Goal: Task Accomplishment & Management: Manage account settings

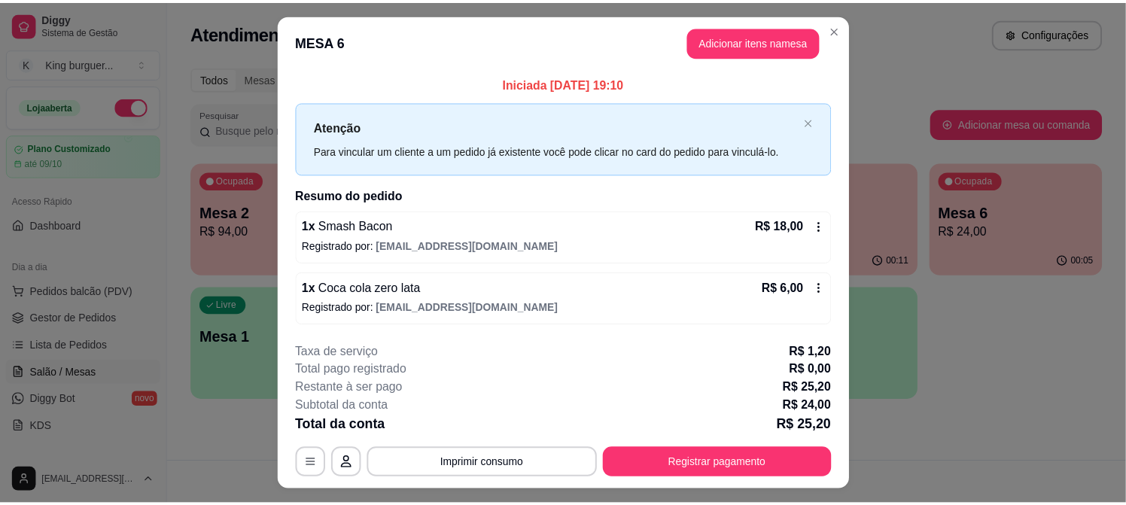
scroll to position [84, 0]
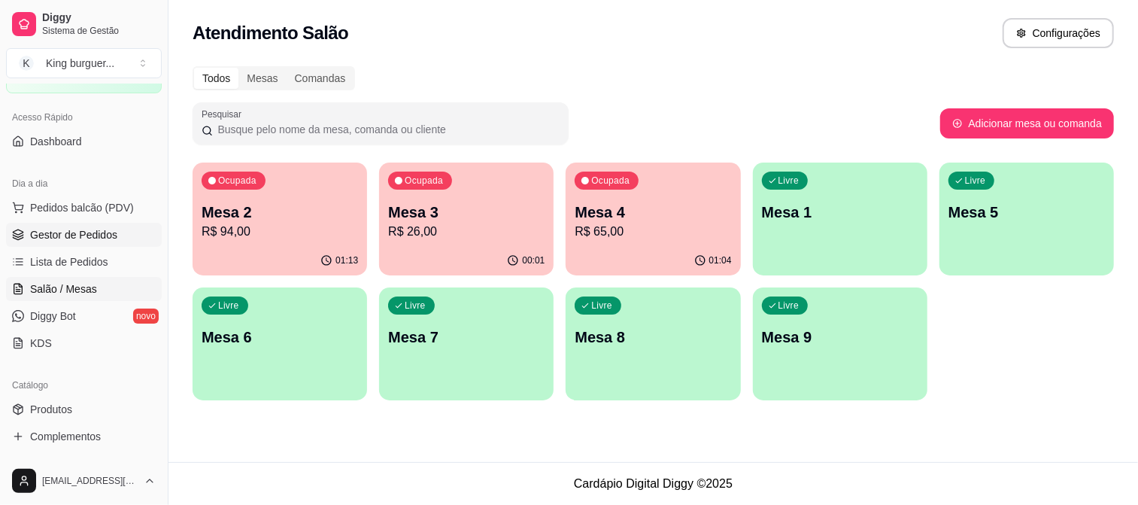
click at [111, 238] on span "Gestor de Pedidos" at bounding box center [73, 234] width 87 height 15
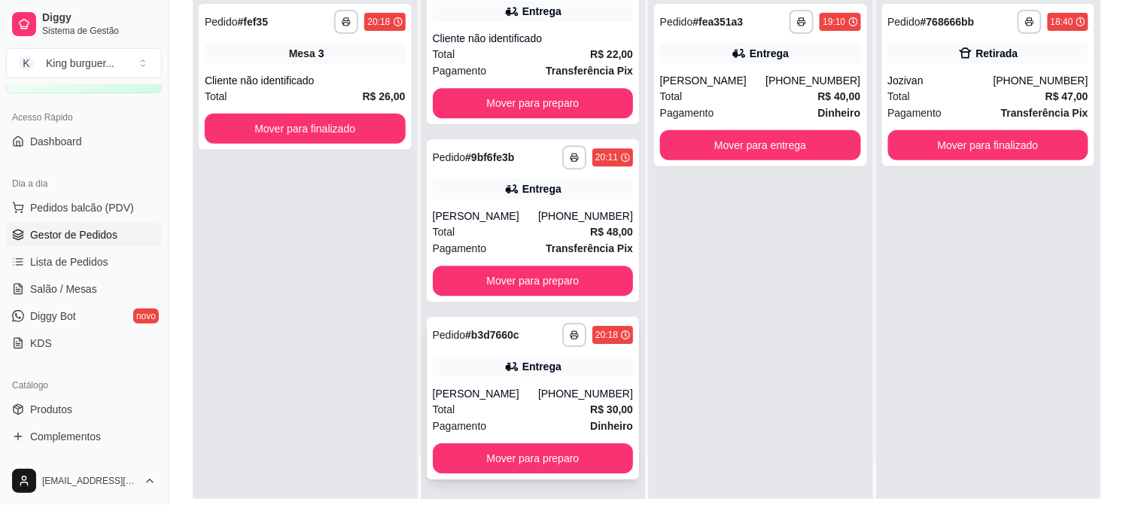
scroll to position [229, 0]
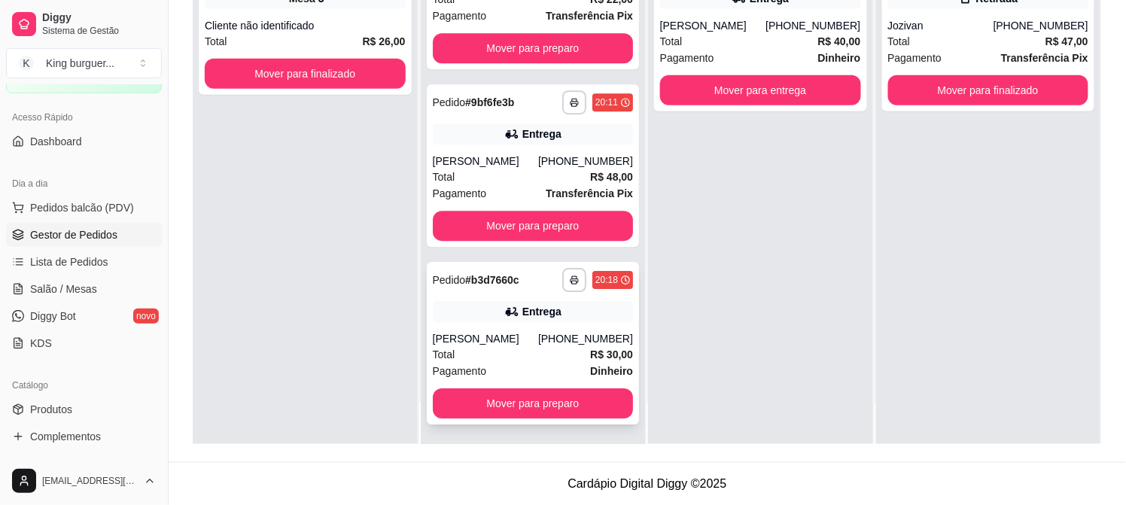
click at [545, 332] on div "[PHONE_NUMBER]" at bounding box center [585, 338] width 95 height 15
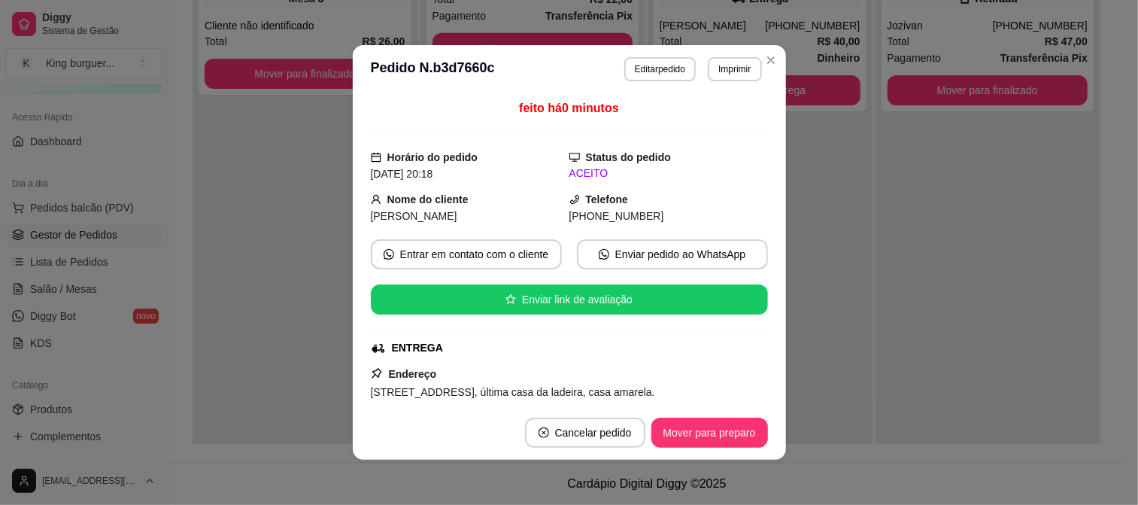
click at [751, 72] on button "Imprimir" at bounding box center [734, 69] width 53 height 24
click at [719, 124] on button "IMPRESSORA" at bounding box center [702, 122] width 105 height 23
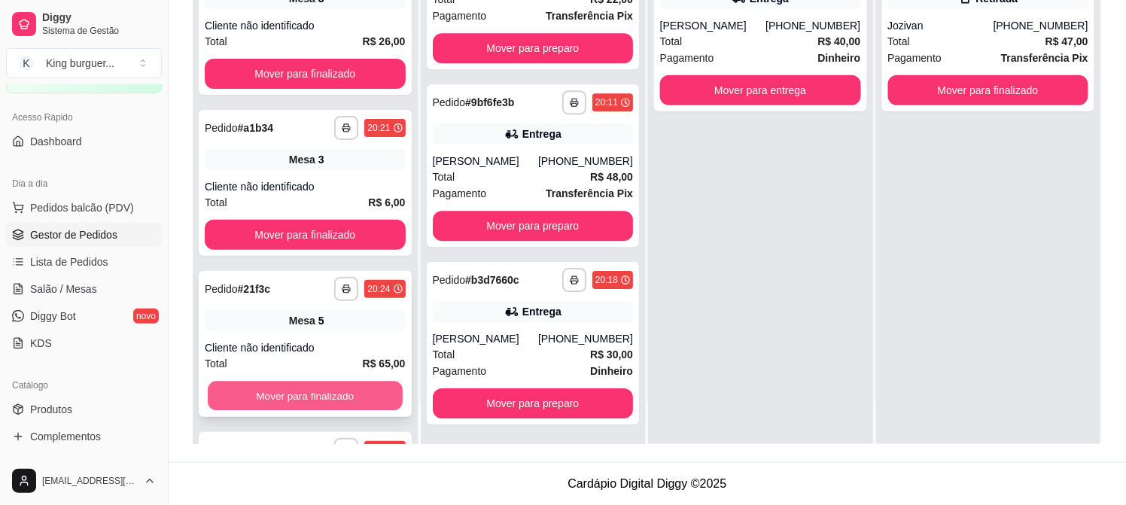
click at [327, 392] on button "Mover para finalizado" at bounding box center [305, 395] width 195 height 29
click at [325, 394] on div "Mover para finalizado" at bounding box center [305, 396] width 201 height 30
click at [326, 392] on button "Mover para finalizado" at bounding box center [305, 396] width 201 height 30
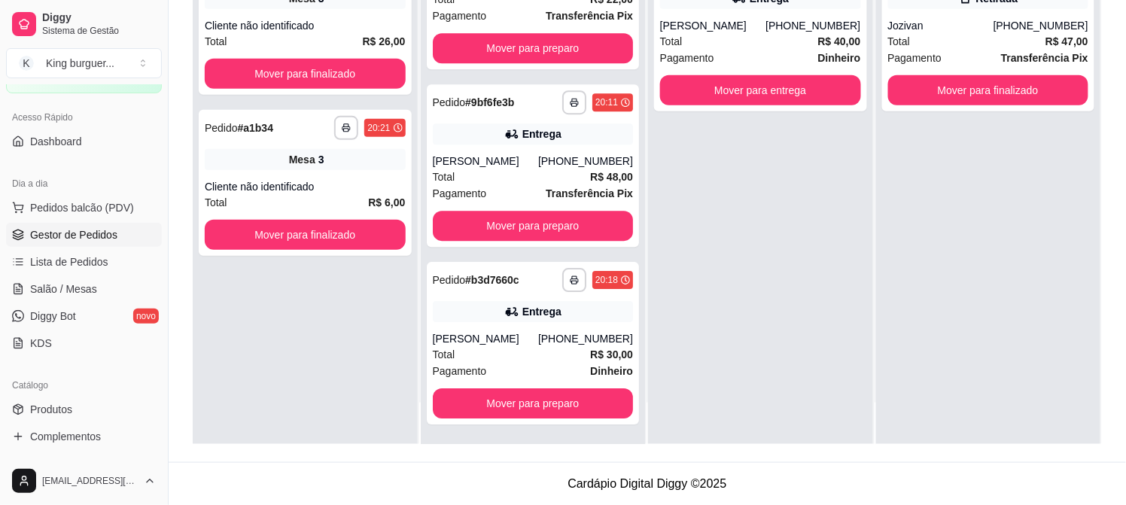
click at [326, 391] on div "**********" at bounding box center [305, 192] width 225 height 505
click at [341, 242] on button "Mover para finalizado" at bounding box center [305, 235] width 201 height 30
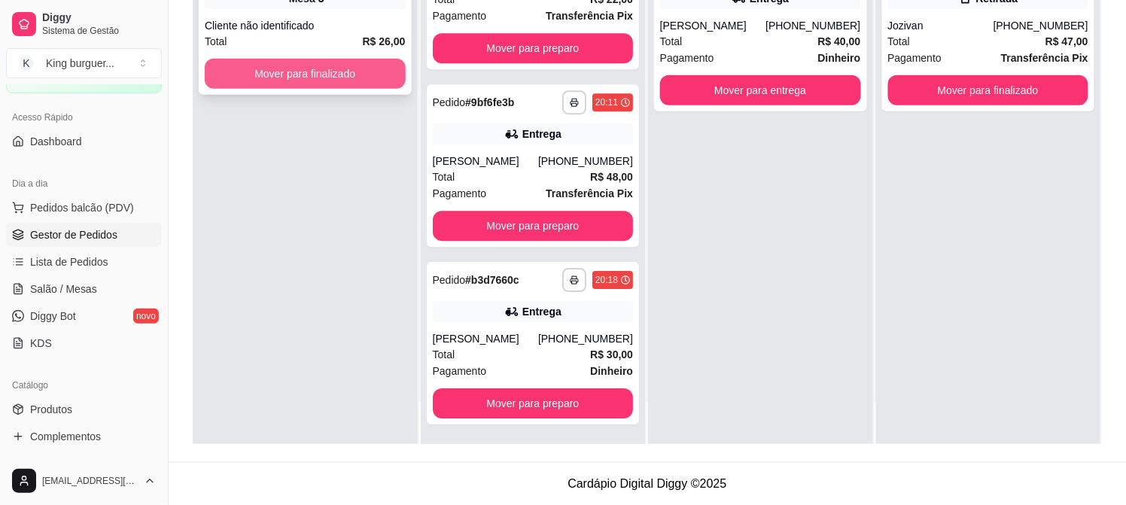
click at [348, 87] on button "Mover para finalizado" at bounding box center [305, 74] width 201 height 30
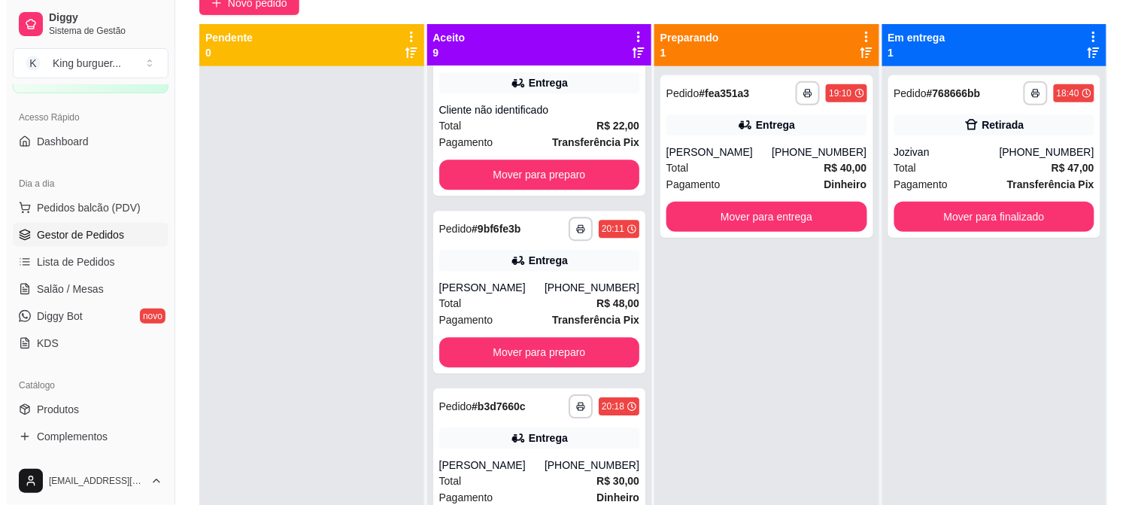
scroll to position [0, 0]
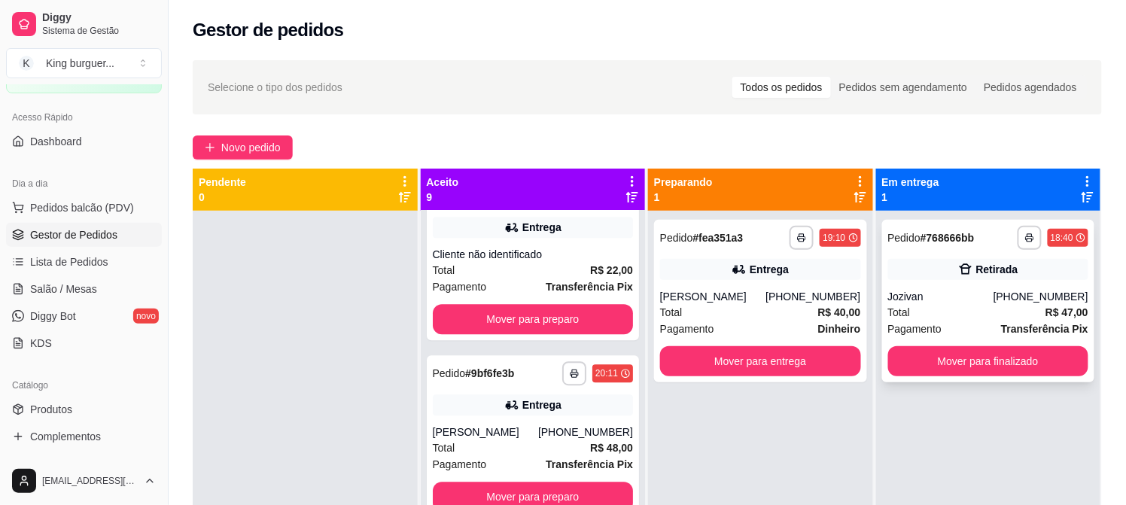
click at [998, 280] on div "**********" at bounding box center [988, 301] width 213 height 163
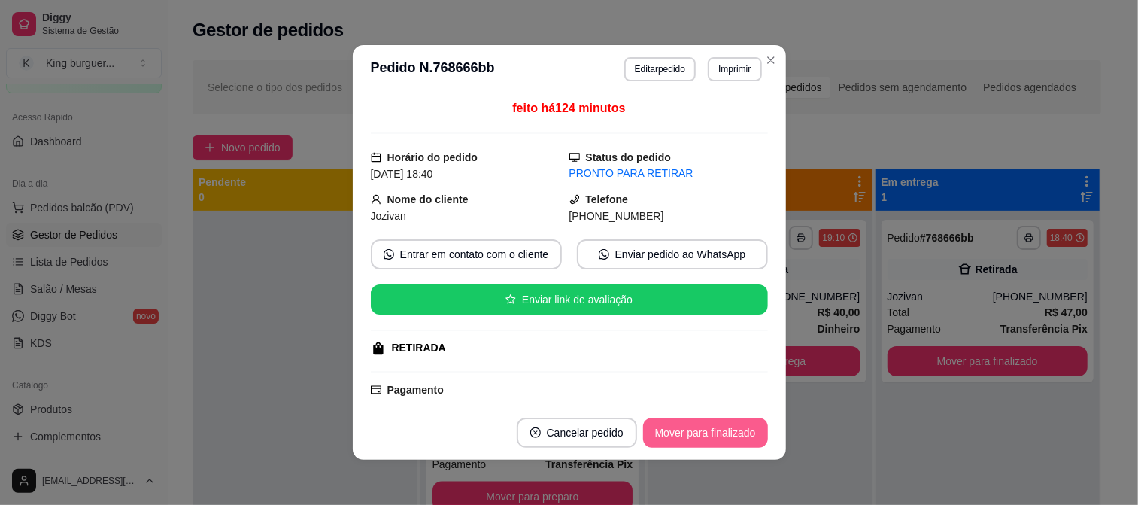
click at [672, 435] on button "Mover para finalizado" at bounding box center [705, 433] width 125 height 30
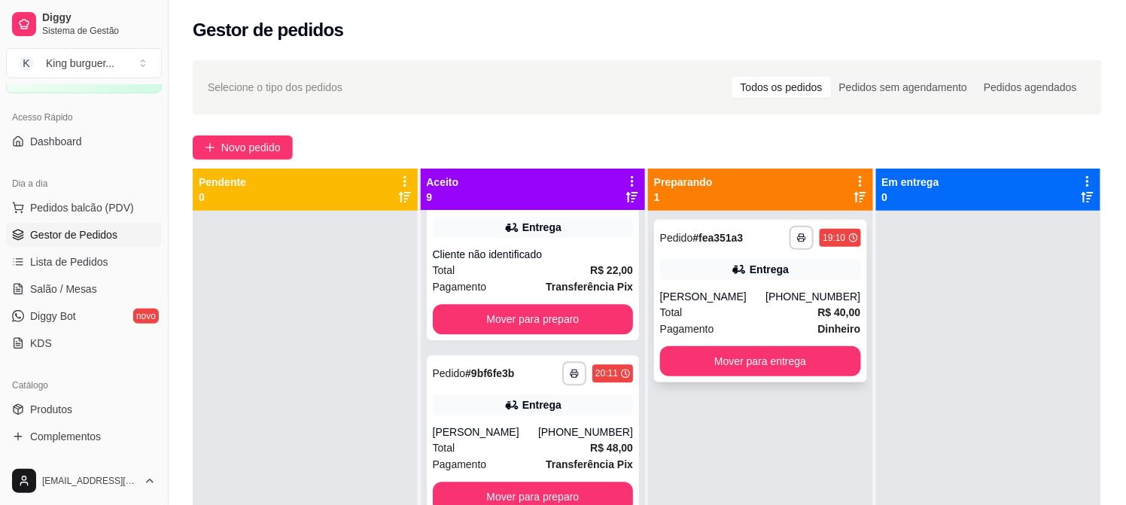
click at [789, 313] on div "Total R$ 40,00" at bounding box center [760, 312] width 201 height 17
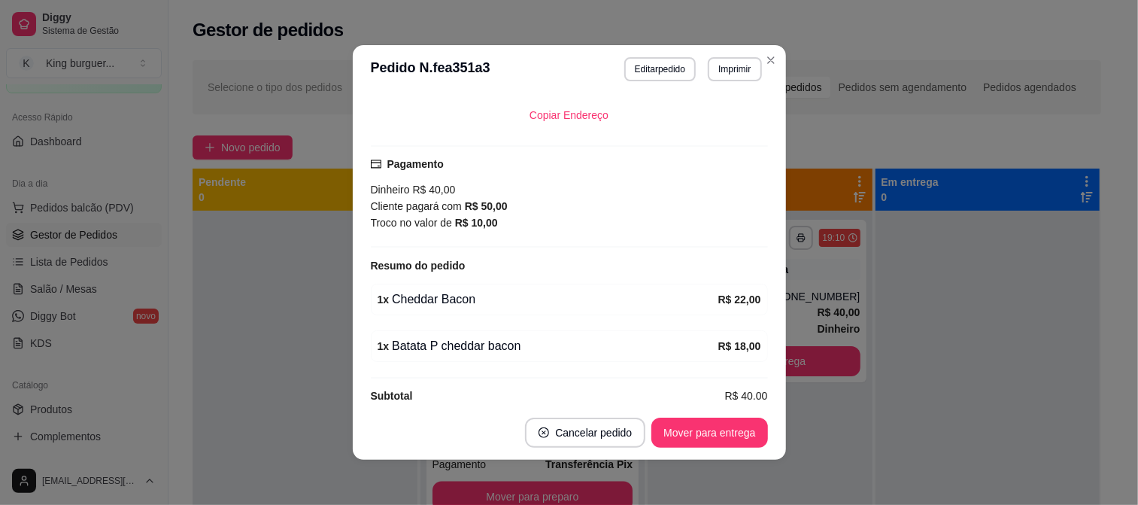
scroll to position [366, 0]
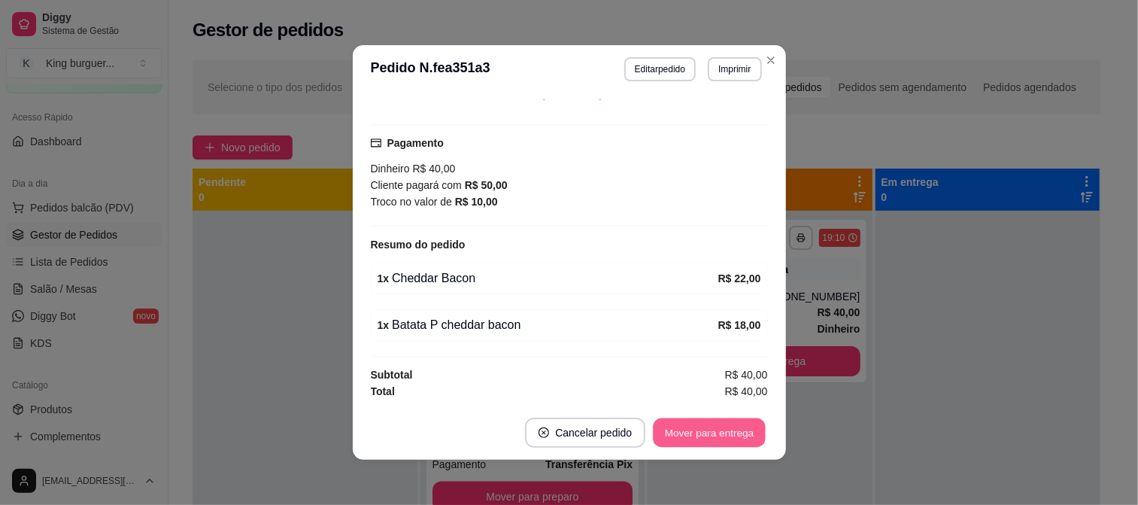
click at [741, 430] on button "Mover para entrega" at bounding box center [710, 432] width 113 height 29
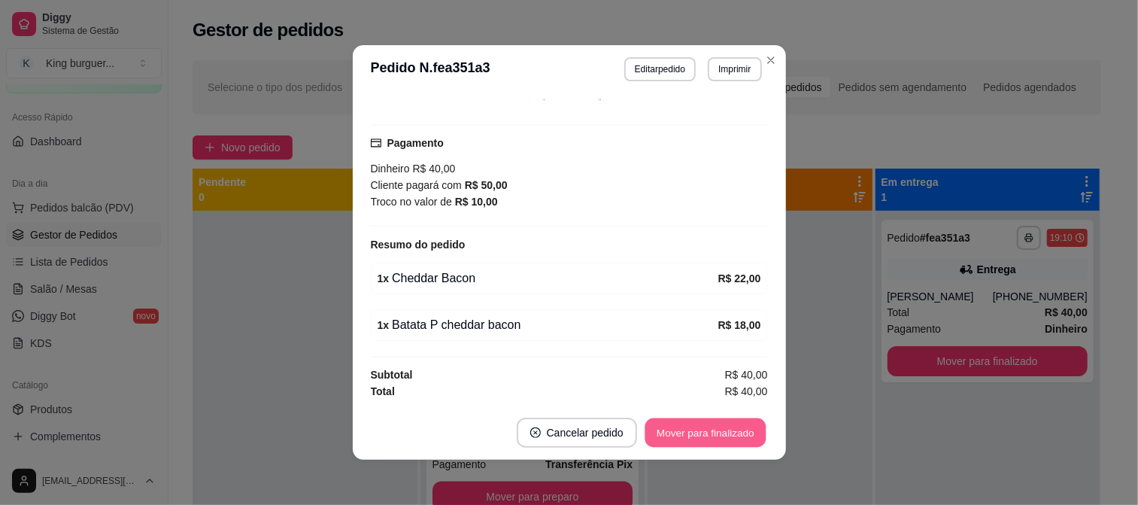
click at [745, 433] on button "Mover para finalizado" at bounding box center [705, 432] width 121 height 29
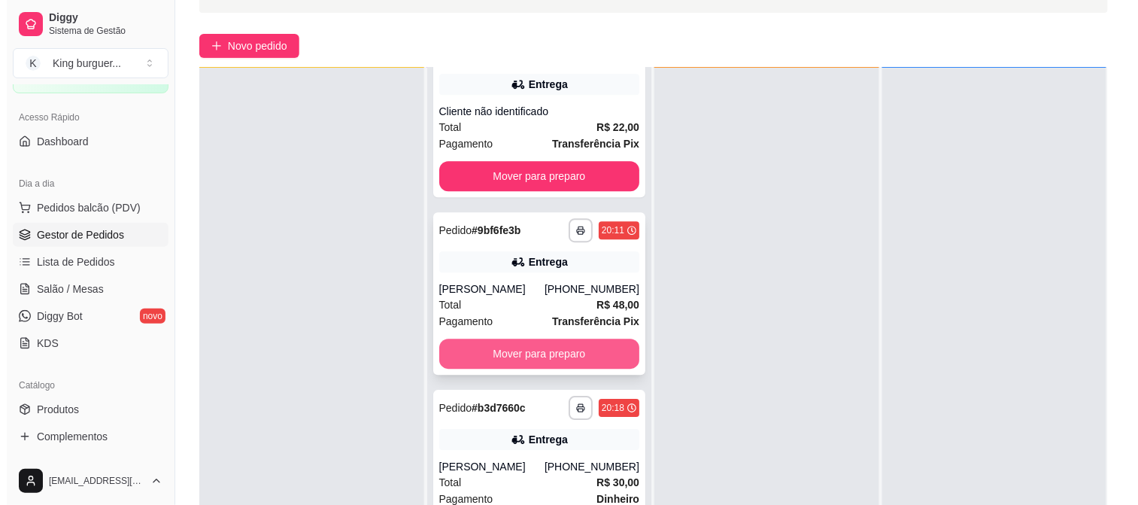
scroll to position [229, 0]
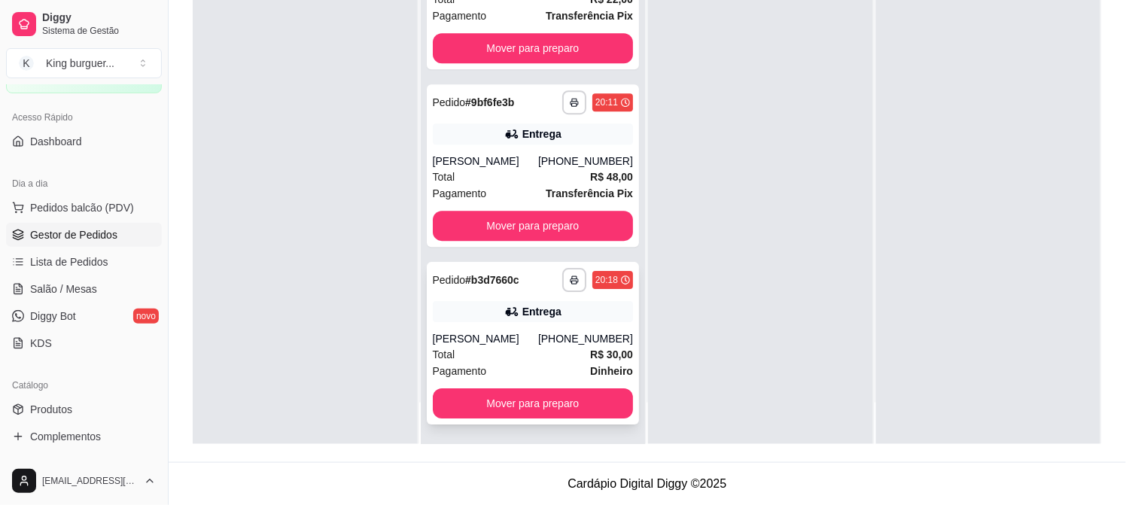
click at [568, 342] on div "[PHONE_NUMBER]" at bounding box center [585, 338] width 95 height 15
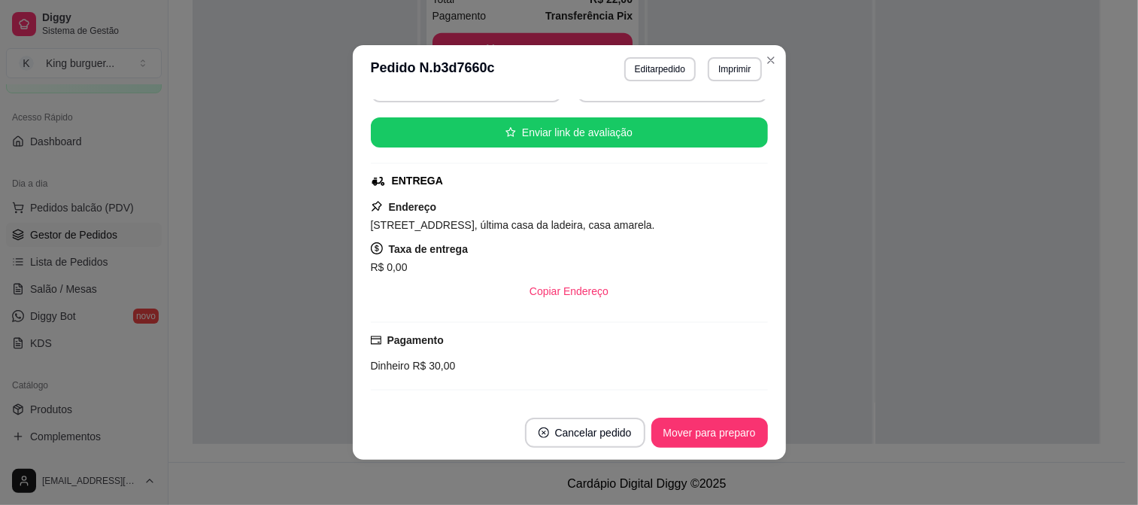
scroll to position [166, 0]
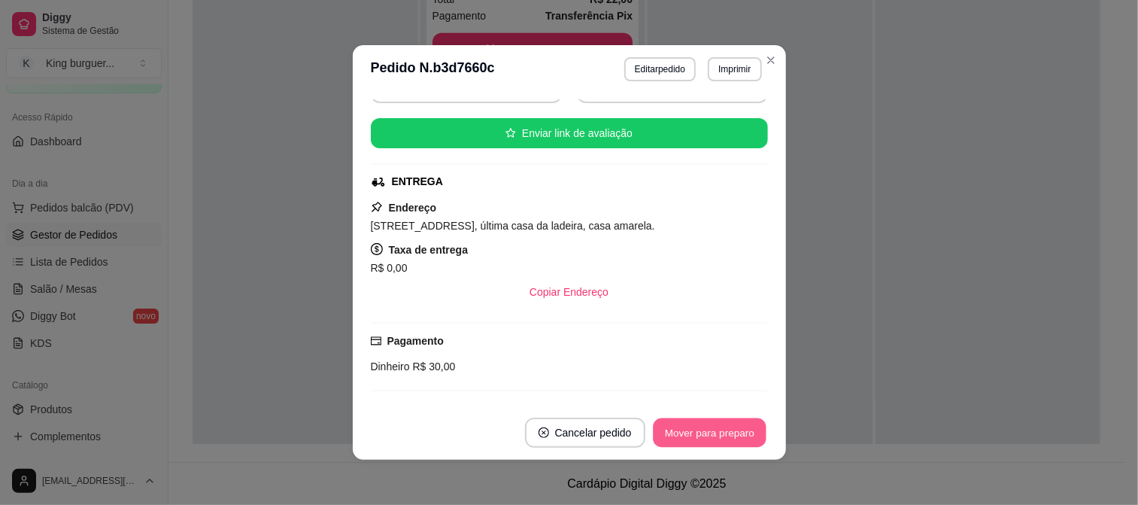
click at [724, 427] on button "Mover para preparo" at bounding box center [709, 432] width 113 height 29
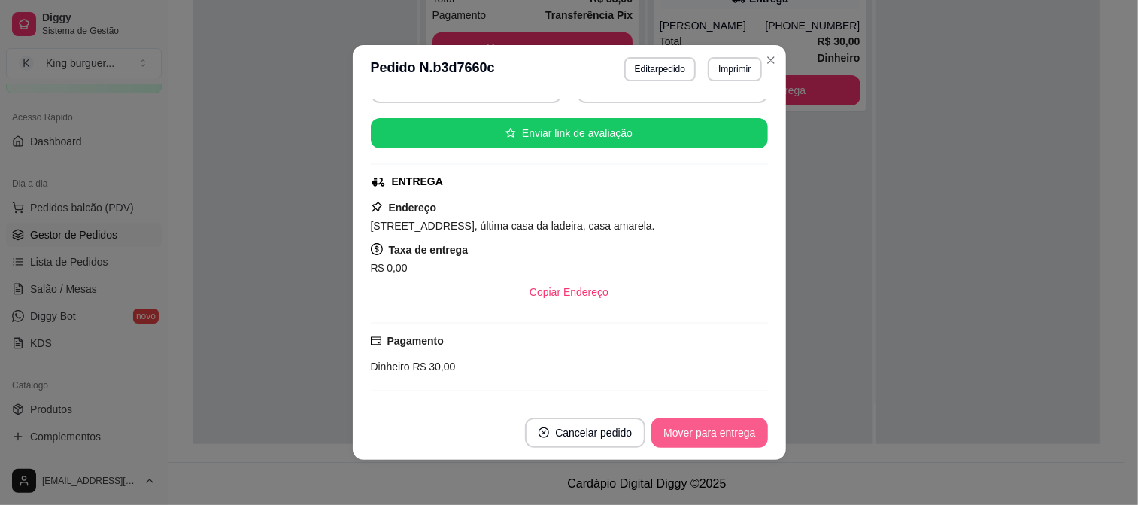
scroll to position [981, 0]
click at [728, 427] on button "Mover para entrega" at bounding box center [710, 433] width 116 height 30
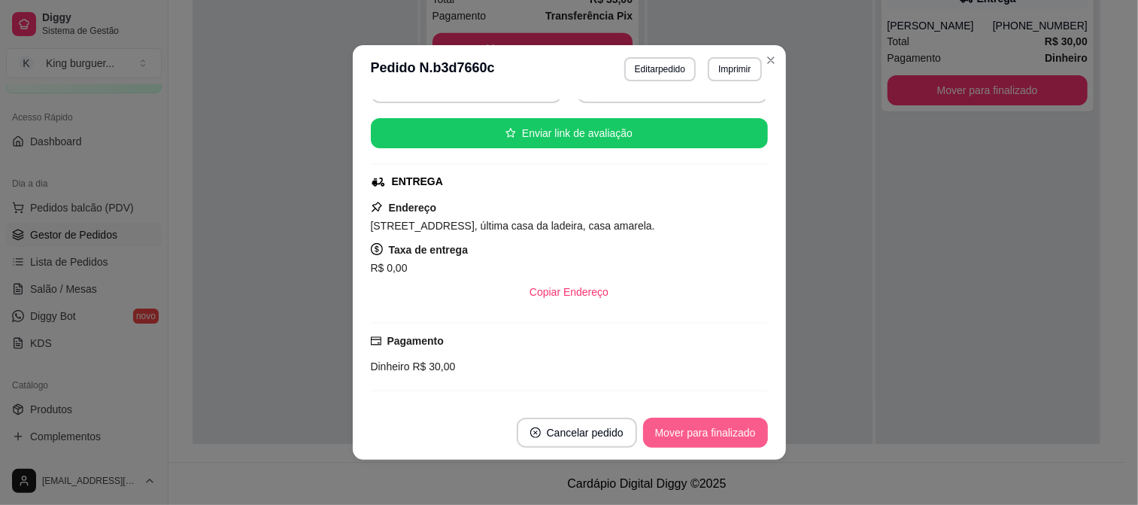
click at [734, 430] on button "Mover para finalizado" at bounding box center [705, 433] width 125 height 30
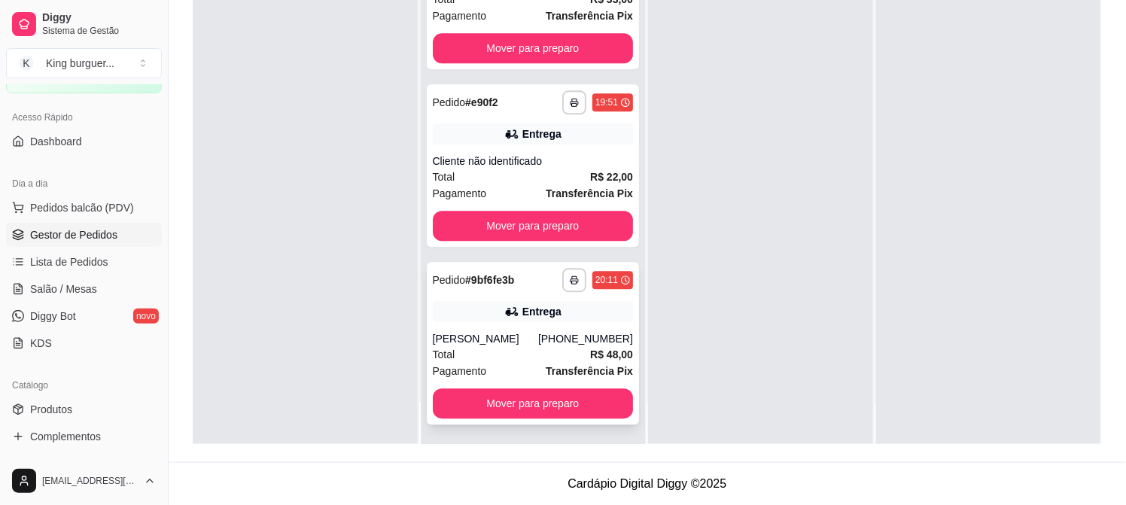
click at [543, 346] on div "Total R$ 48,00" at bounding box center [533, 354] width 201 height 17
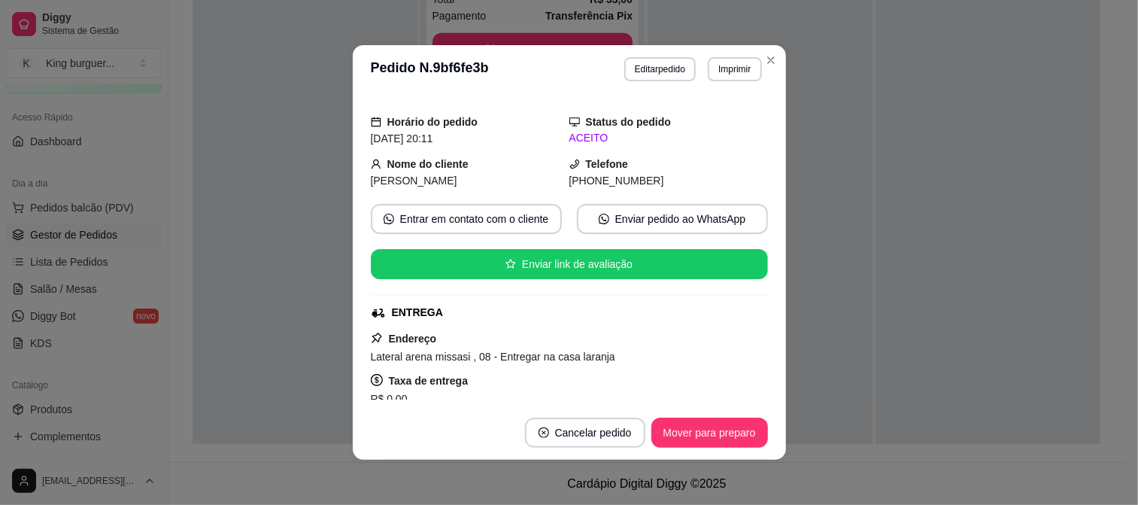
scroll to position [0, 0]
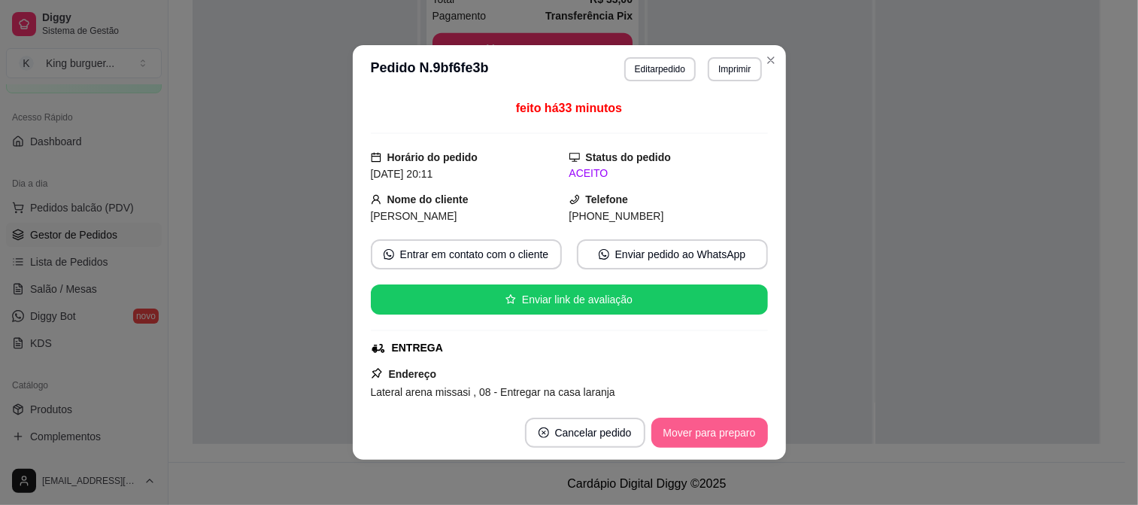
click at [703, 427] on button "Mover para preparo" at bounding box center [710, 433] width 117 height 30
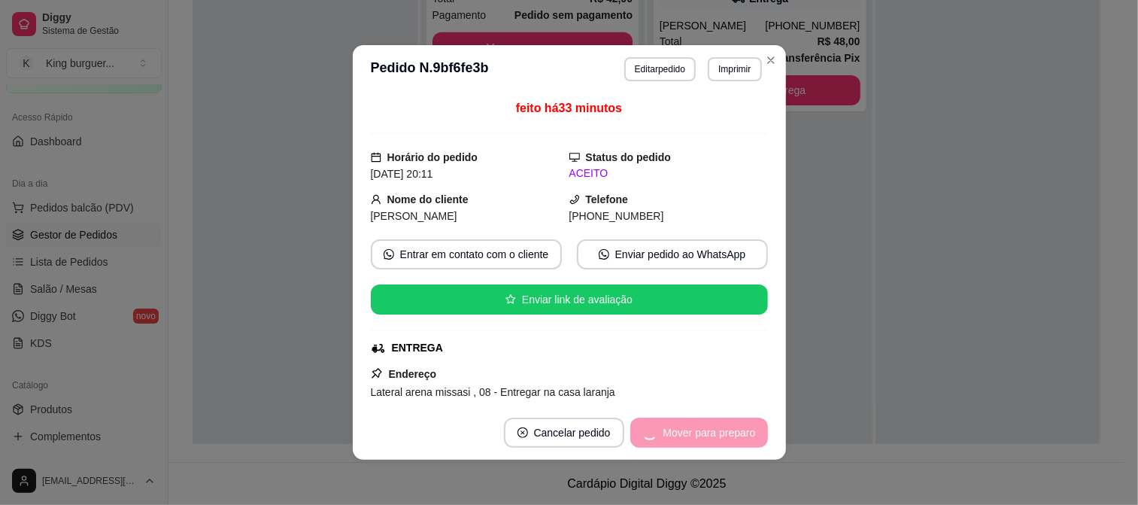
scroll to position [803, 0]
click at [743, 434] on button "Mover para entrega" at bounding box center [710, 432] width 113 height 29
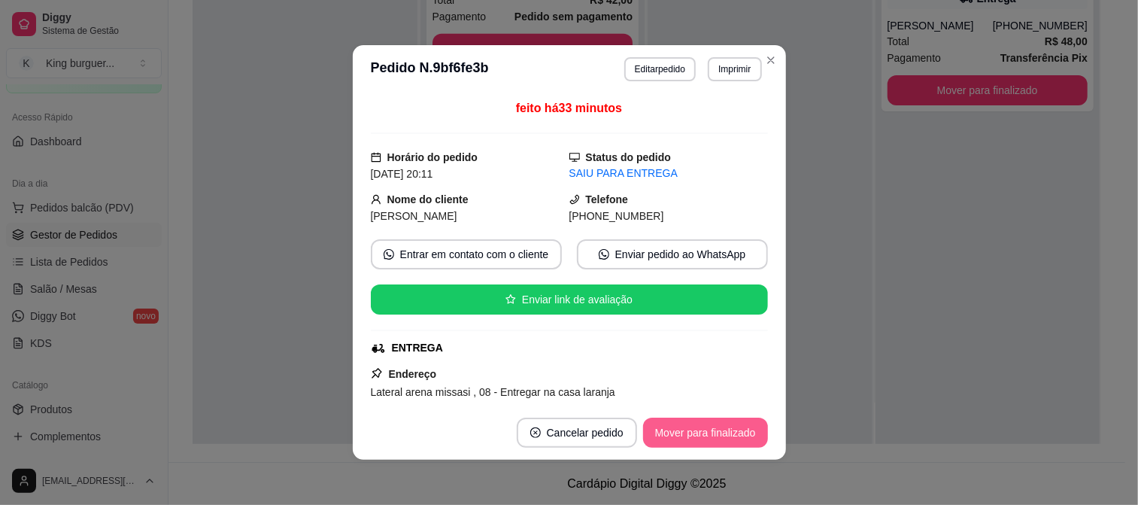
click at [747, 433] on button "Mover para finalizado" at bounding box center [705, 433] width 125 height 30
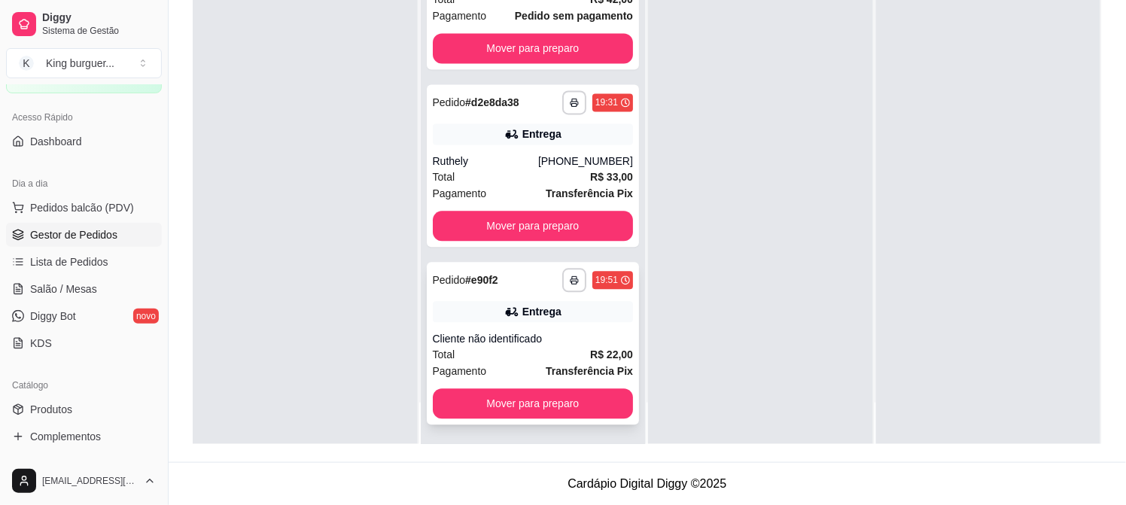
click at [583, 332] on div "Cliente não identificado" at bounding box center [533, 339] width 201 height 15
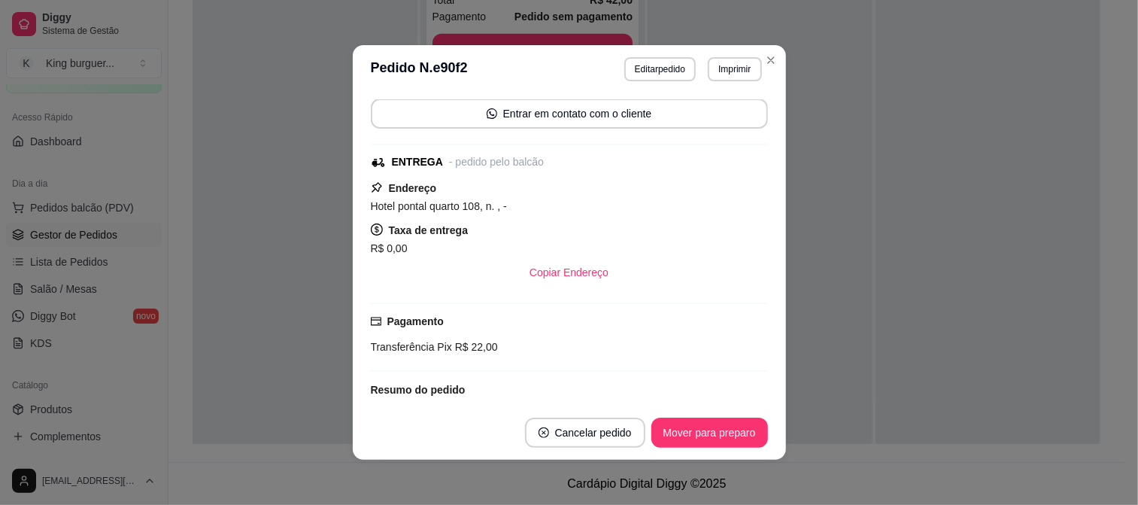
scroll to position [0, 0]
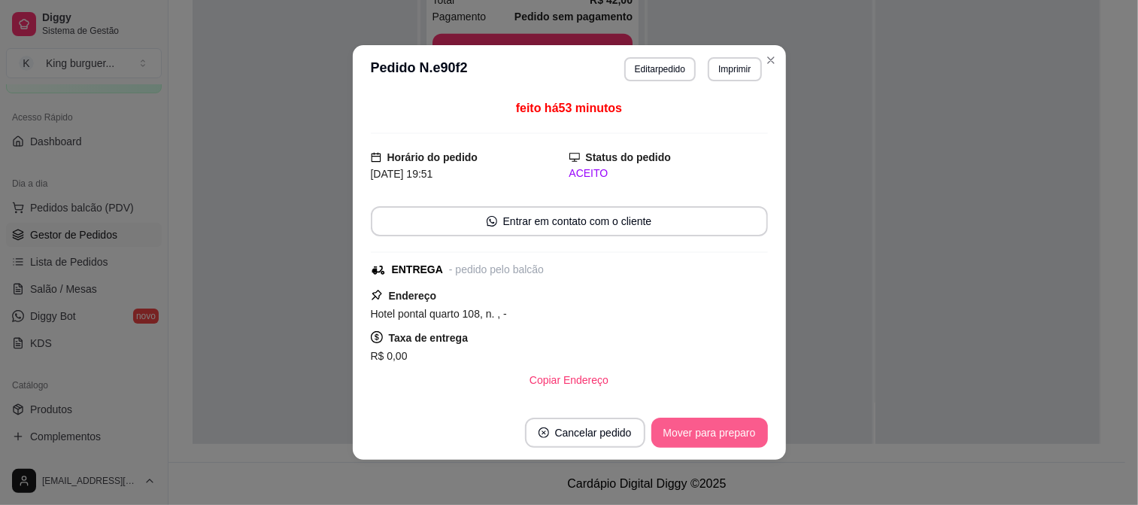
click at [736, 432] on button "Mover para preparo" at bounding box center [710, 433] width 117 height 30
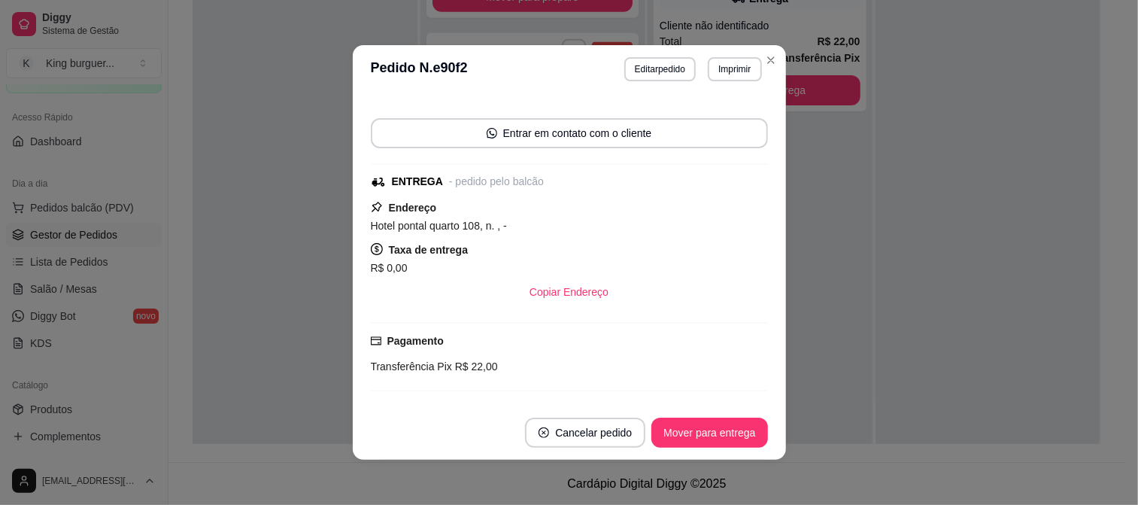
scroll to position [87, 0]
click at [722, 433] on button "Mover para entrega" at bounding box center [710, 433] width 116 height 30
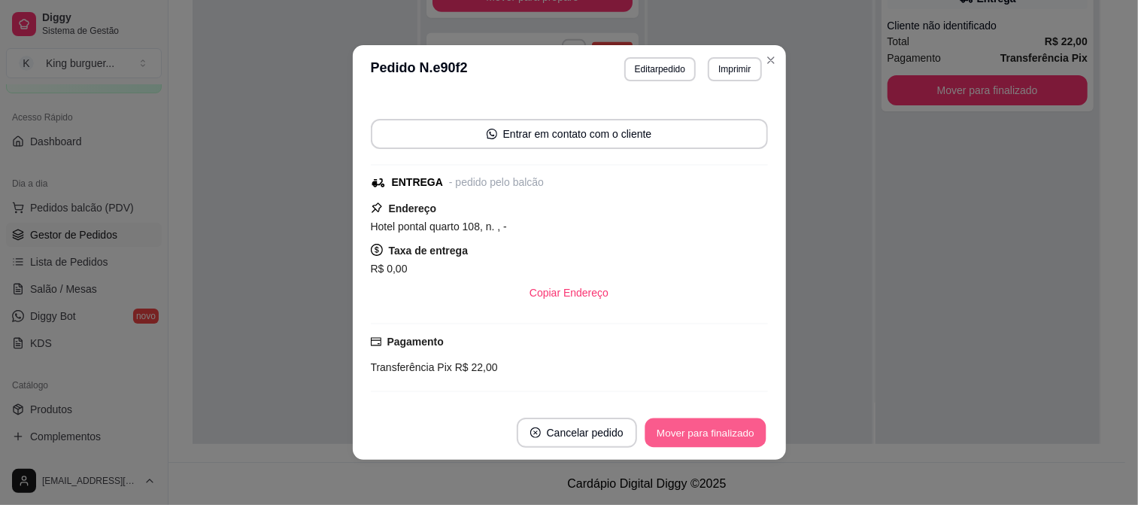
click at [733, 433] on button "Mover para finalizado" at bounding box center [705, 432] width 121 height 29
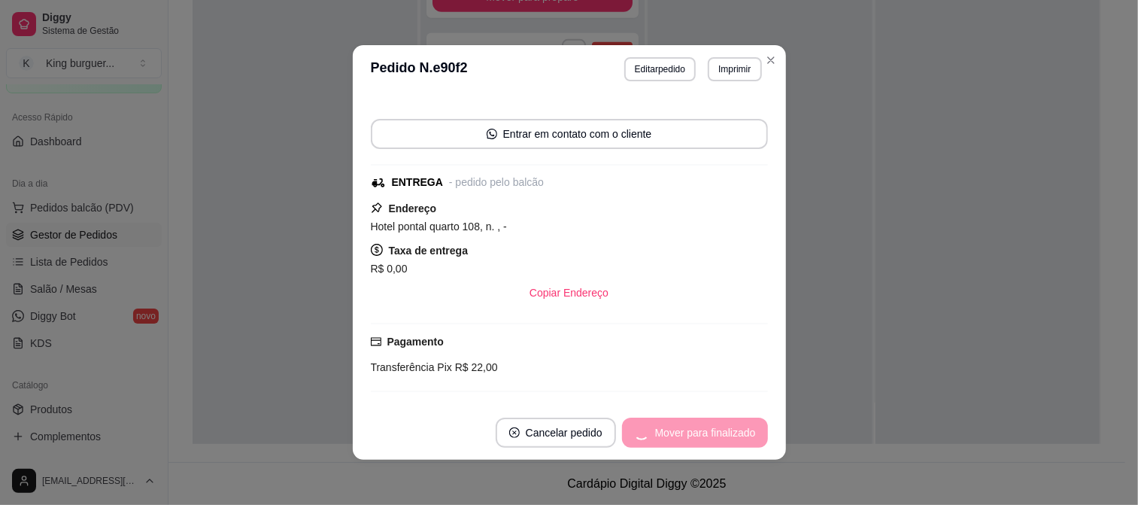
scroll to position [53, 0]
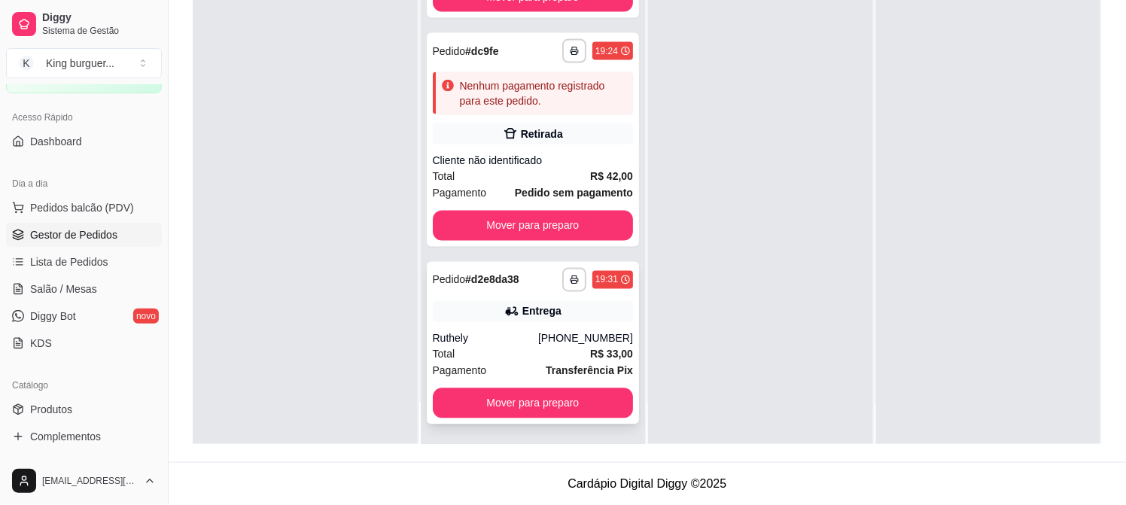
click at [561, 337] on div "[PHONE_NUMBER]" at bounding box center [585, 338] width 95 height 15
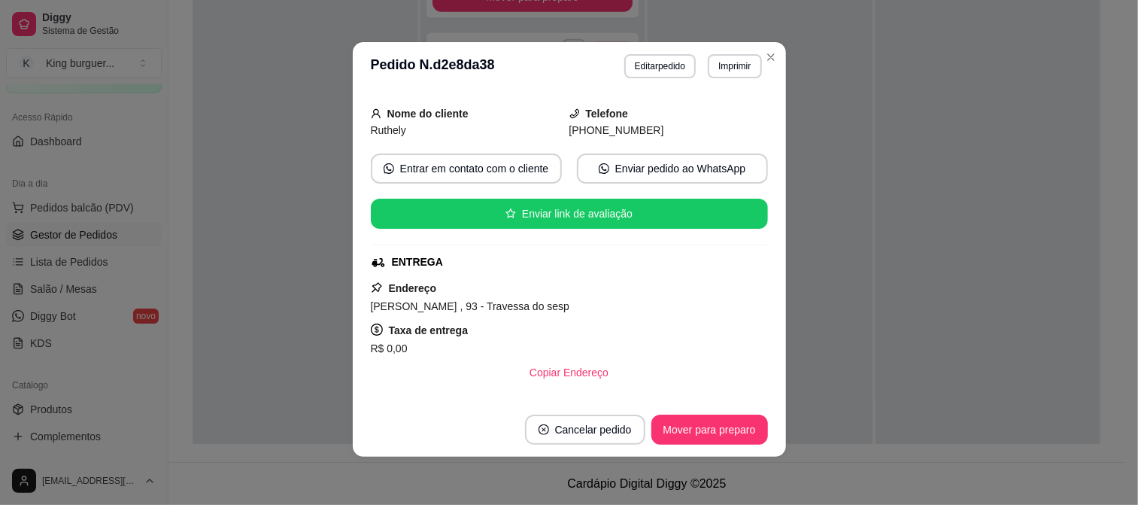
scroll to position [0, 0]
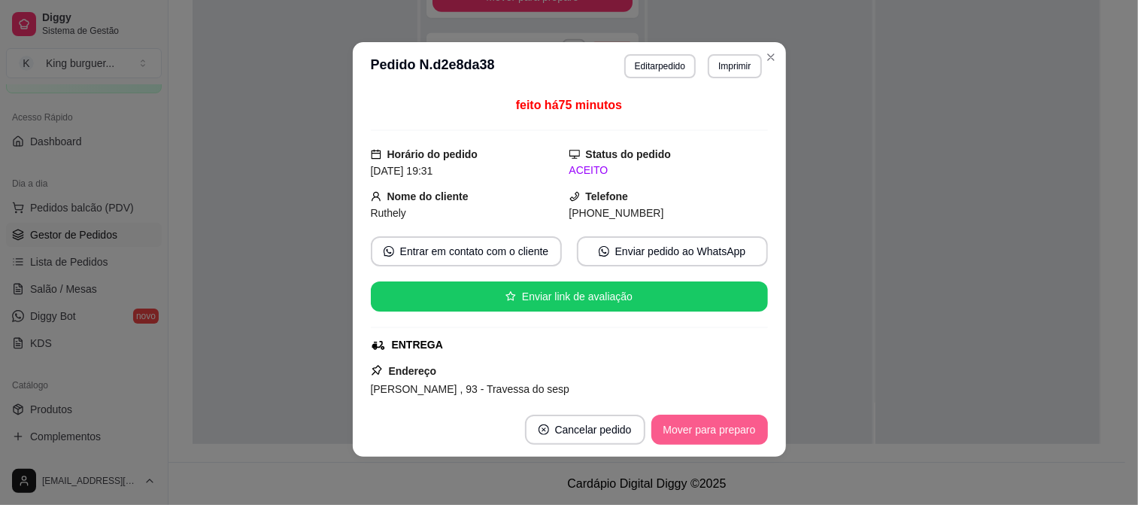
click at [743, 434] on button "Mover para preparo" at bounding box center [710, 430] width 117 height 30
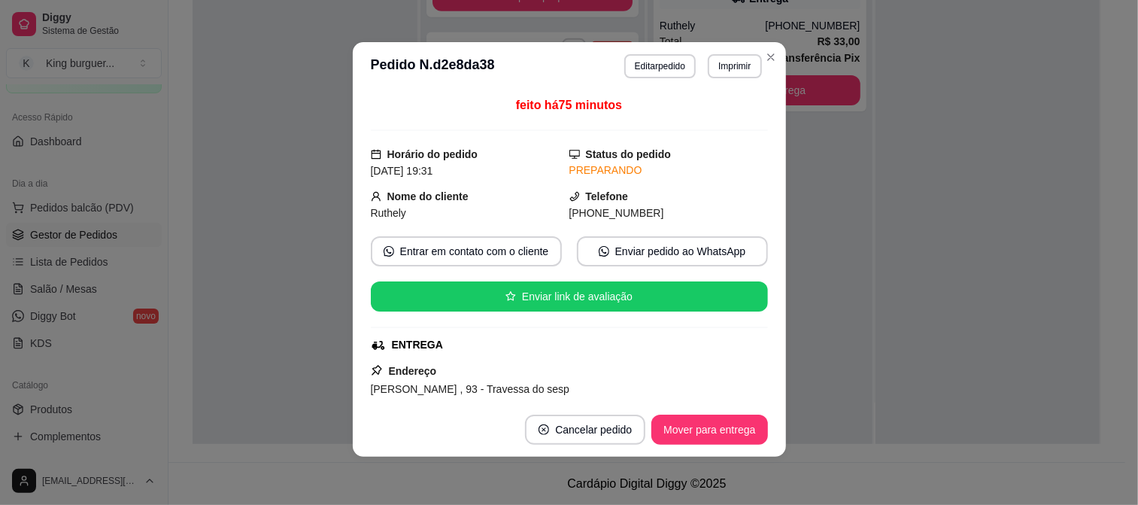
scroll to position [448, 0]
click at [748, 431] on button "Mover para entrega" at bounding box center [710, 430] width 116 height 30
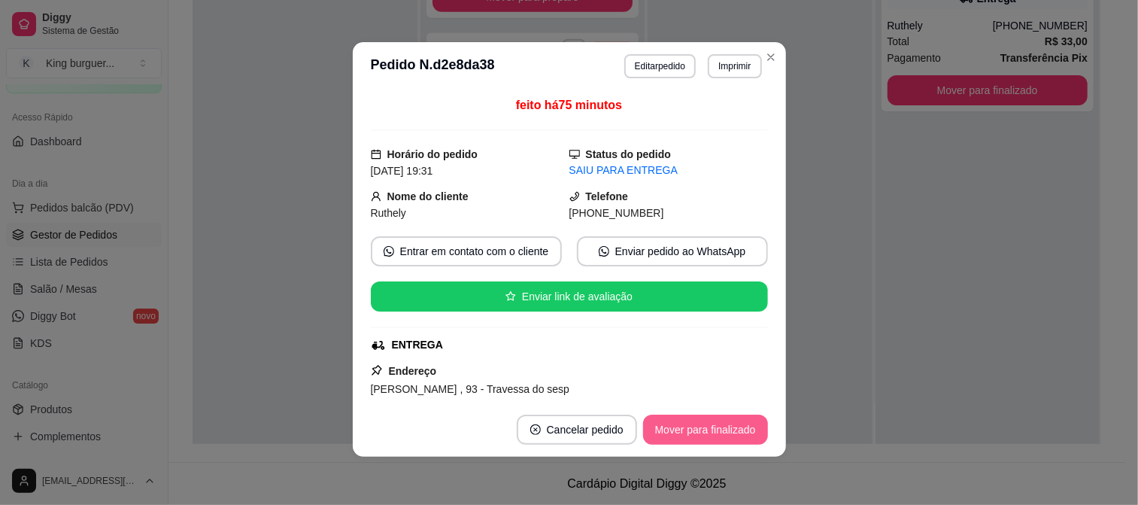
click at [749, 430] on button "Mover para finalizado" at bounding box center [705, 430] width 125 height 30
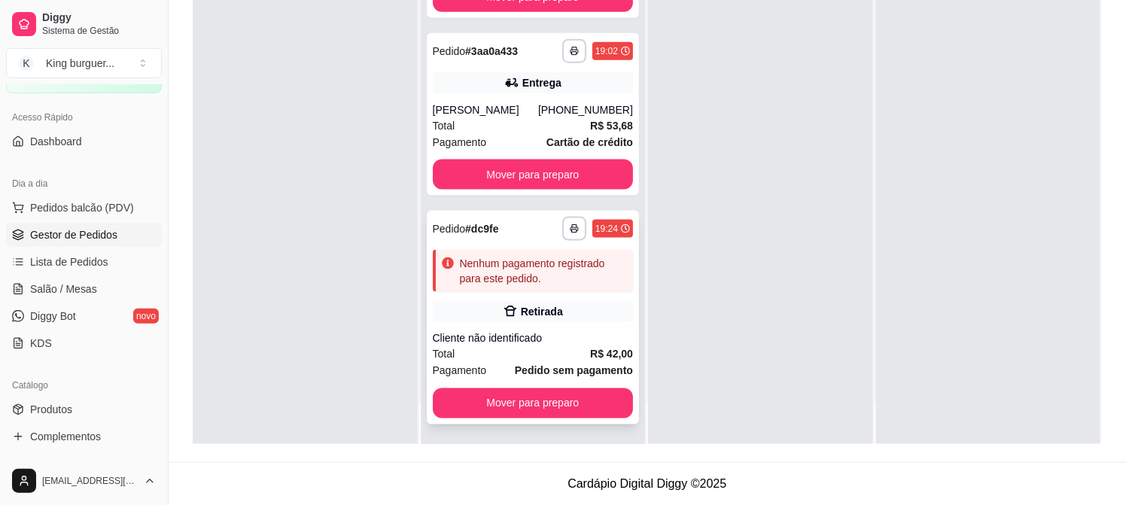
click at [581, 321] on div "**********" at bounding box center [533, 318] width 213 height 214
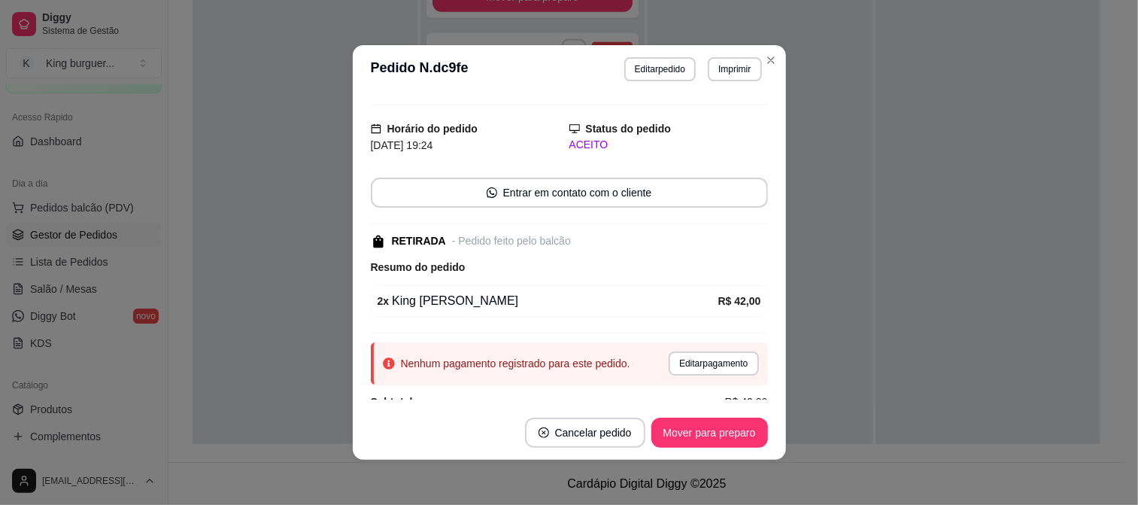
scroll to position [56, 0]
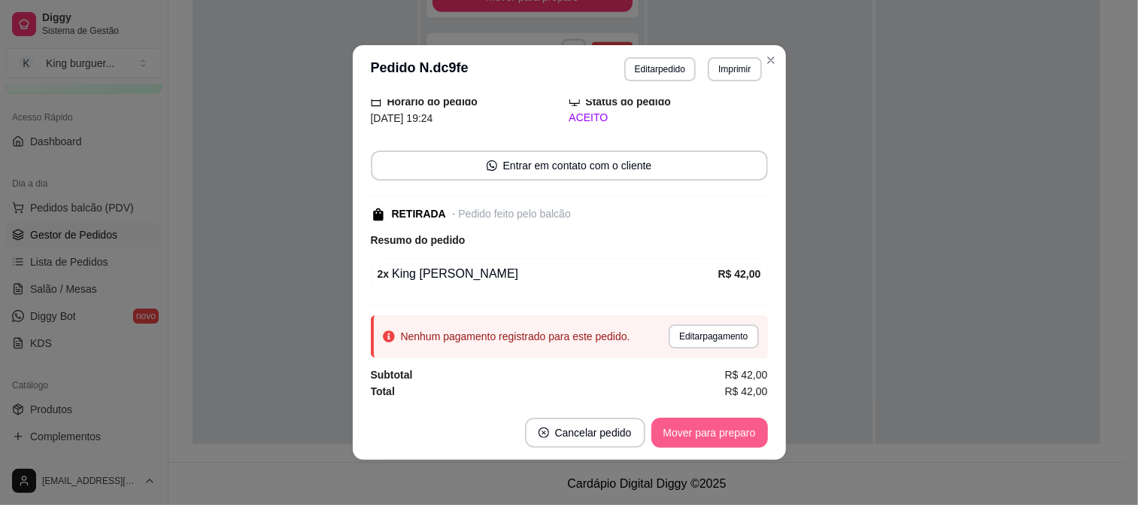
click at [685, 435] on button "Mover para preparo" at bounding box center [710, 433] width 117 height 30
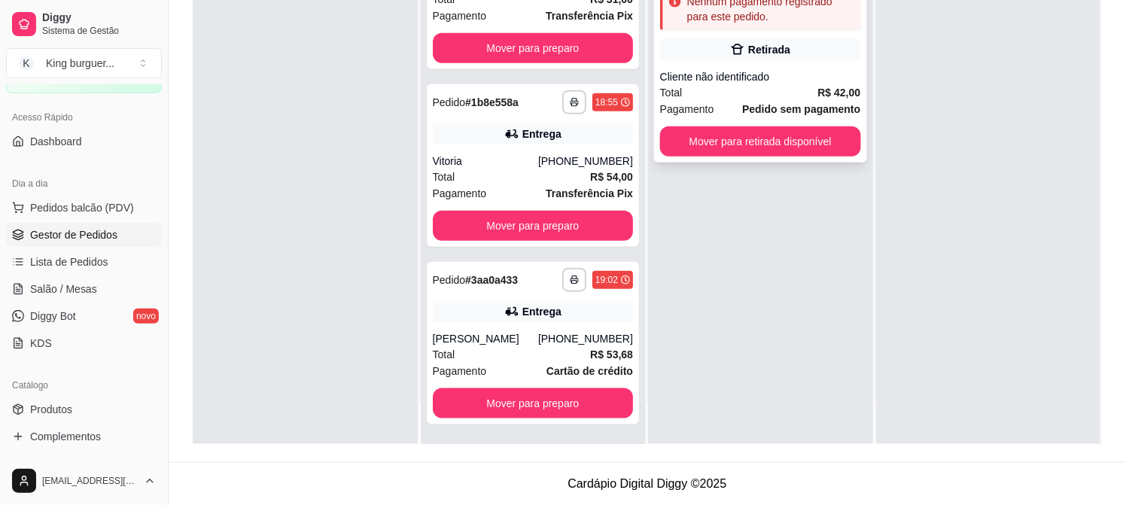
click at [806, 53] on div "Retirada" at bounding box center [760, 49] width 201 height 21
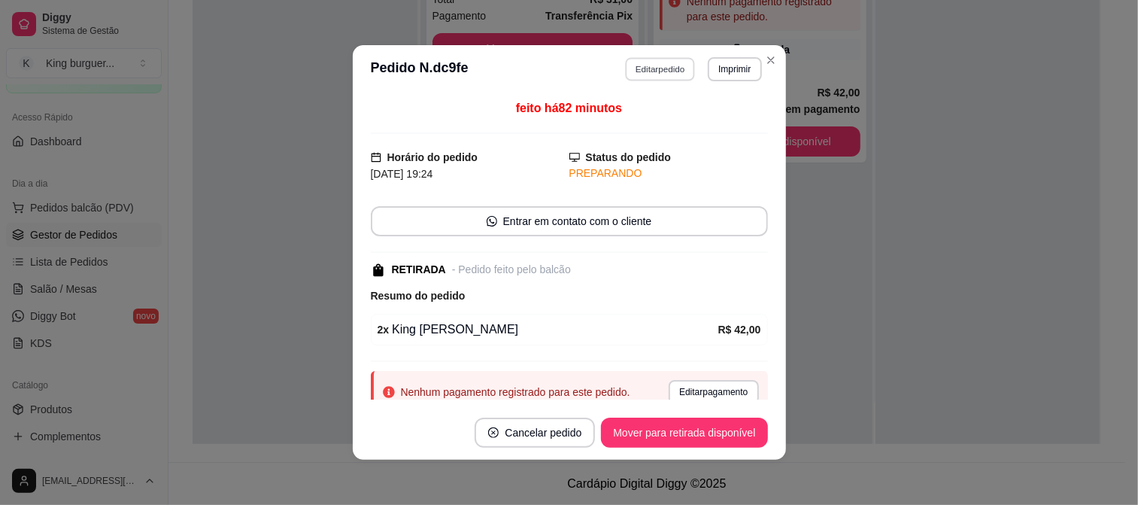
click at [651, 71] on button "Editar pedido" at bounding box center [660, 68] width 70 height 23
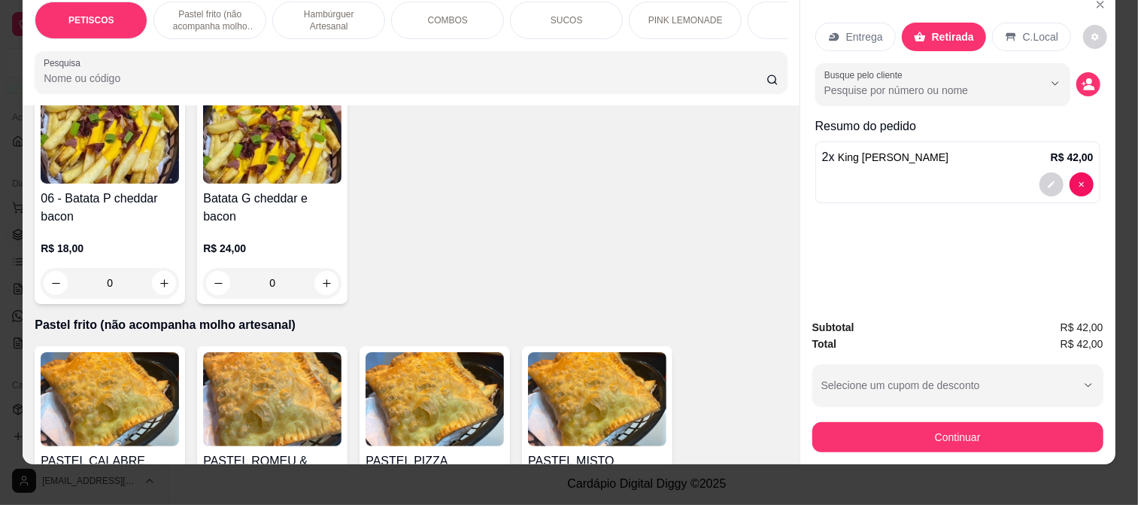
scroll to position [39, 0]
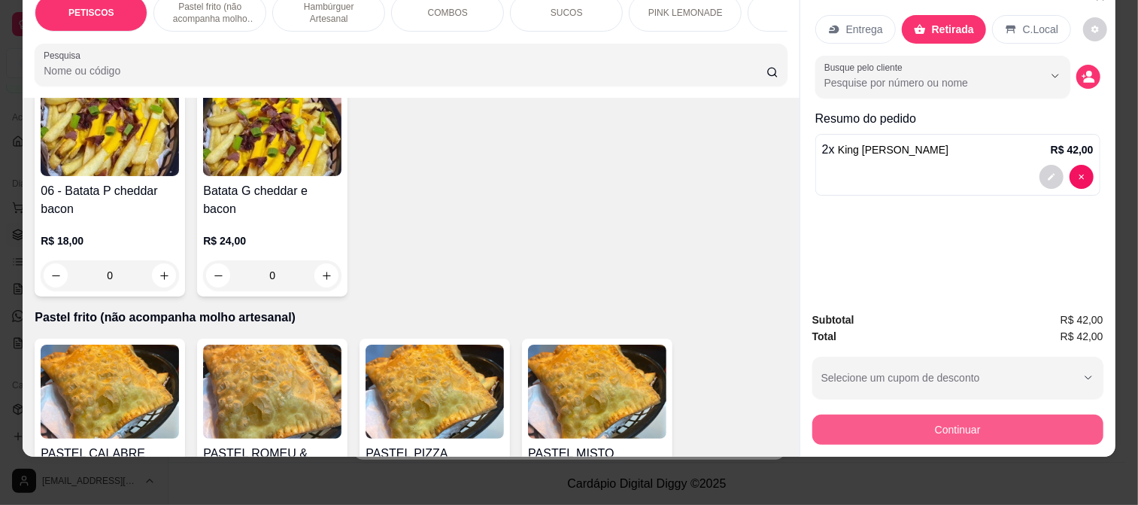
click at [894, 415] on button "Continuar" at bounding box center [958, 430] width 291 height 30
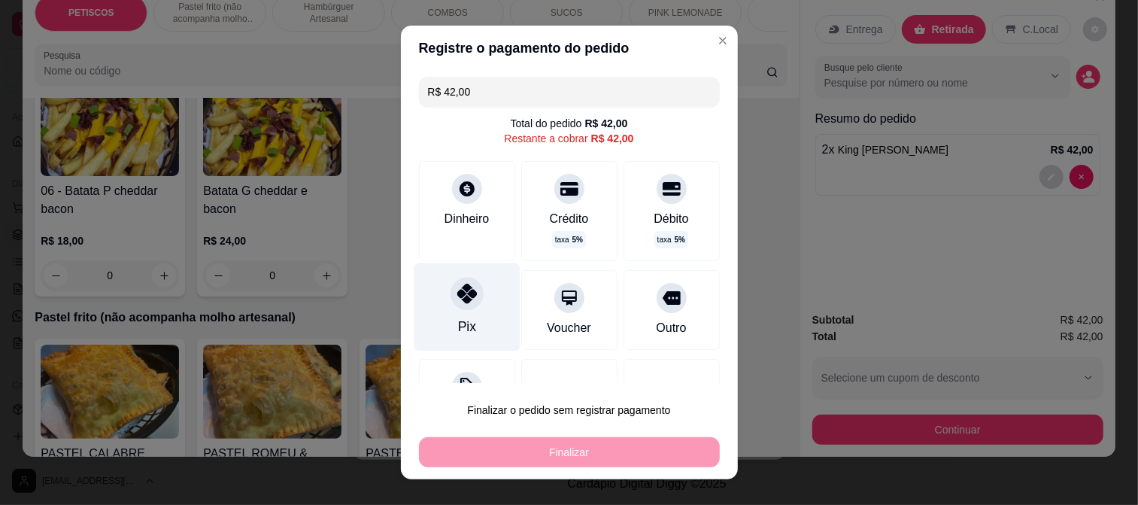
click at [457, 296] on icon at bounding box center [467, 294] width 20 height 20
type input "R$ 0,00"
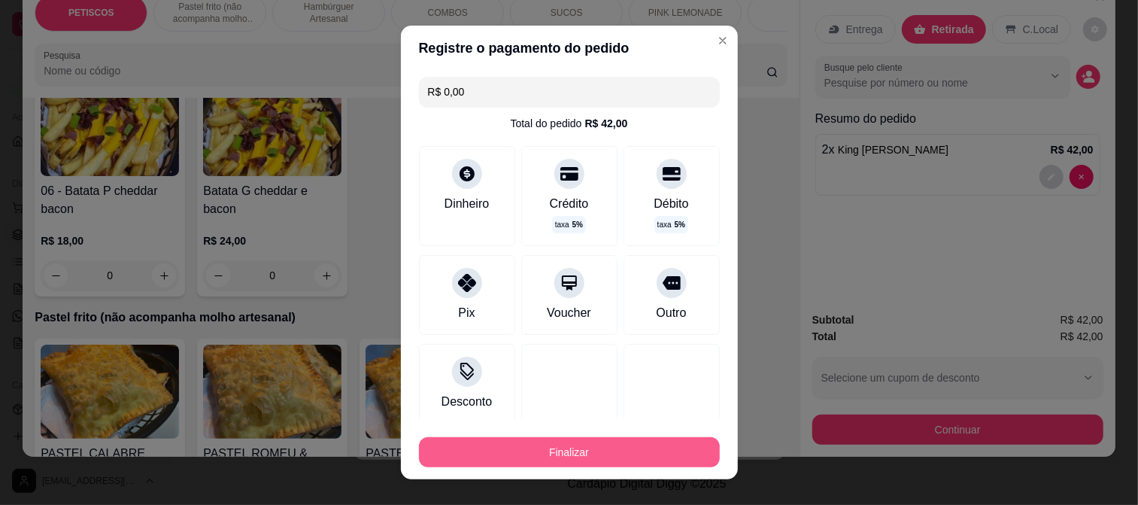
click at [569, 450] on button "Finalizar" at bounding box center [569, 452] width 301 height 30
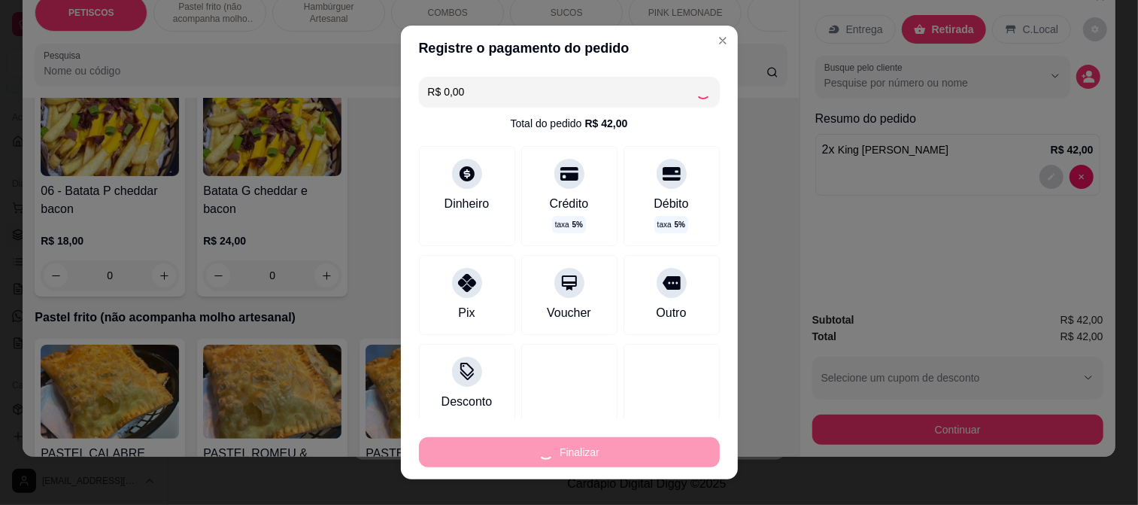
type input "0"
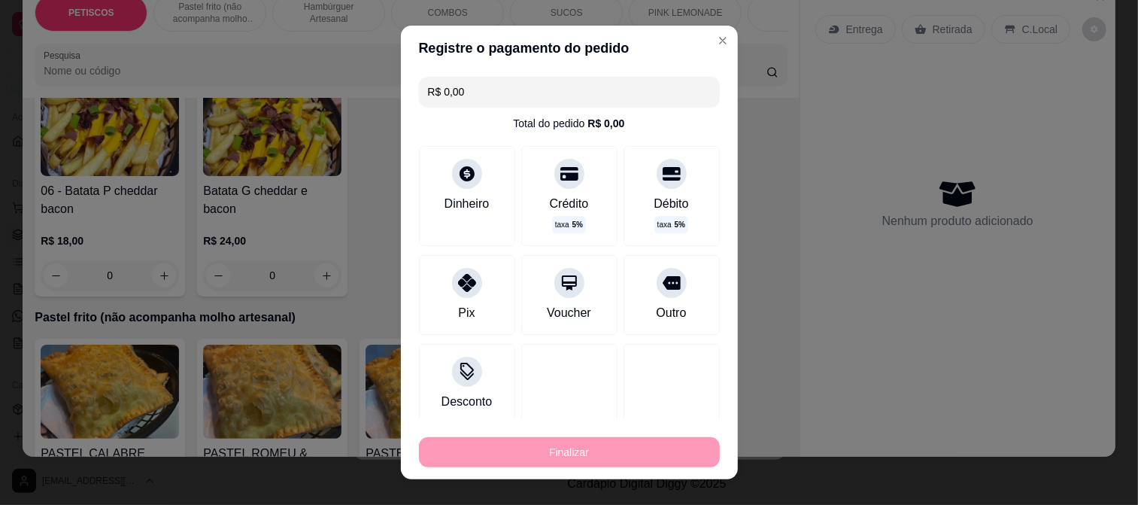
type input "-R$ 42,00"
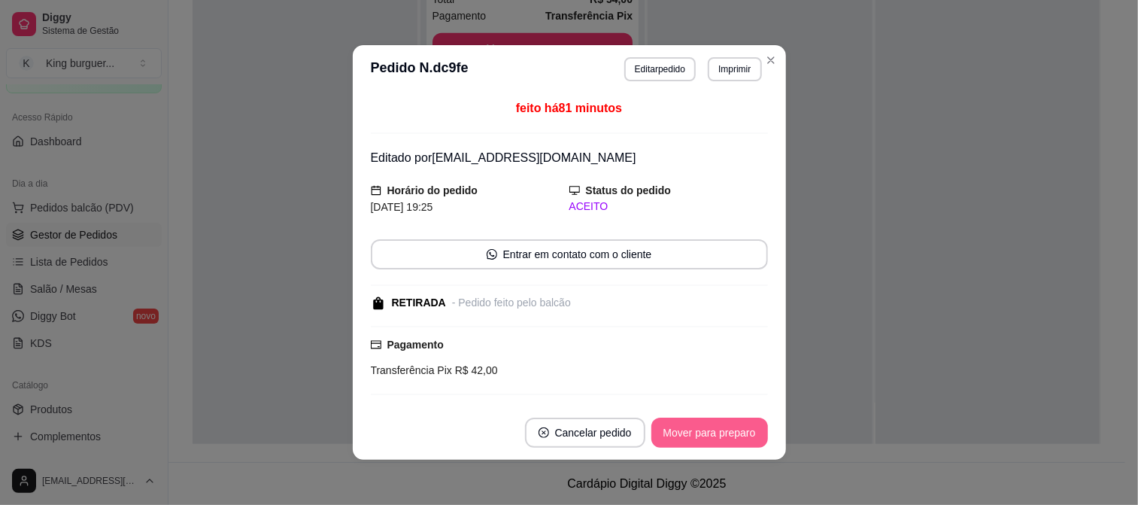
click at [740, 432] on button "Mover para preparo" at bounding box center [710, 433] width 117 height 30
click at [739, 432] on div "Mover para preparo" at bounding box center [700, 433] width 138 height 30
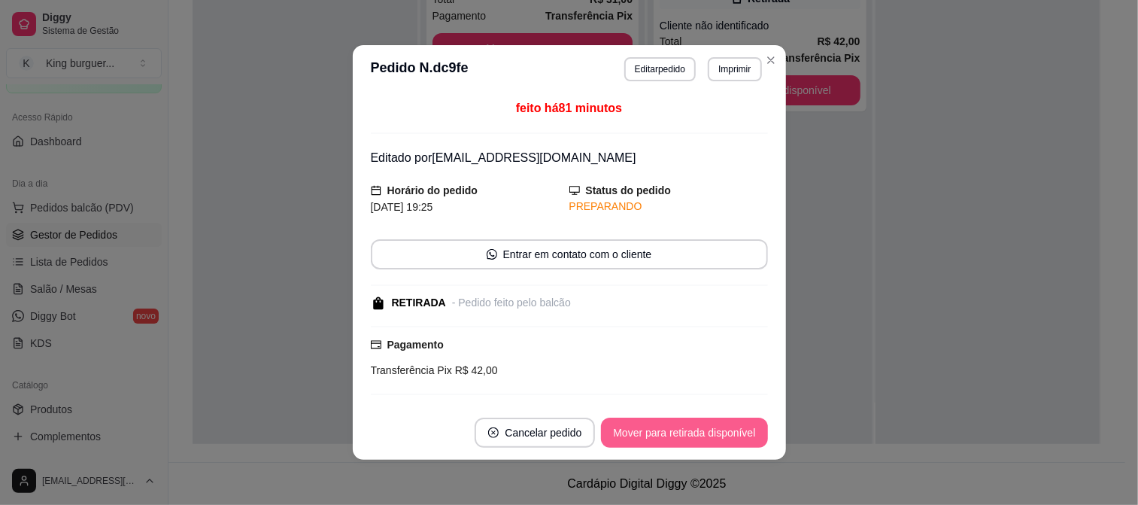
click at [739, 432] on button "Mover para retirada disponível" at bounding box center [684, 433] width 166 height 30
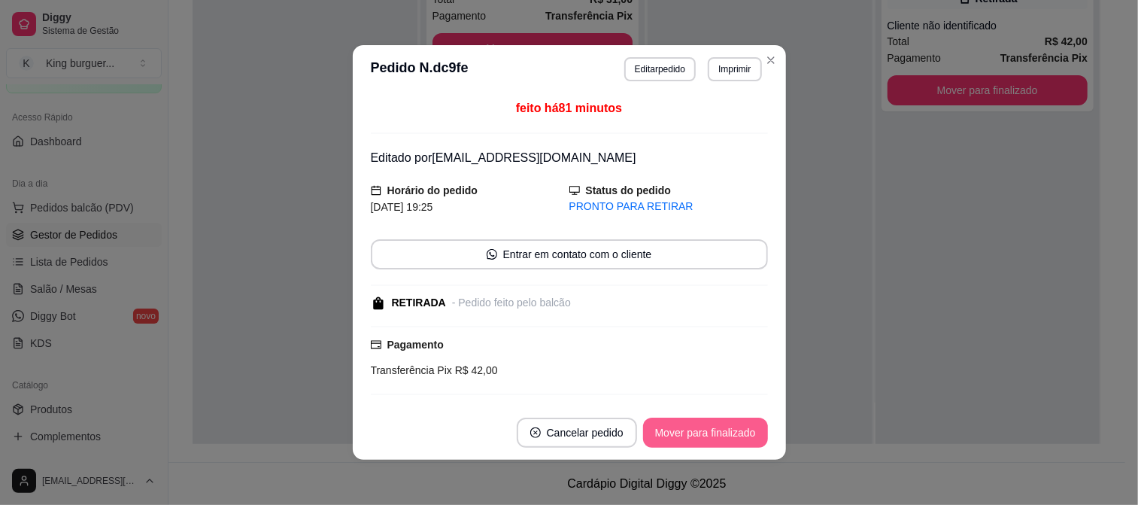
click at [739, 432] on button "Mover para finalizado" at bounding box center [705, 433] width 125 height 30
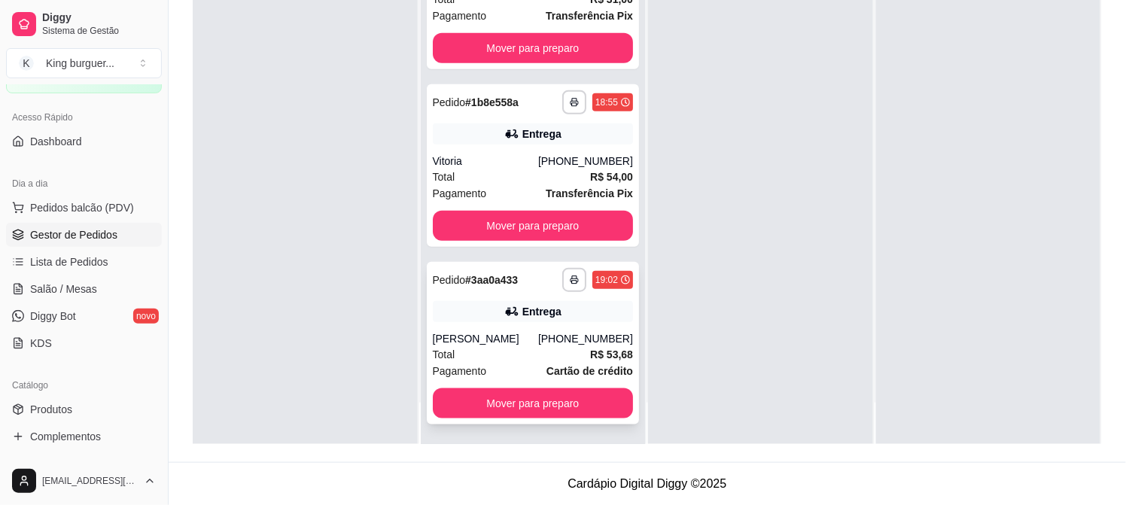
click at [546, 327] on div "**********" at bounding box center [533, 343] width 213 height 163
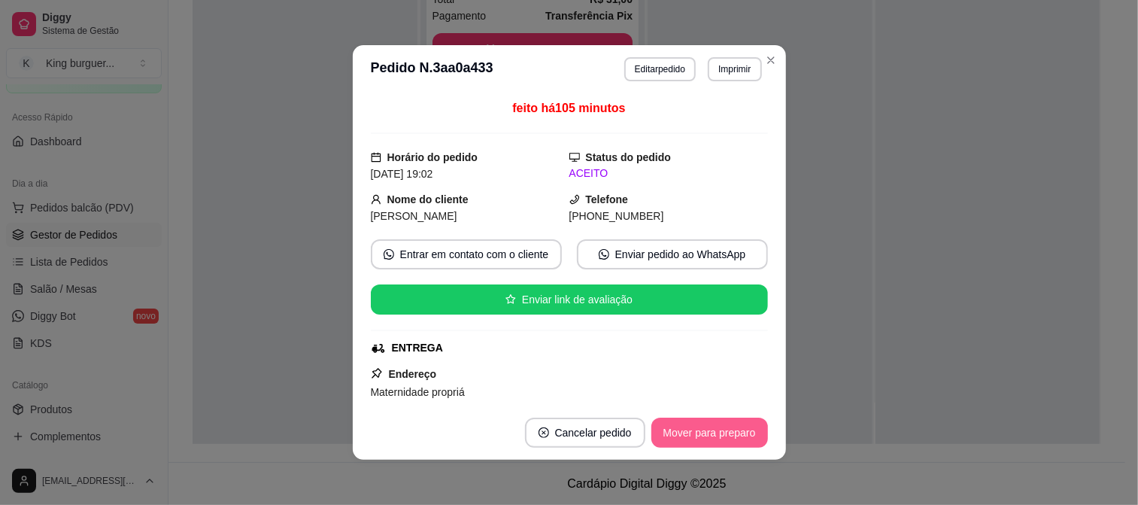
click at [712, 422] on button "Mover para preparo" at bounding box center [710, 433] width 117 height 30
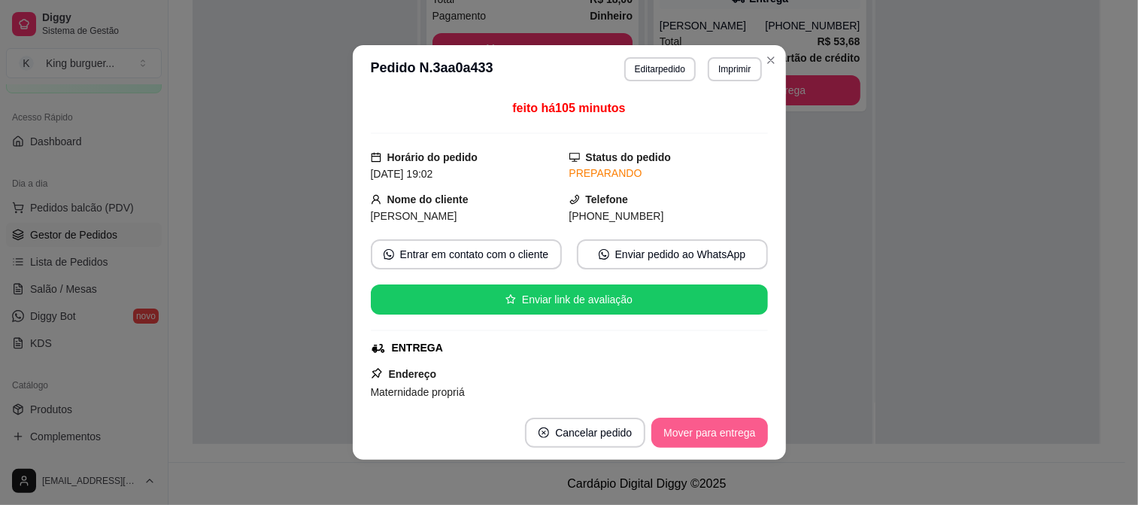
click at [723, 431] on button "Mover para entrega" at bounding box center [710, 433] width 116 height 30
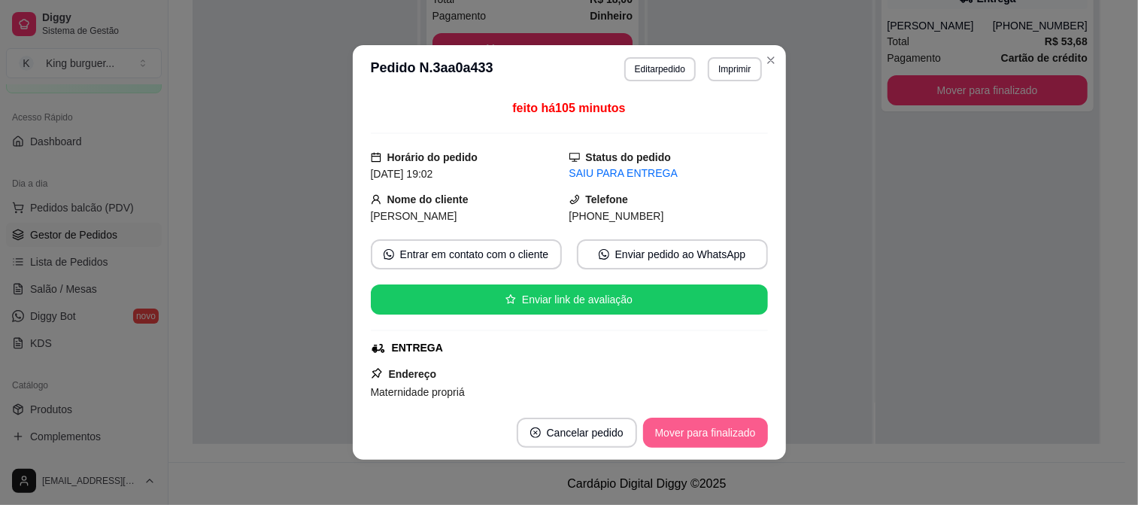
click at [745, 431] on button "Mover para finalizado" at bounding box center [705, 433] width 125 height 30
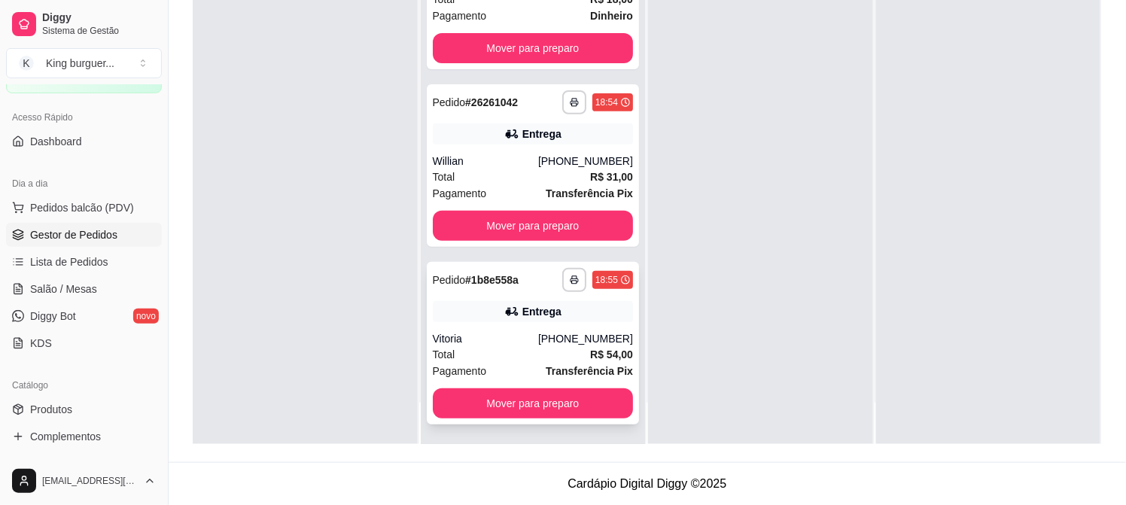
click at [515, 327] on div "**********" at bounding box center [533, 343] width 213 height 163
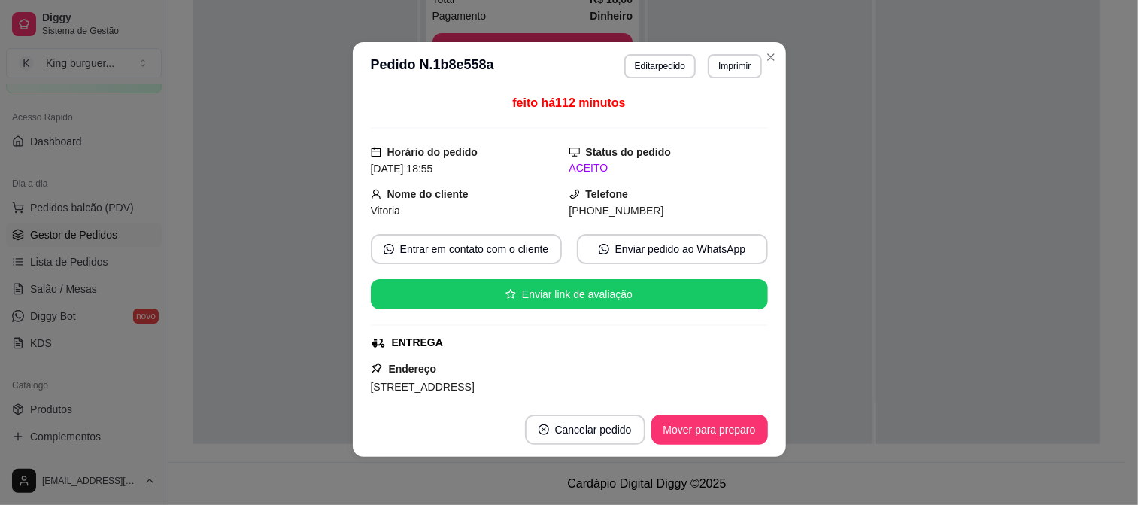
scroll to position [0, 0]
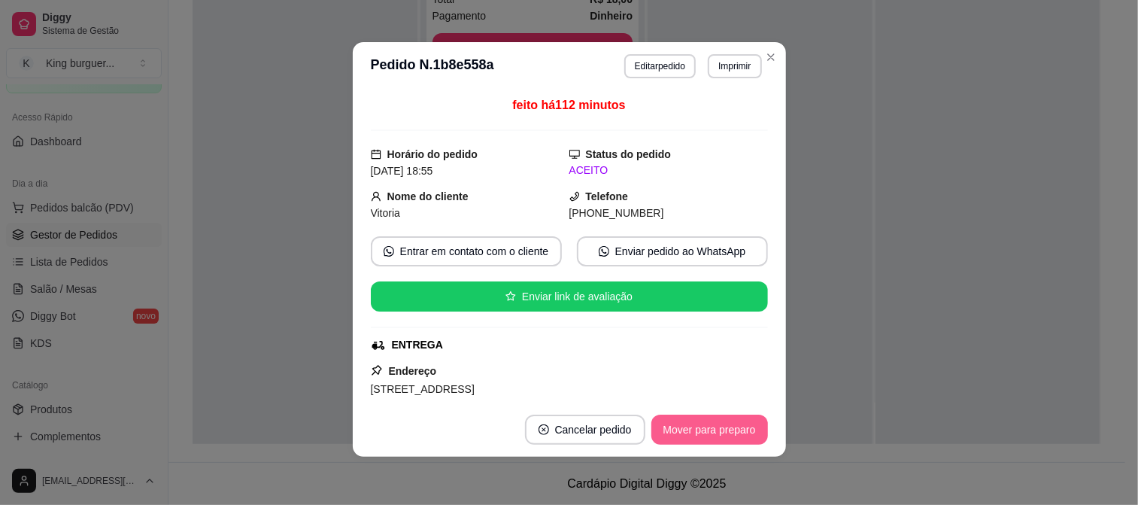
click at [670, 425] on button "Mover para preparo" at bounding box center [710, 430] width 117 height 30
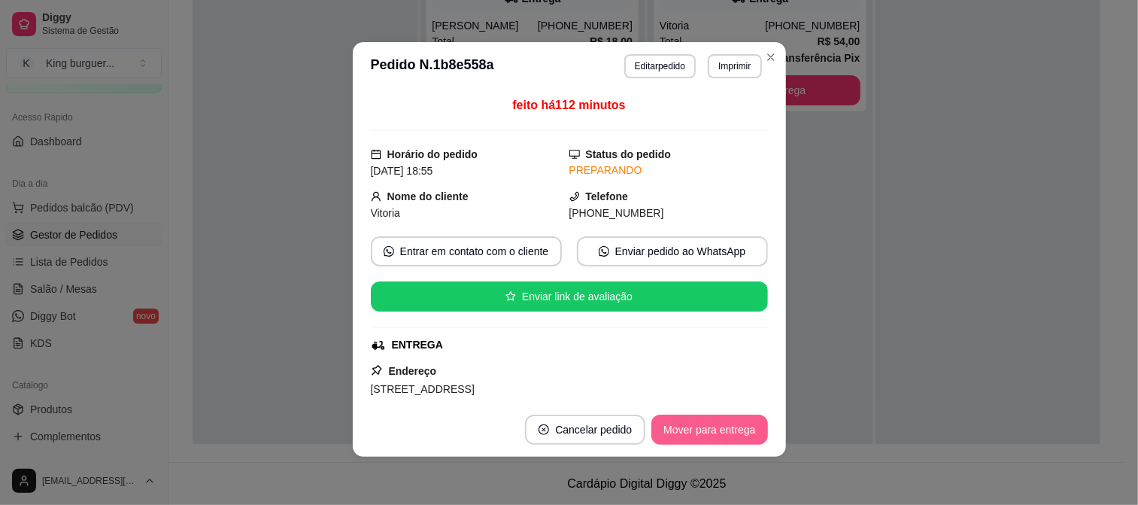
click at [736, 429] on button "Mover para entrega" at bounding box center [710, 430] width 116 height 30
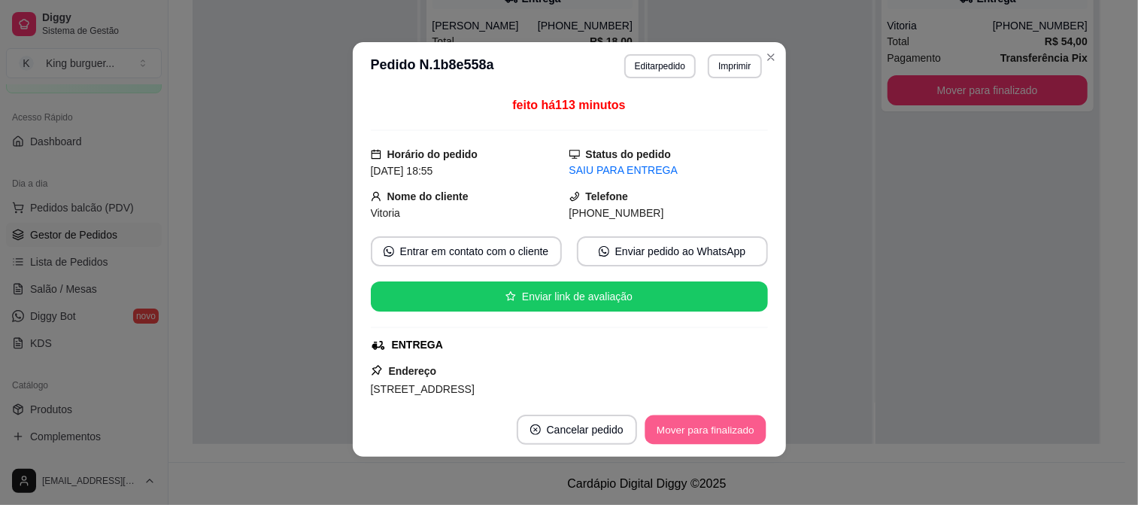
click at [733, 429] on button "Mover para finalizado" at bounding box center [705, 429] width 121 height 29
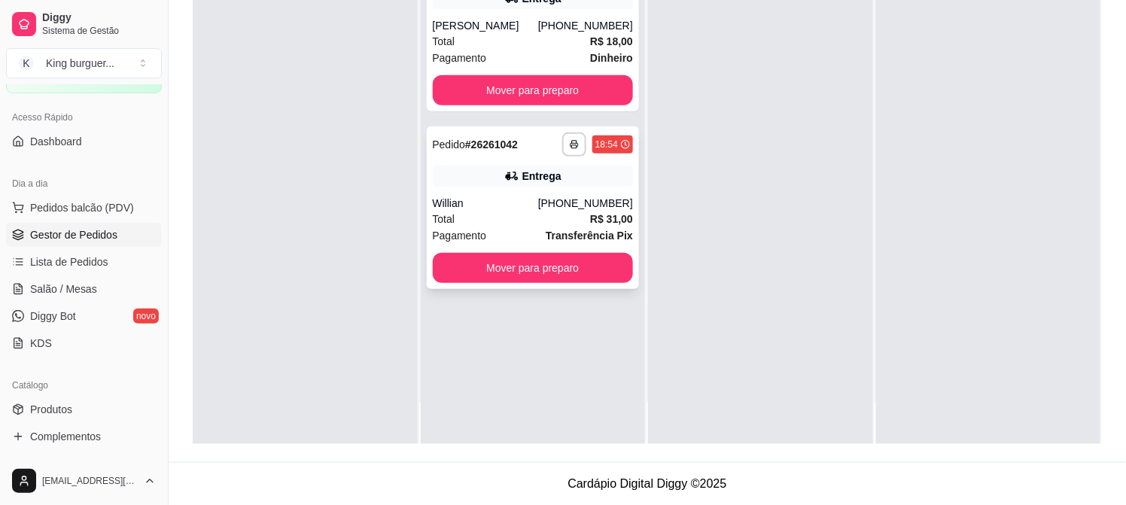
click at [506, 211] on div "Total R$ 31,00" at bounding box center [533, 219] width 201 height 17
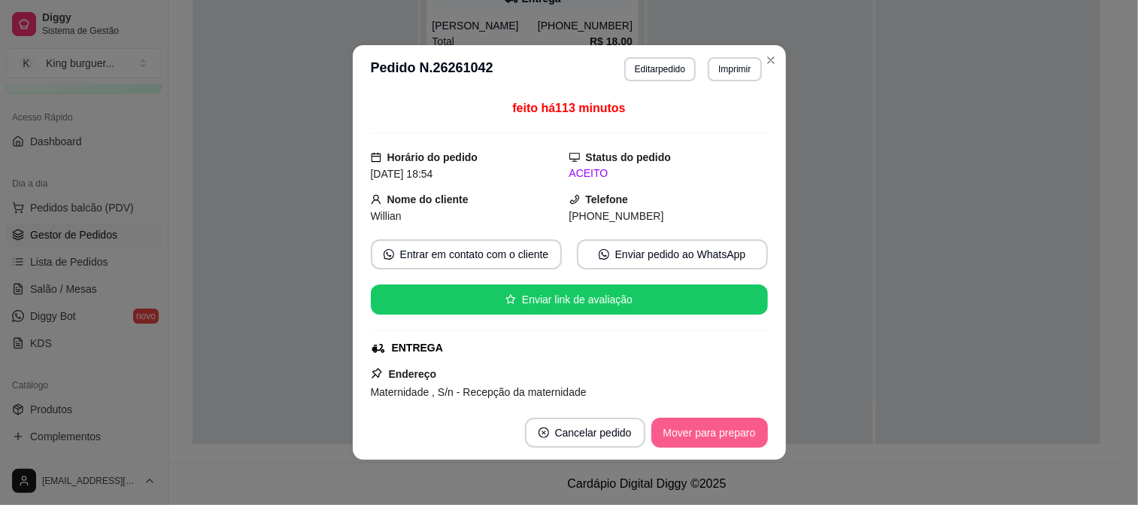
click at [703, 424] on button "Mover para preparo" at bounding box center [710, 433] width 117 height 30
click at [703, 425] on div "Mover para preparo" at bounding box center [700, 433] width 138 height 30
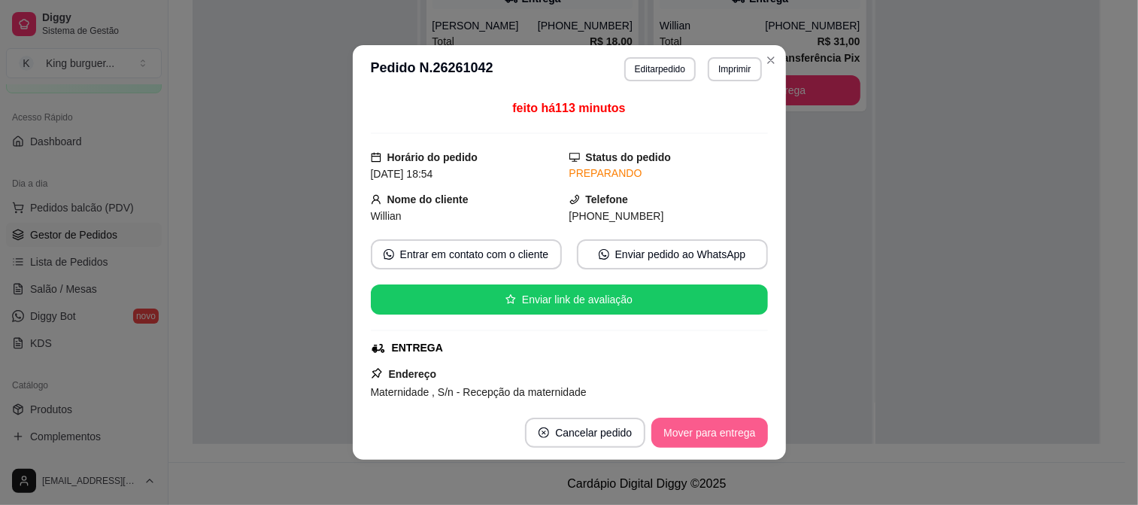
click at [701, 431] on button "Mover para entrega" at bounding box center [710, 433] width 116 height 30
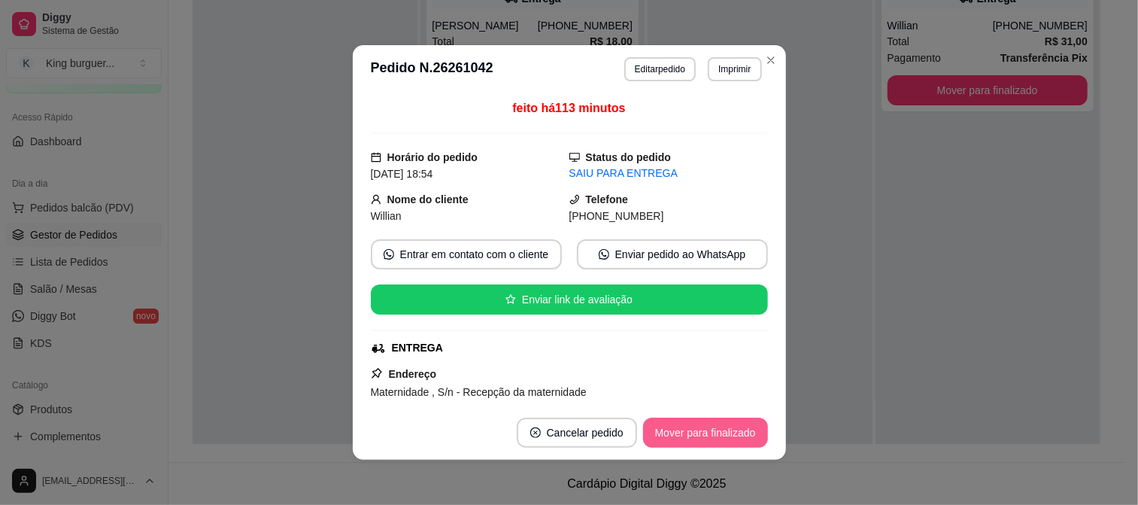
click at [703, 432] on button "Mover para finalizado" at bounding box center [705, 433] width 125 height 30
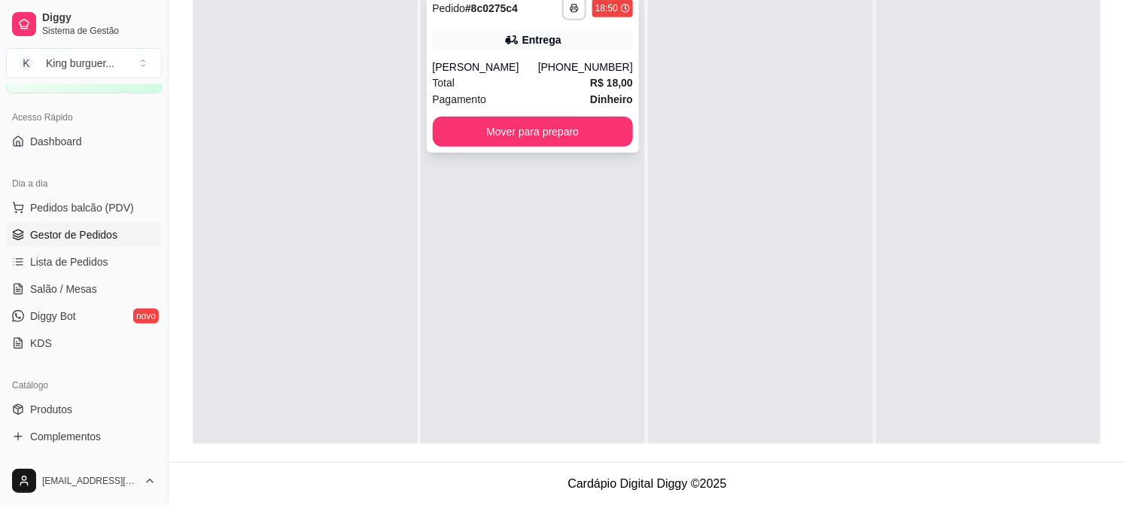
scroll to position [146, 0]
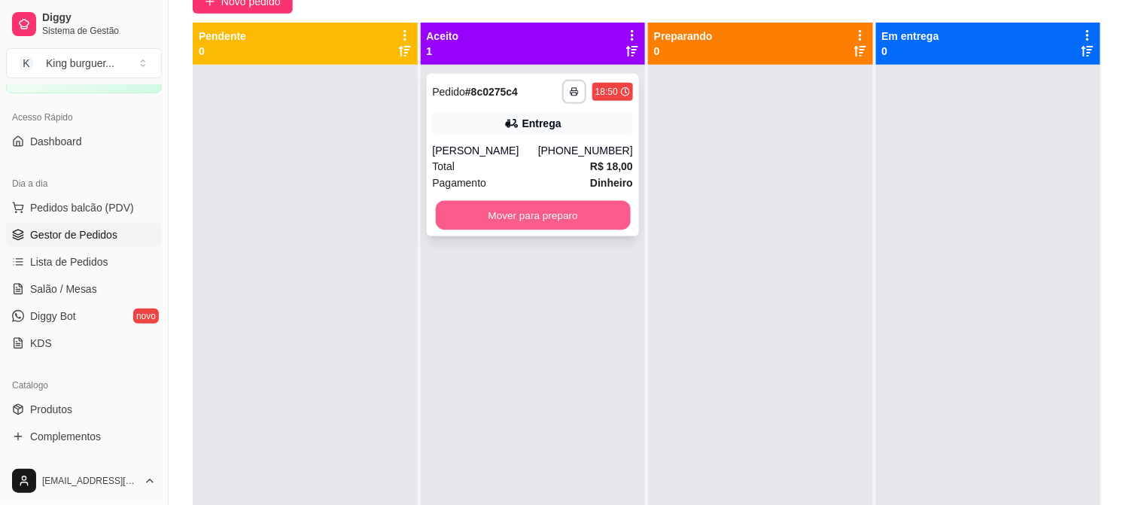
click at [599, 219] on button "Mover para preparo" at bounding box center [532, 215] width 195 height 29
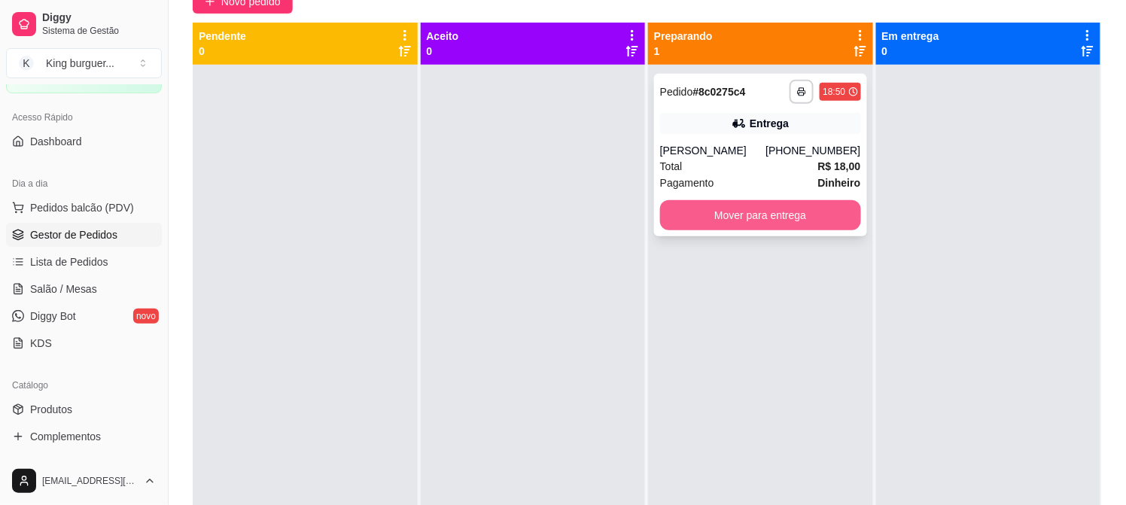
click at [798, 211] on button "Mover para entrega" at bounding box center [760, 215] width 201 height 30
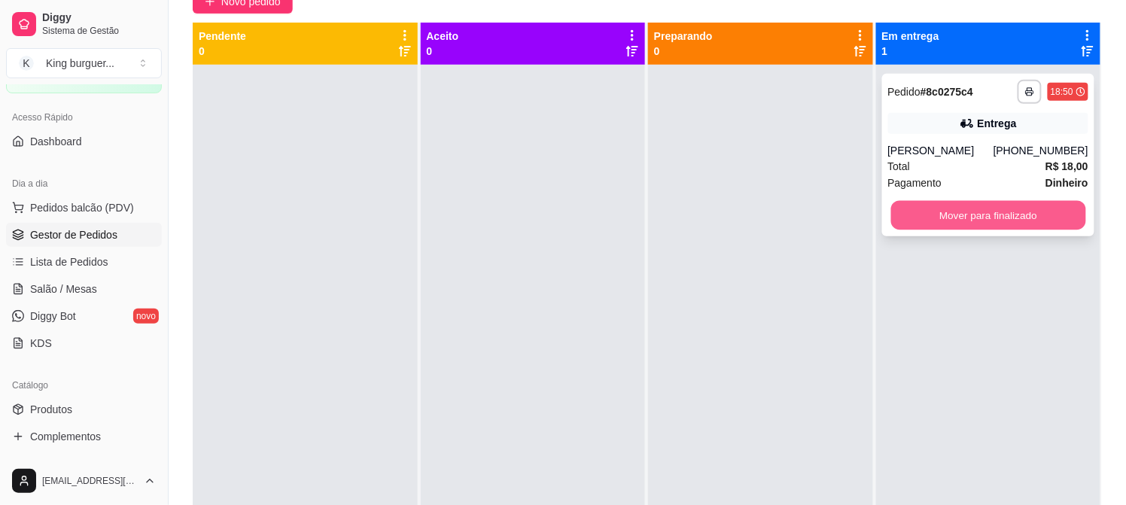
click at [968, 208] on button "Mover para finalizado" at bounding box center [987, 215] width 195 height 29
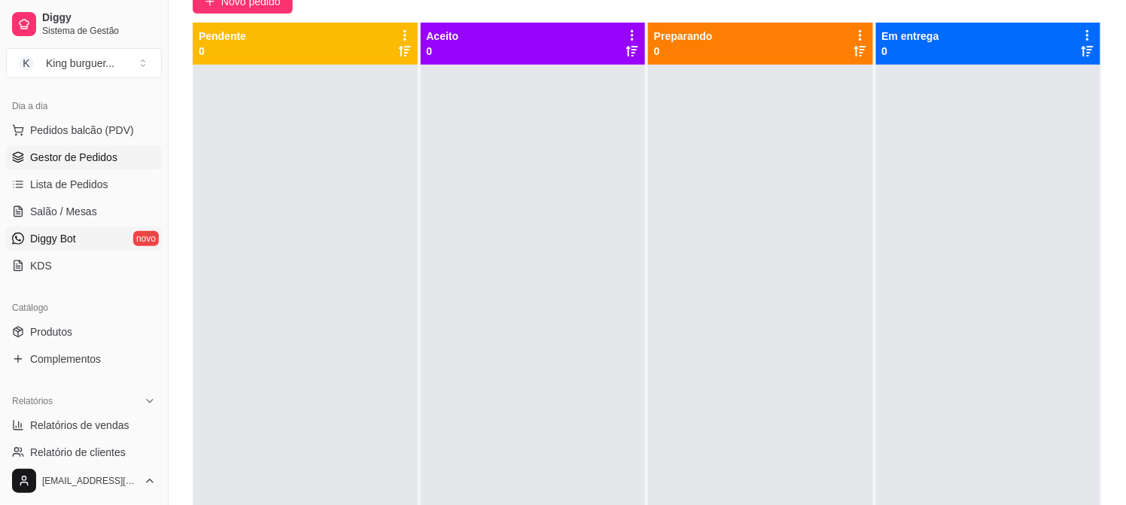
scroll to position [160, 0]
click at [78, 220] on span "Salão / Mesas" at bounding box center [63, 212] width 67 height 15
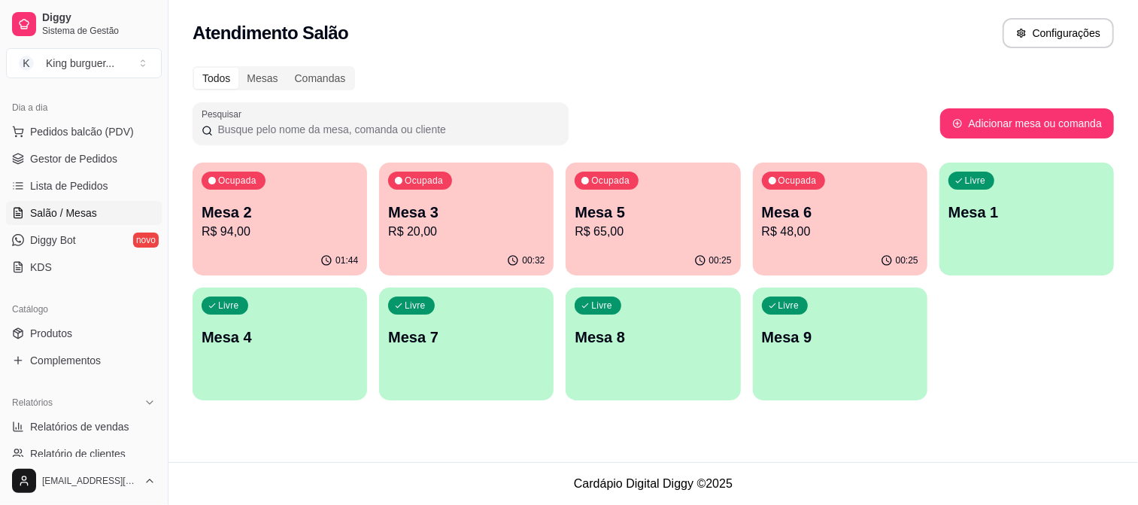
click at [266, 236] on p "R$ 94,00" at bounding box center [280, 232] width 156 height 18
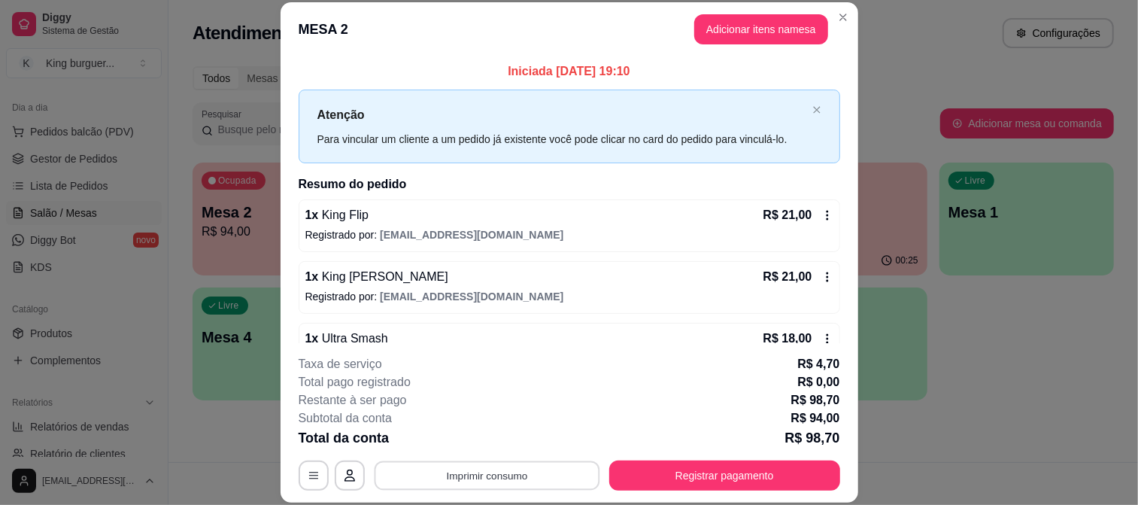
click at [529, 477] on button "Imprimir consumo" at bounding box center [487, 474] width 226 height 29
click at [512, 440] on button "IMPRESSORA" at bounding box center [485, 441] width 109 height 24
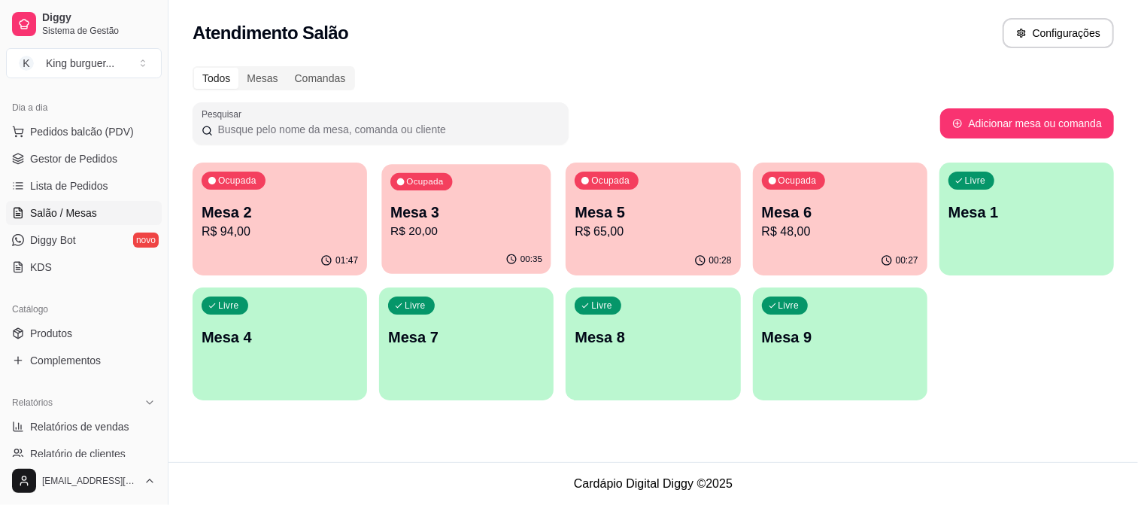
click at [514, 214] on p "Mesa 3" at bounding box center [466, 212] width 152 height 20
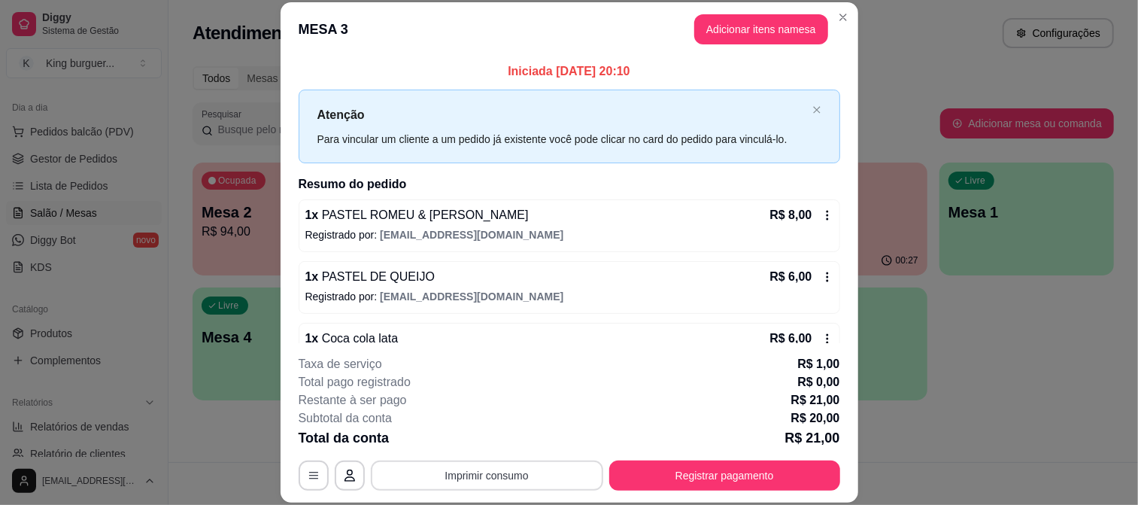
click at [525, 477] on button "Imprimir consumo" at bounding box center [487, 475] width 232 height 30
click at [507, 440] on button "IMPRESSORA" at bounding box center [485, 441] width 109 height 24
click at [660, 475] on button "Registrar pagamento" at bounding box center [724, 475] width 231 height 30
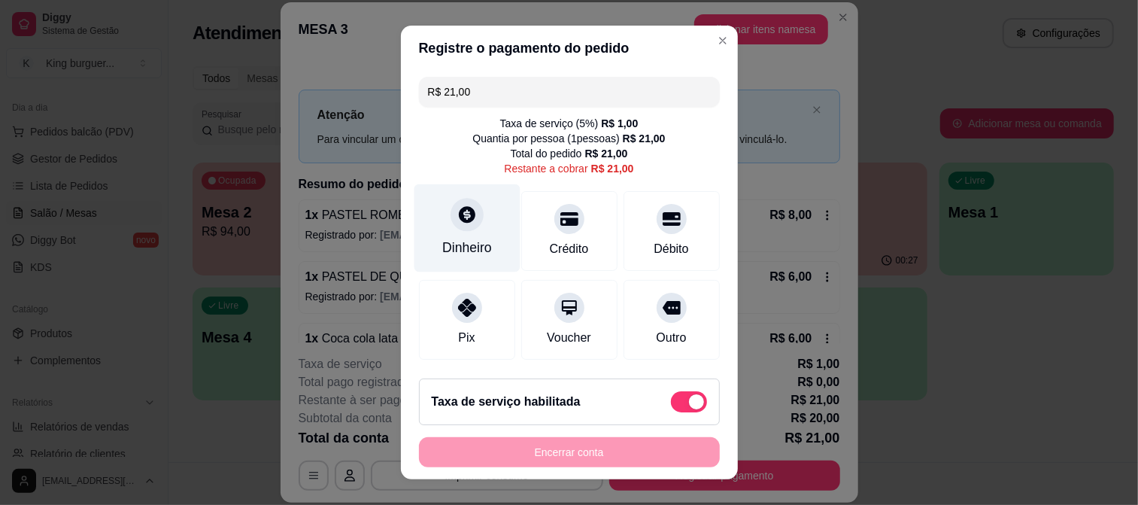
click at [460, 219] on icon at bounding box center [467, 214] width 17 height 17
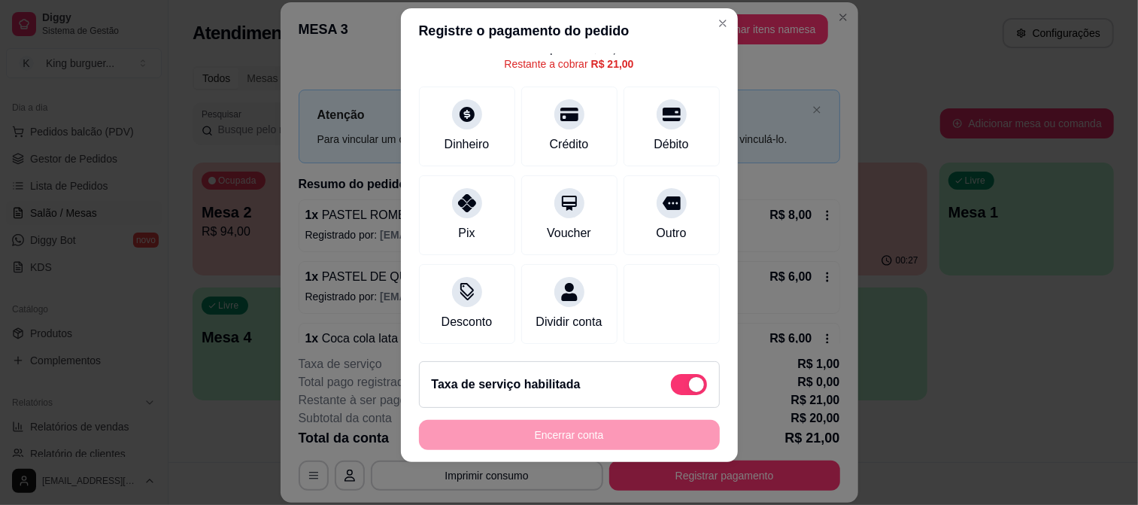
scroll to position [23, 0]
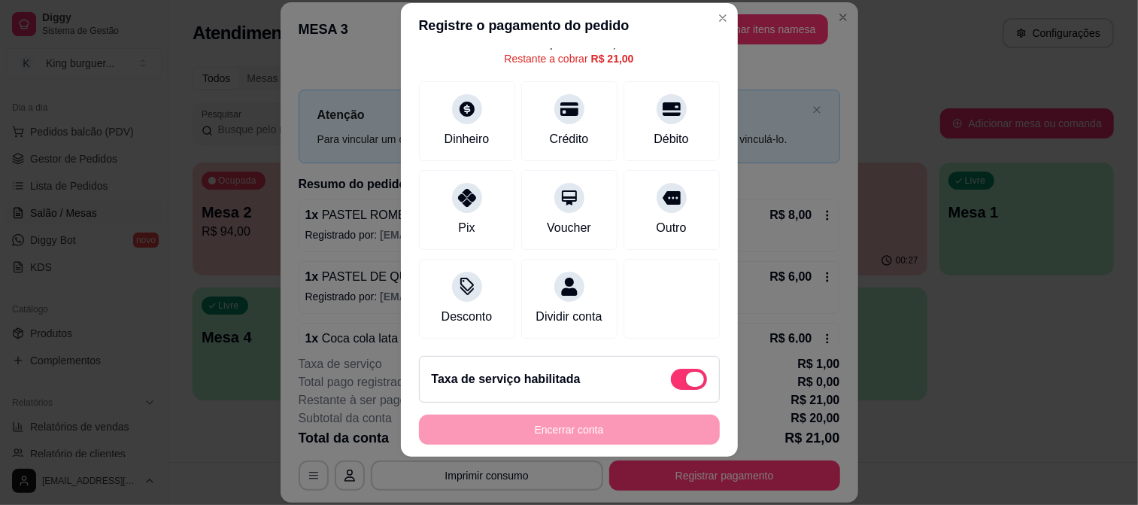
click at [671, 374] on span at bounding box center [689, 379] width 36 height 21
click at [670, 382] on input "checkbox" at bounding box center [675, 387] width 10 height 10
checkbox input "true"
type input "R$ 20,00"
checkbox input "false"
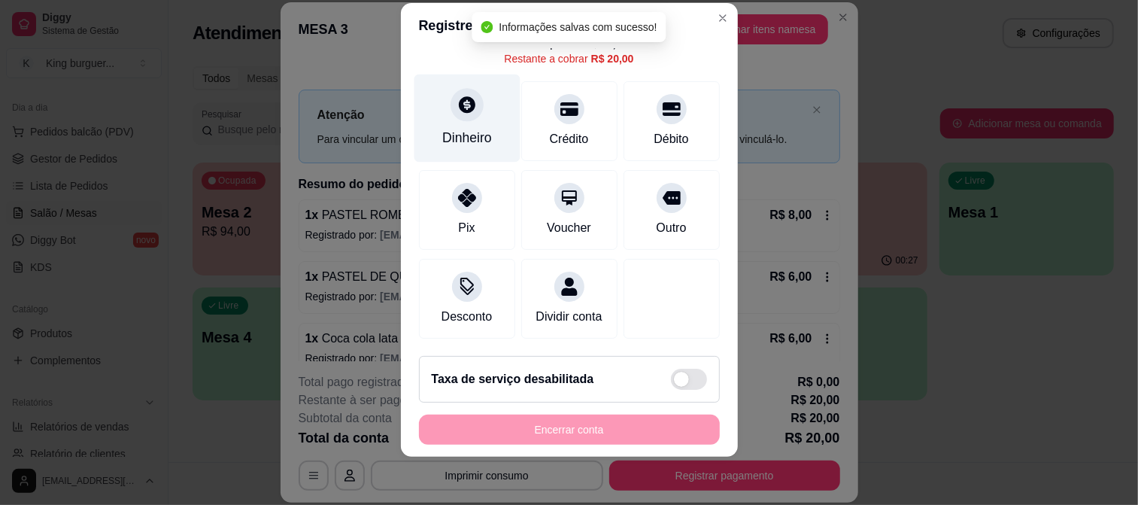
scroll to position [90, 0]
click at [460, 96] on icon at bounding box center [467, 104] width 17 height 17
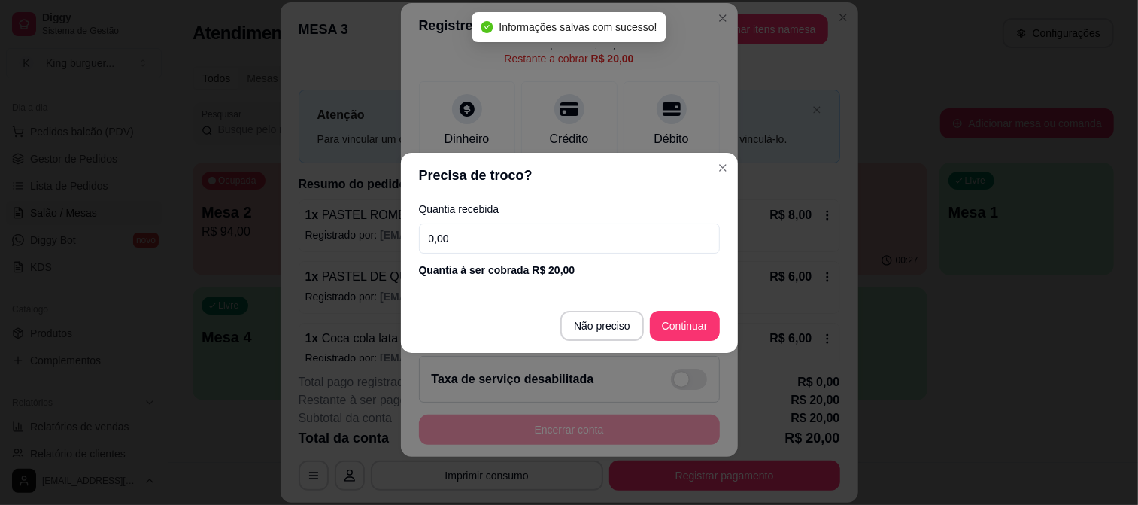
drag, startPoint x: 385, startPoint y: 232, endPoint x: 320, endPoint y: 232, distance: 65.5
click at [340, 232] on div "Precisa de troco? Quantia recebida 0,00 Quantia à ser cobrada R$ 20,00 Não prec…" at bounding box center [569, 252] width 1138 height 505
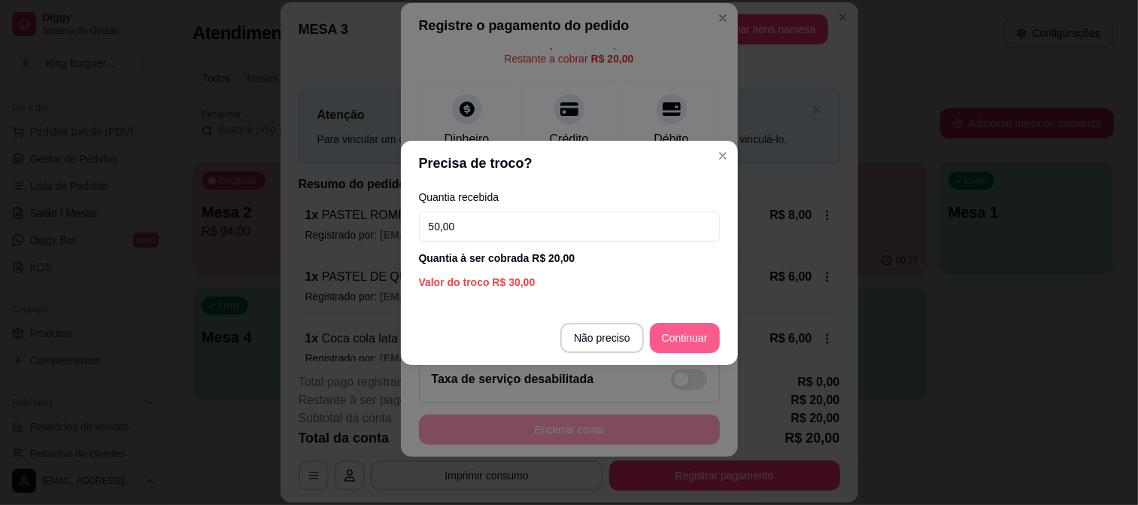
type input "50,00"
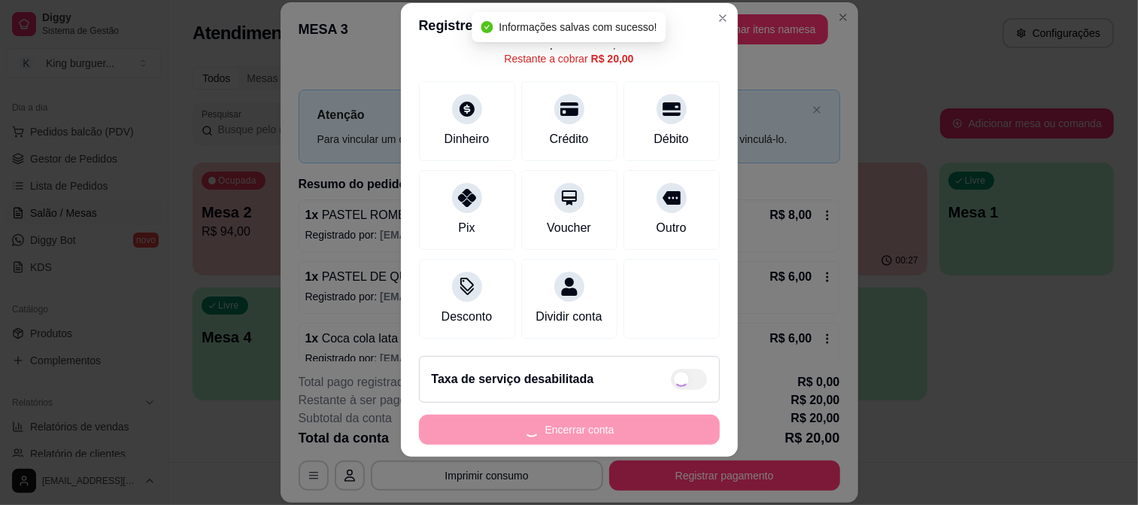
type input "R$ 0,00"
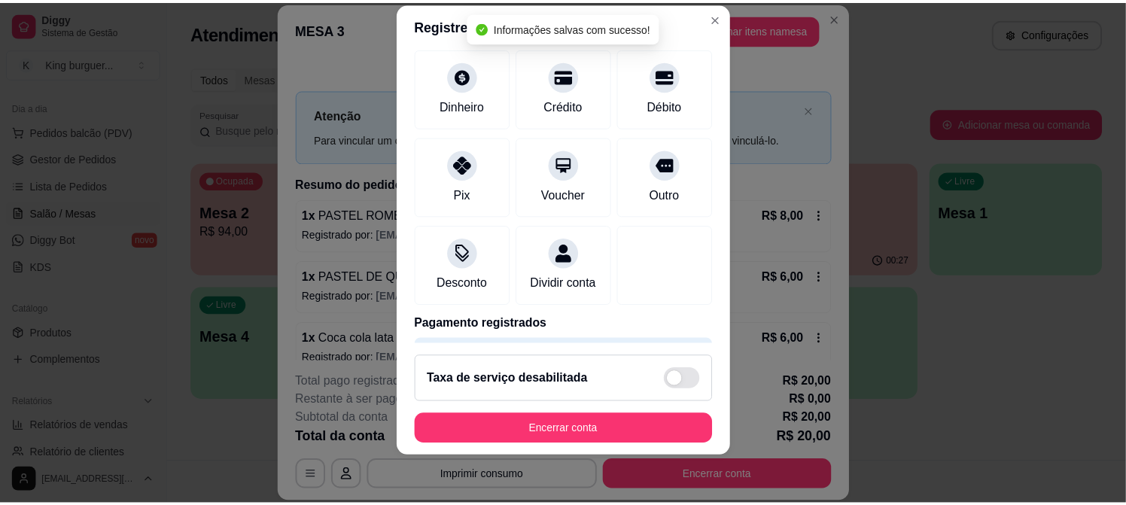
scroll to position [75, 0]
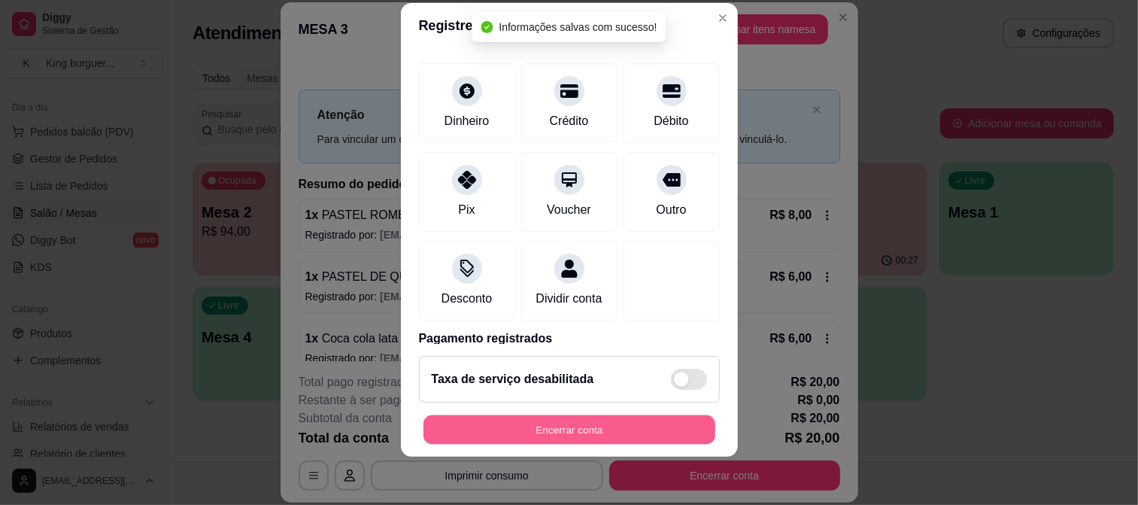
click at [593, 427] on button "Encerrar conta" at bounding box center [570, 429] width 292 height 29
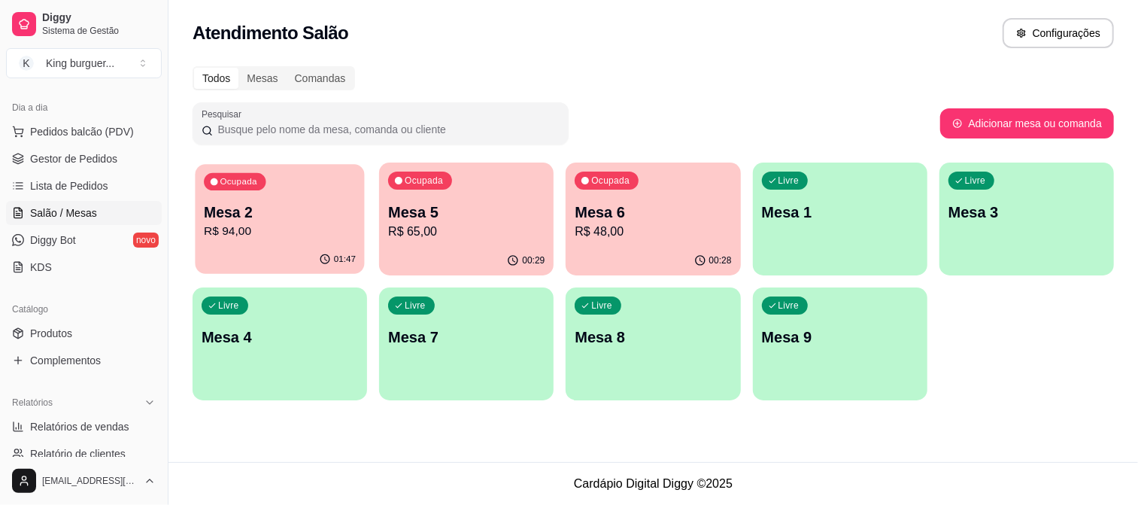
click at [307, 221] on div "Mesa 2 R$ 94,00" at bounding box center [280, 221] width 152 height 38
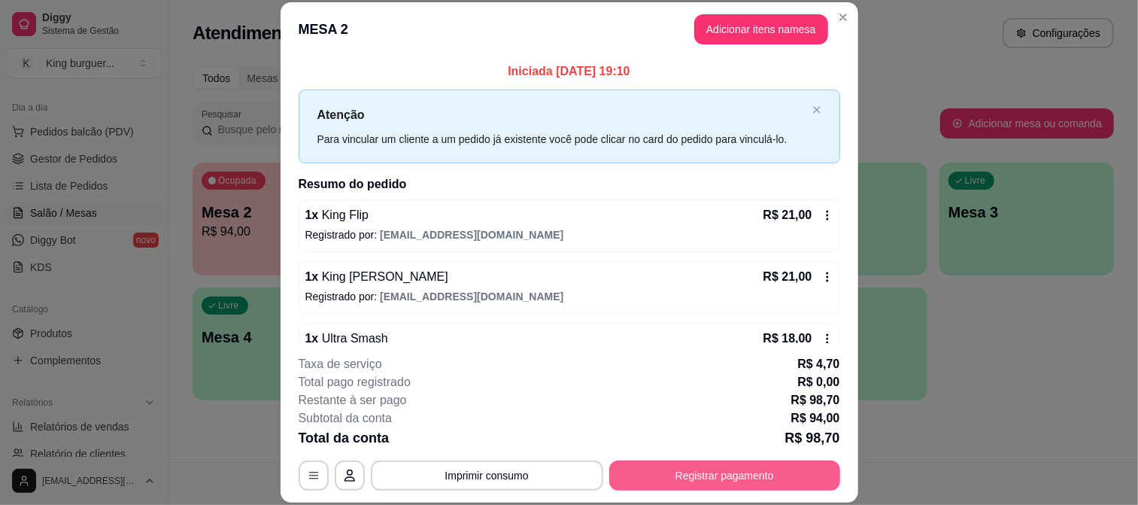
click at [685, 472] on button "Registrar pagamento" at bounding box center [724, 475] width 231 height 30
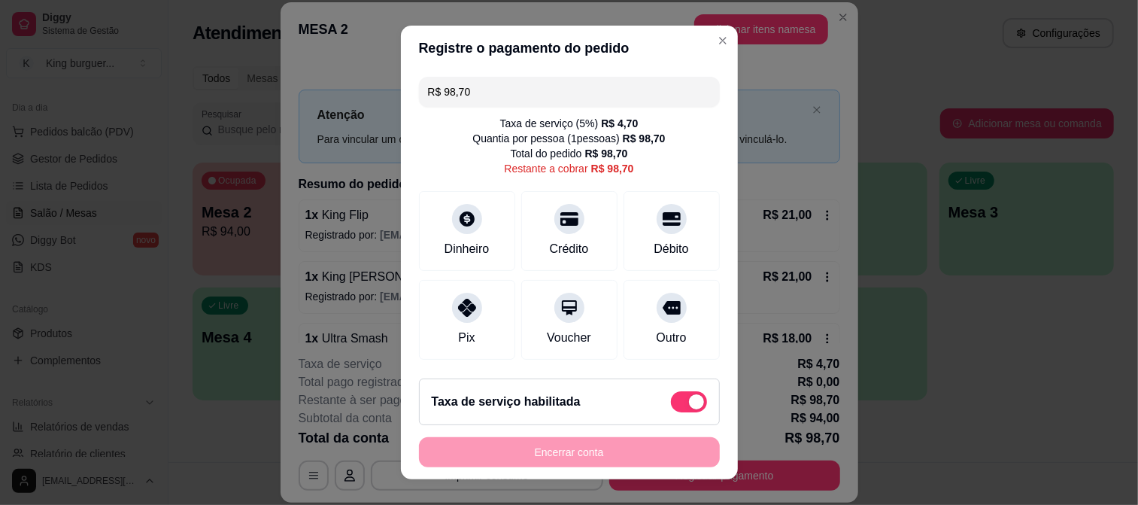
click at [671, 400] on span at bounding box center [689, 401] width 36 height 21
click at [670, 405] on input "checkbox" at bounding box center [675, 410] width 10 height 10
checkbox input "true"
type input "R$ 94,00"
checkbox input "false"
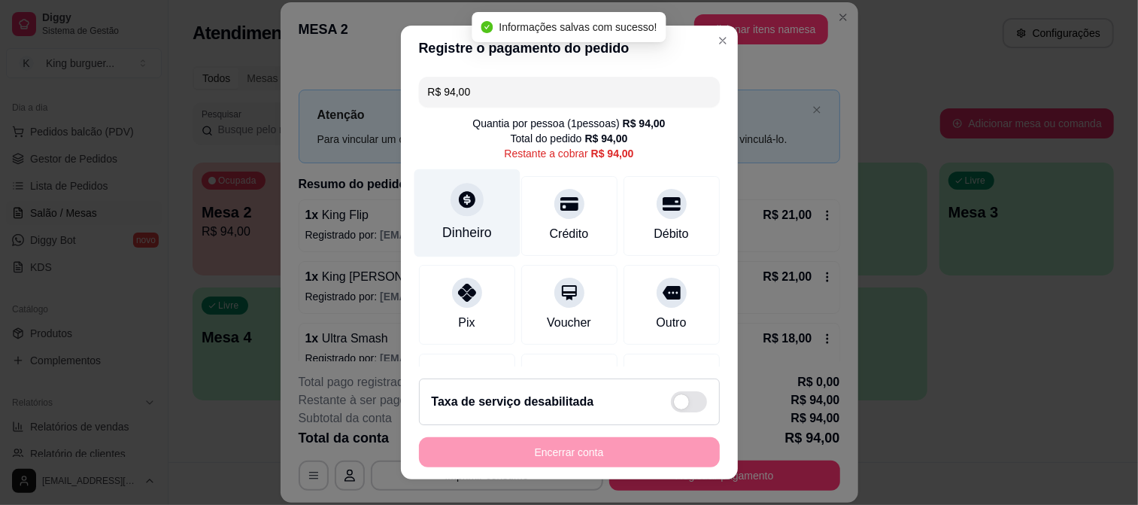
click at [459, 193] on icon at bounding box center [467, 199] width 17 height 17
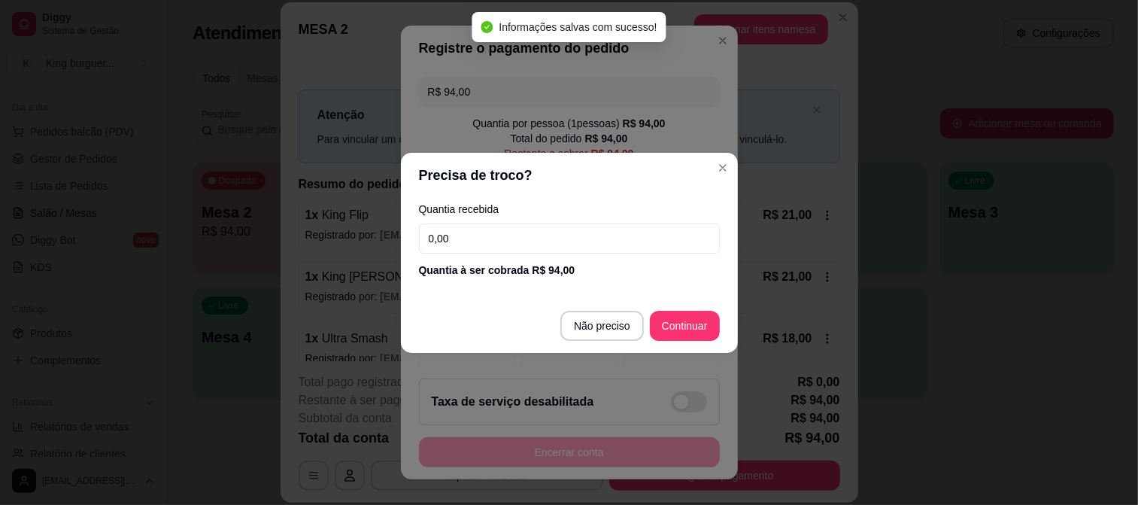
drag, startPoint x: 494, startPoint y: 234, endPoint x: 409, endPoint y: 237, distance: 85.1
click at [409, 237] on div "Quantia recebida 0,00 Quantia à ser cobrada R$ 94,00" at bounding box center [569, 241] width 337 height 86
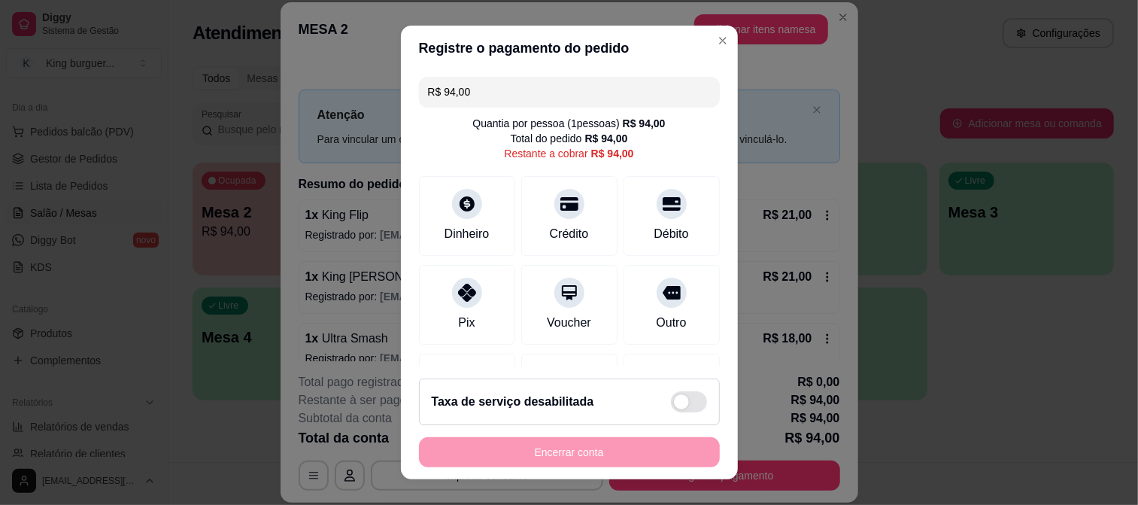
drag, startPoint x: 546, startPoint y: 84, endPoint x: 499, endPoint y: 79, distance: 47.6
click at [314, 96] on div "Registre o pagamento do pedido R$ 94,00 Quantia por pessoa ( 1 pessoas) R$ 94,0…" at bounding box center [569, 252] width 1138 height 505
click at [451, 200] on div at bounding box center [467, 199] width 33 height 33
drag, startPoint x: 479, startPoint y: 88, endPoint x: 333, endPoint y: 88, distance: 145.2
click at [333, 88] on div "Registre o pagamento do pedido R$ 93,00 Quantia por pessoa ( 1 pessoas) R$ 94,0…" at bounding box center [569, 252] width 1138 height 505
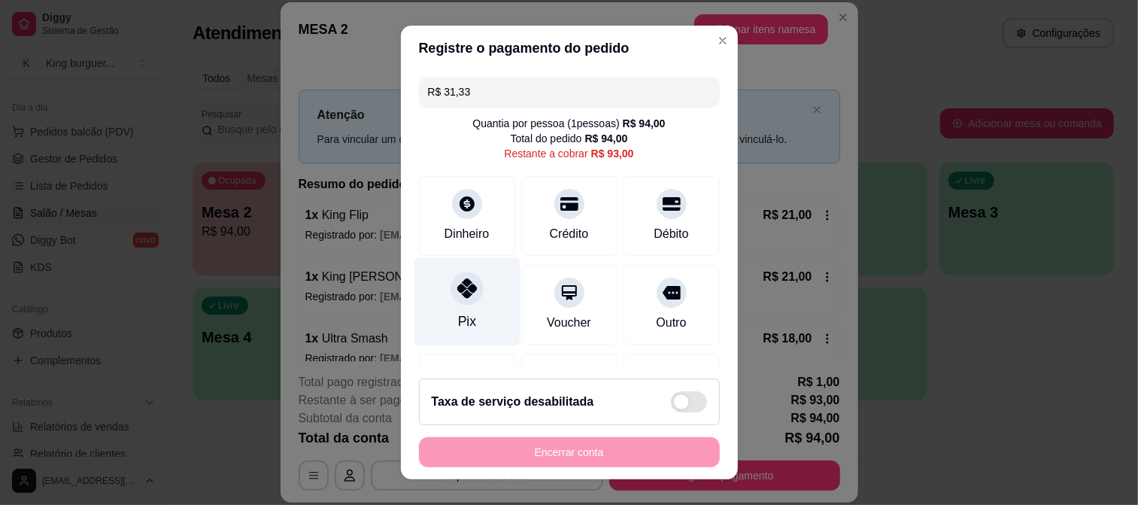
click at [465, 295] on icon at bounding box center [467, 288] width 20 height 20
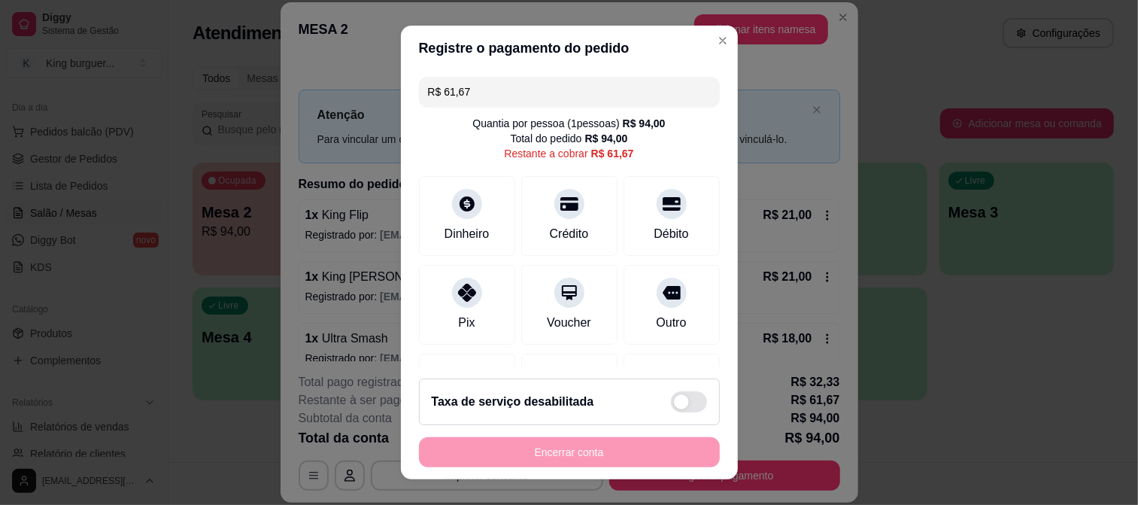
drag, startPoint x: 385, startPoint y: 88, endPoint x: 357, endPoint y: 87, distance: 27.9
click at [357, 87] on div "Registre o pagamento do pedido R$ 61,67 Quantia por pessoa ( 1 pessoas) R$ 94,0…" at bounding box center [569, 252] width 1138 height 505
click at [459, 205] on icon at bounding box center [467, 199] width 17 height 17
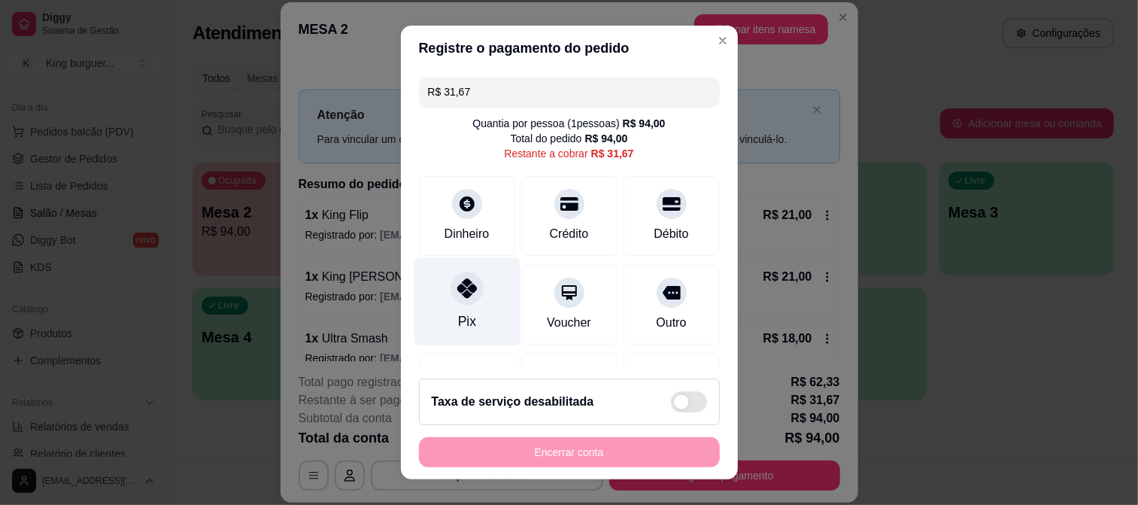
click at [457, 290] on icon at bounding box center [467, 288] width 20 height 20
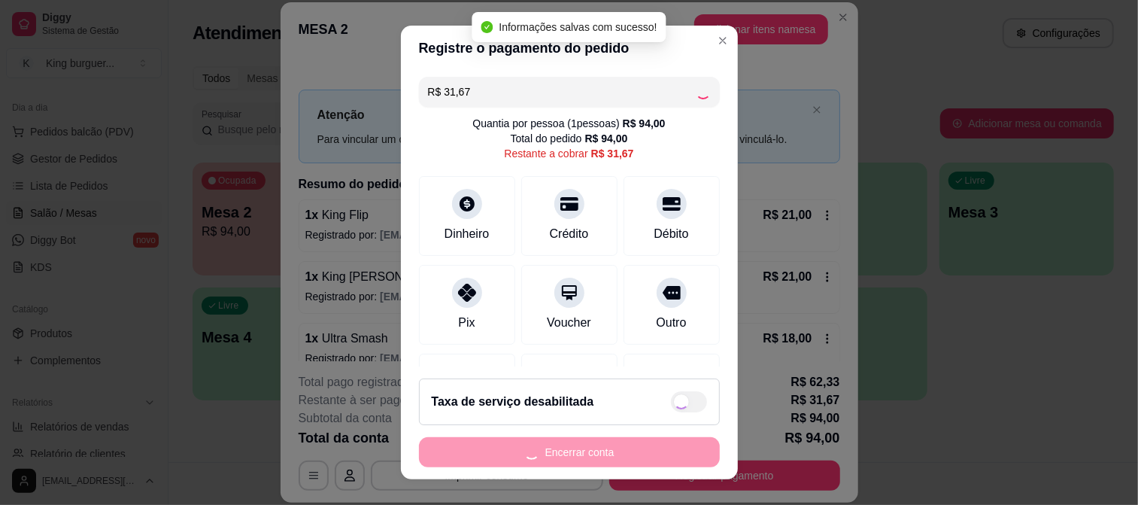
type input "R$ 0,00"
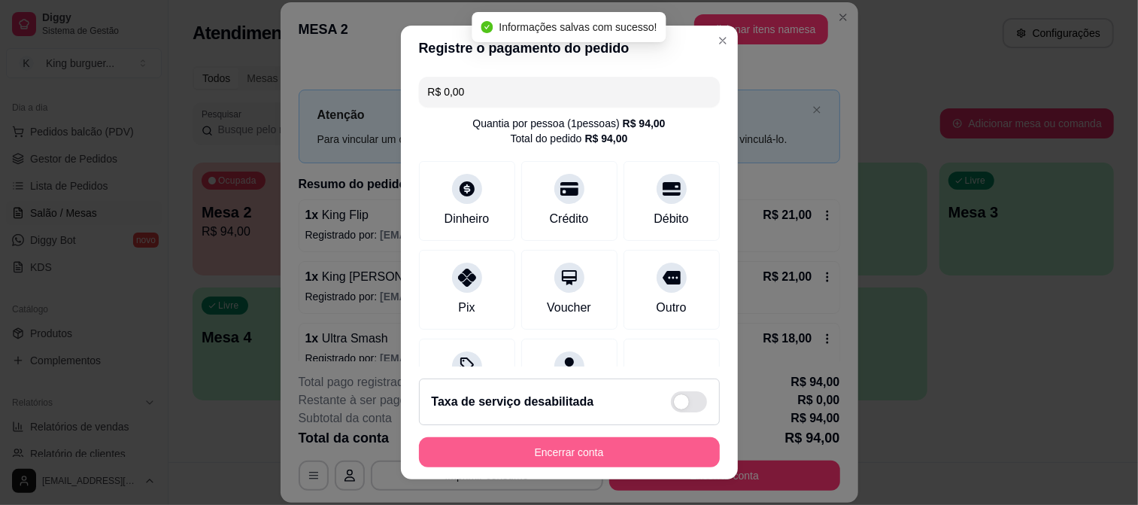
click at [566, 448] on button "Encerrar conta" at bounding box center [569, 452] width 301 height 30
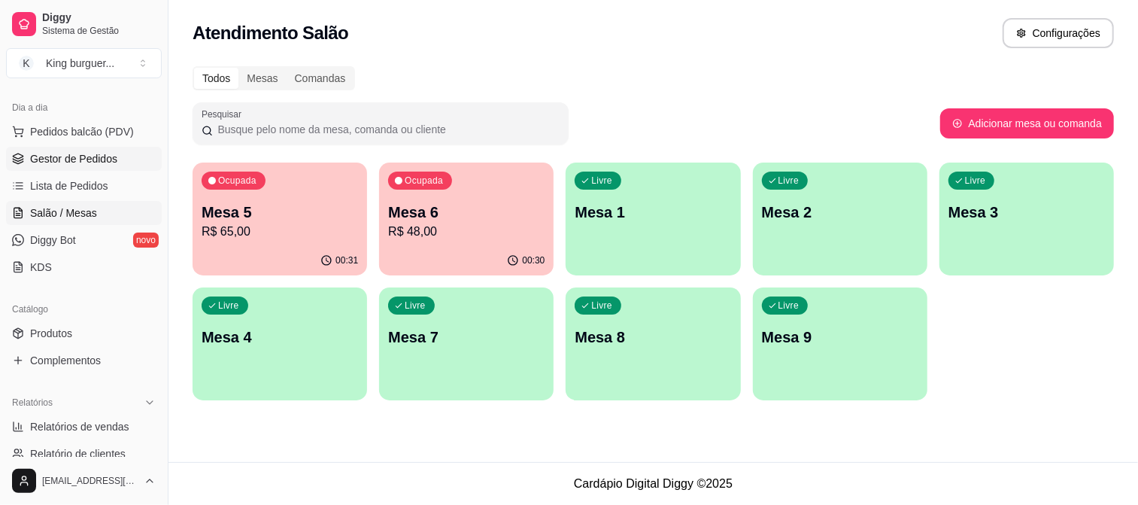
click at [90, 156] on span "Gestor de Pedidos" at bounding box center [73, 158] width 87 height 15
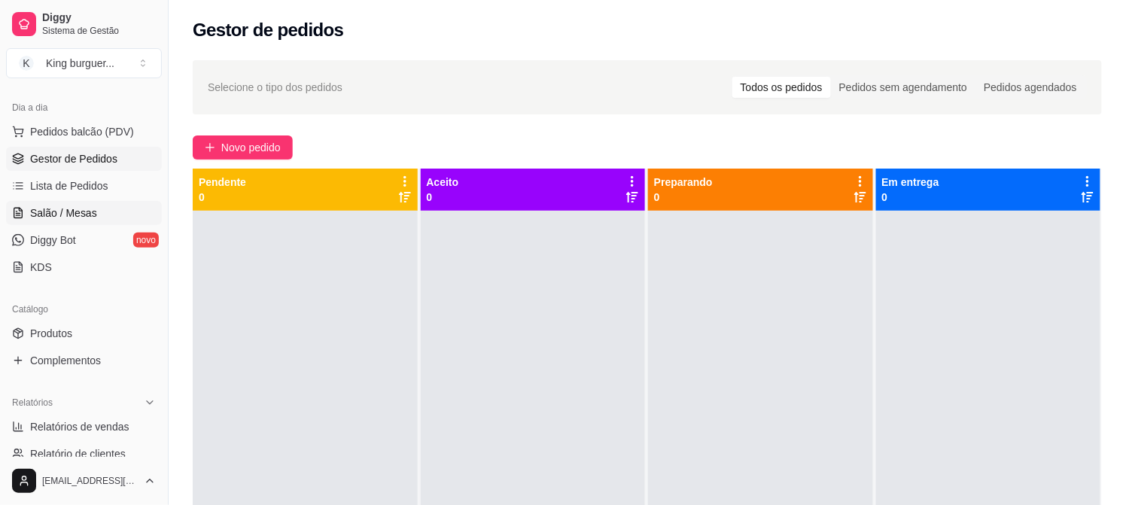
click at [71, 211] on span "Salão / Mesas" at bounding box center [63, 212] width 67 height 15
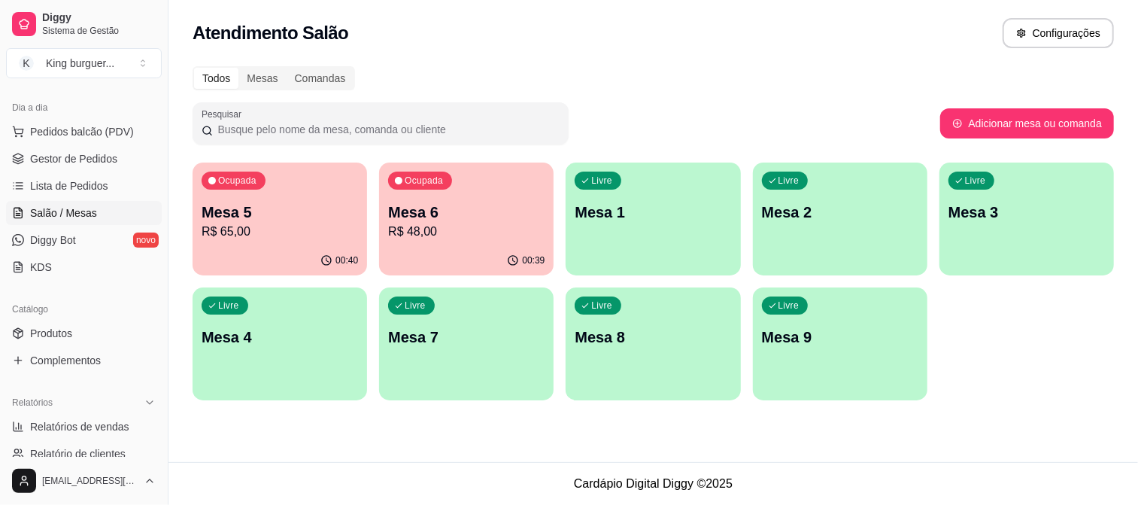
click at [430, 209] on p "Mesa 6" at bounding box center [466, 212] width 156 height 21
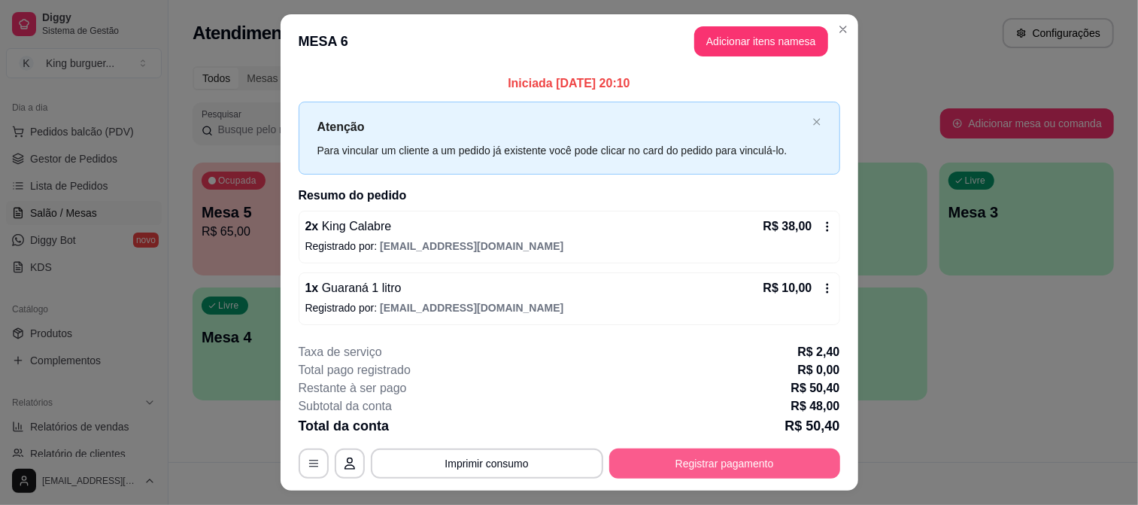
click at [734, 465] on button "Registrar pagamento" at bounding box center [724, 463] width 231 height 30
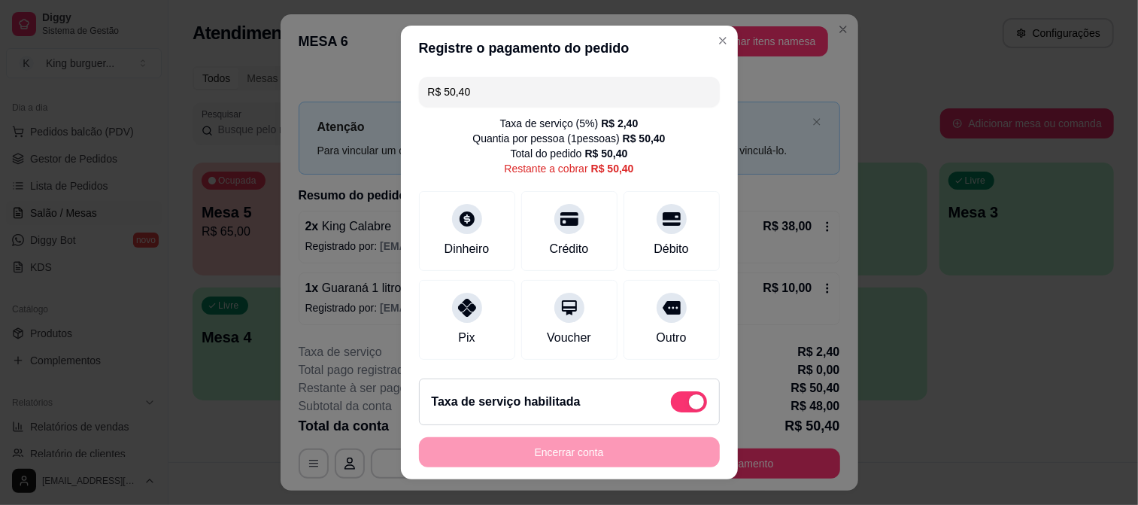
click at [671, 399] on span at bounding box center [689, 401] width 36 height 21
click at [670, 405] on input "checkbox" at bounding box center [675, 410] width 10 height 10
checkbox input "true"
type input "R$ 48,00"
checkbox input "false"
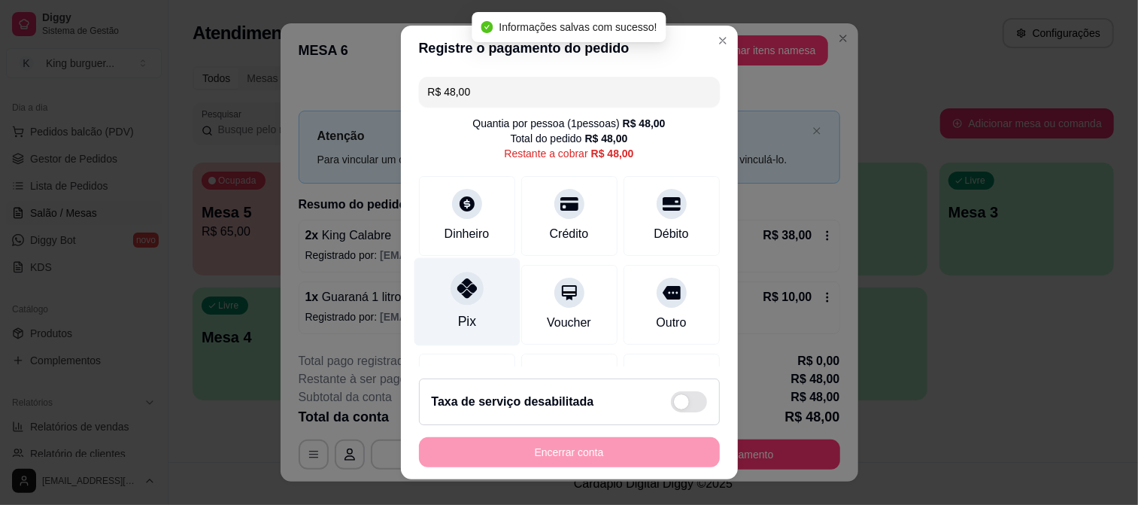
click at [460, 294] on icon at bounding box center [467, 288] width 20 height 20
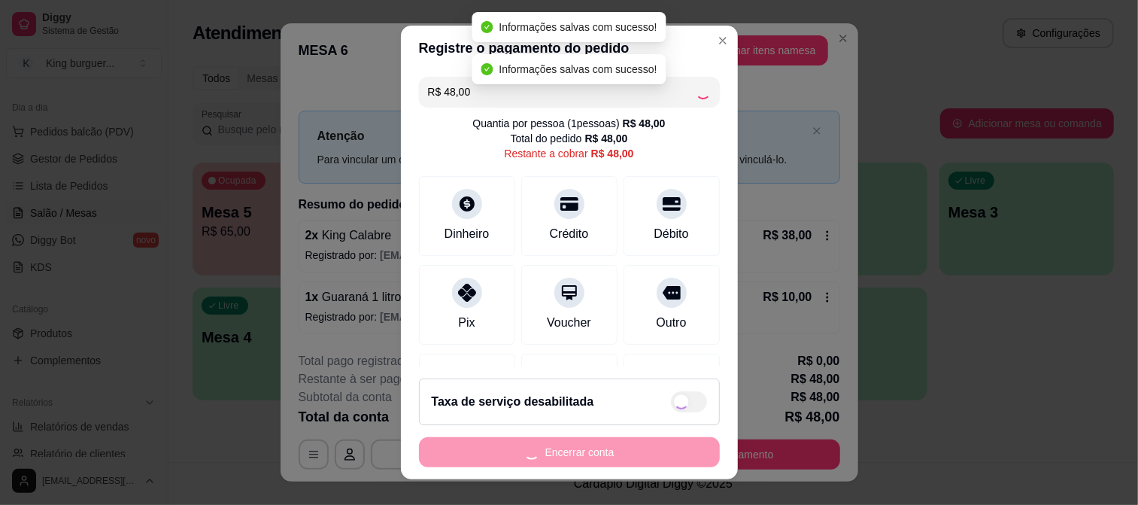
type input "R$ 0,00"
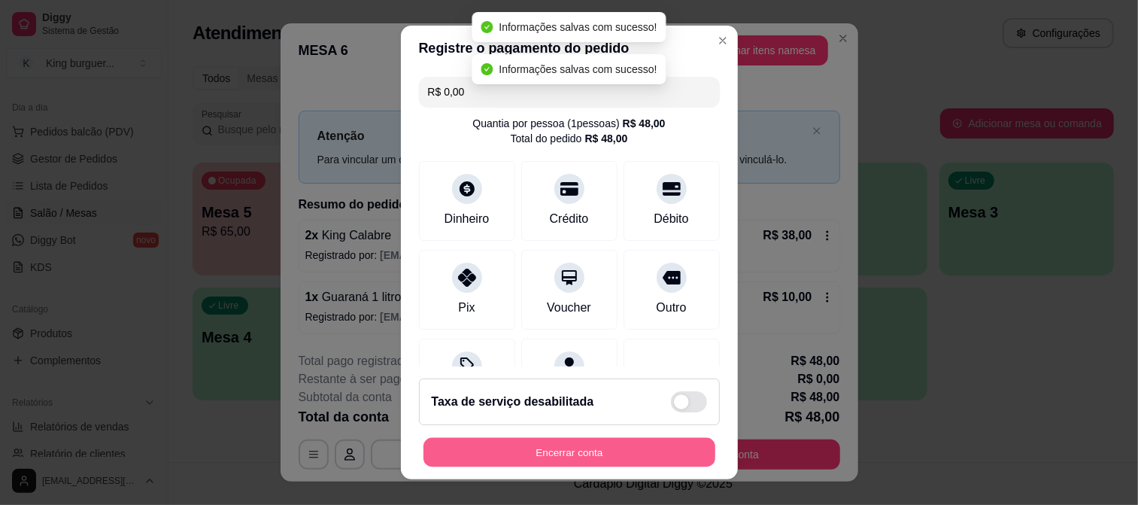
click at [520, 446] on button "Encerrar conta" at bounding box center [570, 452] width 292 height 29
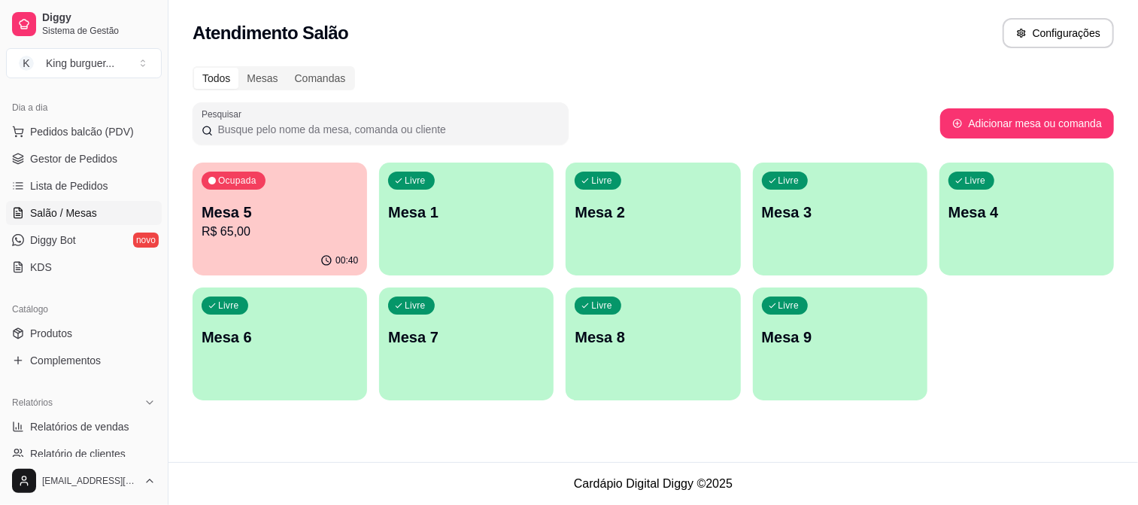
click at [258, 227] on p "R$ 65,00" at bounding box center [280, 232] width 156 height 18
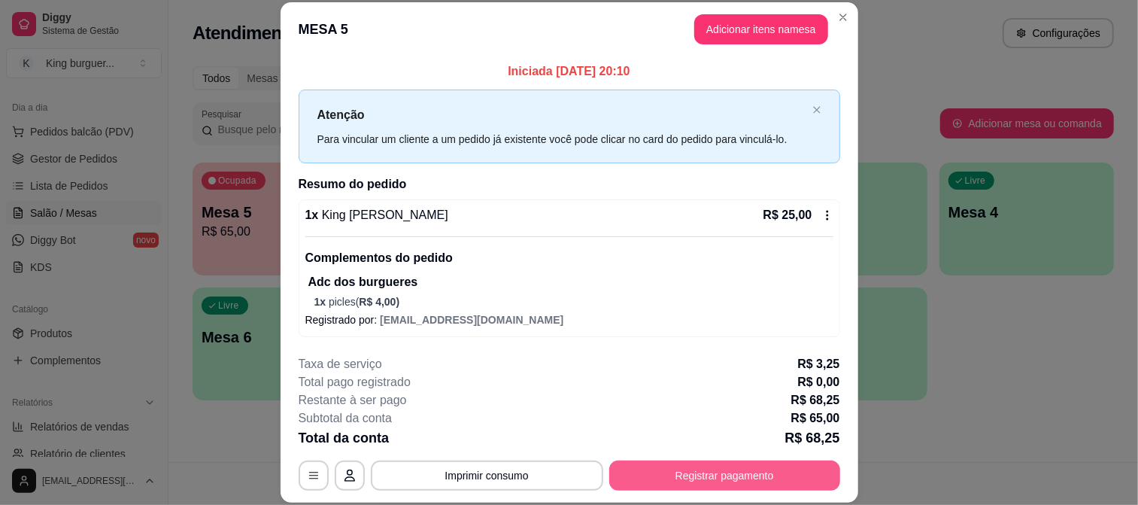
click at [670, 477] on button "Registrar pagamento" at bounding box center [724, 475] width 231 height 30
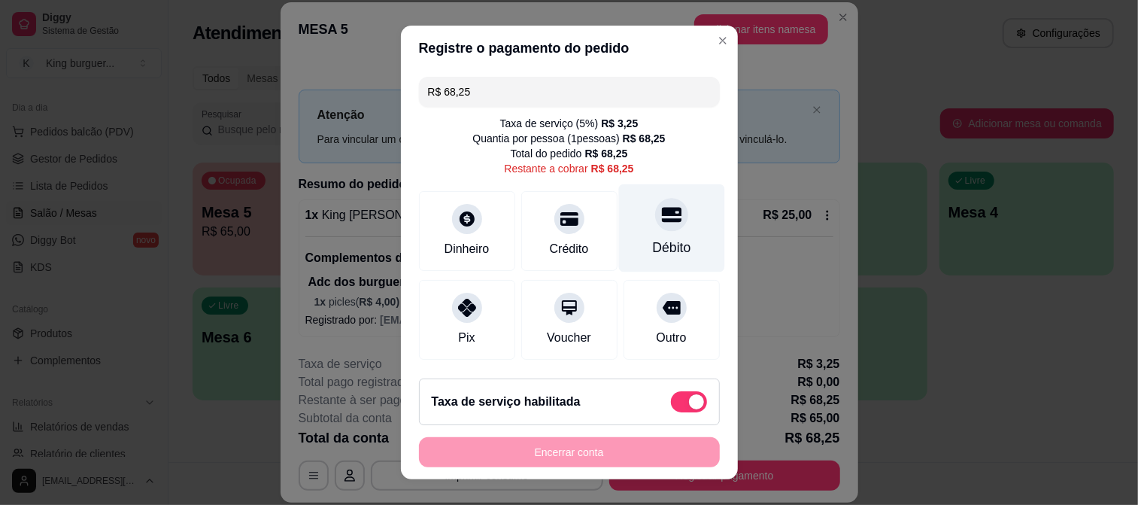
click at [661, 219] on icon at bounding box center [671, 215] width 20 height 20
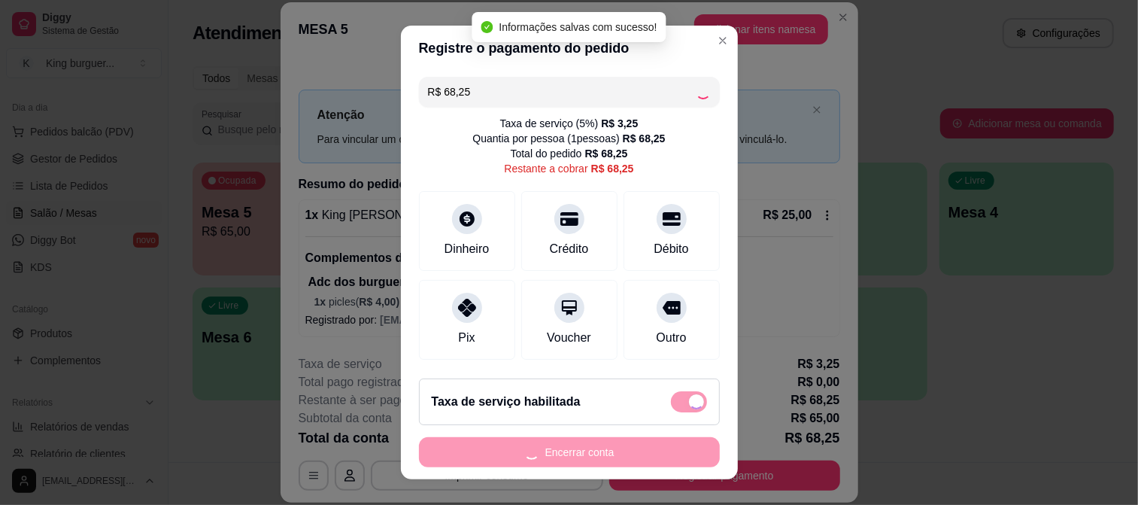
type input "R$ 0,00"
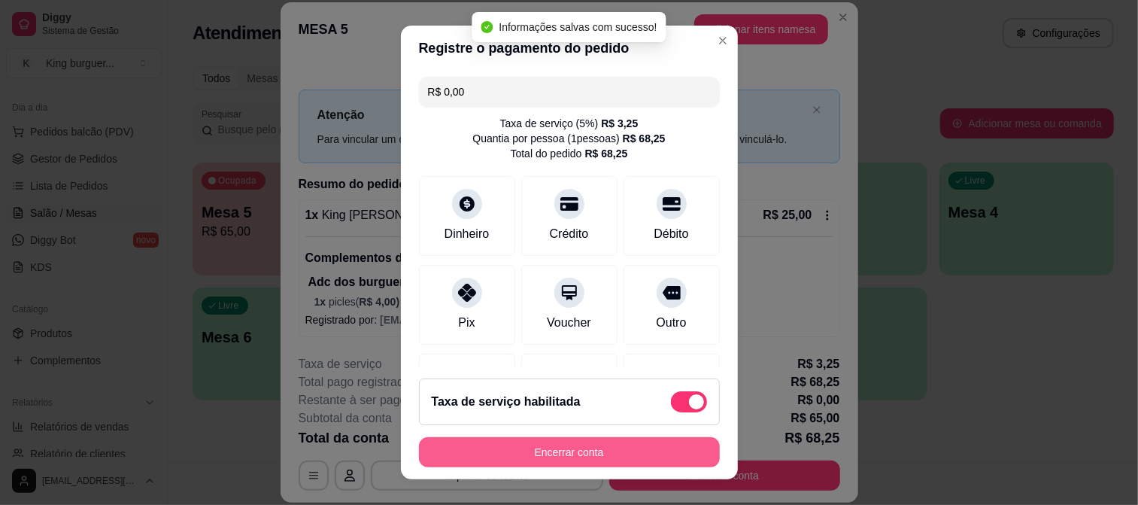
click at [637, 452] on button "Encerrar conta" at bounding box center [569, 452] width 301 height 30
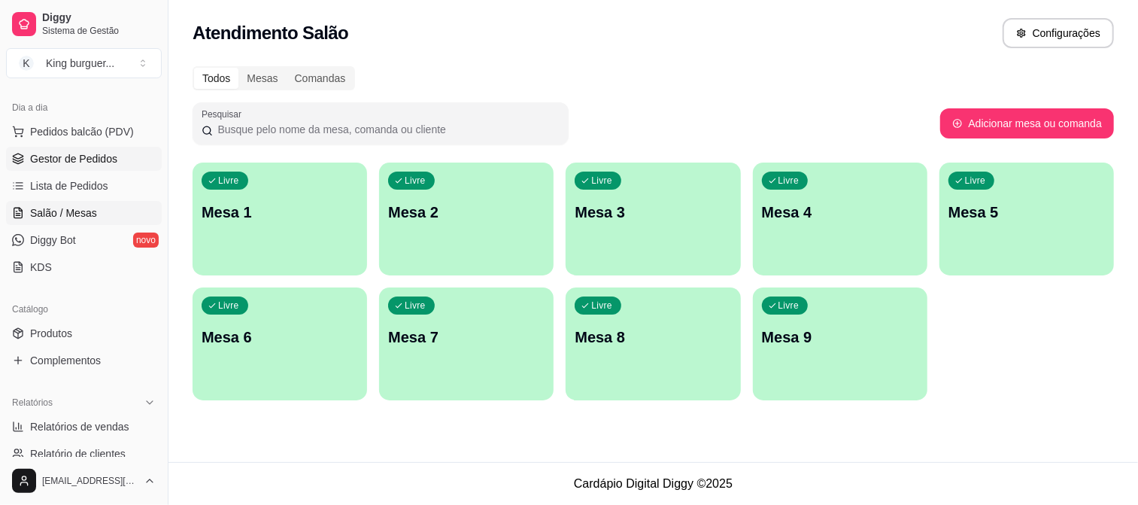
click at [50, 163] on span "Gestor de Pedidos" at bounding box center [73, 158] width 87 height 15
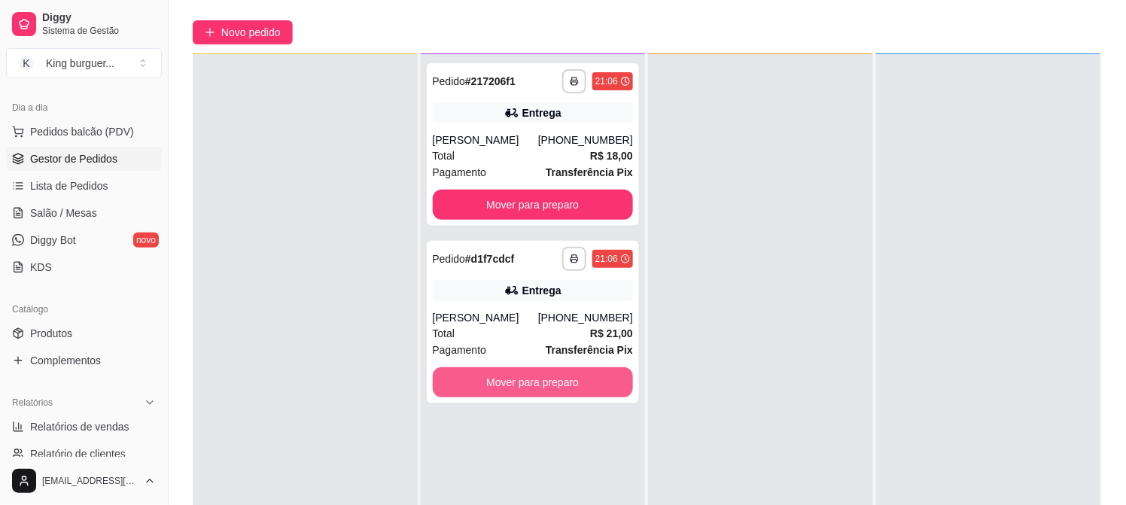
scroll to position [229, 0]
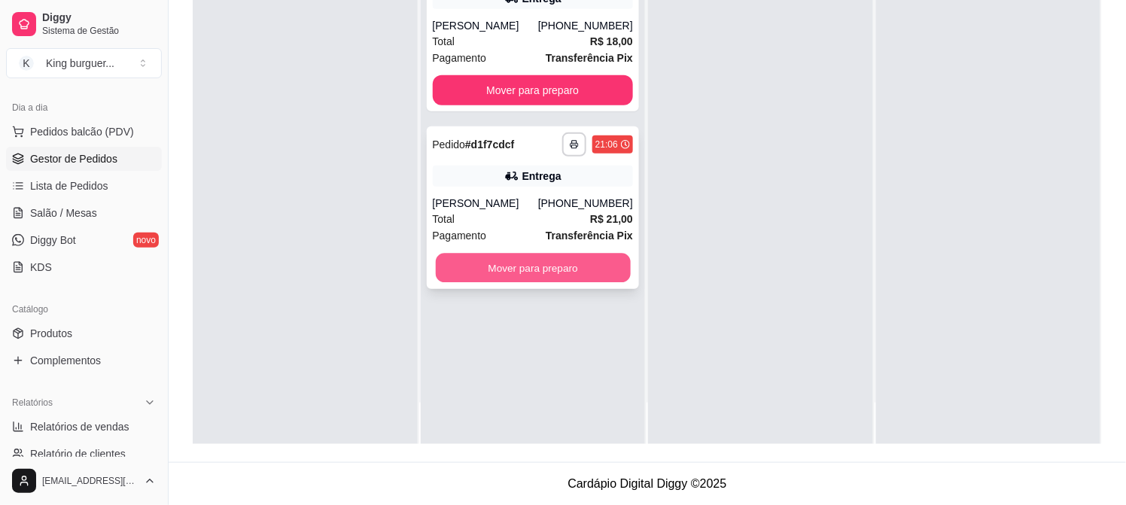
click at [570, 272] on button "Mover para preparo" at bounding box center [532, 268] width 195 height 29
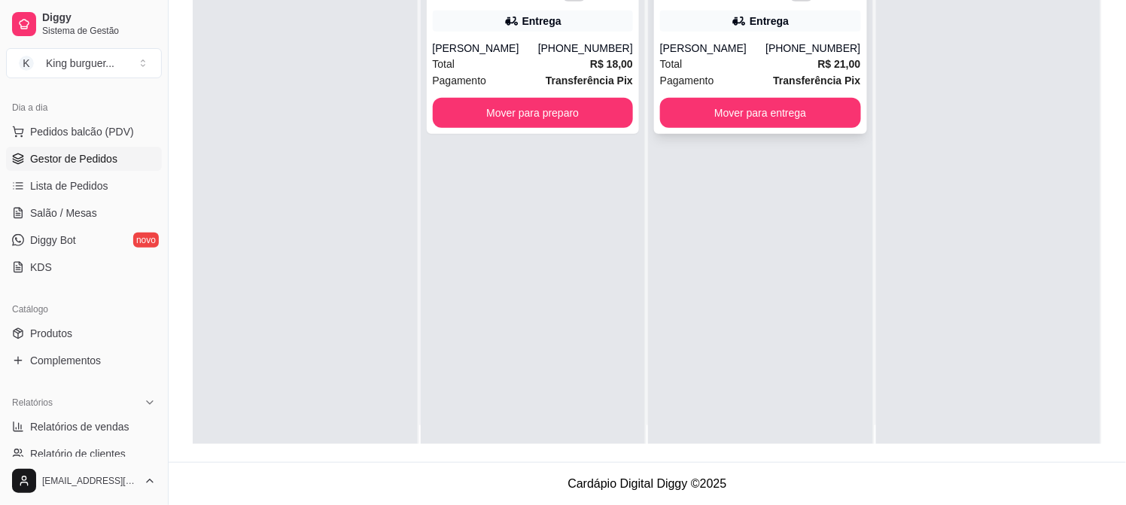
scroll to position [0, 0]
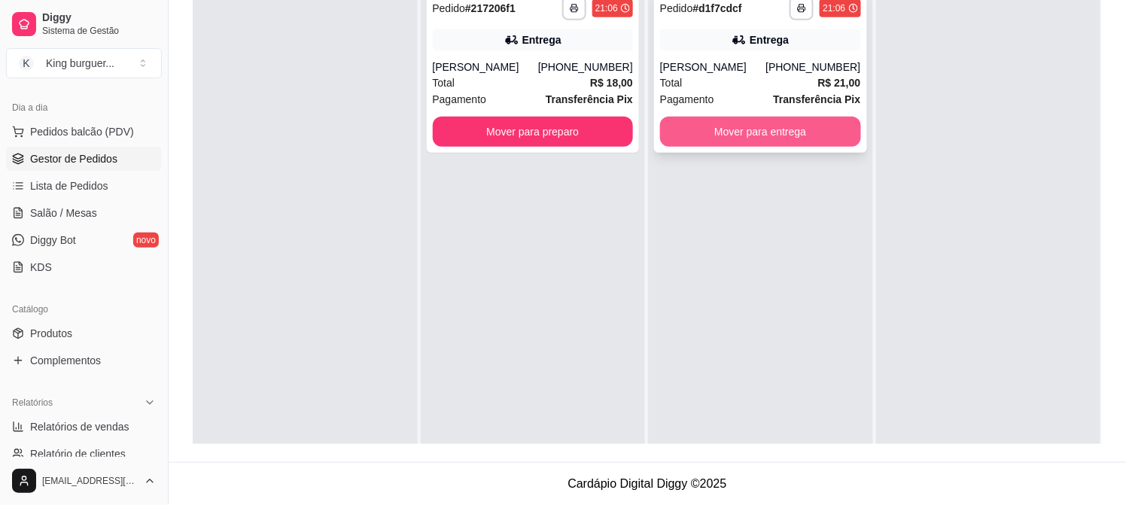
click at [695, 128] on button "Mover para entrega" at bounding box center [760, 132] width 201 height 30
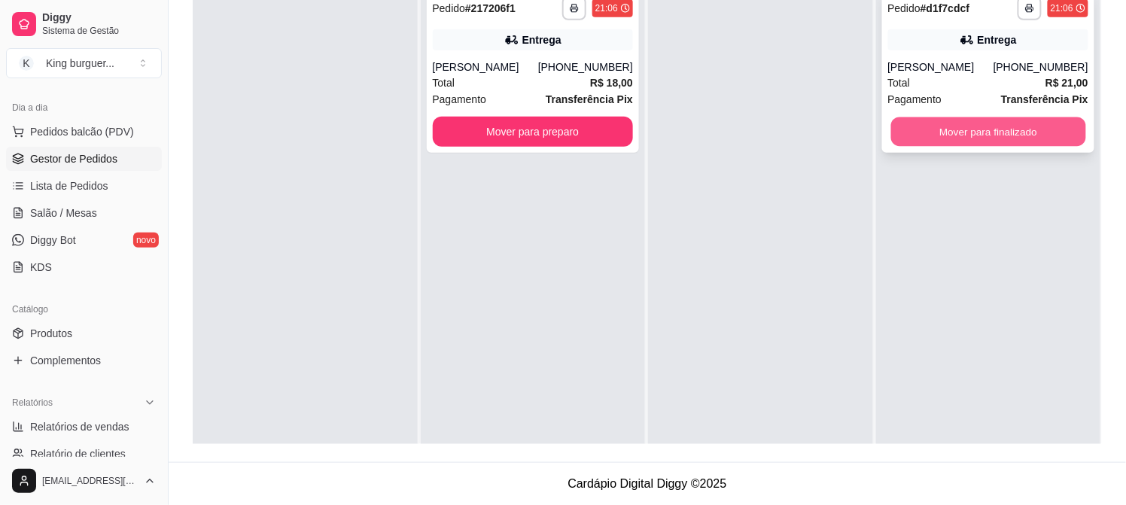
click at [901, 122] on button "Mover para finalizado" at bounding box center [987, 131] width 195 height 29
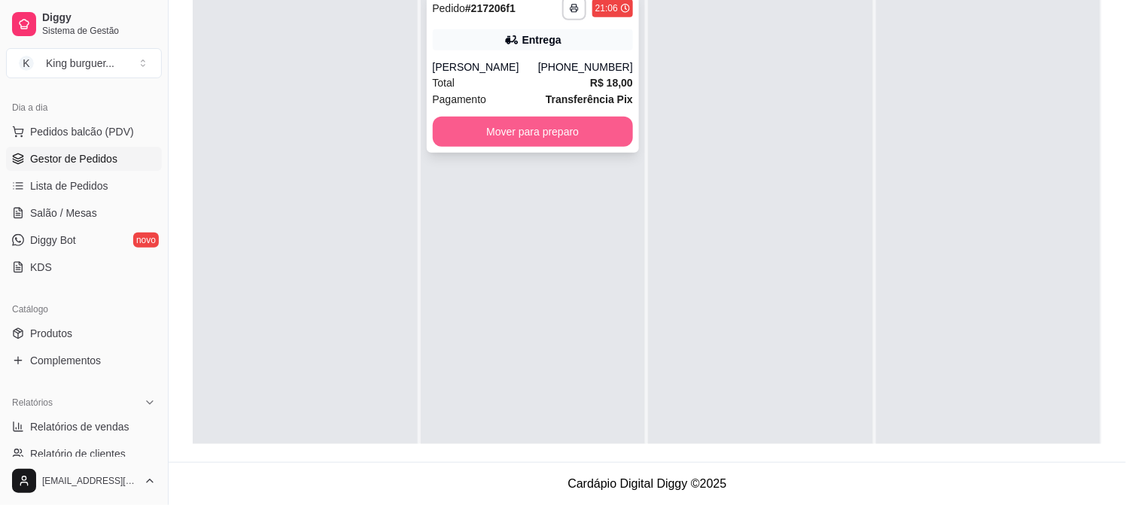
click at [612, 134] on button "Mover para preparo" at bounding box center [533, 132] width 201 height 30
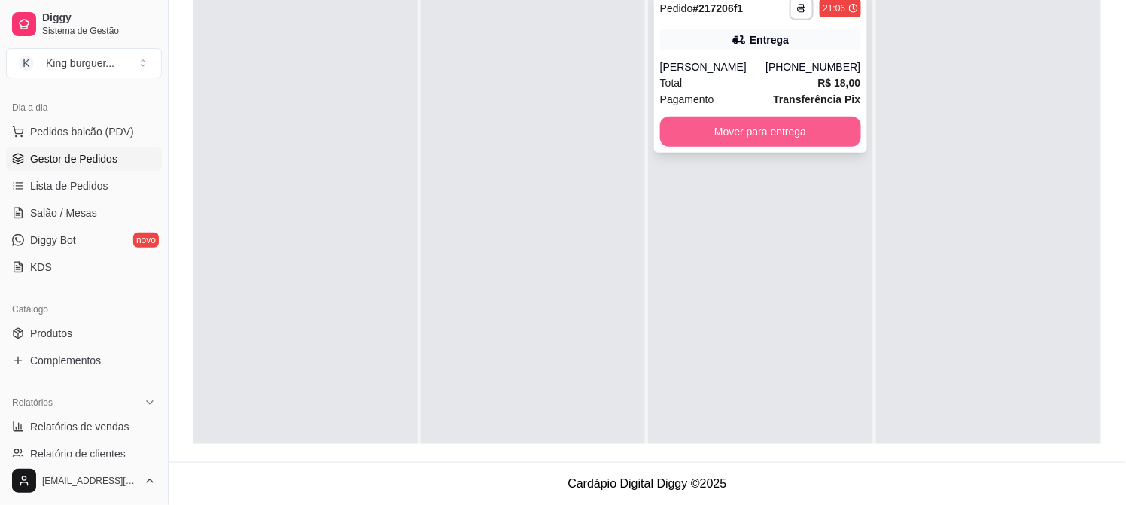
click at [743, 123] on button "Mover para entrega" at bounding box center [760, 132] width 201 height 30
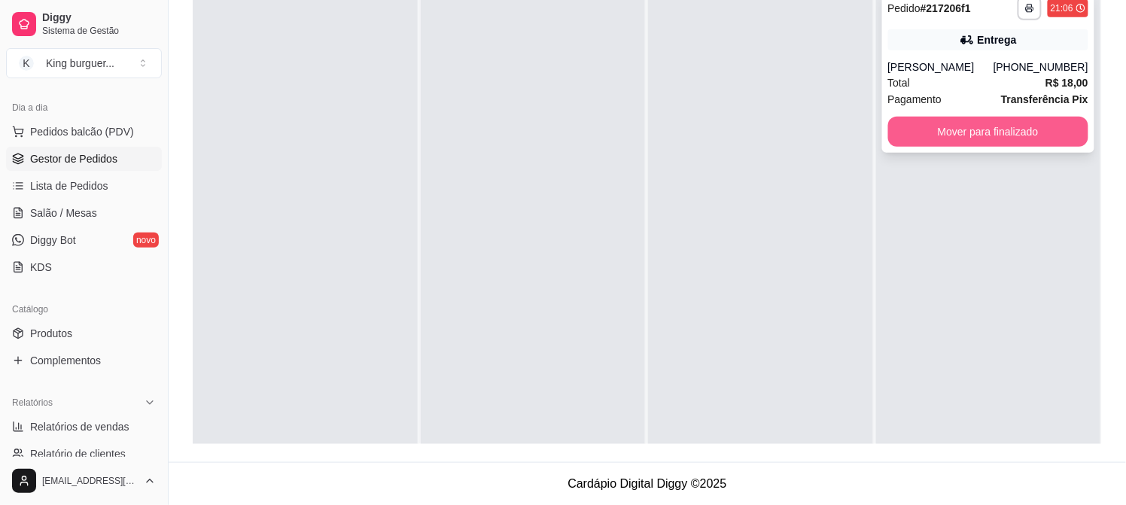
click at [919, 125] on button "Mover para finalizado" at bounding box center [988, 132] width 201 height 30
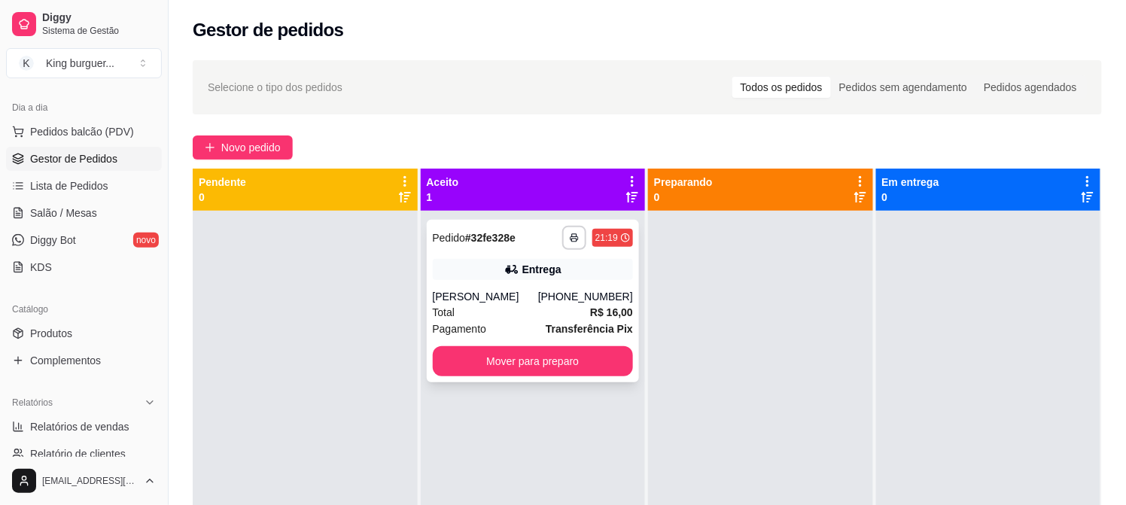
click at [544, 256] on div "**********" at bounding box center [533, 301] width 213 height 163
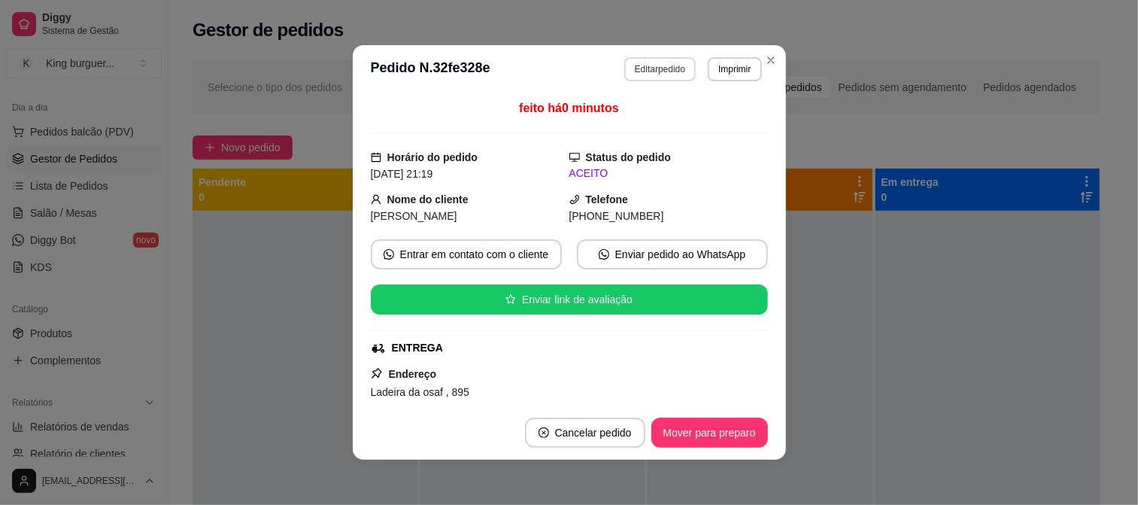
click at [658, 69] on button "Editar pedido" at bounding box center [659, 69] width 71 height 24
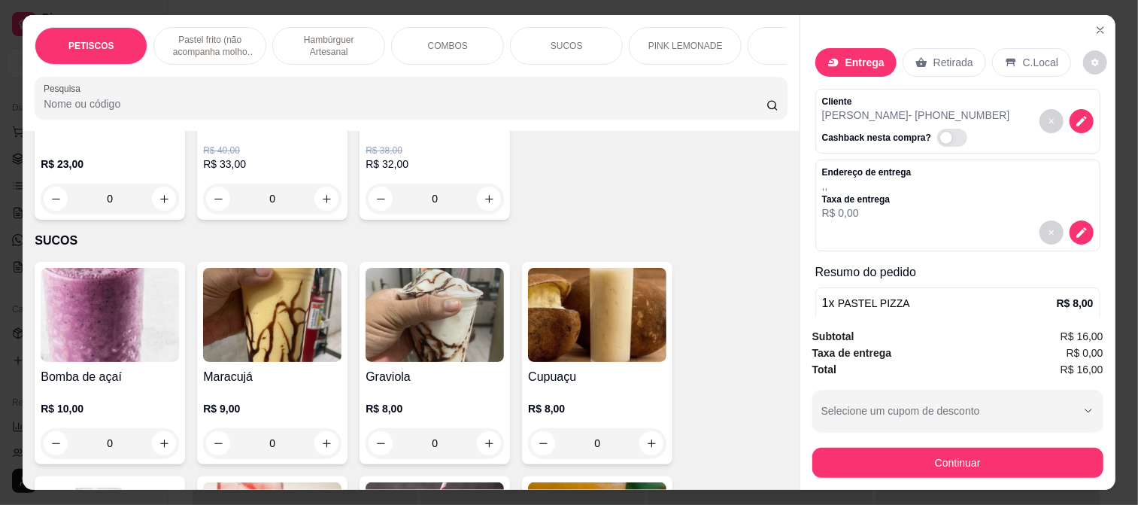
scroll to position [2223, 0]
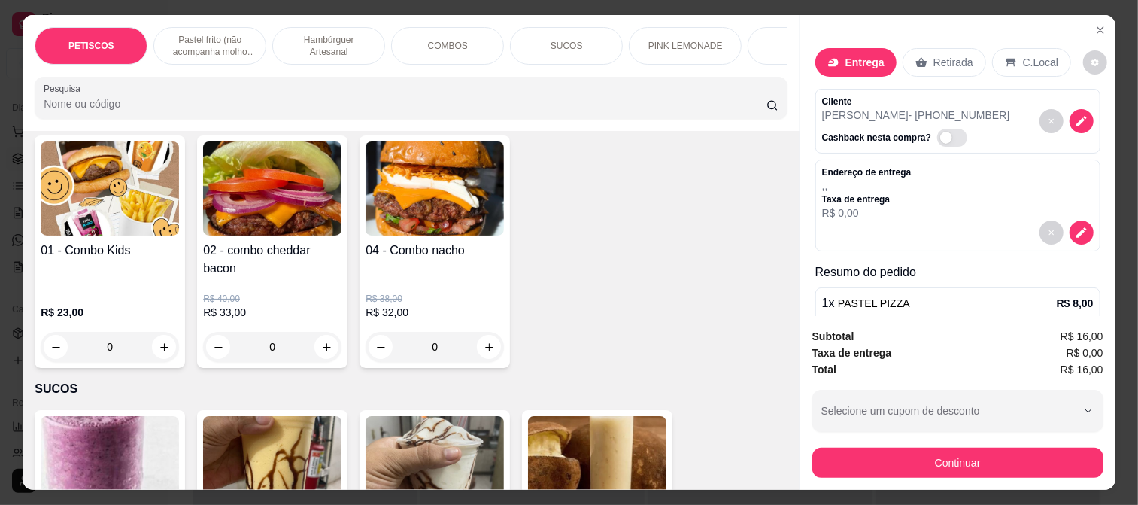
click at [311, 416] on img at bounding box center [272, 463] width 138 height 94
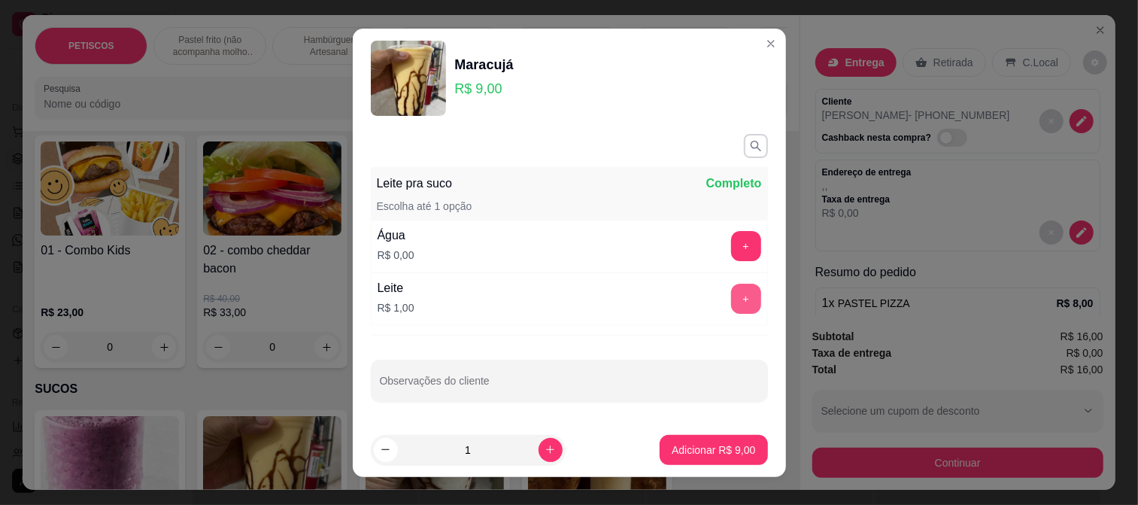
click at [731, 296] on button "+" at bounding box center [746, 299] width 30 height 30
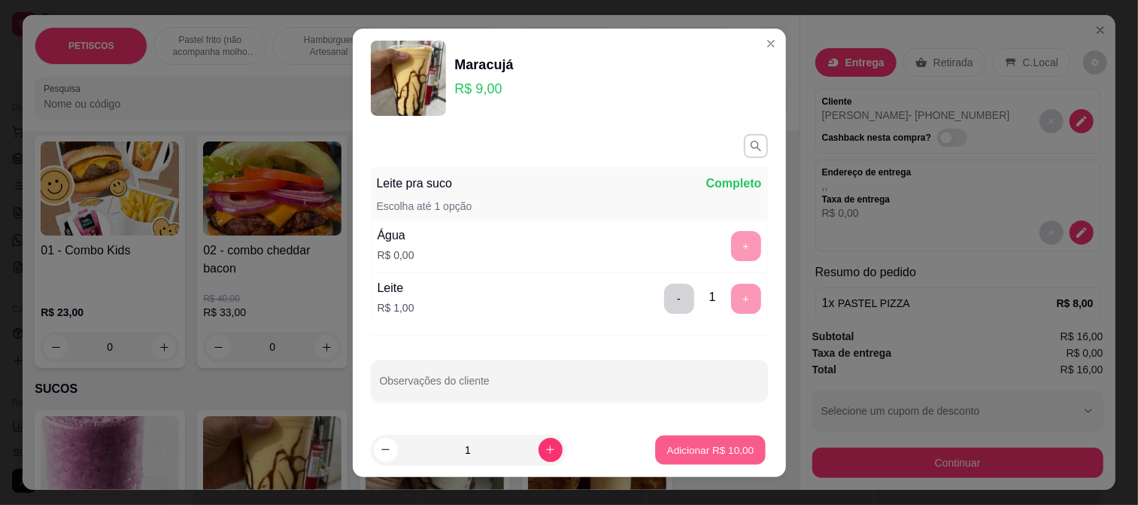
click at [702, 457] on button "Adicionar R$ 10,00" at bounding box center [711, 449] width 111 height 29
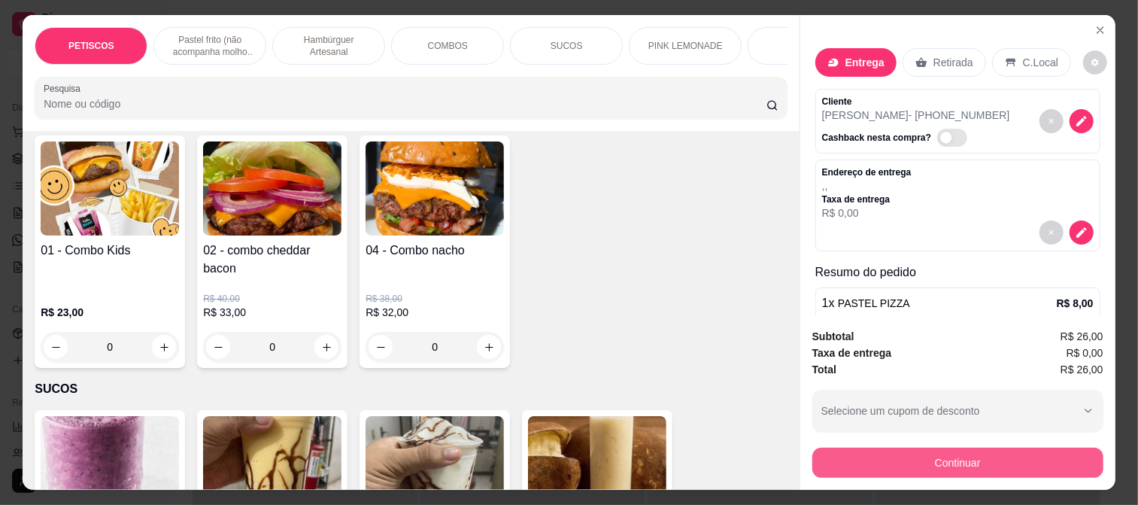
click at [912, 454] on button "Continuar" at bounding box center [958, 463] width 291 height 30
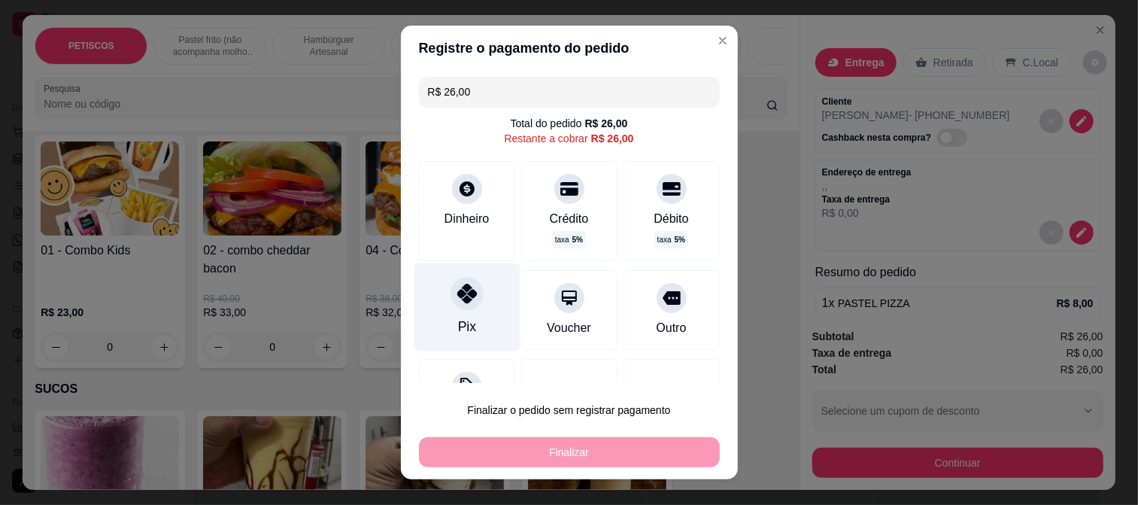
click at [462, 304] on div at bounding box center [467, 293] width 33 height 33
type input "R$ 0,00"
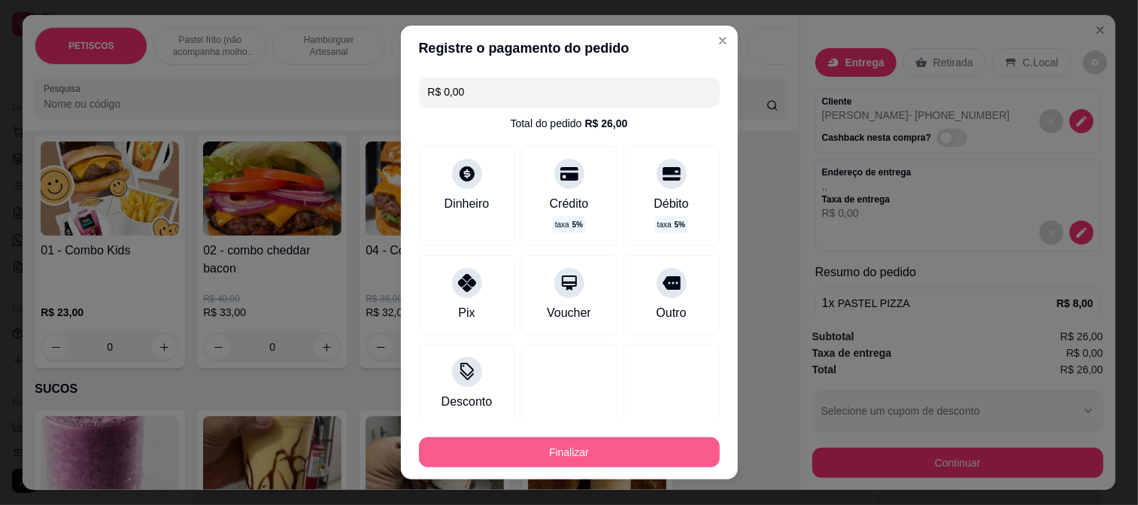
click at [555, 452] on button "Finalizar" at bounding box center [569, 452] width 301 height 30
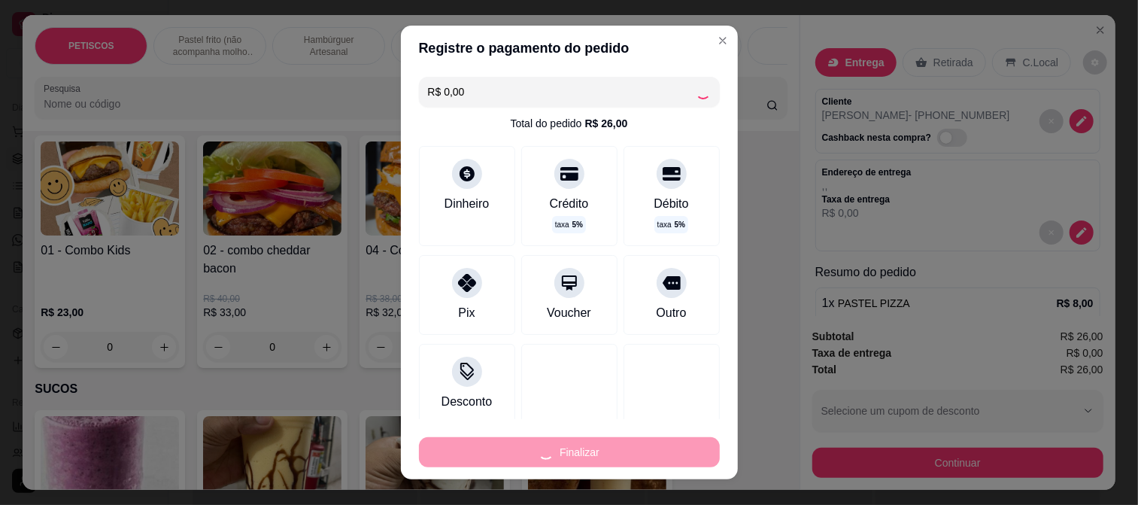
type input "0"
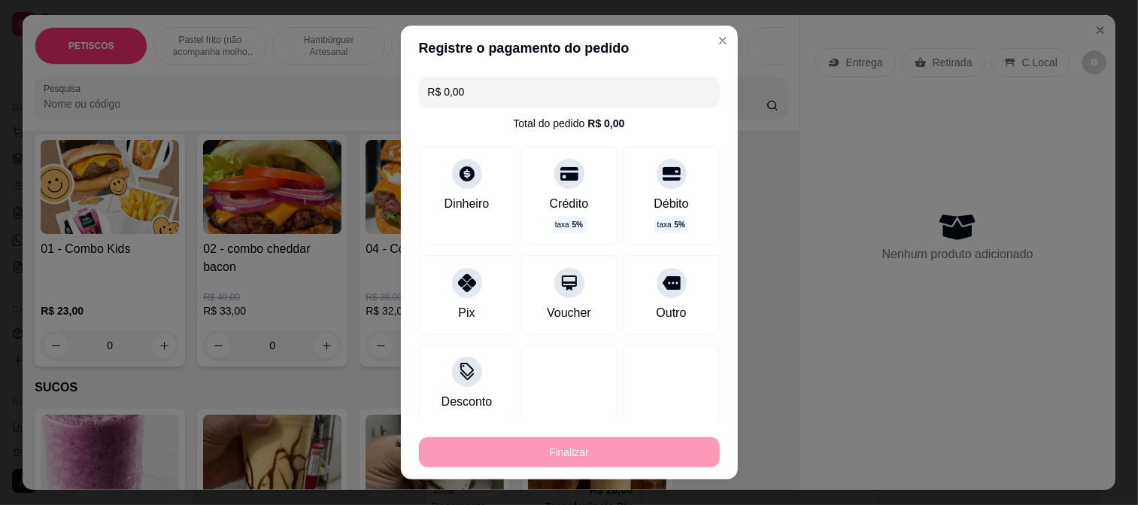
type input "-R$ 26,00"
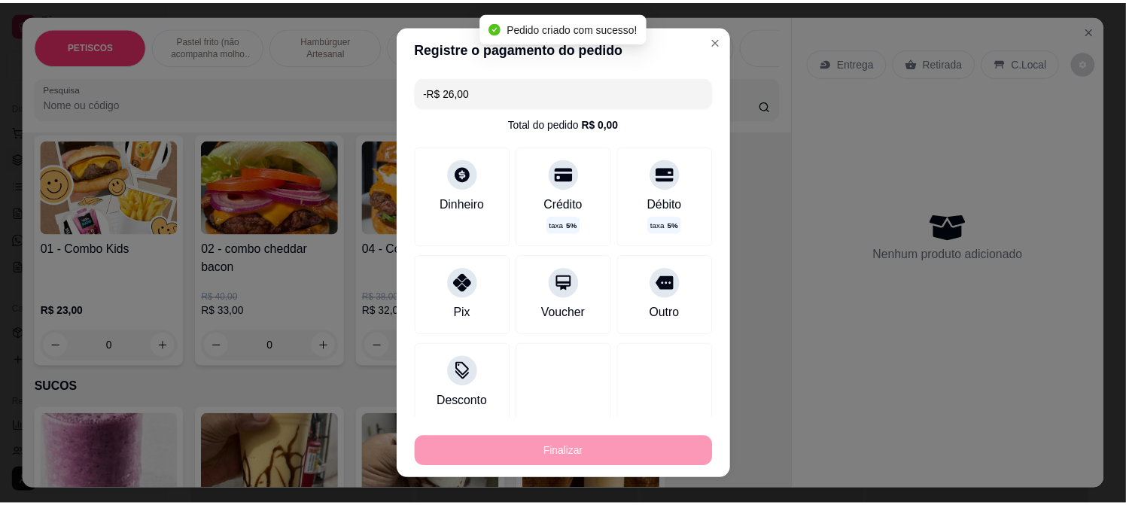
scroll to position [2222, 0]
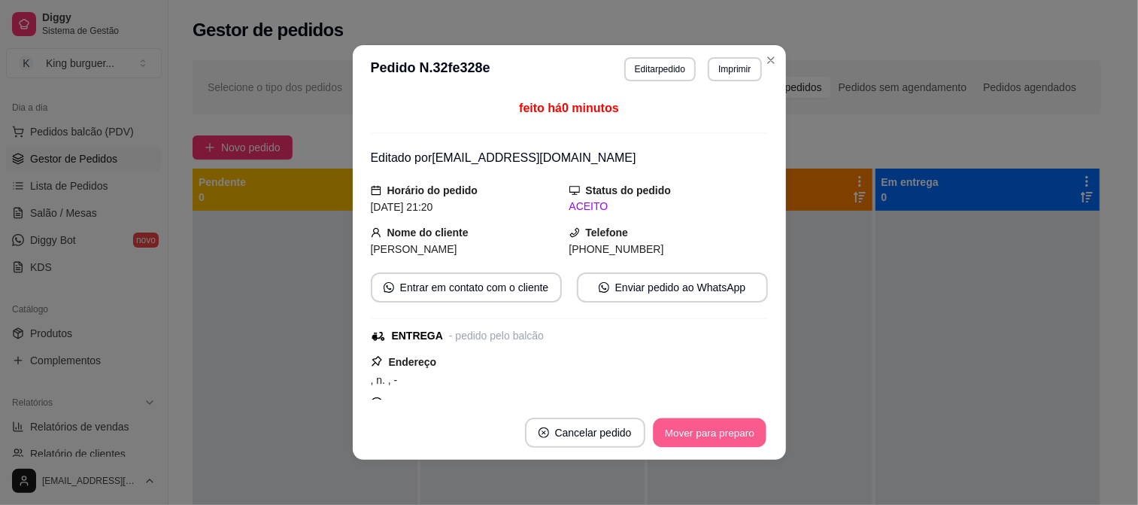
click at [682, 433] on button "Mover para preparo" at bounding box center [709, 432] width 113 height 29
click at [682, 433] on div "Mover para preparo" at bounding box center [710, 433] width 117 height 30
click at [682, 433] on div "Mover para preparo" at bounding box center [700, 433] width 138 height 30
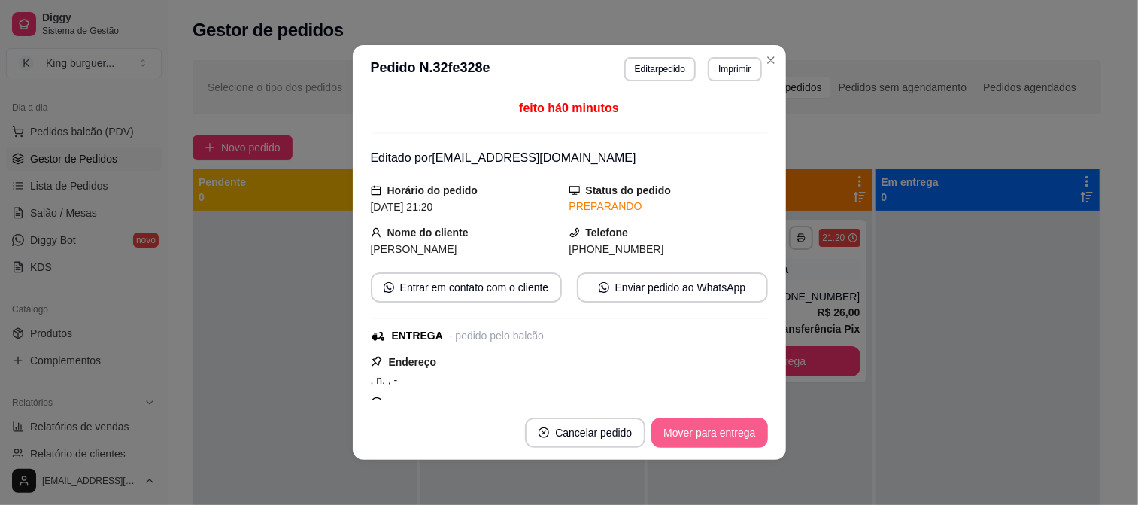
click at [682, 432] on button "Mover para entrega" at bounding box center [710, 433] width 116 height 30
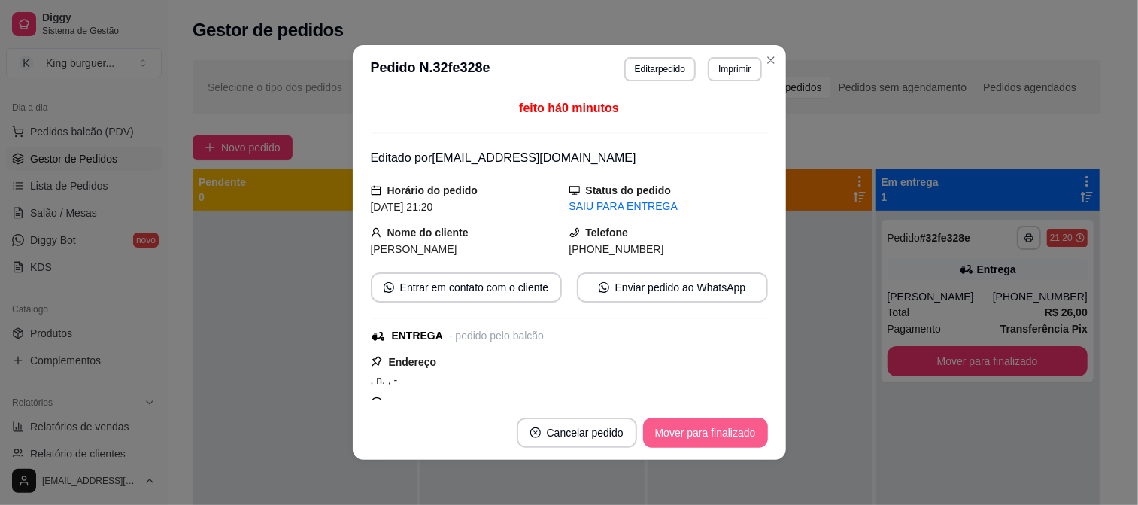
click at [705, 434] on button "Mover para finalizado" at bounding box center [705, 433] width 125 height 30
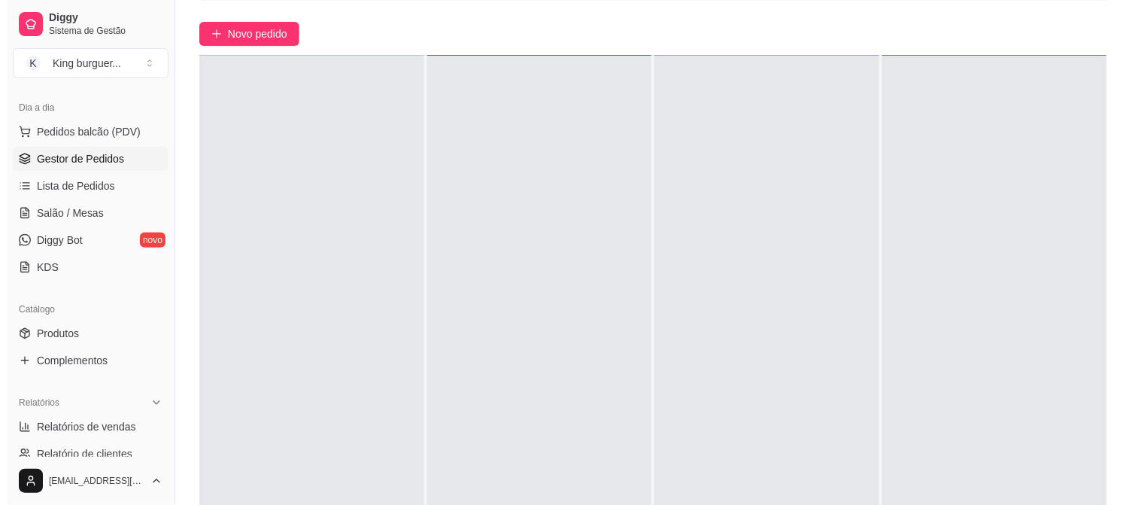
scroll to position [0, 0]
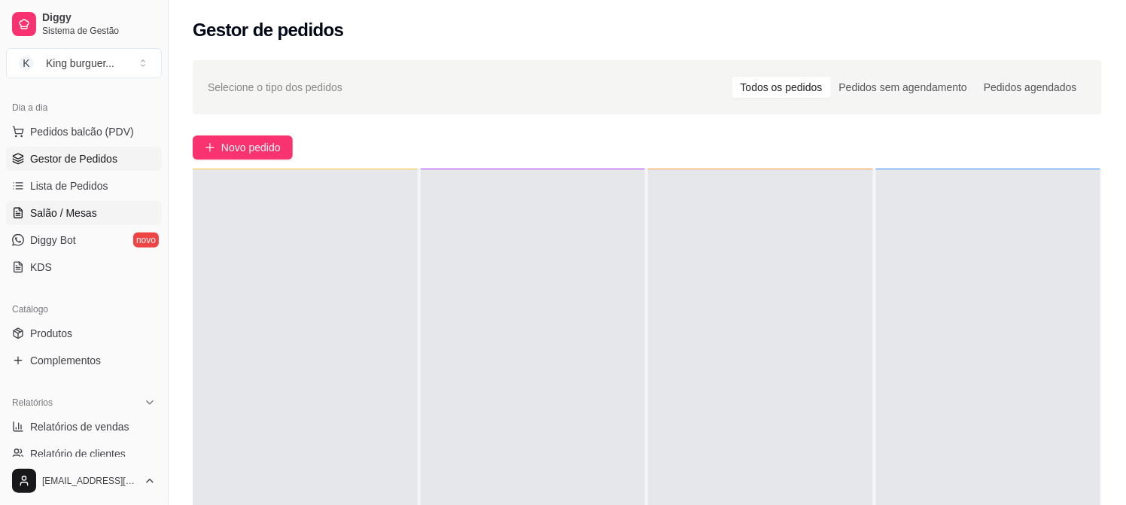
click at [87, 218] on span "Salão / Mesas" at bounding box center [63, 212] width 67 height 15
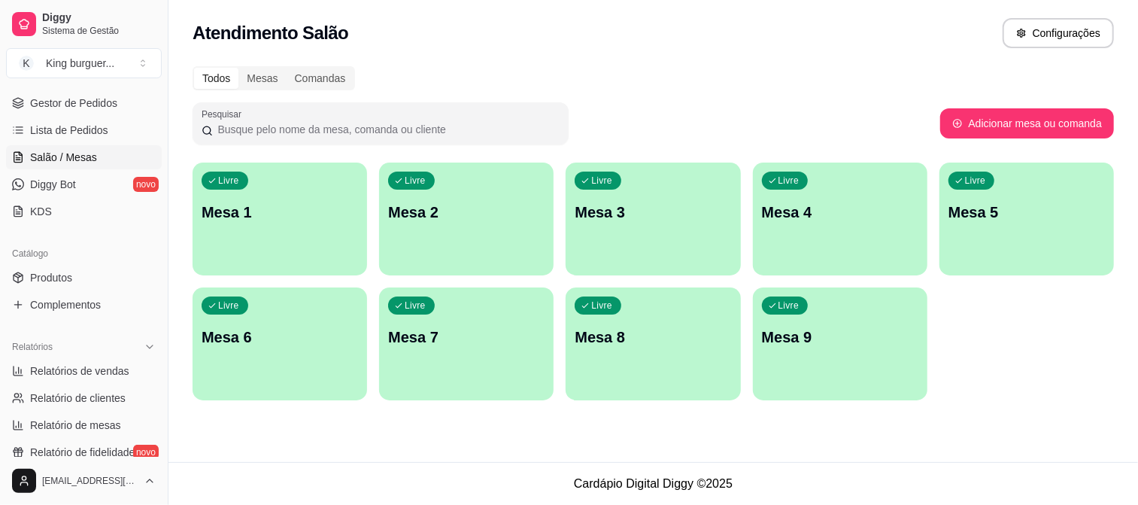
scroll to position [160, 0]
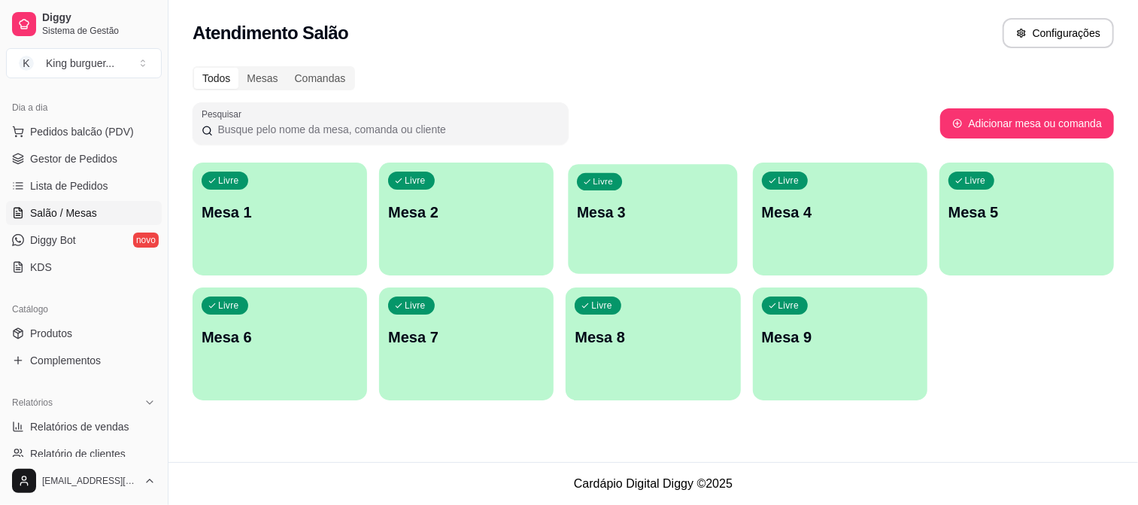
click at [579, 211] on p "Mesa 3" at bounding box center [654, 212] width 152 height 20
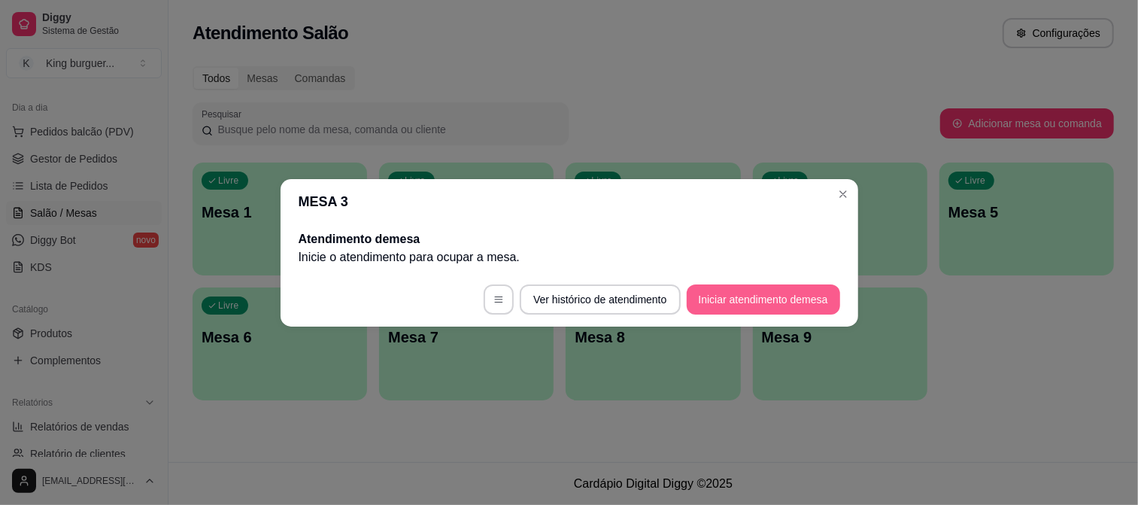
click at [734, 293] on button "Iniciar atendimento de mesa" at bounding box center [763, 299] width 153 height 30
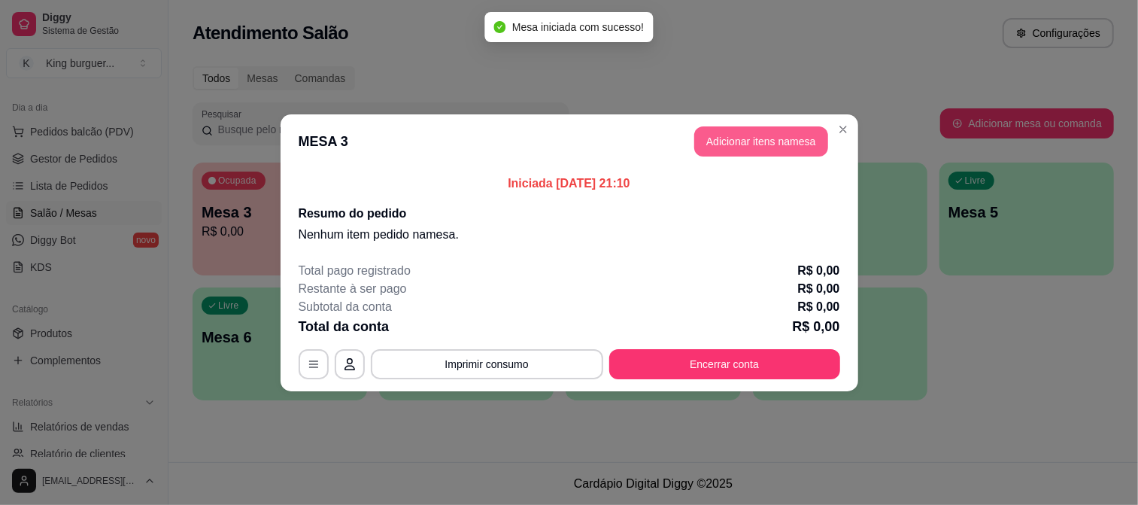
click at [733, 138] on button "Adicionar itens na mesa" at bounding box center [761, 141] width 134 height 30
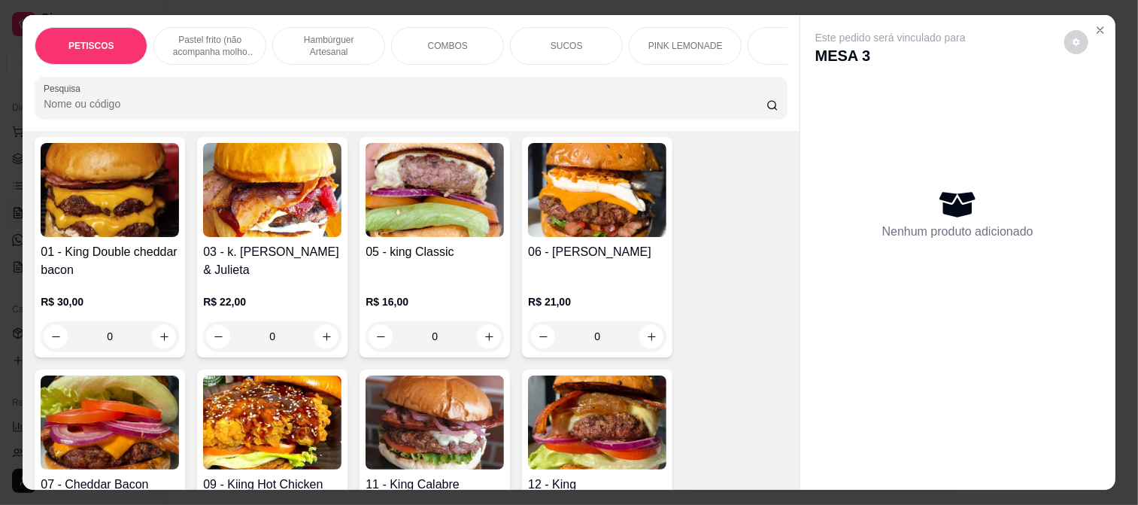
scroll to position [1086, 0]
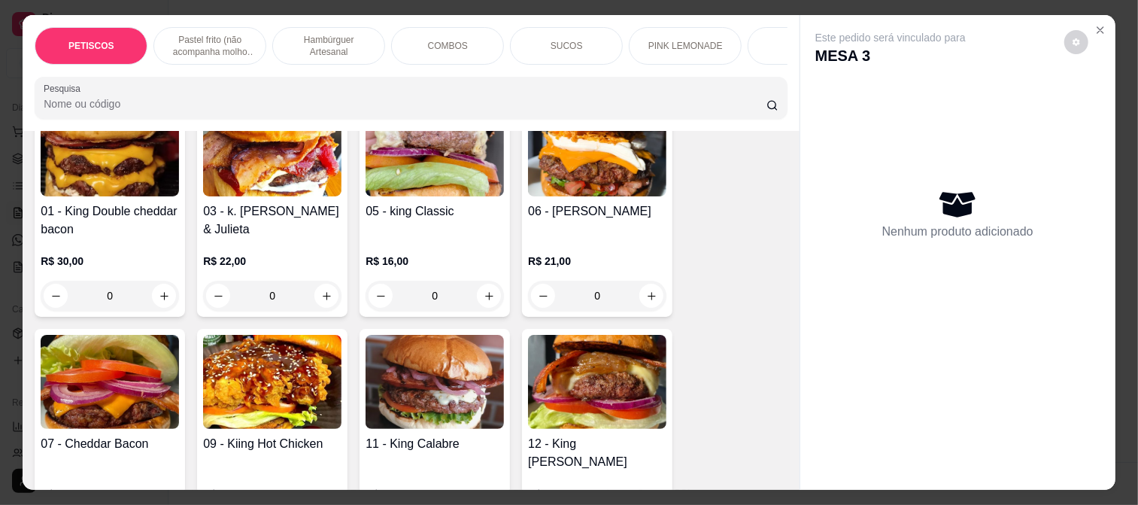
click at [296, 376] on img at bounding box center [272, 382] width 138 height 94
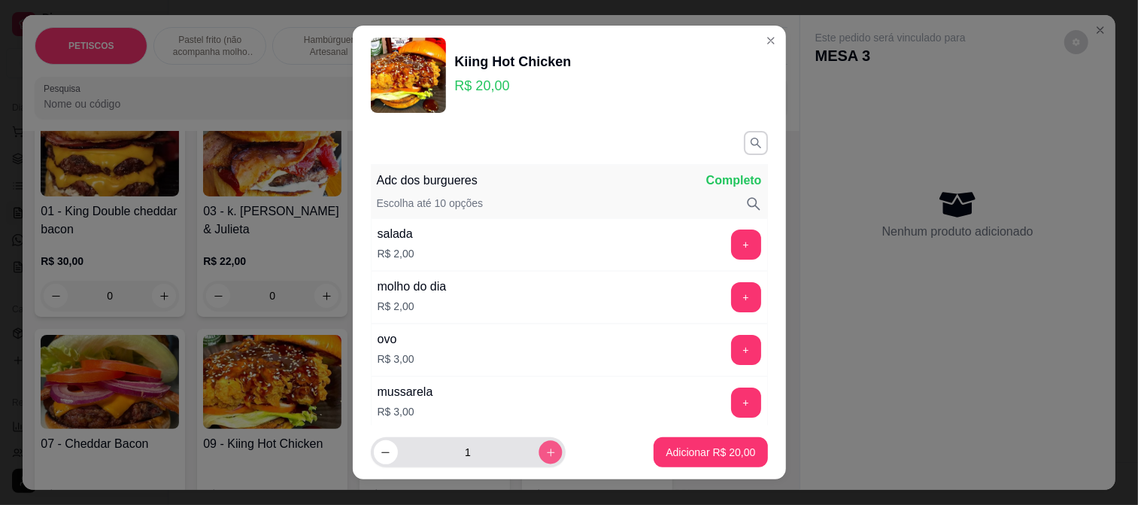
click at [545, 450] on icon "increase-product-quantity" at bounding box center [550, 452] width 11 height 11
type input "2"
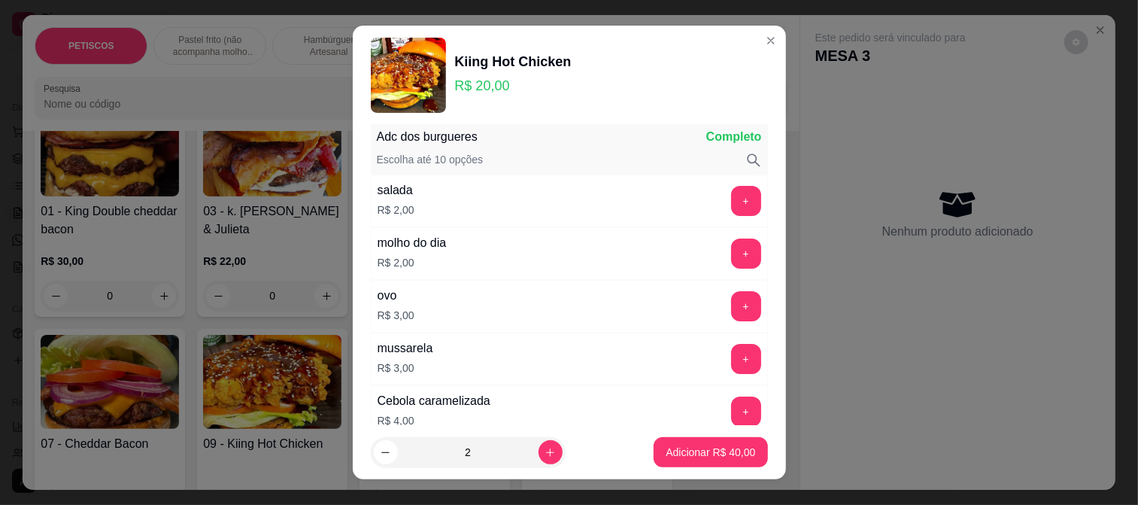
scroll to position [84, 0]
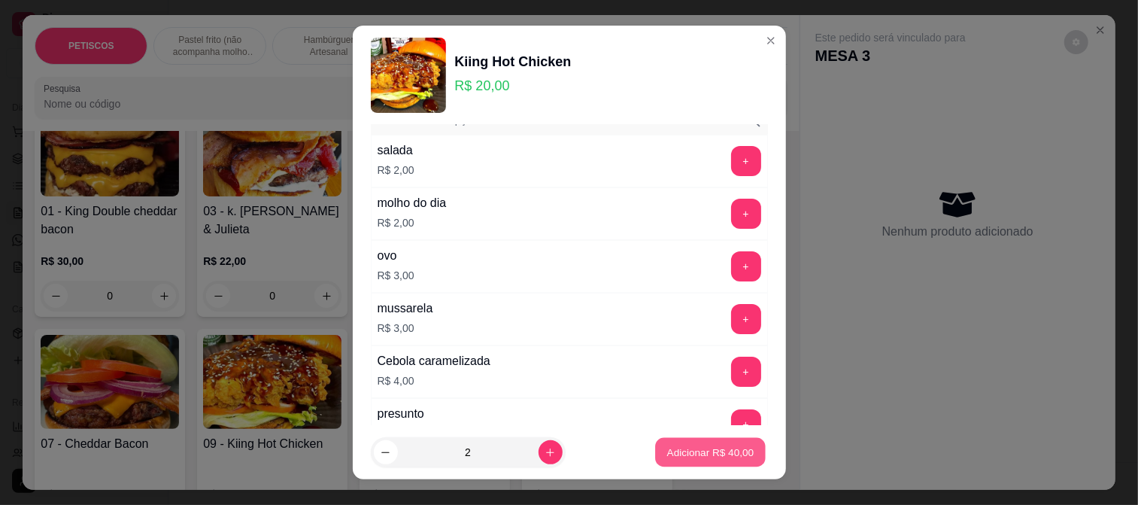
click at [688, 451] on p "Adicionar R$ 40,00" at bounding box center [710, 452] width 87 height 14
type input "2"
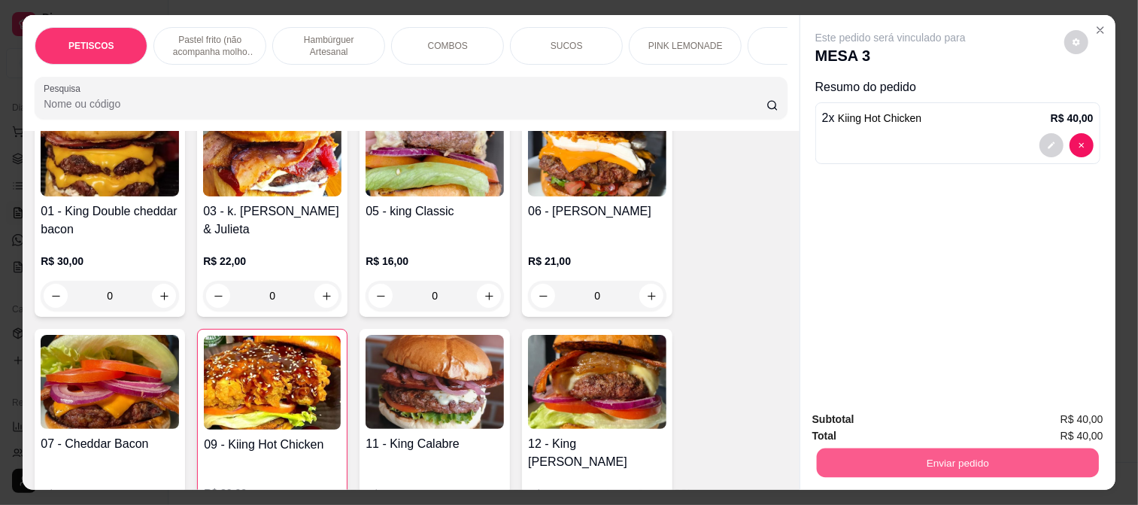
click at [954, 448] on button "Enviar pedido" at bounding box center [958, 462] width 282 height 29
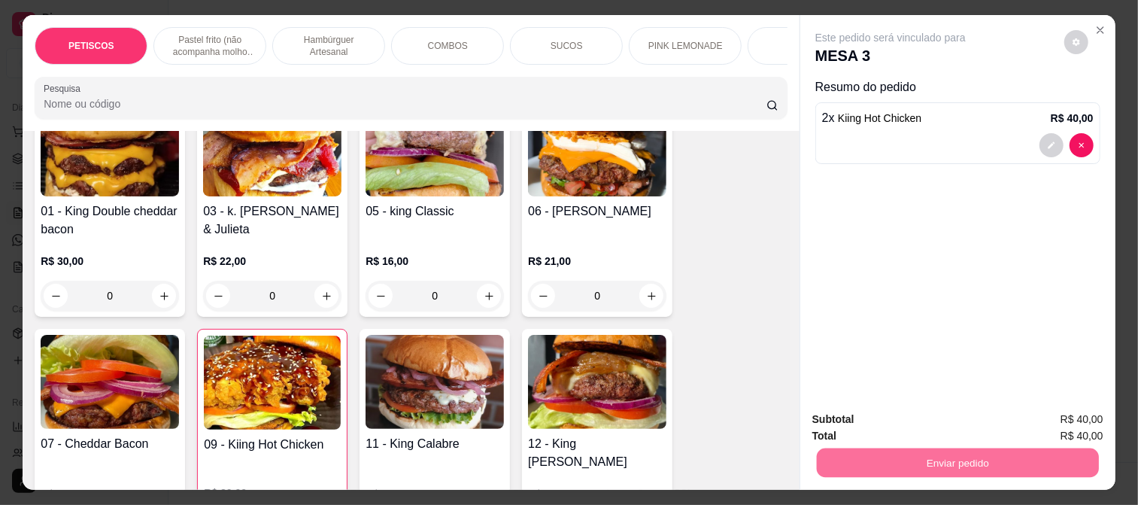
click at [1046, 414] on button "Enviar pedido" at bounding box center [1064, 420] width 83 height 28
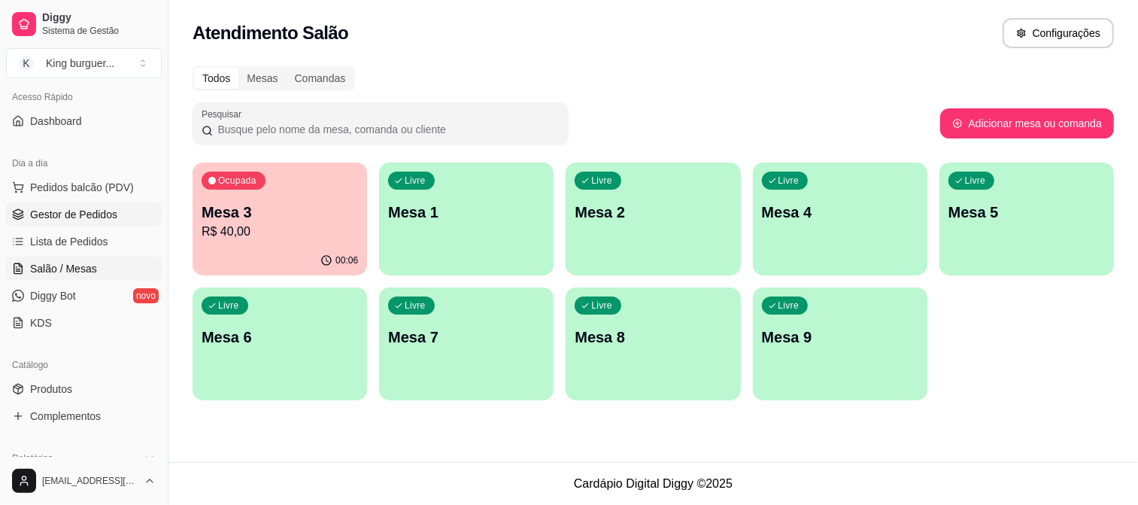
scroll to position [76, 0]
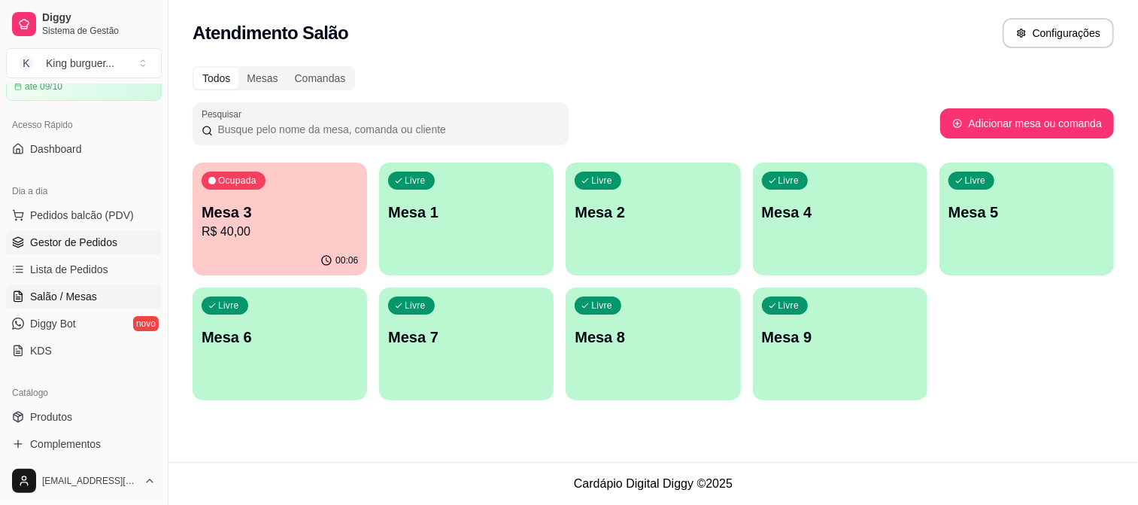
click at [99, 230] on link "Gestor de Pedidos" at bounding box center [84, 242] width 156 height 24
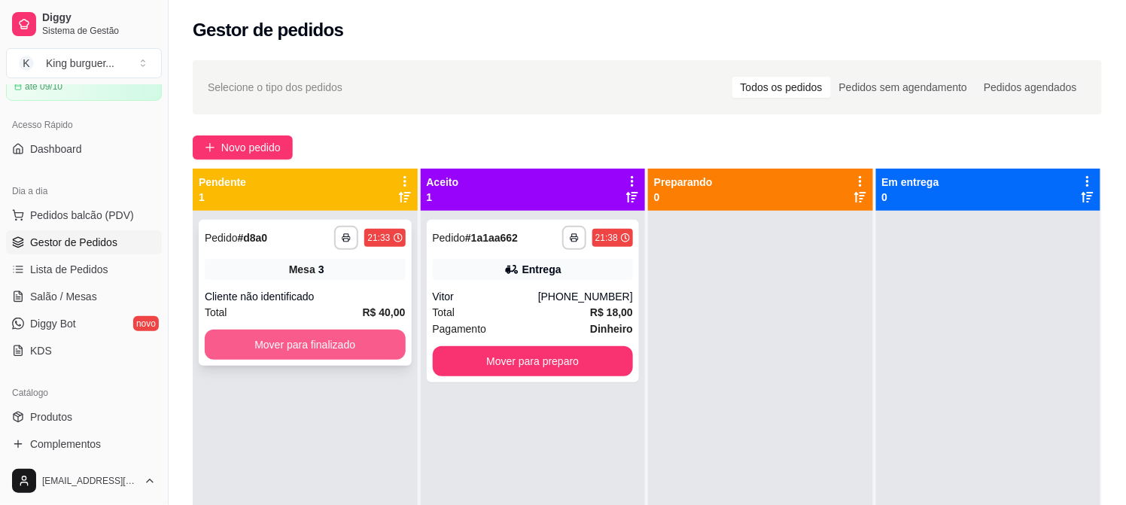
click at [315, 354] on button "Mover para finalizado" at bounding box center [305, 345] width 201 height 30
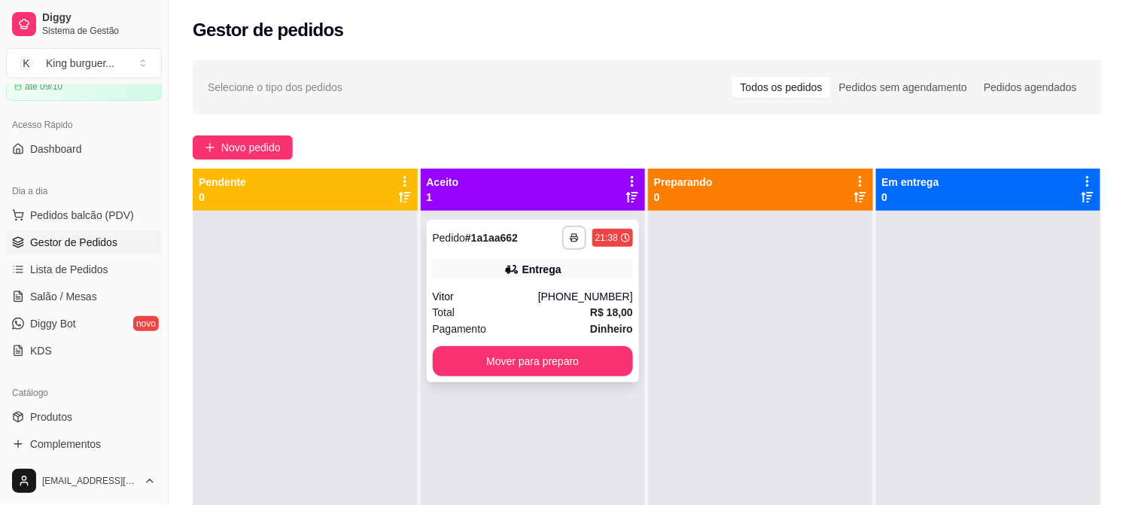
click at [497, 298] on div "Vitor" at bounding box center [485, 296] width 105 height 15
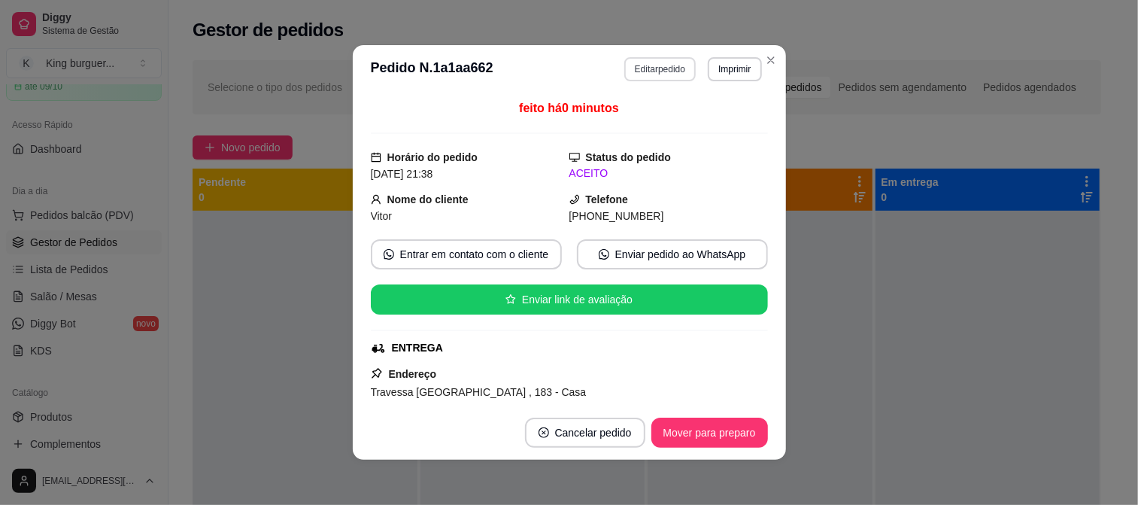
click at [668, 68] on button "Editar pedido" at bounding box center [659, 69] width 71 height 24
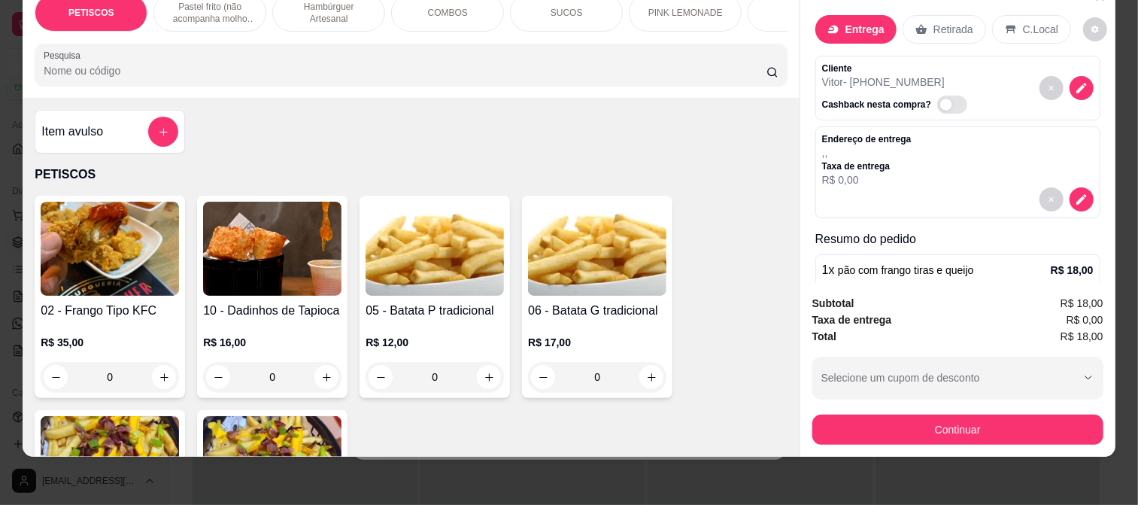
scroll to position [84, 0]
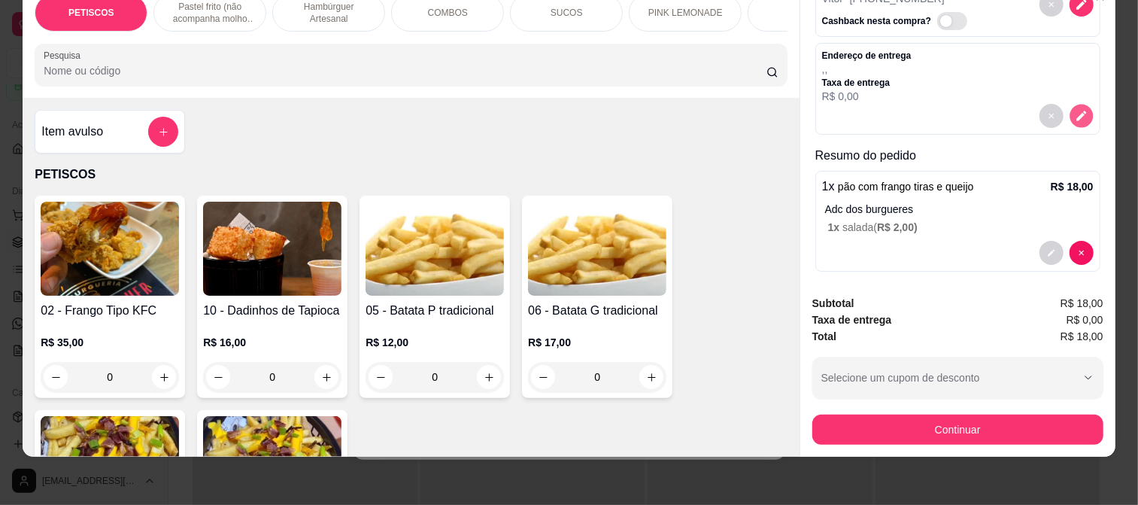
click at [1075, 109] on icon "decrease-product-quantity" at bounding box center [1081, 115] width 13 height 13
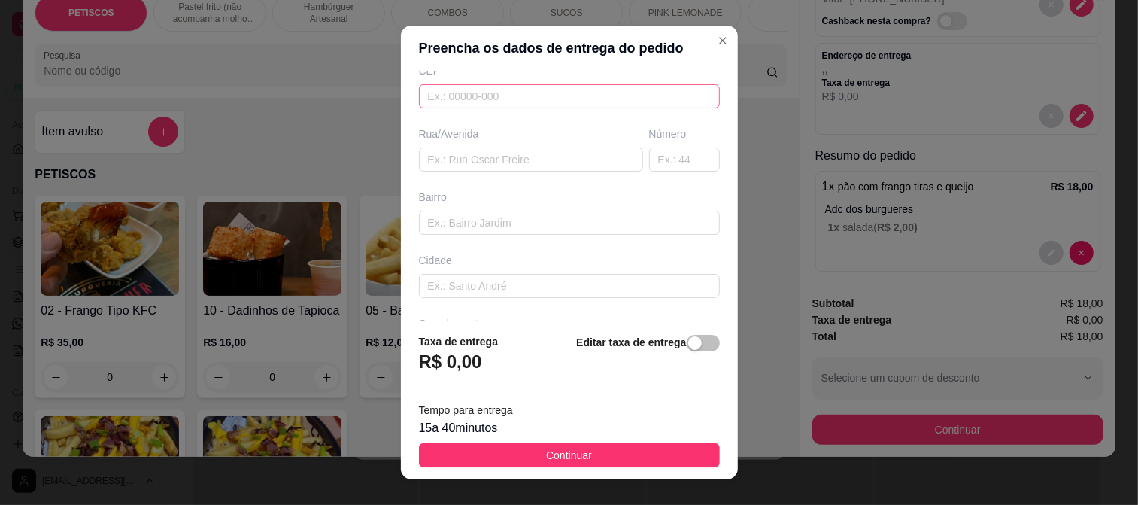
scroll to position [173, 0]
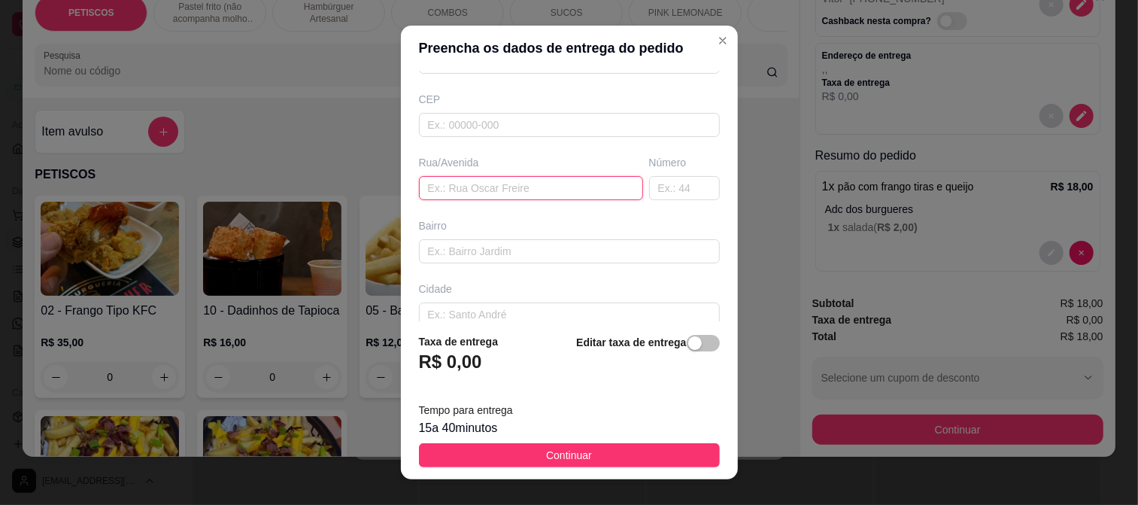
click at [456, 188] on input "text" at bounding box center [531, 188] width 224 height 24
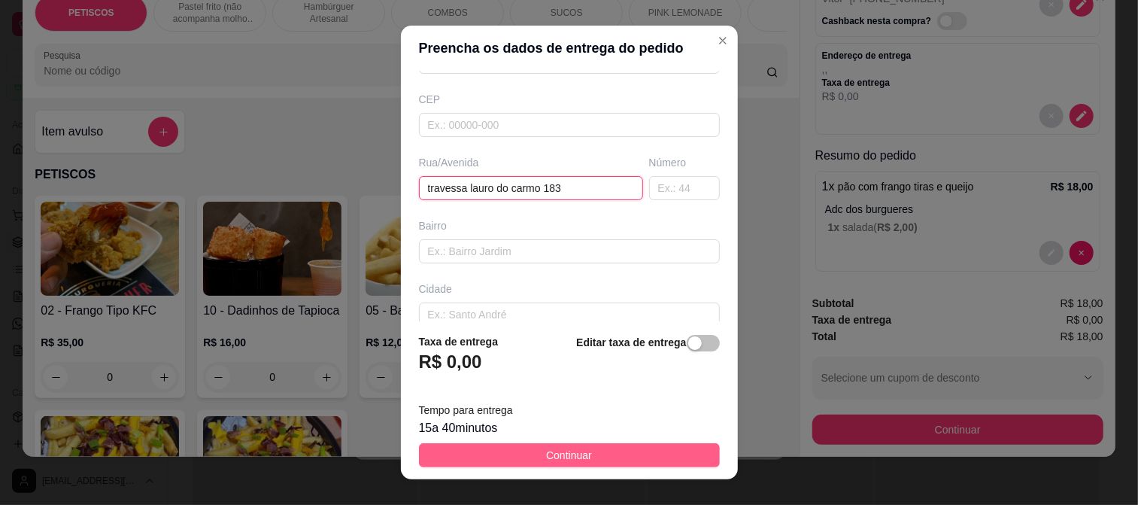
type input "travessa lauro do carmo 183"
click at [567, 451] on span "Continuar" at bounding box center [569, 455] width 46 height 17
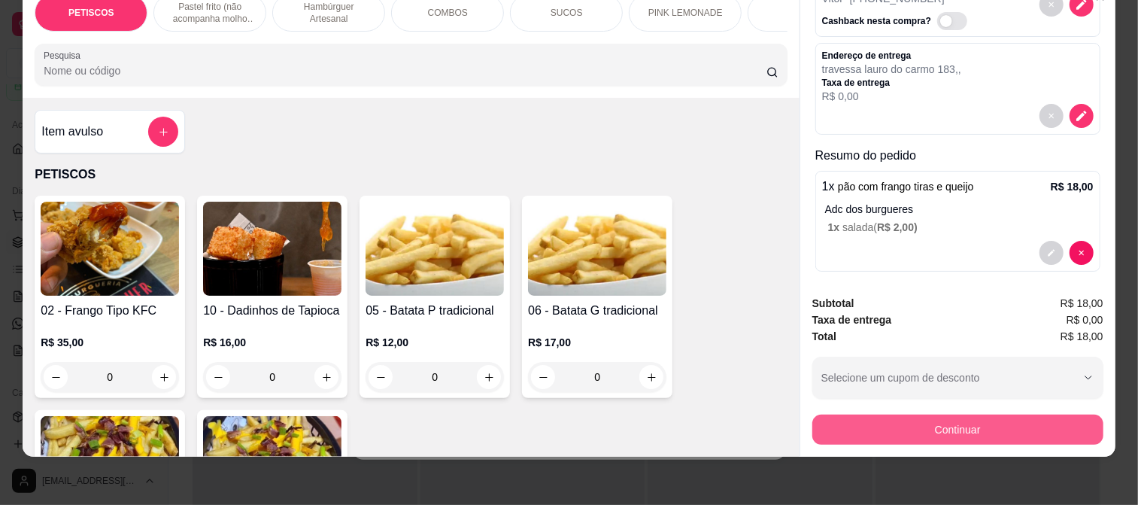
click at [874, 424] on button "Continuar" at bounding box center [958, 430] width 291 height 30
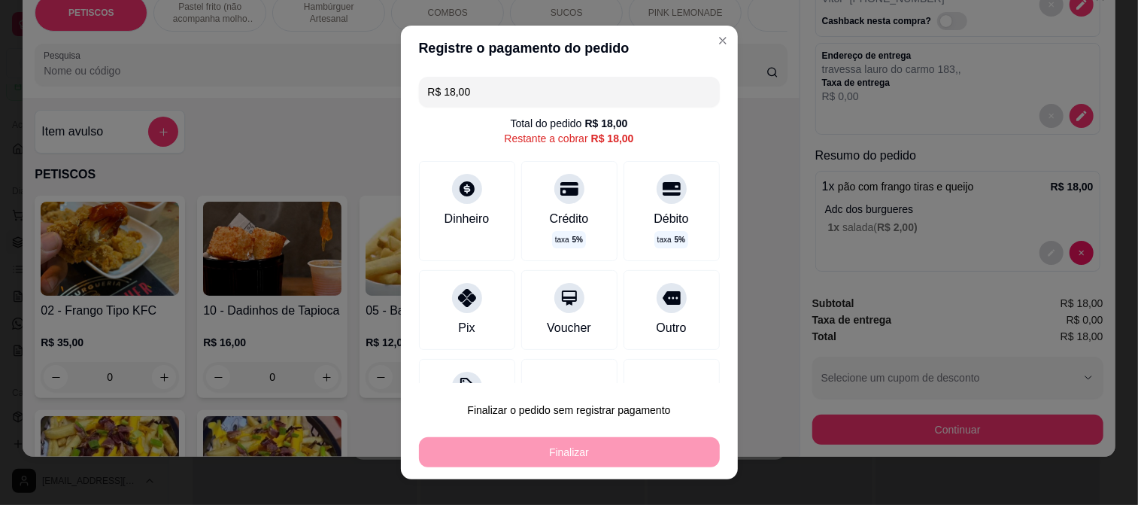
drag, startPoint x: 473, startPoint y: 96, endPoint x: 317, endPoint y: 96, distance: 155.7
click at [318, 96] on div "Registre o pagamento do pedido R$ 18,00 Total do pedido R$ 18,00 Restante a cob…" at bounding box center [569, 252] width 1138 height 505
click at [457, 293] on icon at bounding box center [467, 294] width 20 height 20
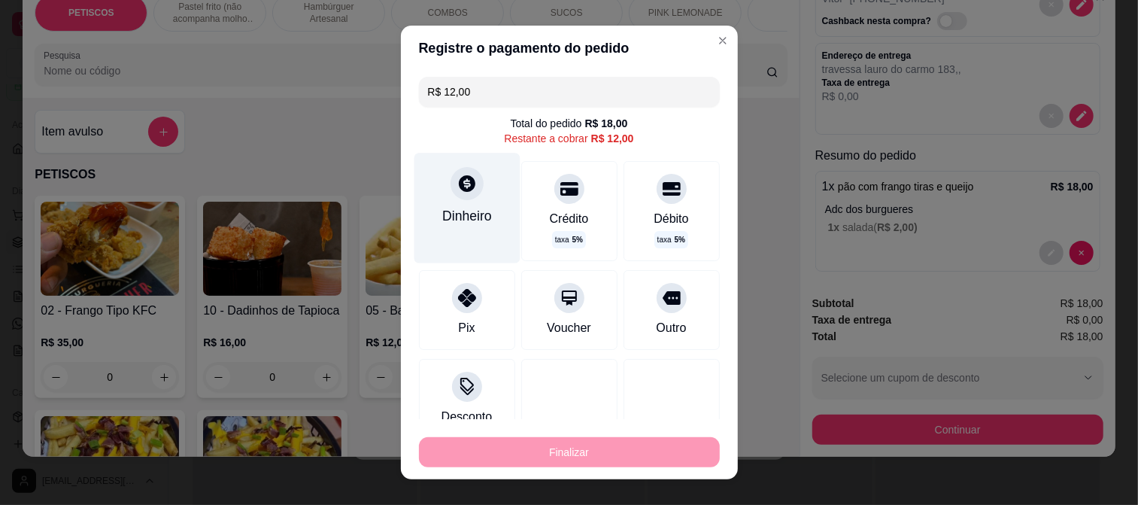
click at [457, 191] on icon at bounding box center [467, 183] width 20 height 20
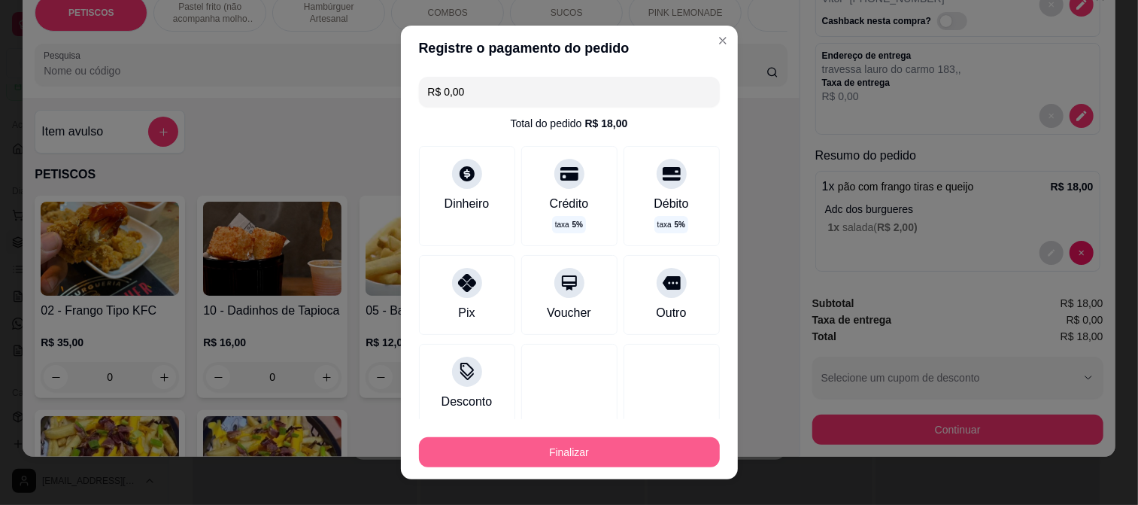
click at [618, 457] on button "Finalizar" at bounding box center [569, 452] width 301 height 30
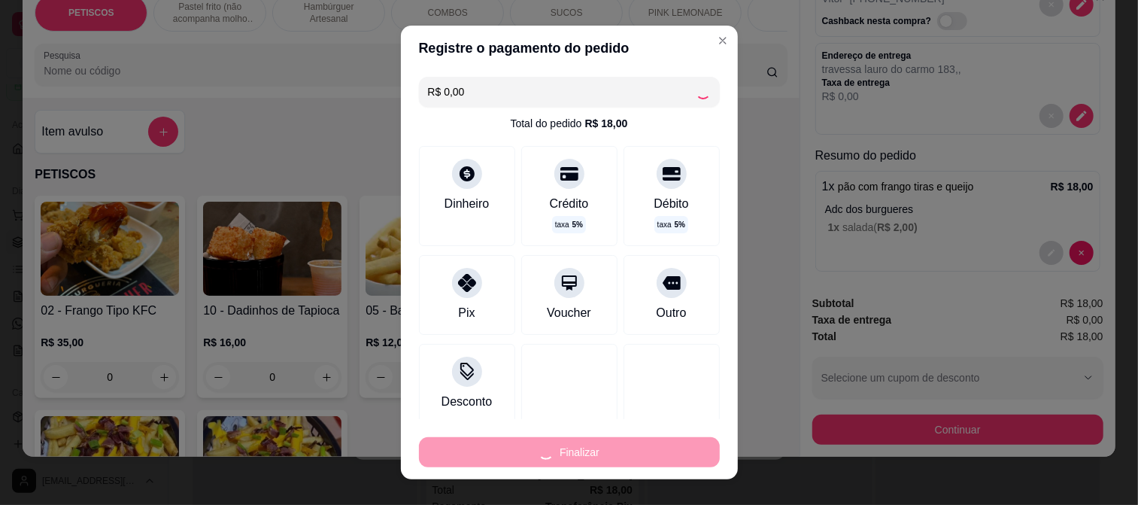
type input "-R$ 18,00"
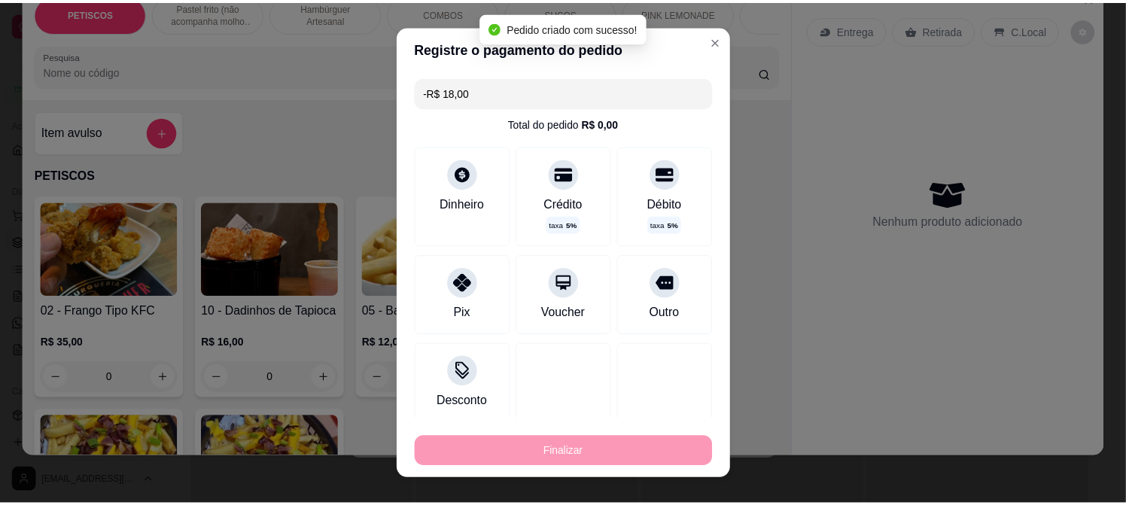
scroll to position [0, 0]
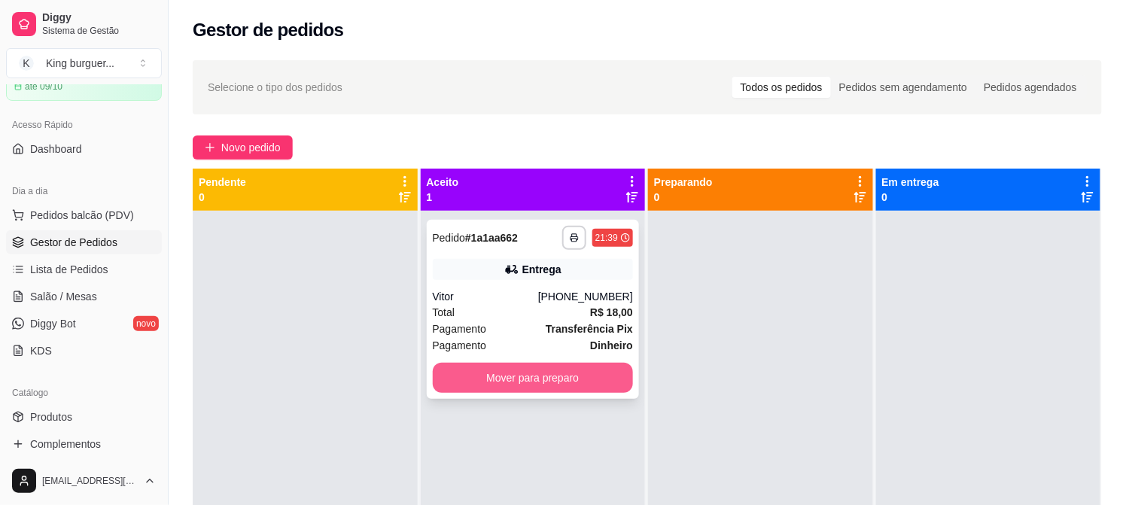
click at [611, 373] on button "Mover para preparo" at bounding box center [533, 378] width 201 height 30
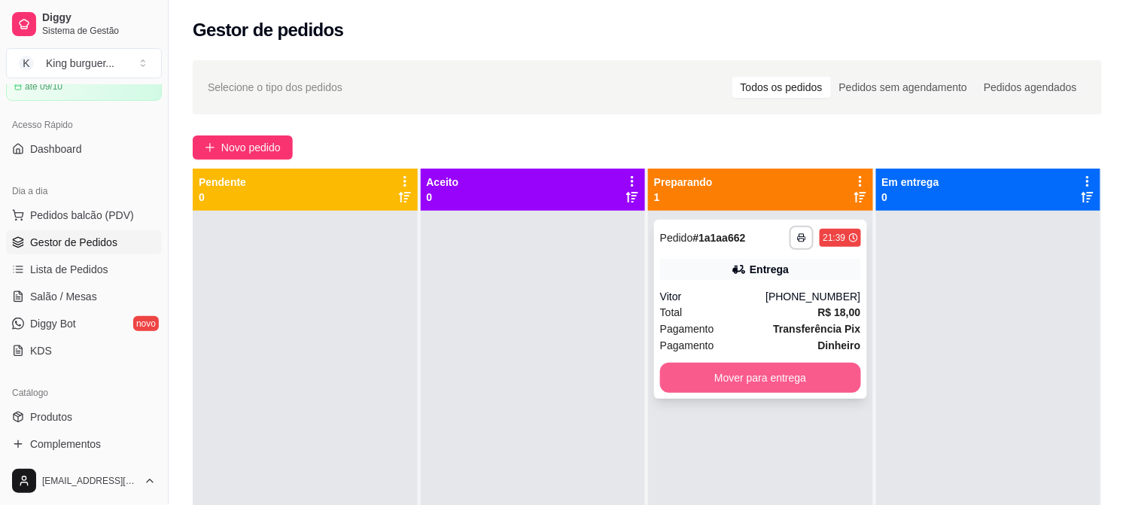
click at [703, 369] on button "Mover para entrega" at bounding box center [760, 378] width 201 height 30
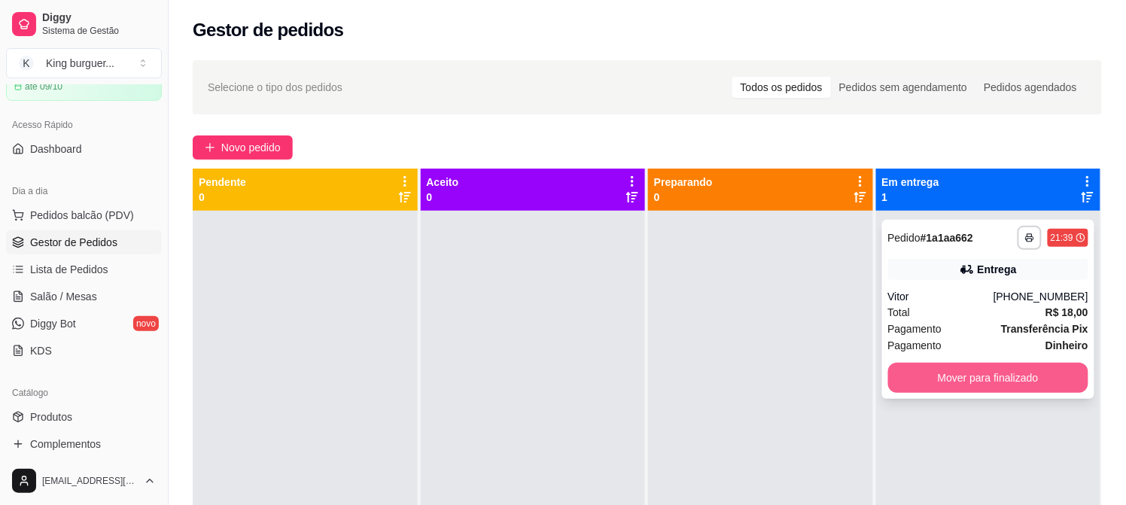
click at [900, 372] on button "Mover para finalizado" at bounding box center [988, 378] width 201 height 30
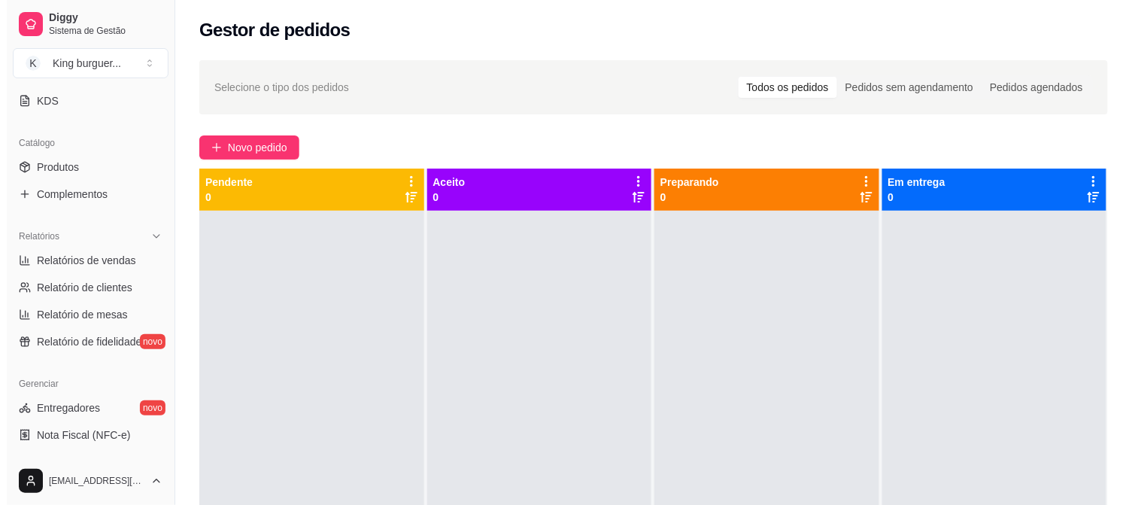
scroll to position [327, 0]
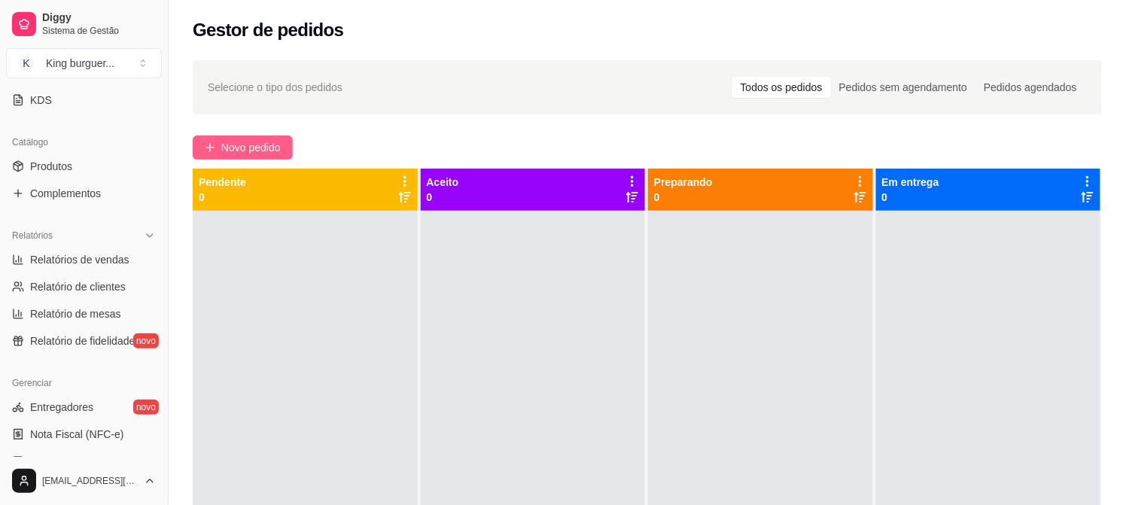
click at [266, 144] on span "Novo pedido" at bounding box center [250, 147] width 59 height 17
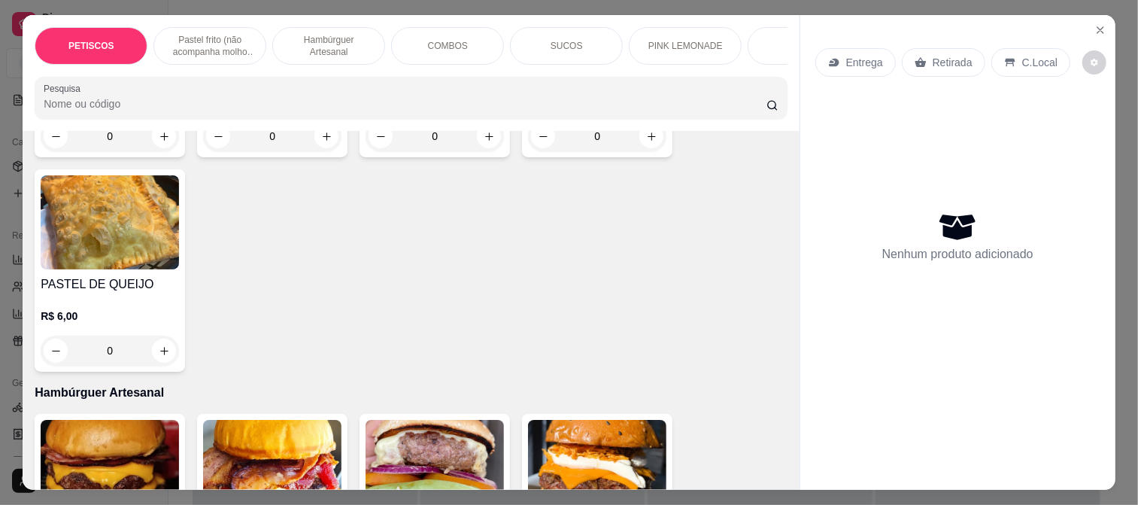
scroll to position [1003, 0]
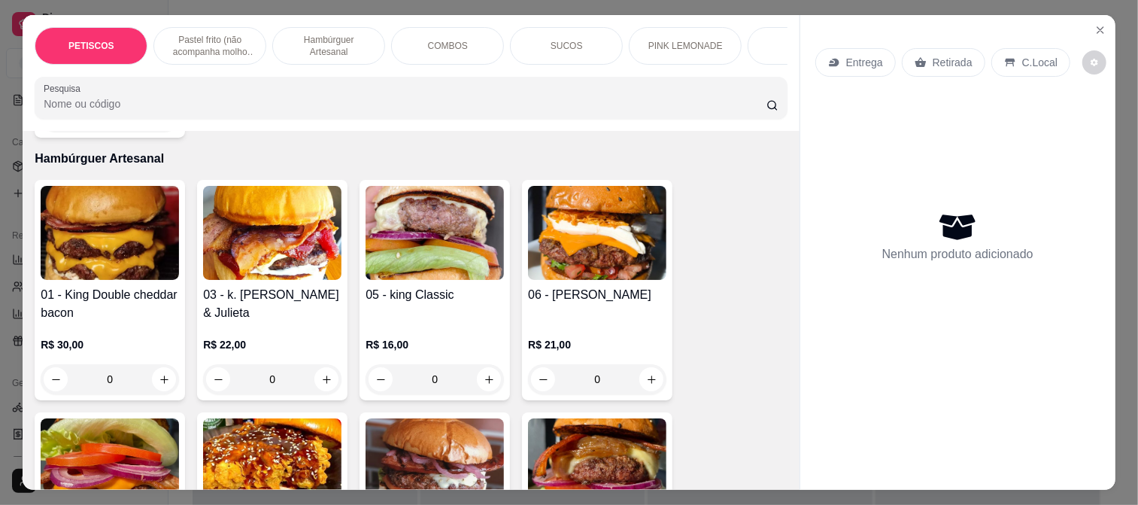
click at [390, 239] on img at bounding box center [435, 233] width 138 height 94
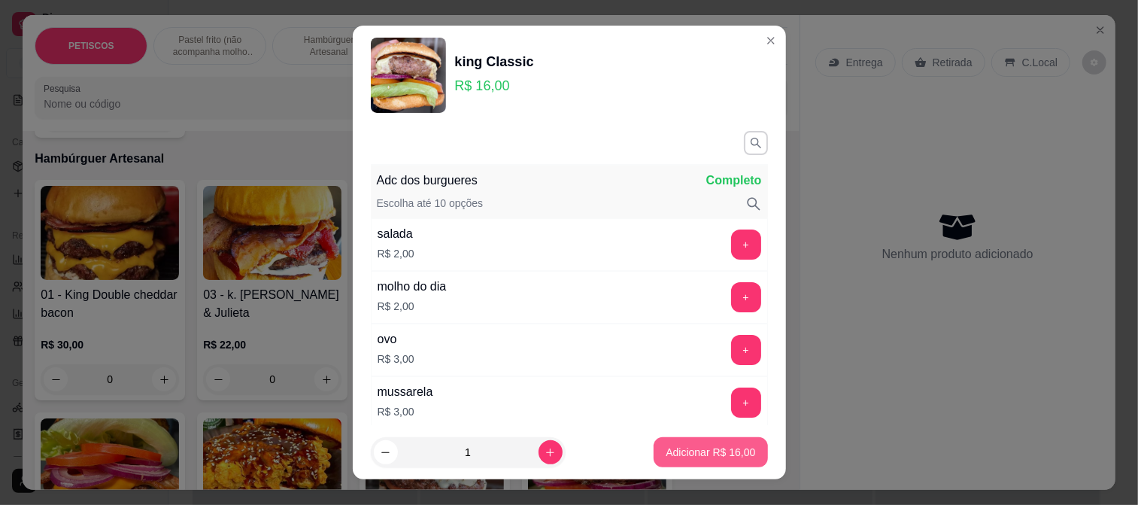
click at [700, 454] on p "Adicionar R$ 16,00" at bounding box center [711, 452] width 90 height 15
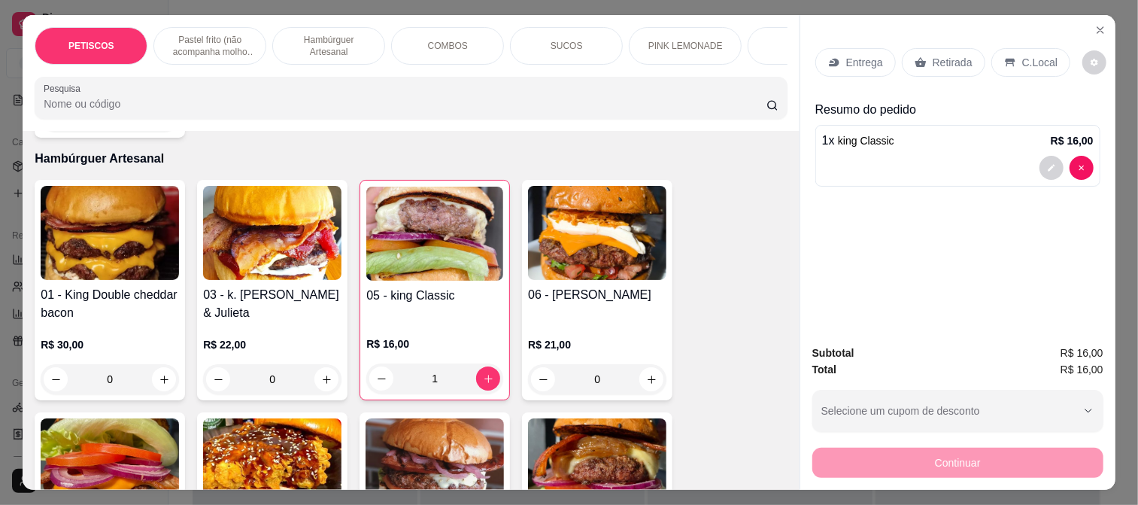
click at [924, 55] on div "Retirada" at bounding box center [944, 62] width 84 height 29
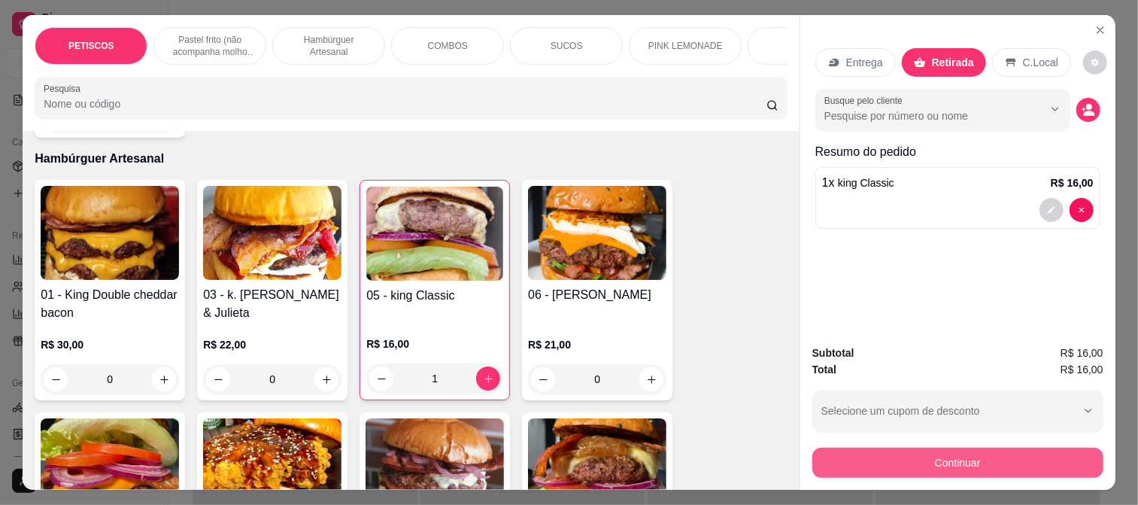
click at [873, 464] on button "Continuar" at bounding box center [958, 463] width 291 height 30
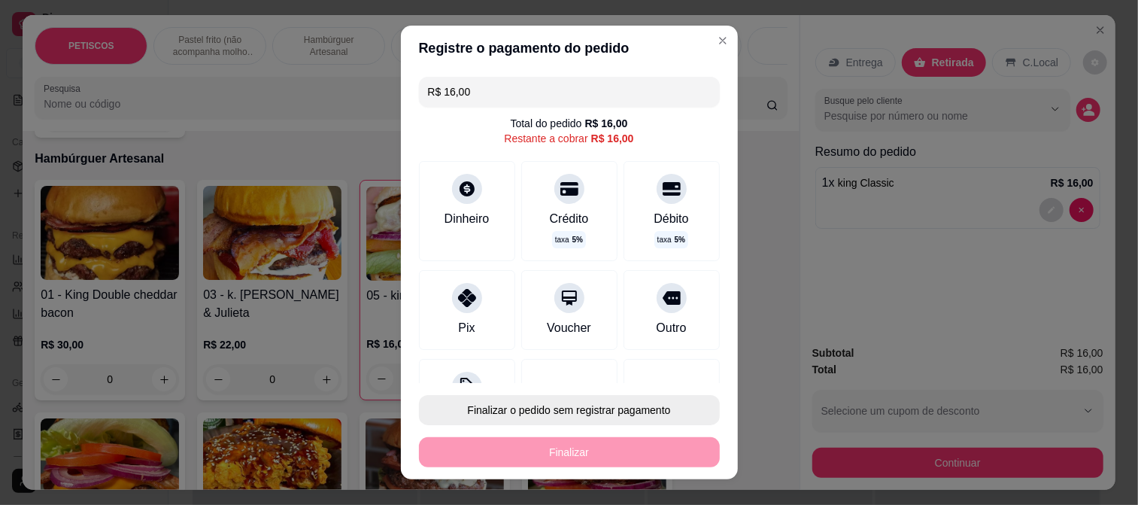
click at [594, 408] on button "Finalizar o pedido sem registrar pagamento" at bounding box center [569, 410] width 301 height 30
click at [665, 360] on button "Confirmar" at bounding box center [654, 367] width 53 height 23
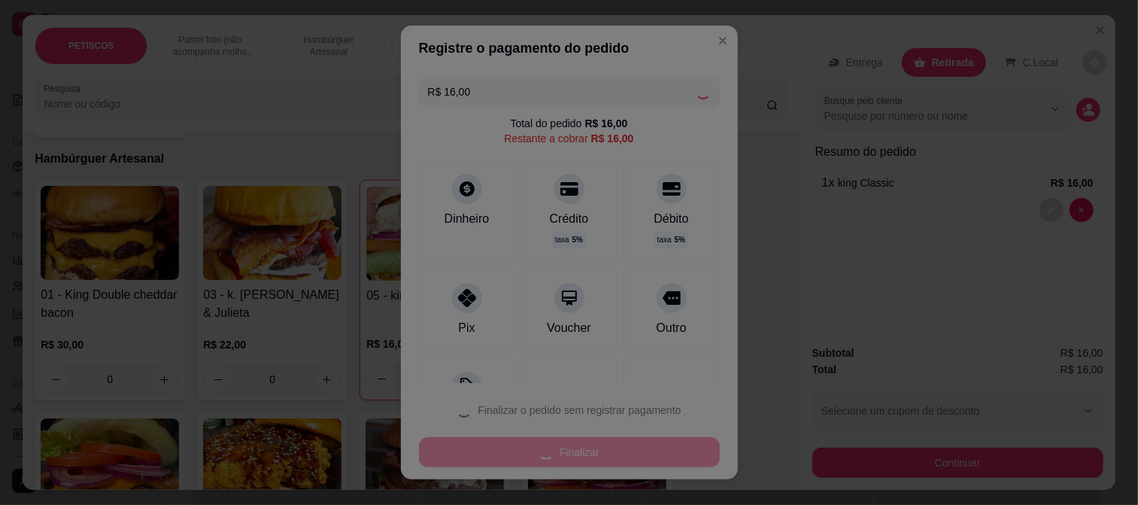
type input "0"
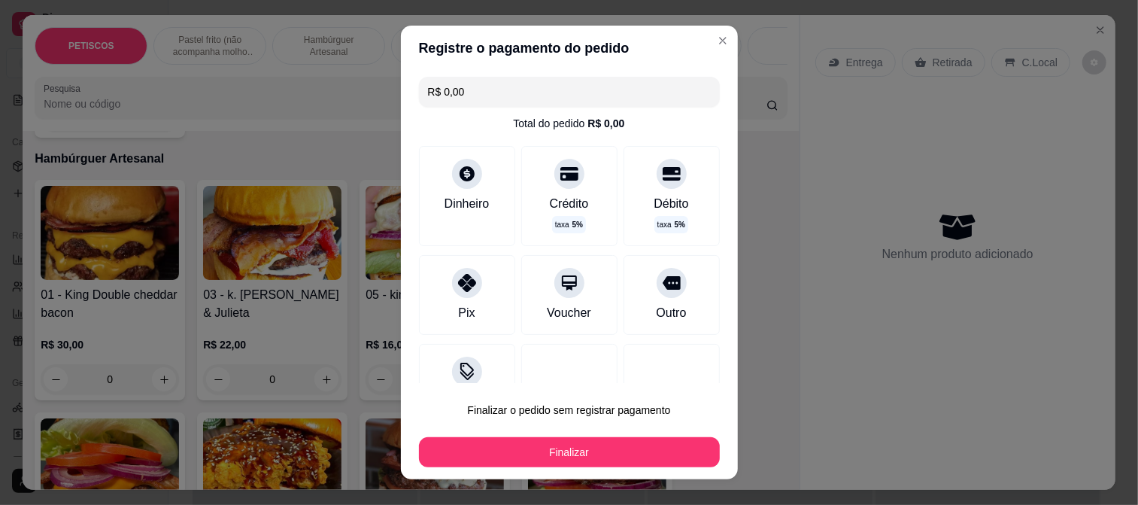
type input "R$ 0,00"
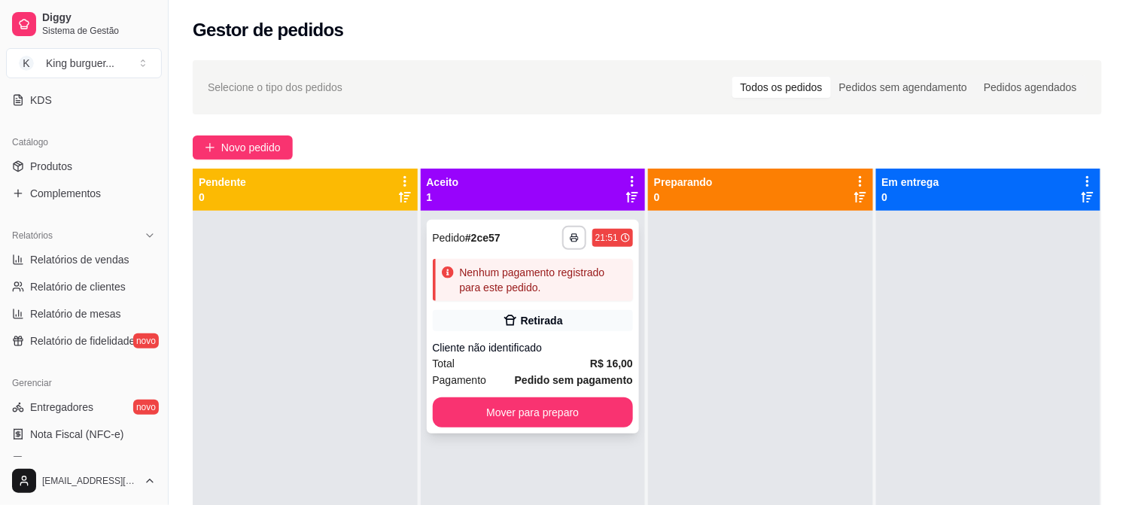
click at [539, 351] on div "Cliente não identificado" at bounding box center [533, 347] width 201 height 15
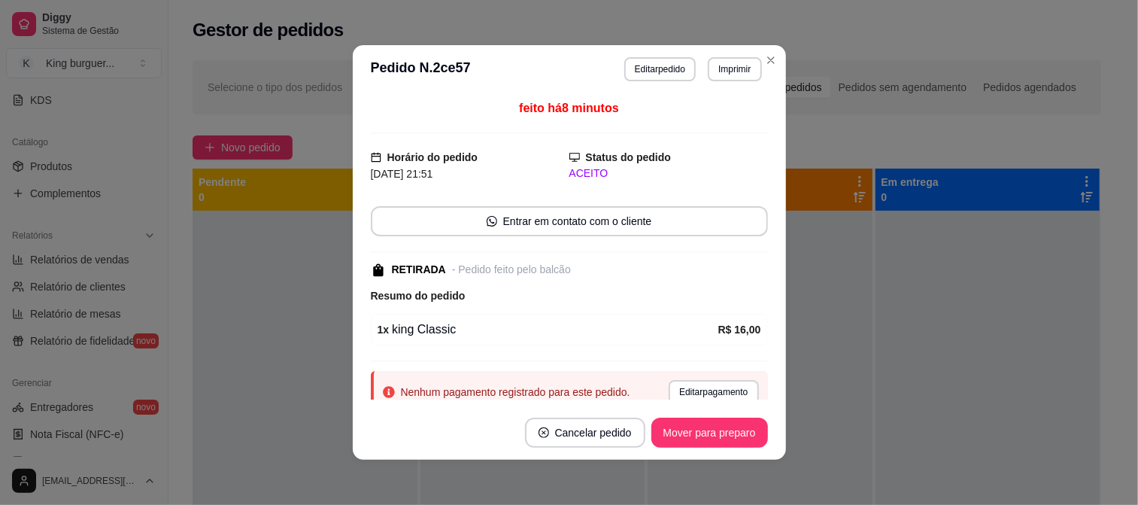
scroll to position [56, 0]
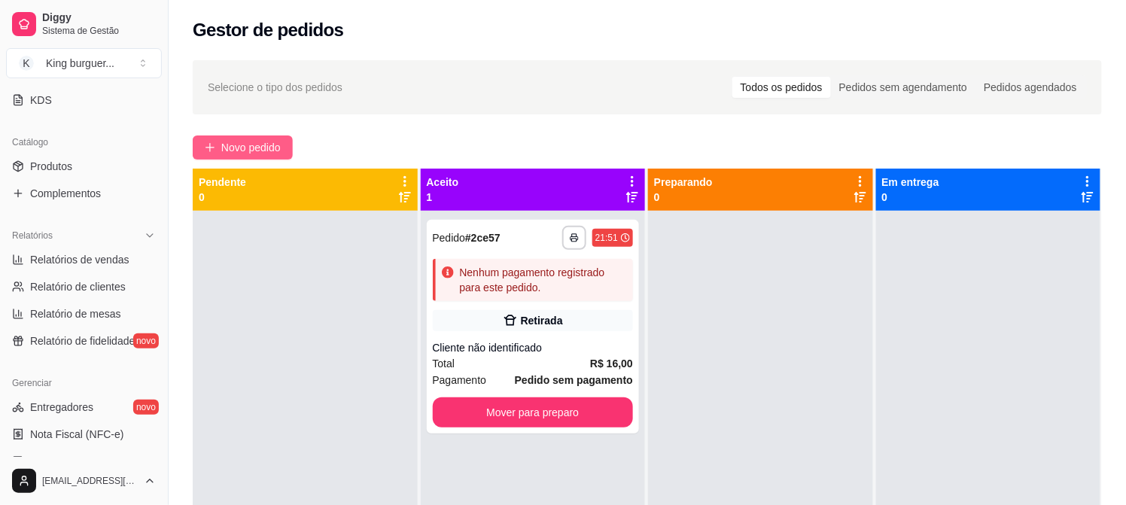
click at [237, 151] on span "Novo pedido" at bounding box center [250, 147] width 59 height 17
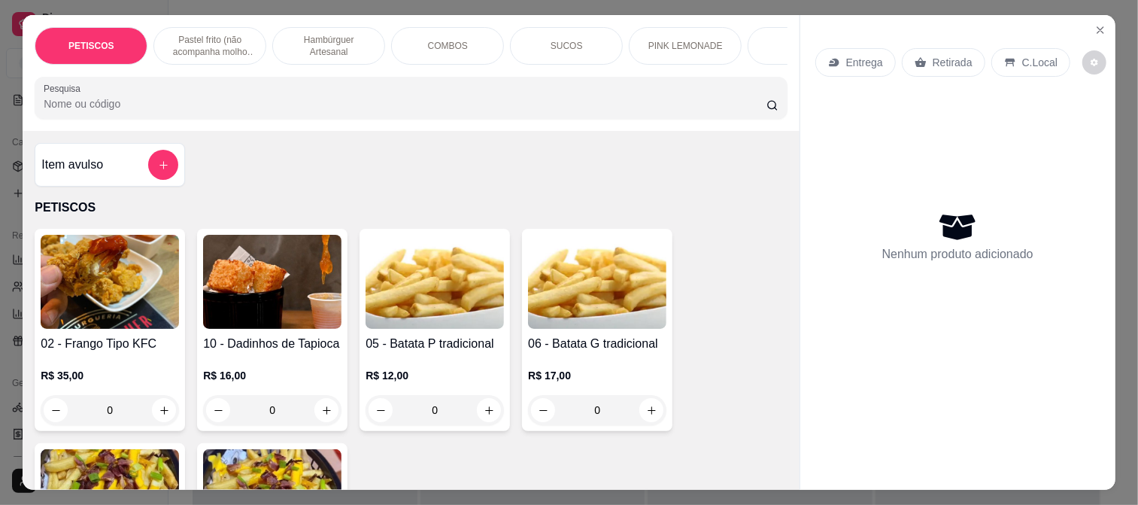
click at [434, 284] on img at bounding box center [435, 282] width 138 height 94
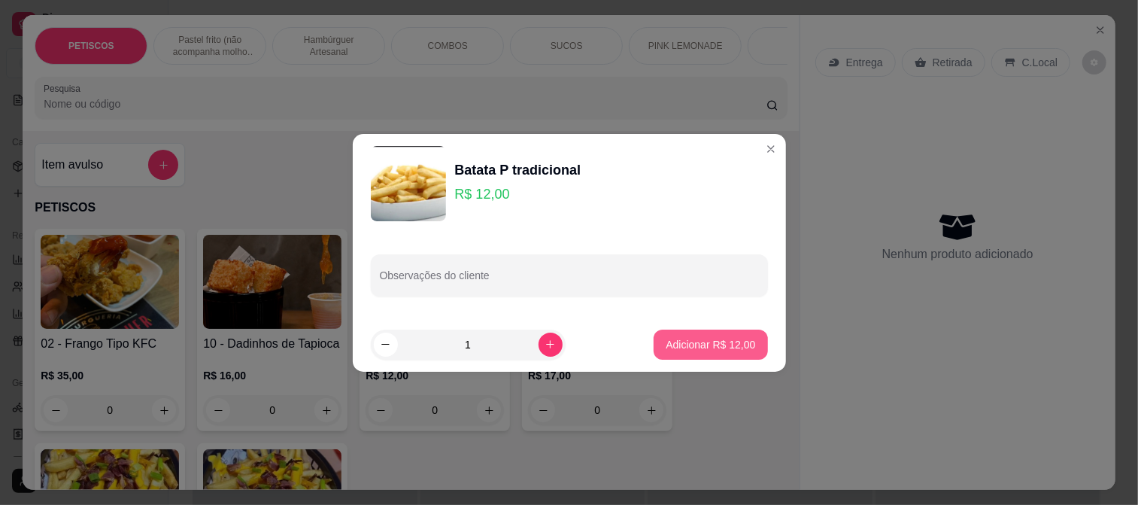
click at [696, 340] on p "Adicionar R$ 12,00" at bounding box center [711, 344] width 90 height 15
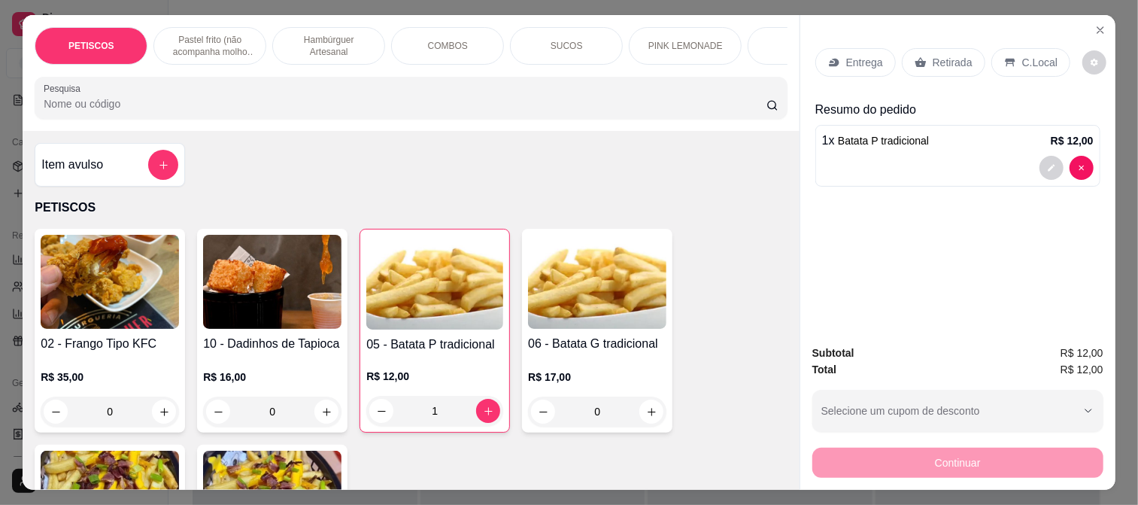
click at [933, 56] on p "Retirada" at bounding box center [953, 62] width 40 height 15
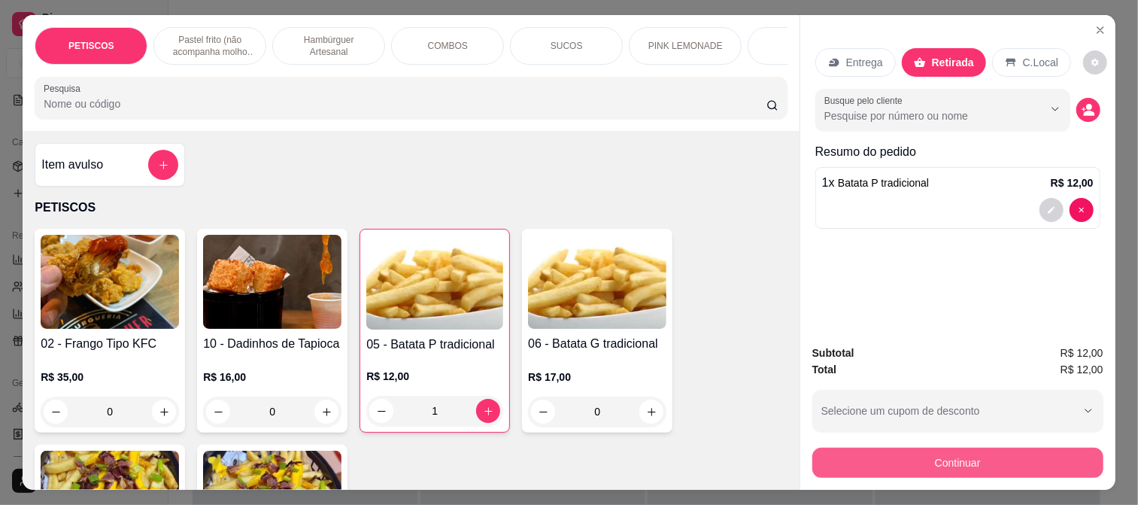
click at [949, 462] on button "Continuar" at bounding box center [958, 463] width 291 height 30
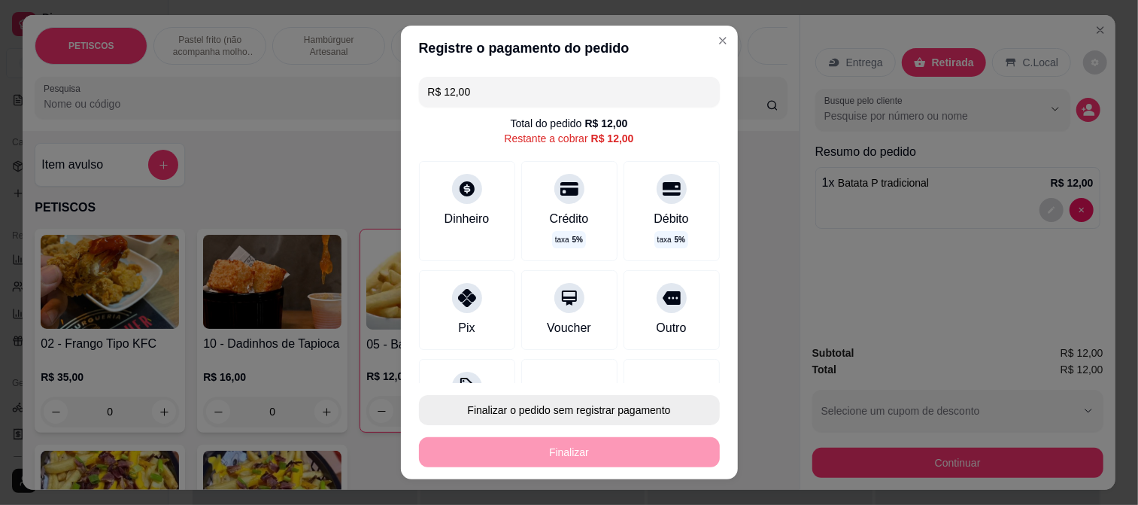
click at [561, 415] on button "Finalizar o pedido sem registrar pagamento" at bounding box center [569, 410] width 301 height 30
click at [661, 364] on button "Confirmar" at bounding box center [654, 367] width 53 height 23
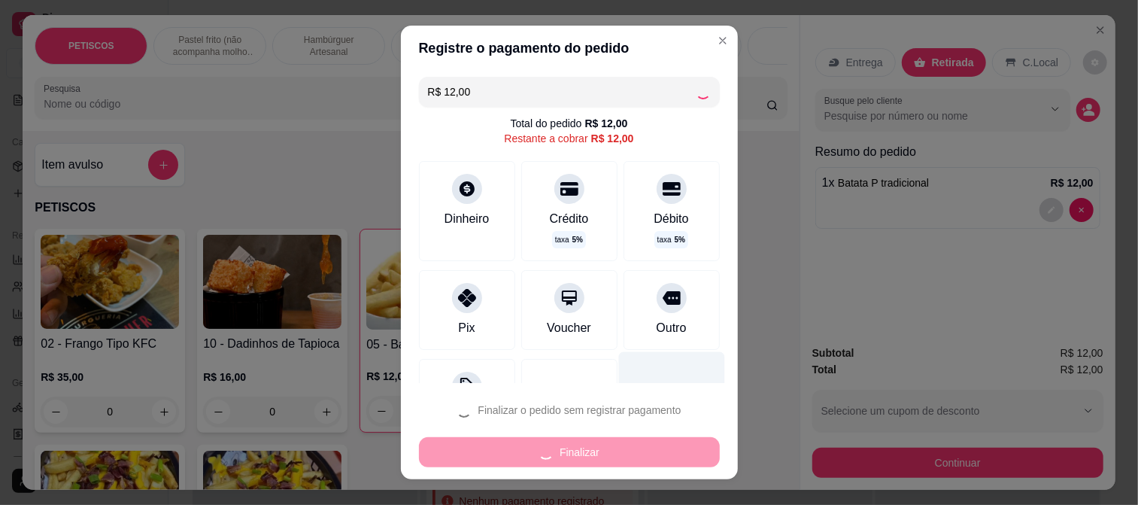
type input "0"
type input "R$ 0,00"
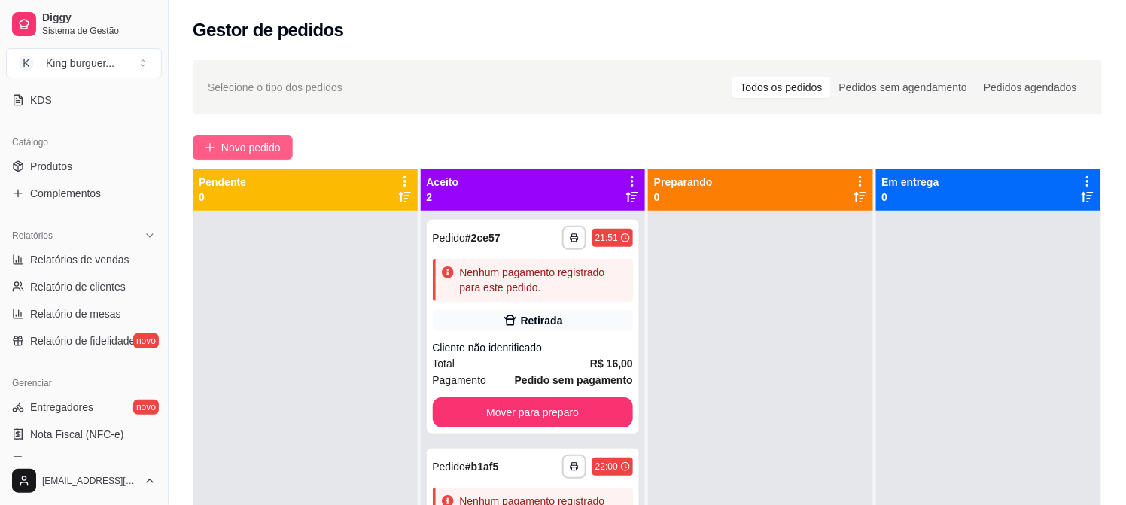
click at [258, 147] on span "Novo pedido" at bounding box center [250, 147] width 59 height 17
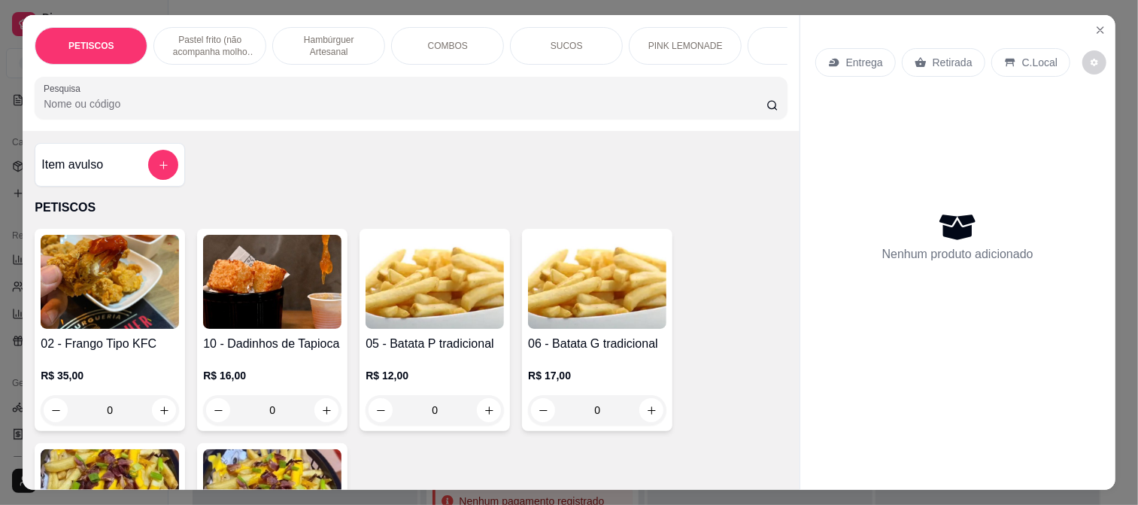
click at [430, 283] on img at bounding box center [435, 282] width 138 height 94
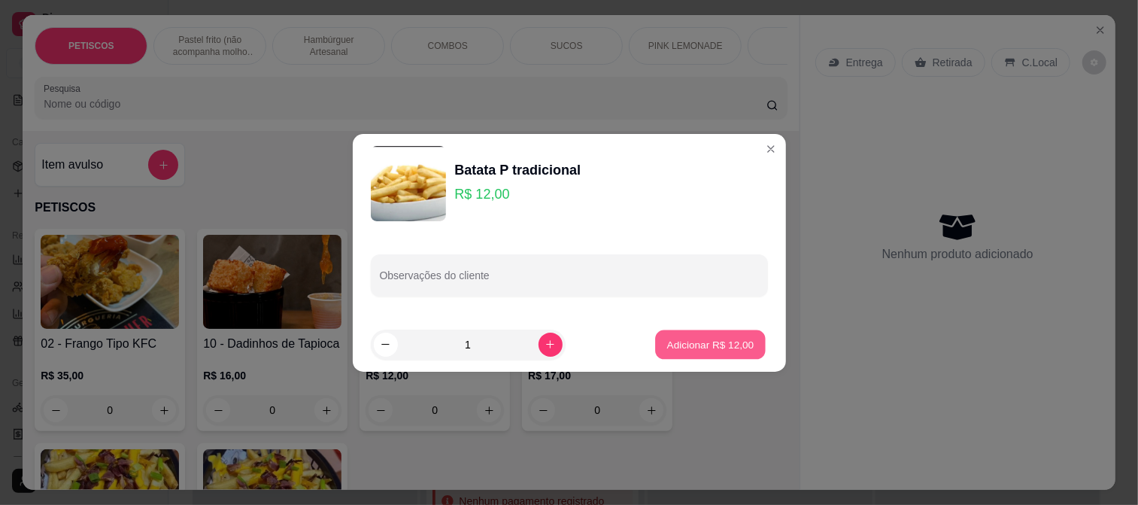
click at [712, 347] on p "Adicionar R$ 12,00" at bounding box center [710, 344] width 87 height 14
type input "1"
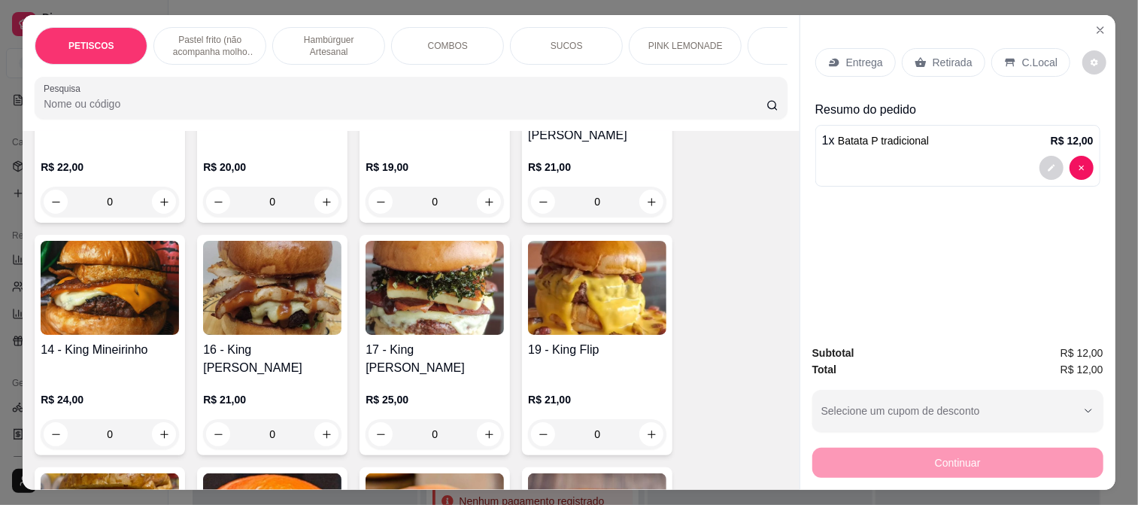
scroll to position [1421, 0]
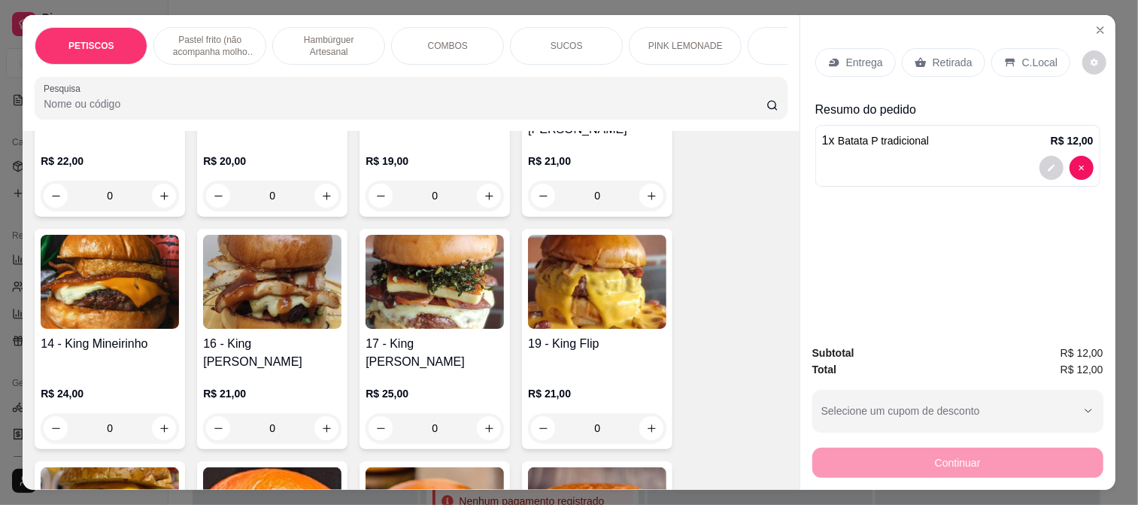
click at [108, 272] on img at bounding box center [110, 282] width 138 height 94
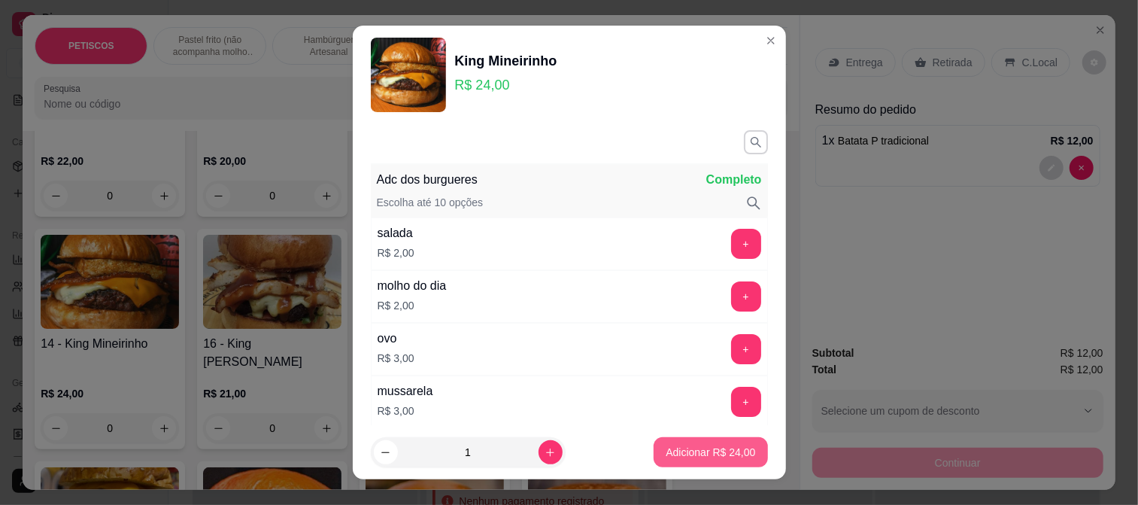
click at [677, 445] on p "Adicionar R$ 24,00" at bounding box center [711, 452] width 90 height 15
type input "1"
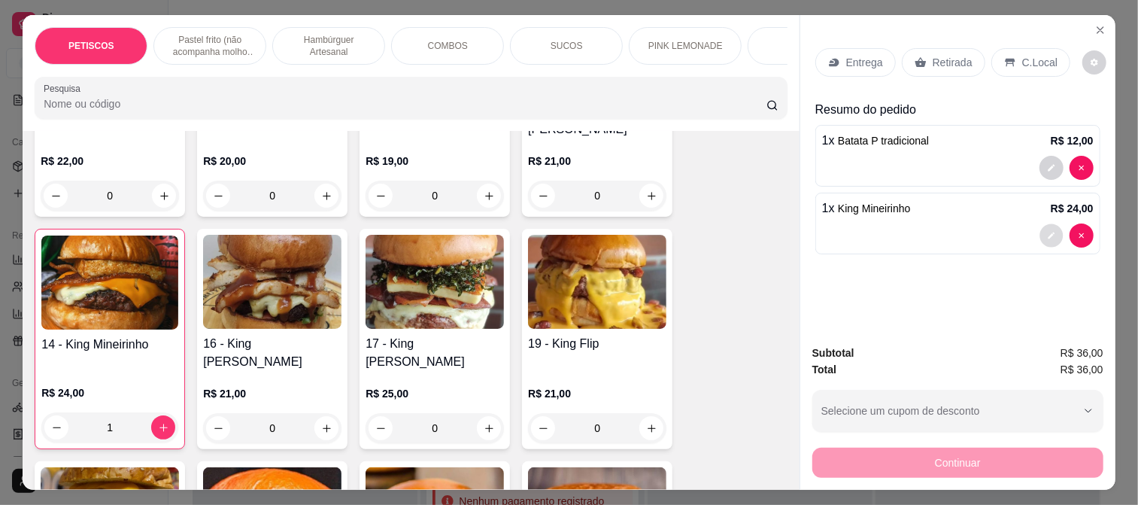
click at [1047, 231] on icon "decrease-product-quantity" at bounding box center [1051, 235] width 9 height 9
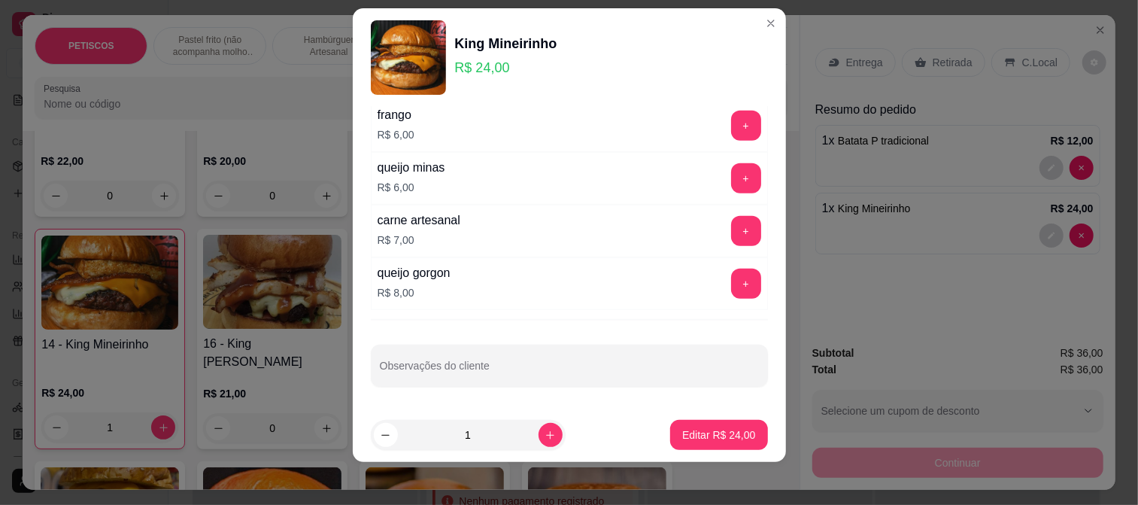
scroll to position [23, 0]
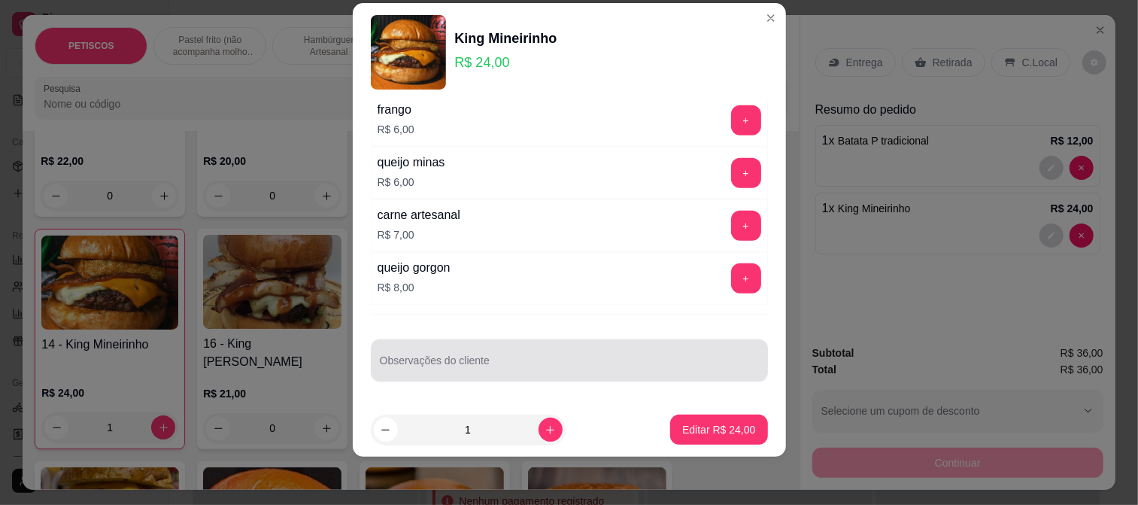
click at [412, 349] on div at bounding box center [569, 360] width 379 height 30
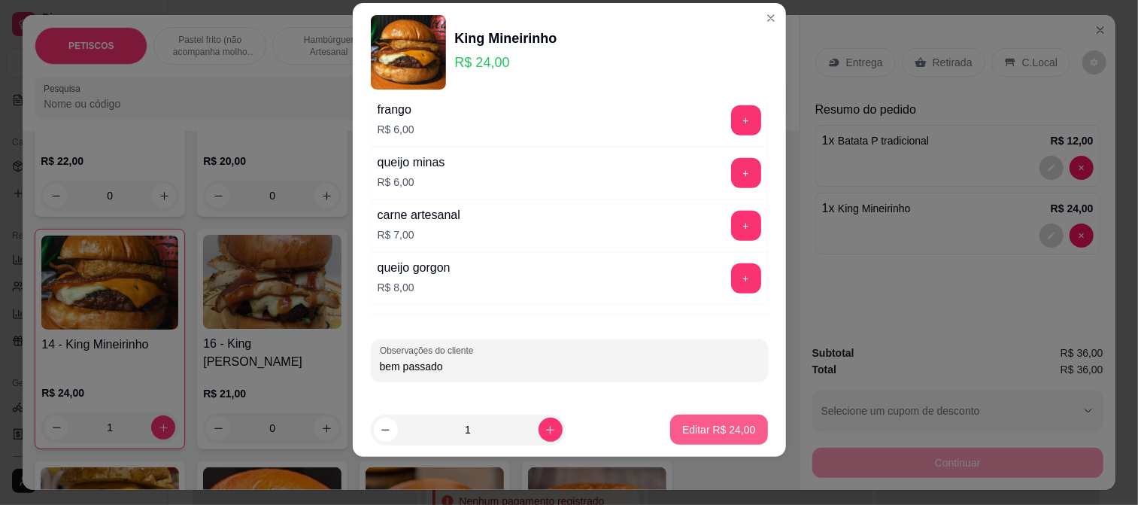
type input "bem passado"
click at [700, 423] on p "Editar R$ 24,00" at bounding box center [718, 429] width 73 height 15
type input "0"
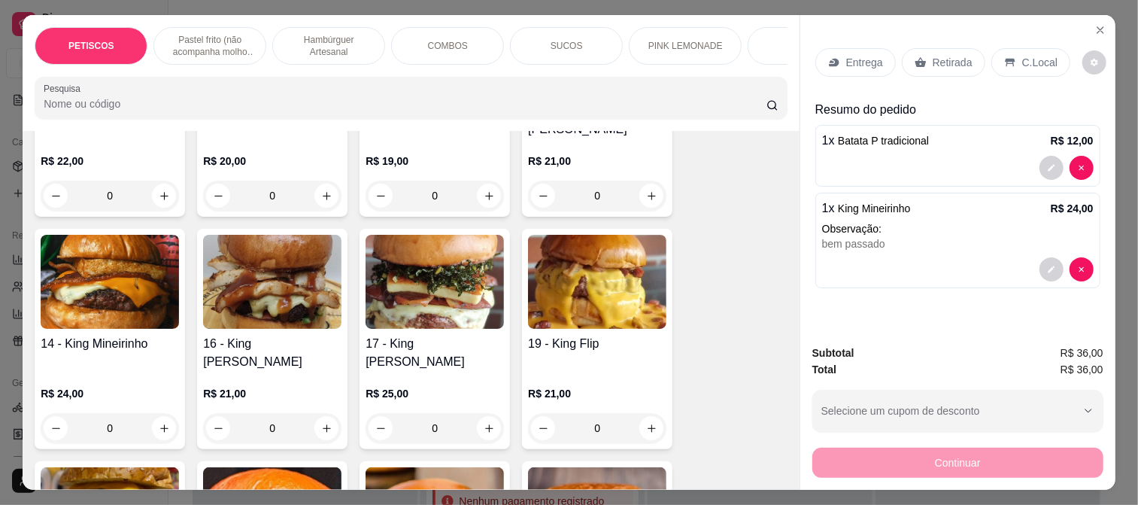
click at [866, 58] on p "Entrega" at bounding box center [864, 62] width 37 height 15
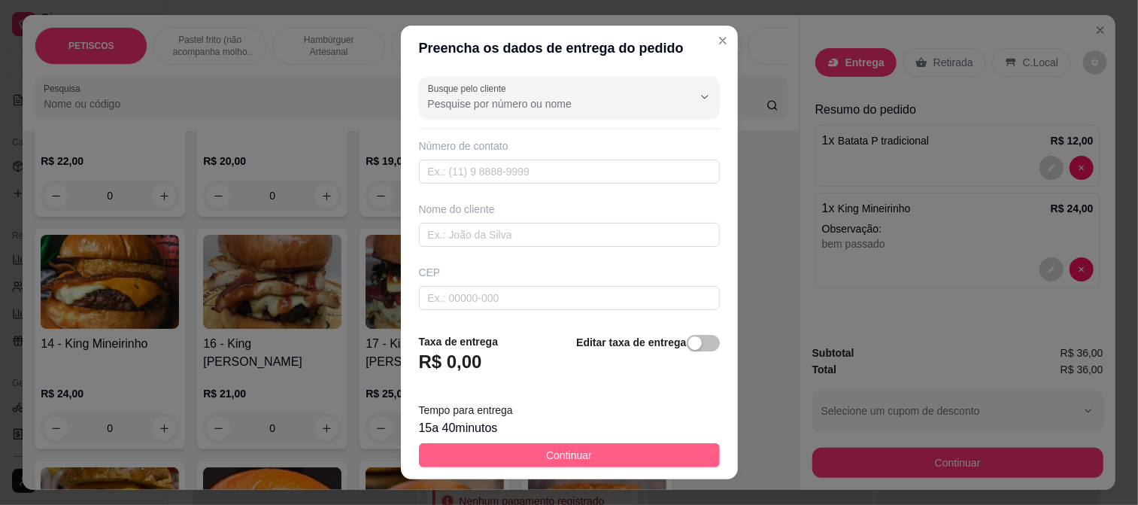
click at [594, 457] on button "Continuar" at bounding box center [569, 455] width 301 height 24
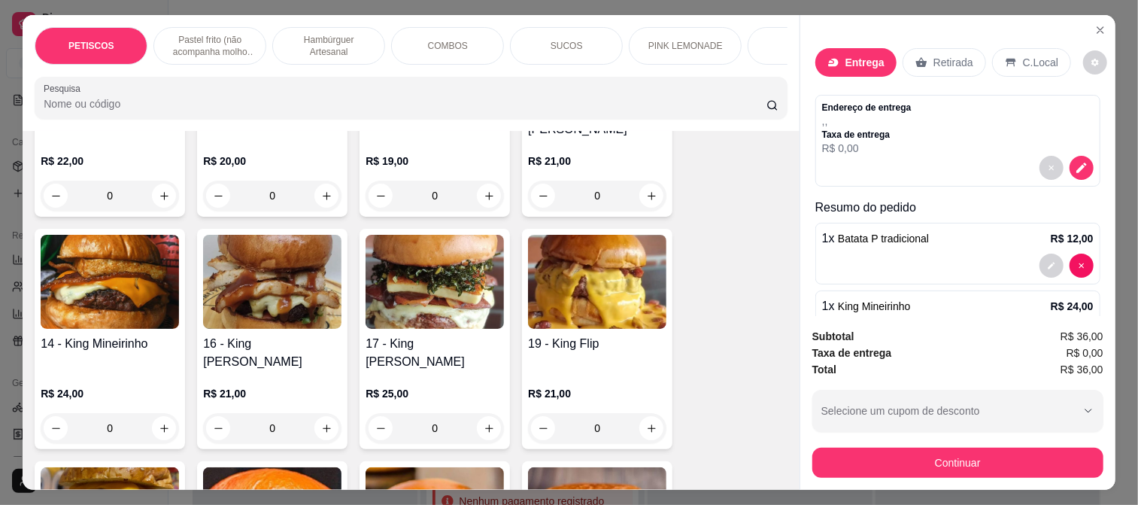
click at [858, 55] on p "Entrega" at bounding box center [865, 62] width 39 height 15
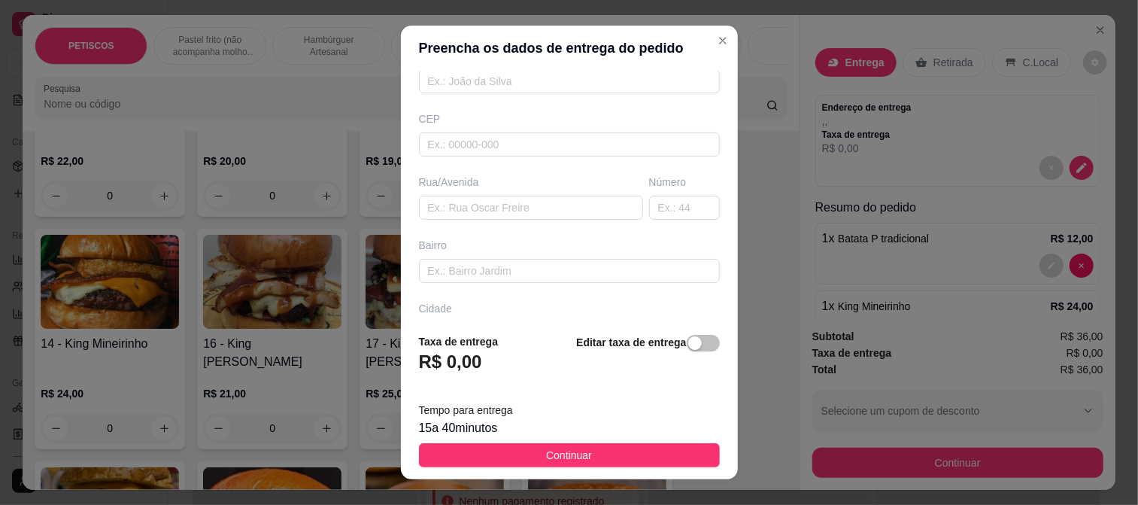
scroll to position [167, 0]
click at [471, 190] on input "text" at bounding box center [531, 194] width 224 height 24
paste input "endereço avenida [PERSON_NAME] 1473"
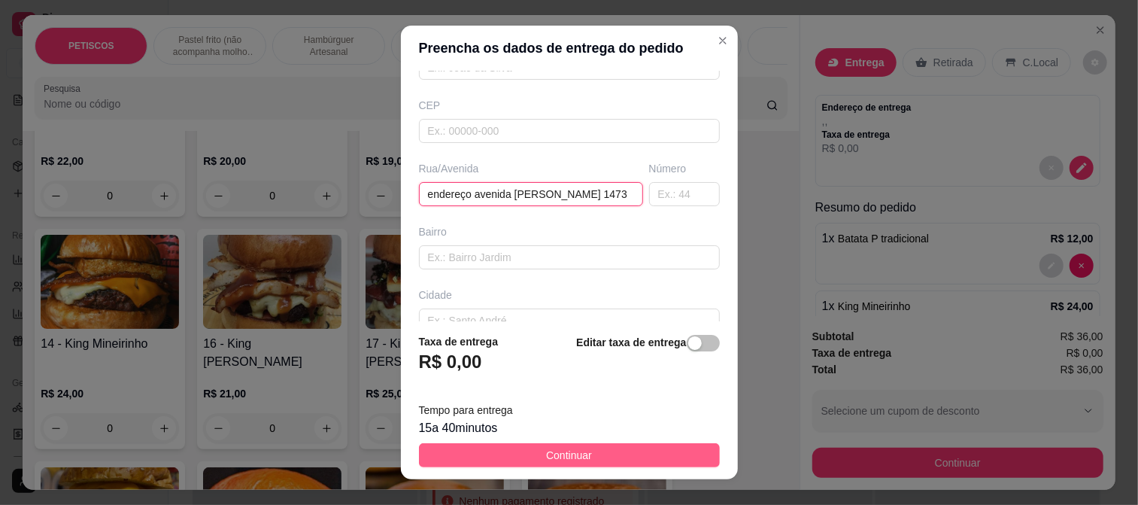
type input "endereço avenida [PERSON_NAME] 1473"
click at [641, 445] on button "Continuar" at bounding box center [569, 455] width 301 height 24
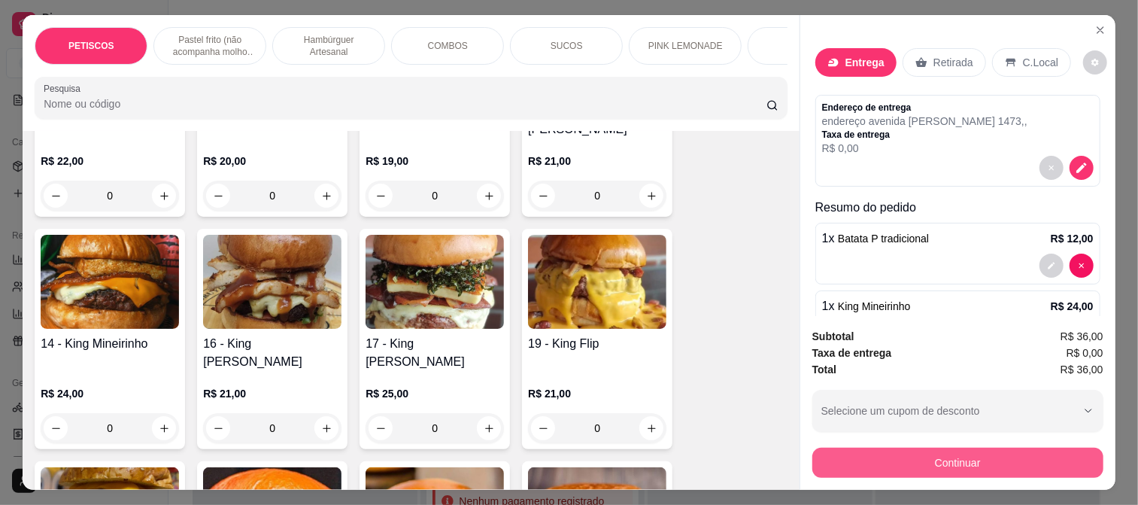
click at [882, 455] on button "Continuar" at bounding box center [958, 463] width 291 height 30
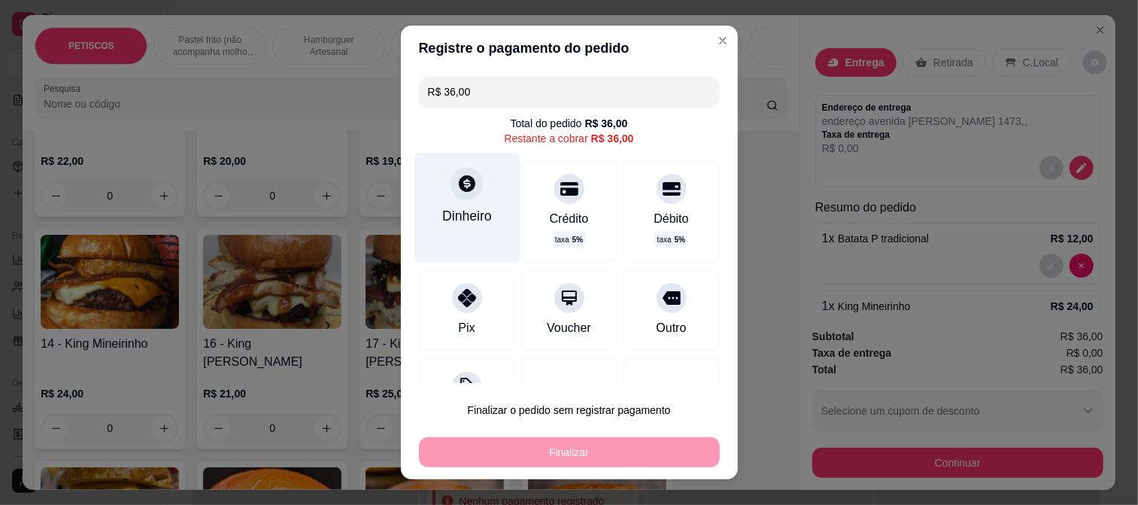
click at [463, 205] on div "Dinheiro" at bounding box center [467, 208] width 106 height 110
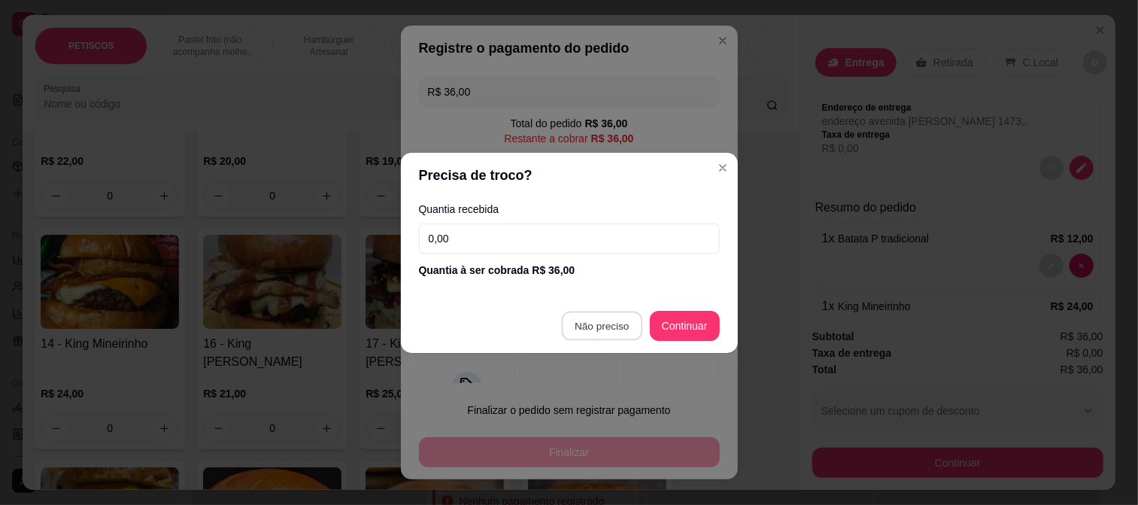
type input "R$ 0,00"
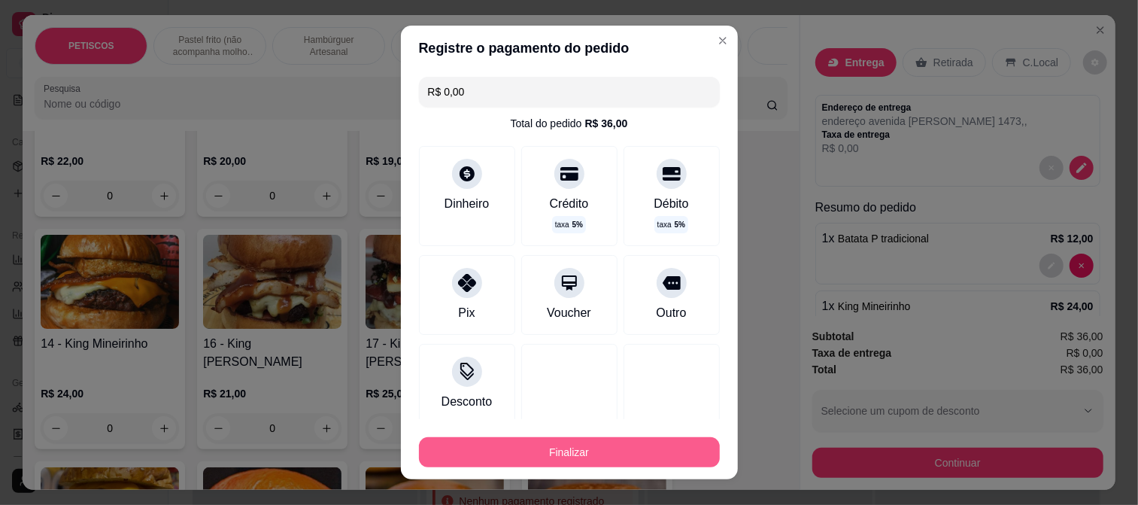
click at [583, 449] on button "Finalizar" at bounding box center [569, 452] width 301 height 30
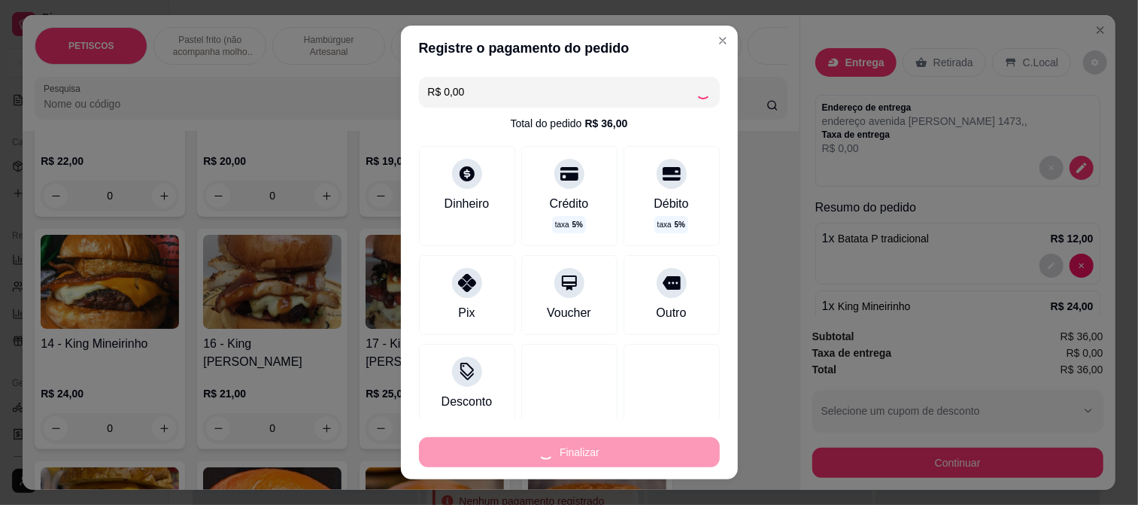
type input "0"
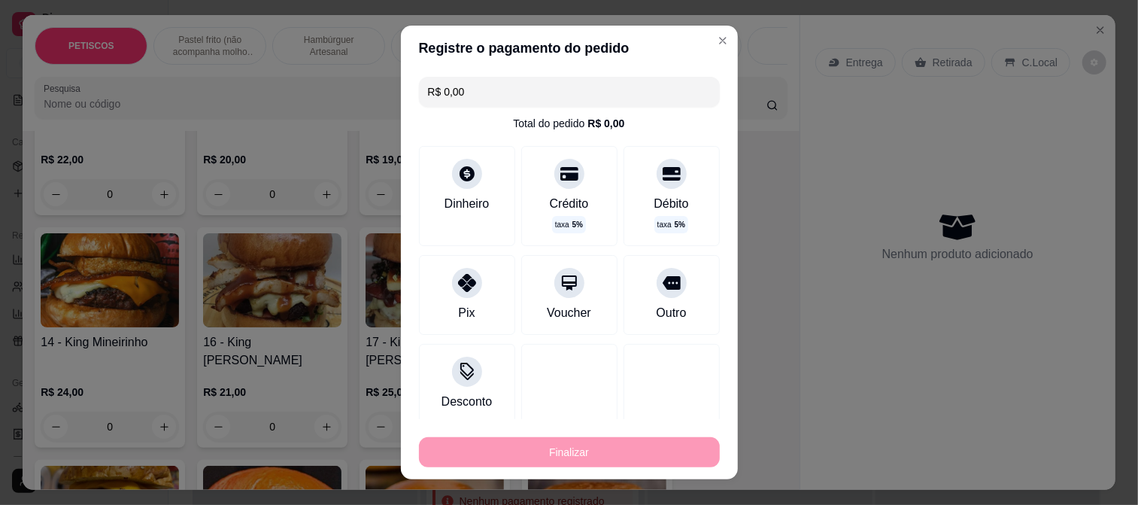
type input "-R$ 36,00"
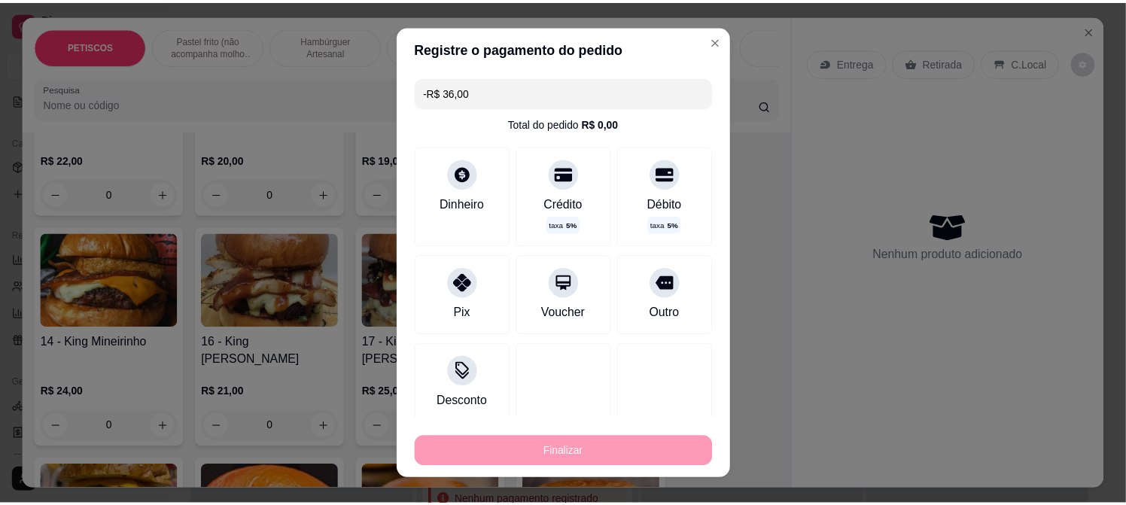
scroll to position [1419, 0]
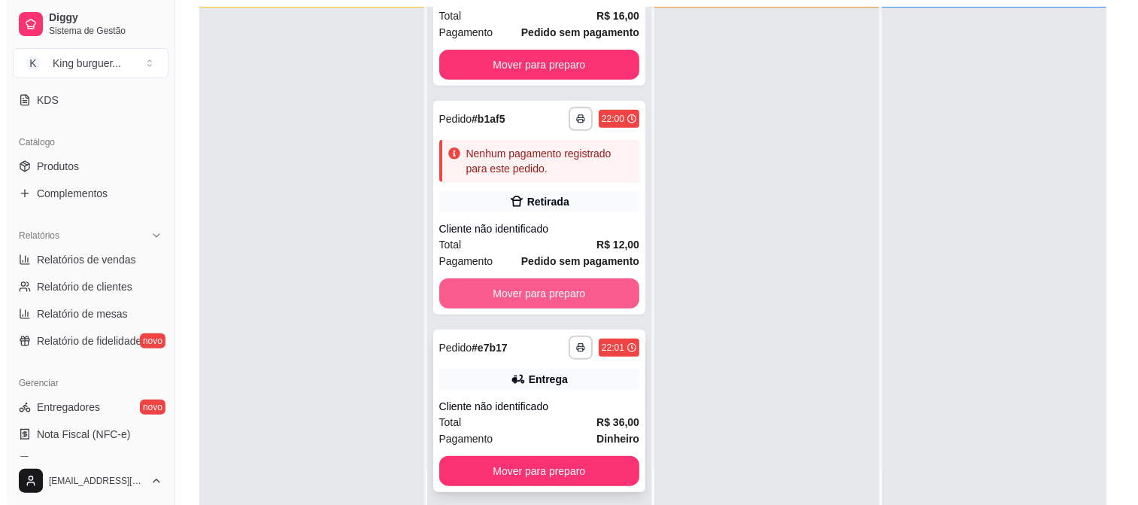
scroll to position [229, 0]
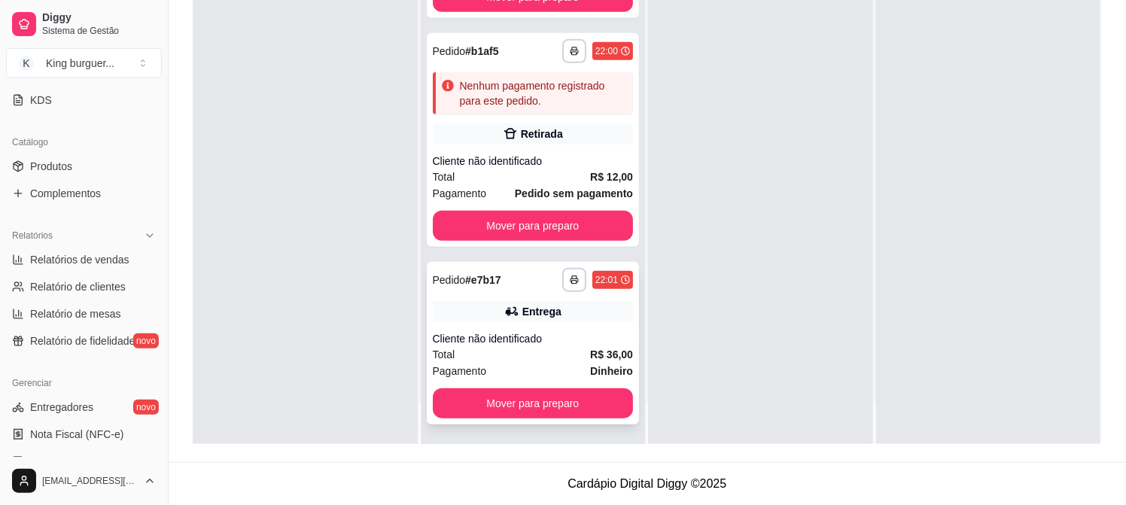
click at [561, 326] on div "**********" at bounding box center [533, 343] width 213 height 163
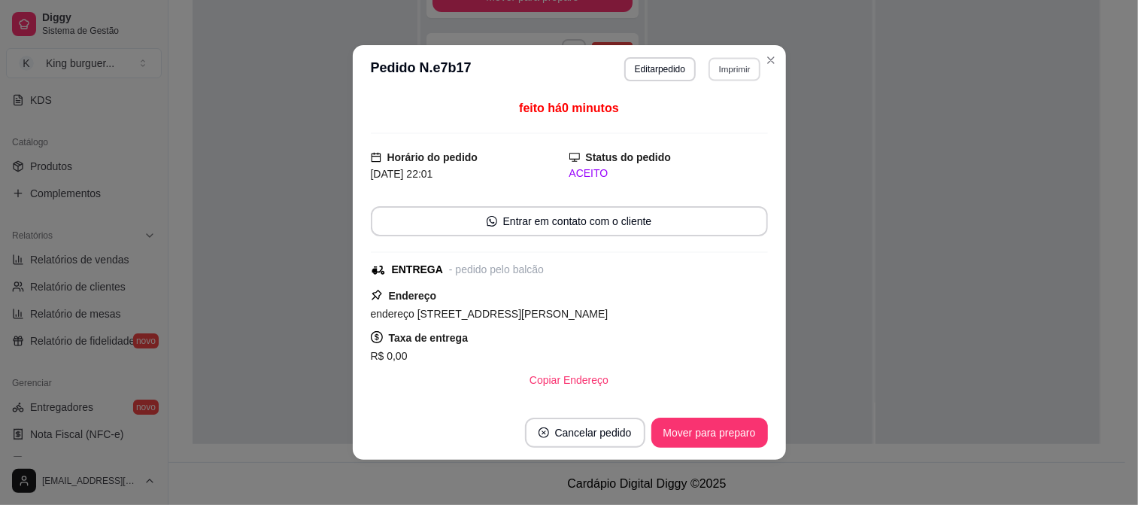
click at [721, 62] on button "Imprimir" at bounding box center [735, 68] width 52 height 23
click at [730, 68] on button "Imprimir" at bounding box center [735, 68] width 52 height 23
click at [739, 69] on button "Imprimir" at bounding box center [734, 69] width 53 height 24
click at [727, 130] on button "IMPRESSORA" at bounding box center [701, 122] width 105 height 23
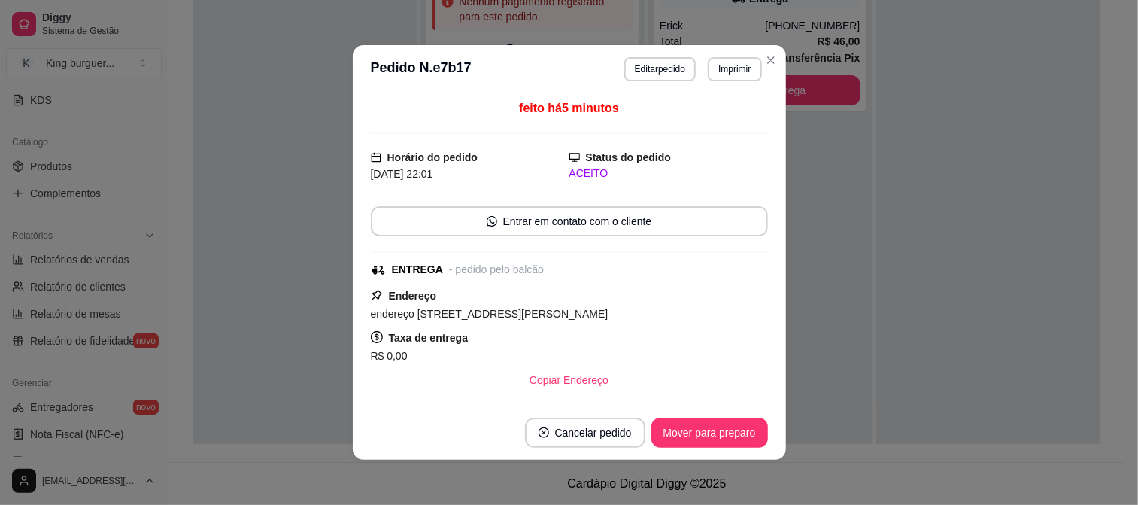
scroll to position [0, 0]
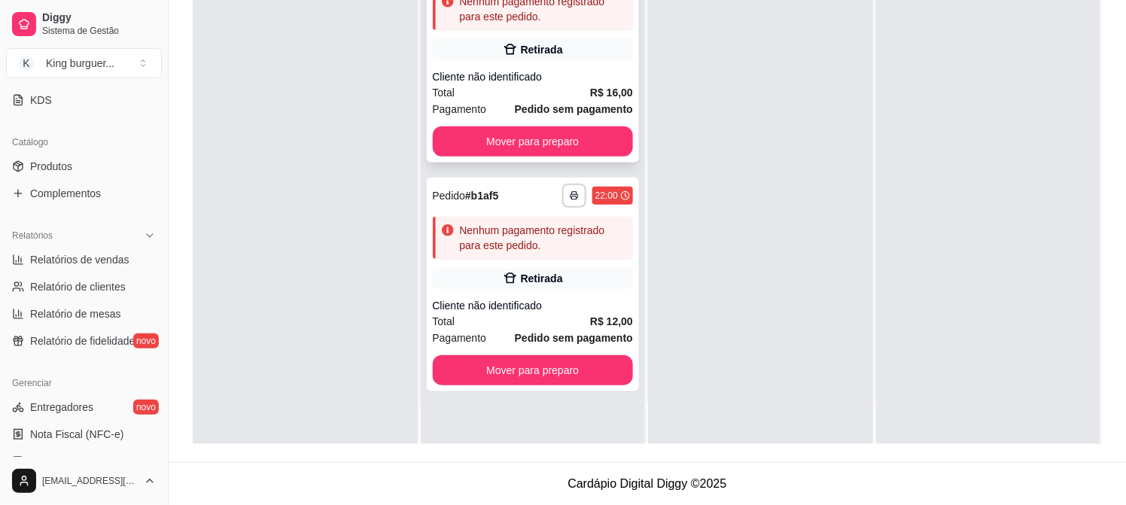
click at [591, 76] on div "Cliente não identificado" at bounding box center [533, 76] width 201 height 15
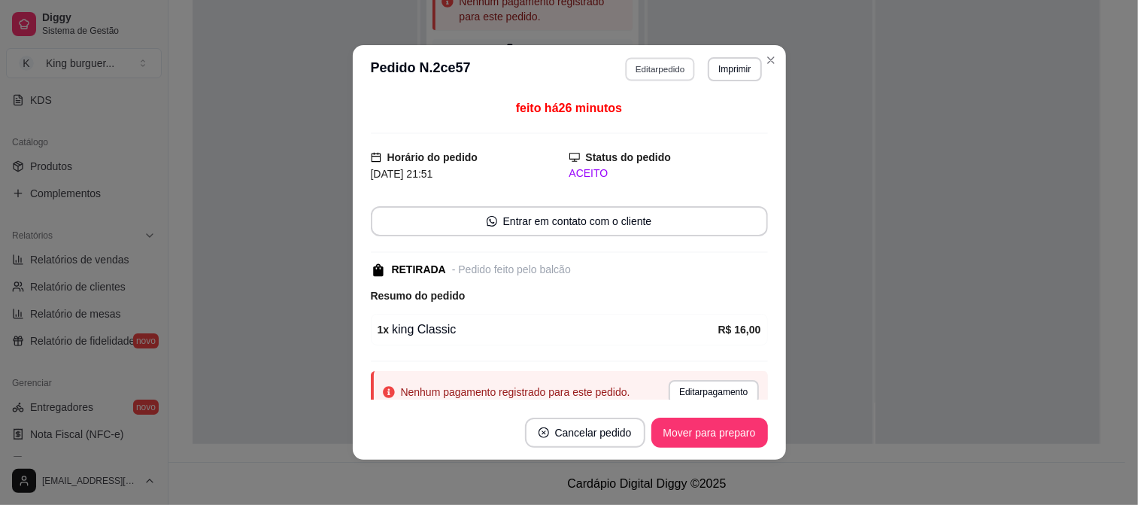
click at [651, 74] on button "Editar pedido" at bounding box center [660, 68] width 70 height 23
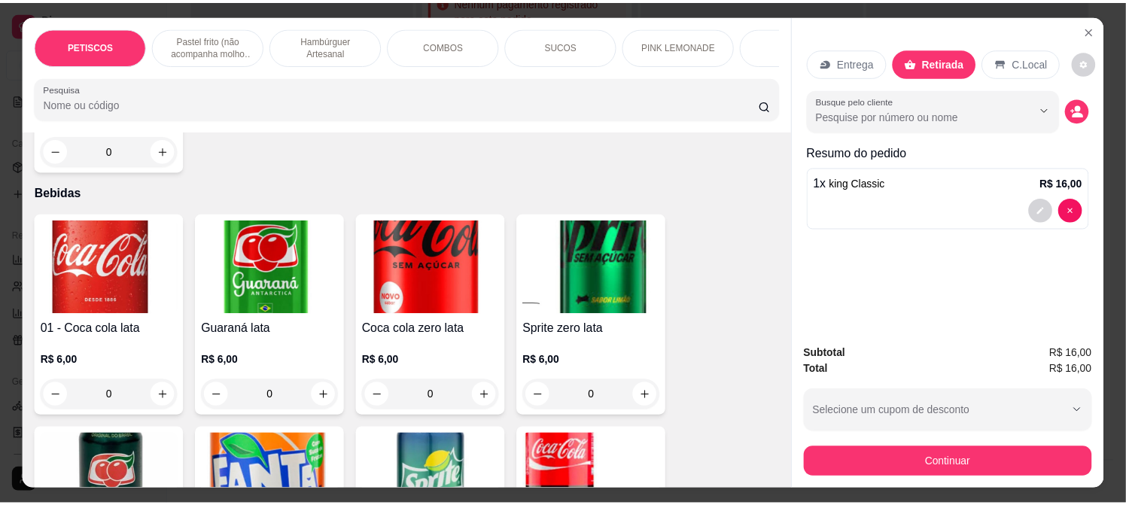
scroll to position [3427, 0]
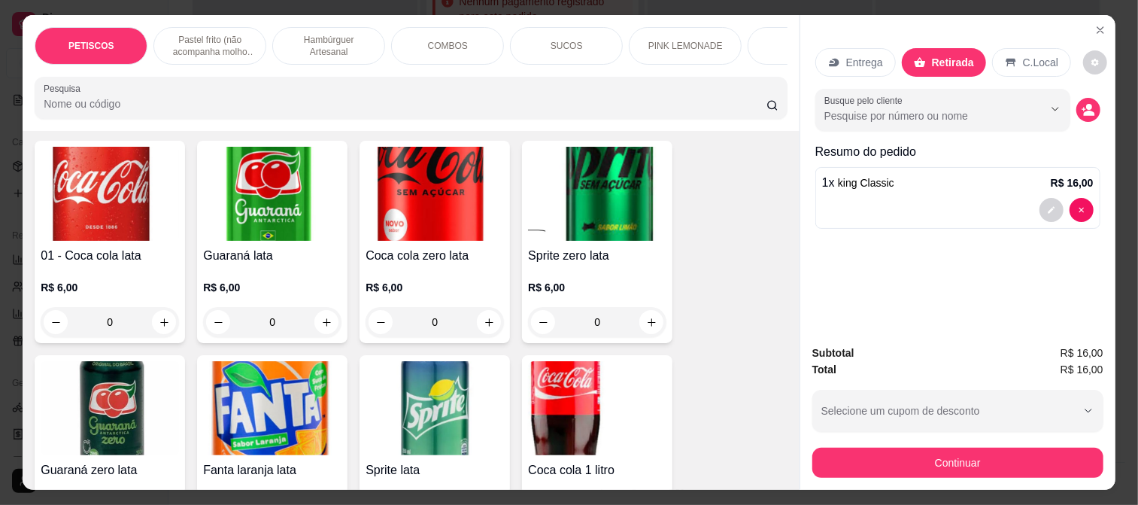
click at [442, 174] on img at bounding box center [435, 194] width 138 height 94
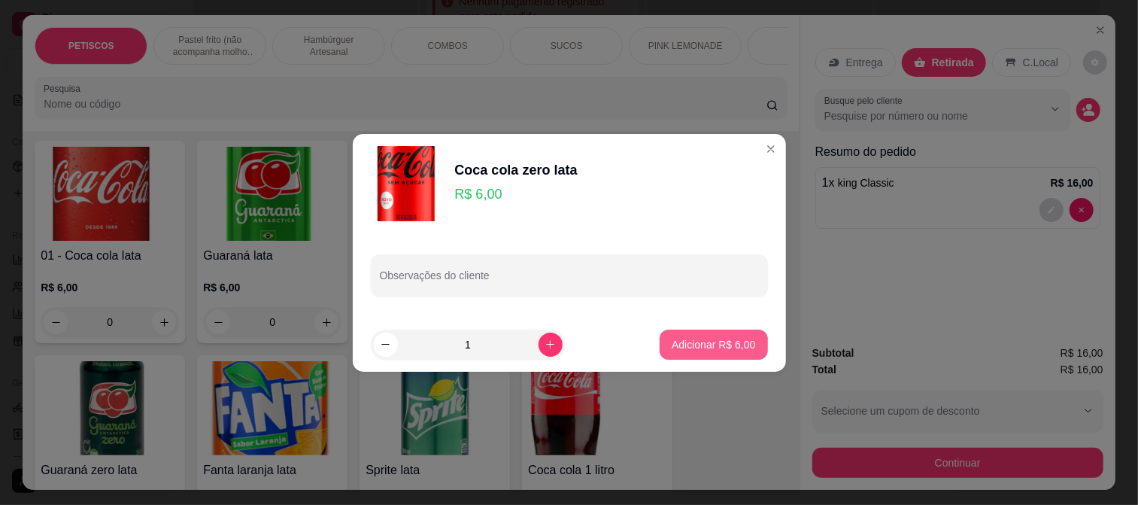
click at [730, 345] on p "Adicionar R$ 6,00" at bounding box center [714, 344] width 84 height 15
type input "1"
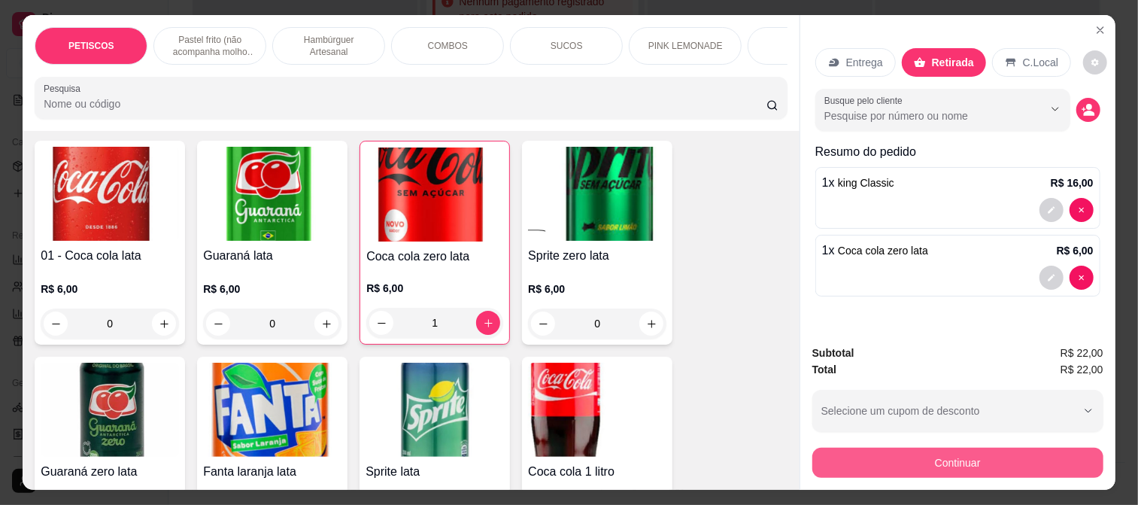
click at [941, 452] on button "Continuar" at bounding box center [958, 463] width 291 height 30
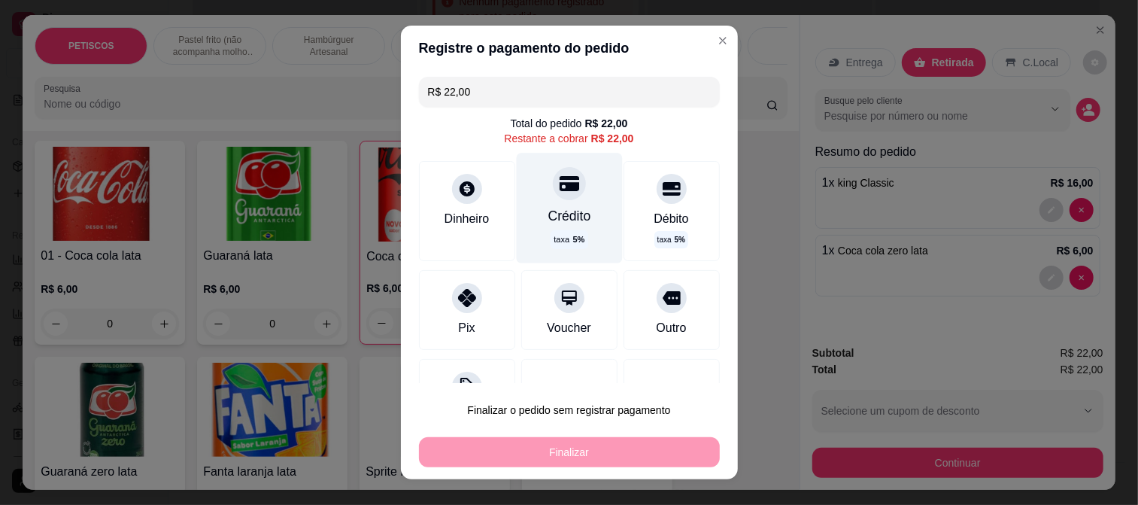
click at [569, 184] on div "Crédito taxa 5 %" at bounding box center [569, 208] width 106 height 110
type input "R$ 0,00"
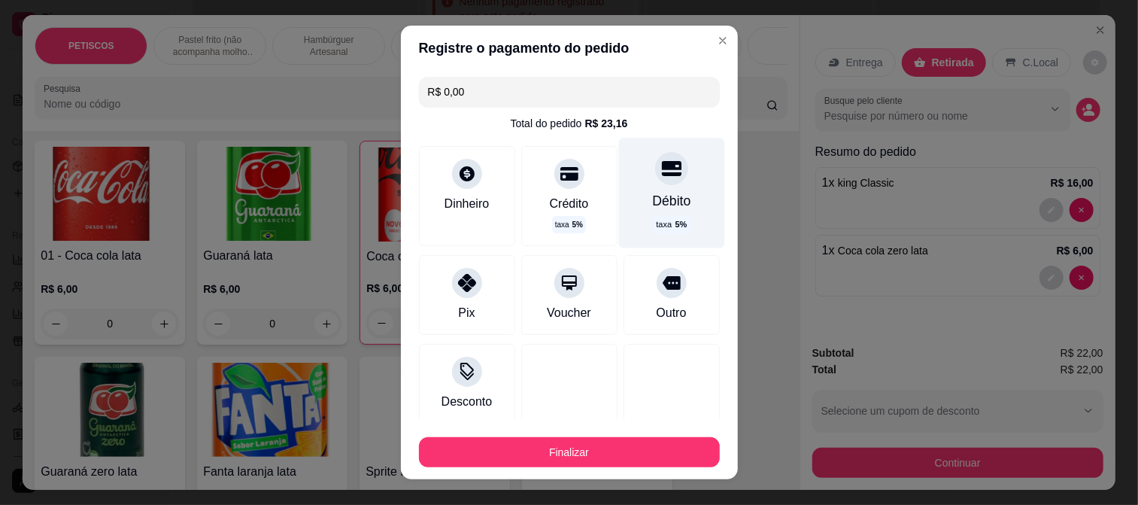
click at [661, 164] on icon at bounding box center [671, 168] width 20 height 15
drag, startPoint x: 651, startPoint y: 171, endPoint x: 590, endPoint y: 177, distance: 61.2
click at [661, 171] on icon at bounding box center [671, 168] width 20 height 20
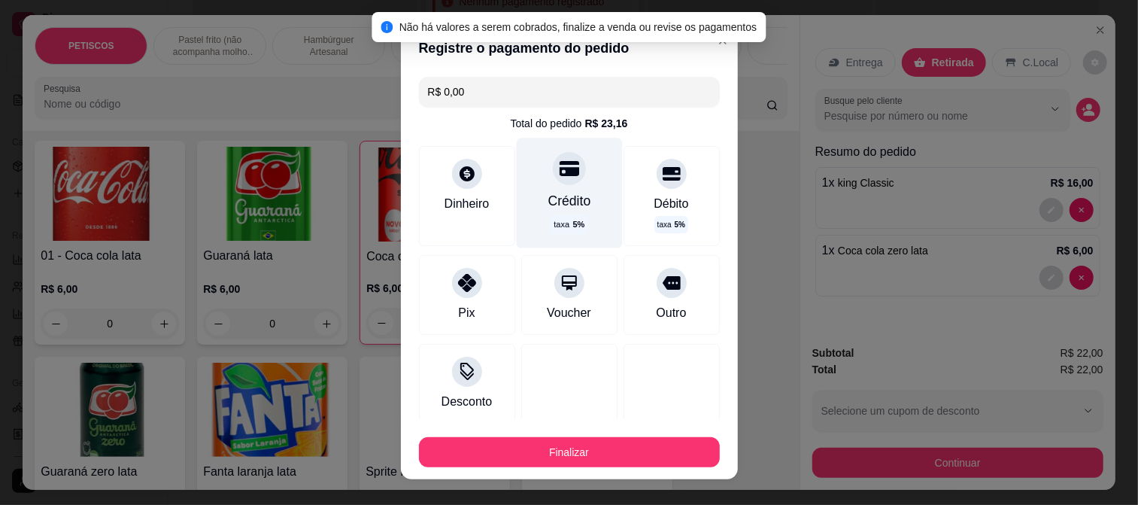
click at [559, 177] on icon at bounding box center [569, 168] width 20 height 20
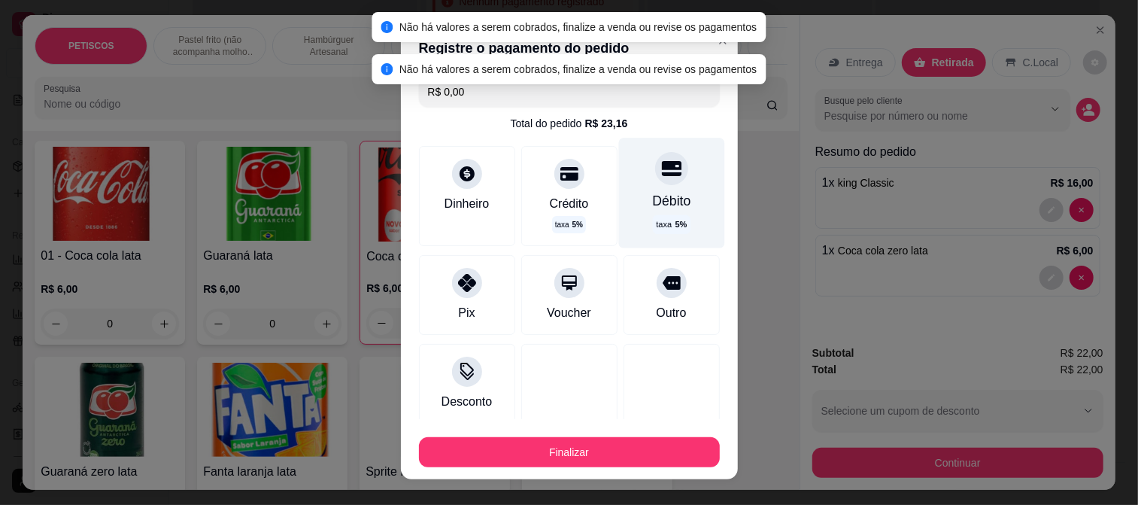
click at [655, 176] on div at bounding box center [671, 168] width 33 height 33
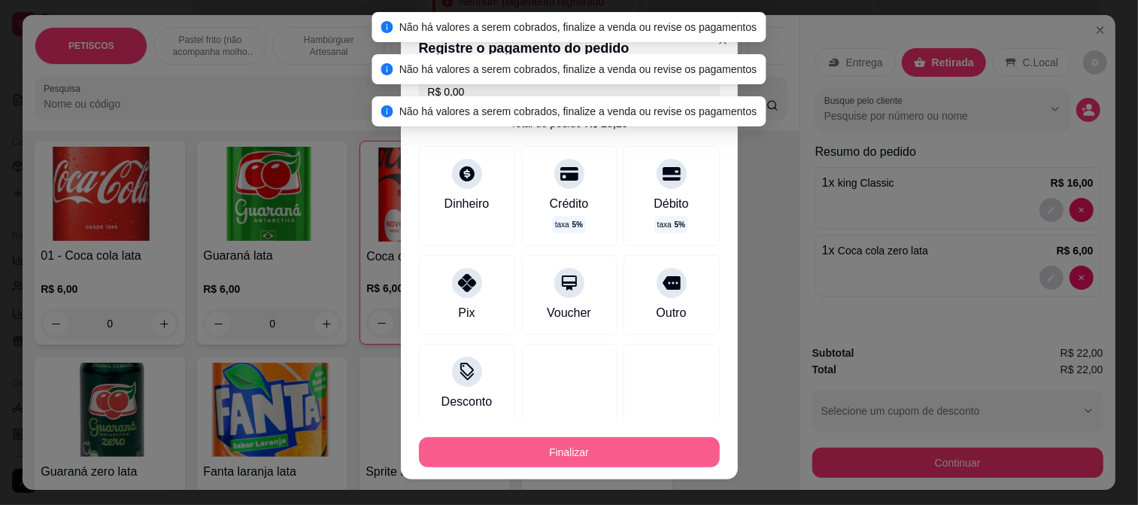
click at [627, 445] on button "Finalizar" at bounding box center [569, 452] width 301 height 30
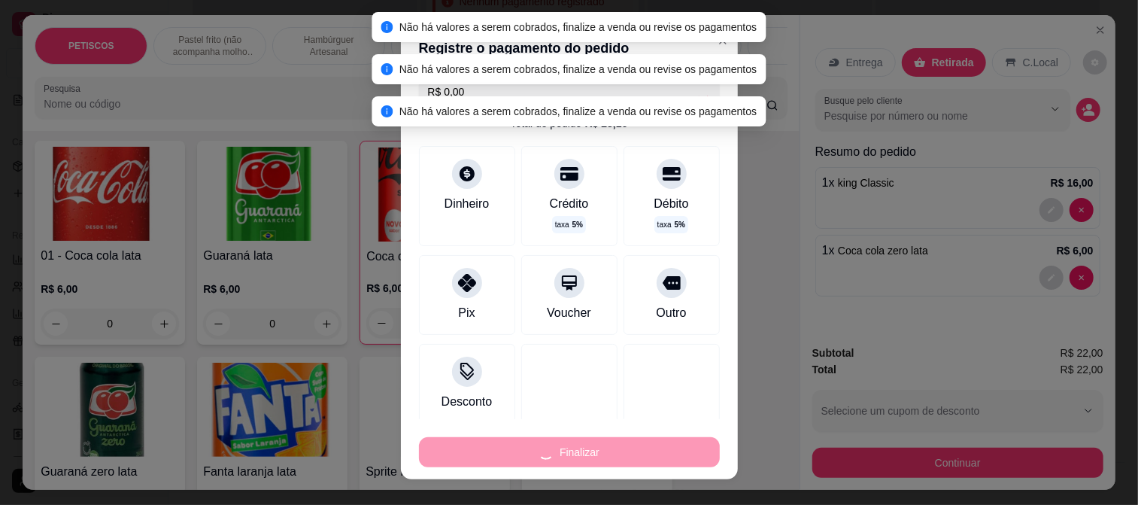
type input "0"
type input "-R$ 22,00"
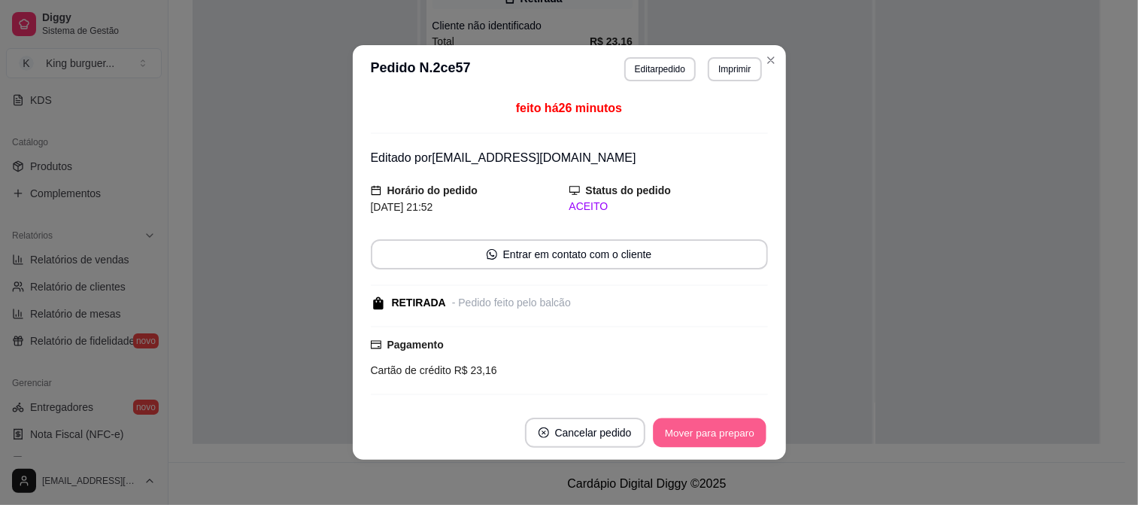
click at [743, 430] on button "Mover para preparo" at bounding box center [709, 432] width 113 height 29
click at [743, 430] on div "Mover para preparo" at bounding box center [710, 433] width 117 height 30
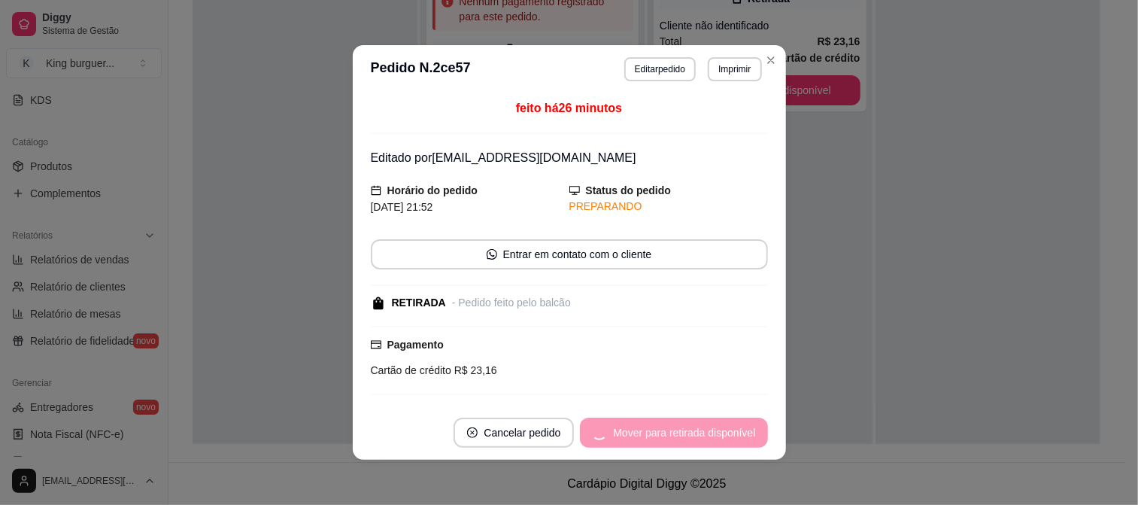
click at [746, 430] on div "Mover para retirada disponível" at bounding box center [673, 433] width 187 height 30
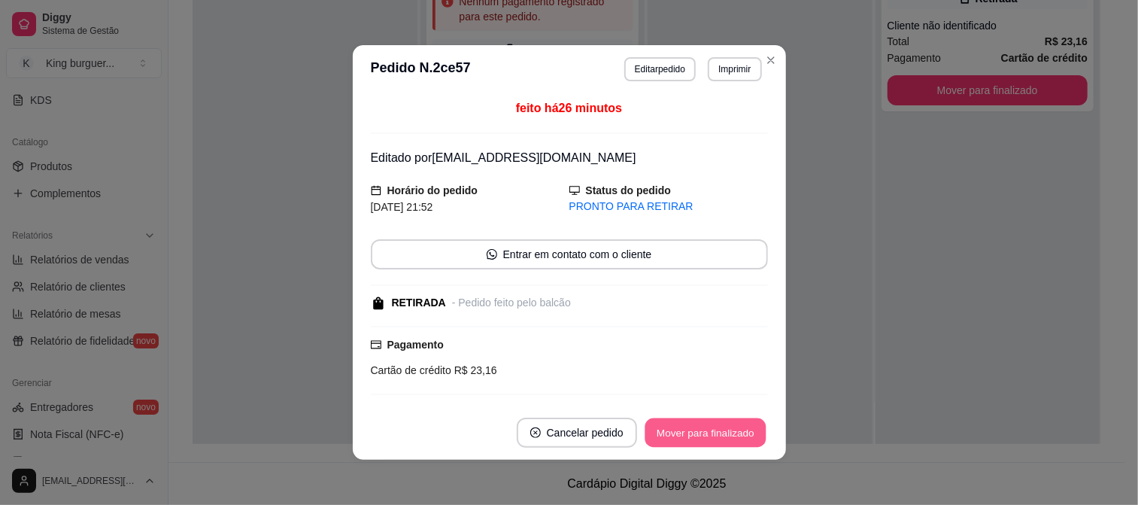
click at [746, 431] on button "Mover para finalizado" at bounding box center [705, 432] width 121 height 29
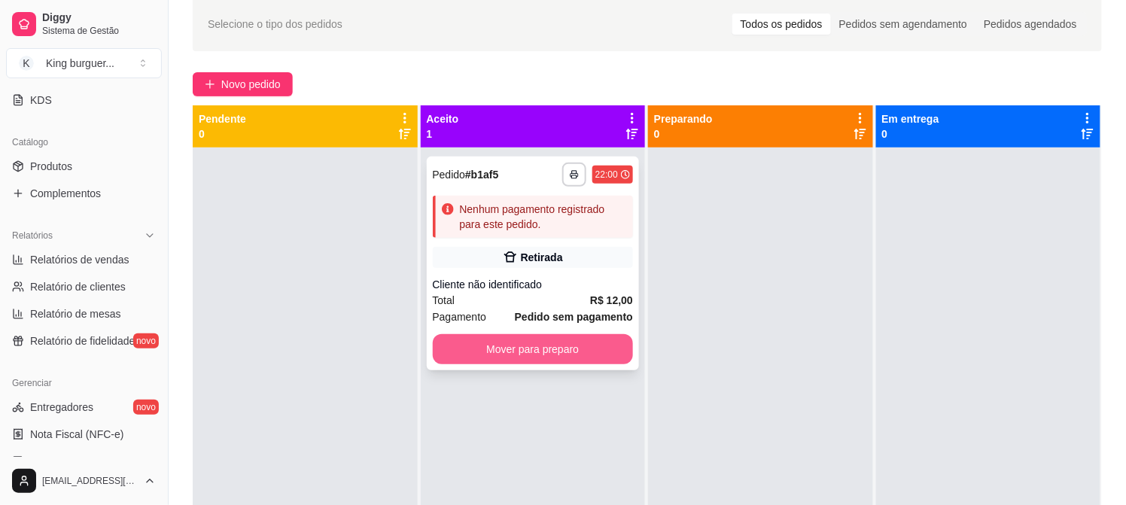
scroll to position [62, 0]
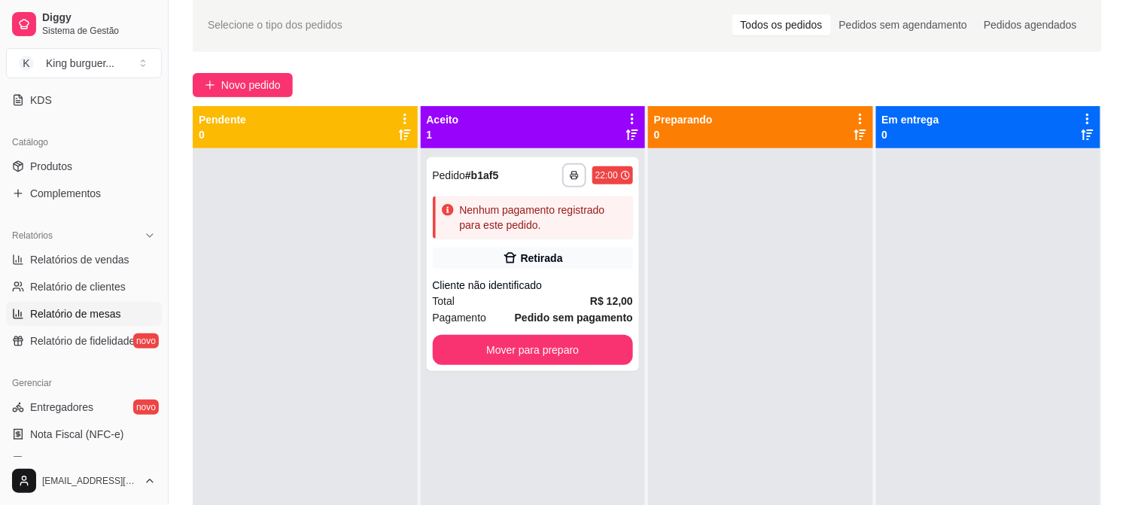
click at [105, 306] on span "Relatório de mesas" at bounding box center [75, 313] width 91 height 15
select select "TOTAL_OF_ORDERS"
select select "7"
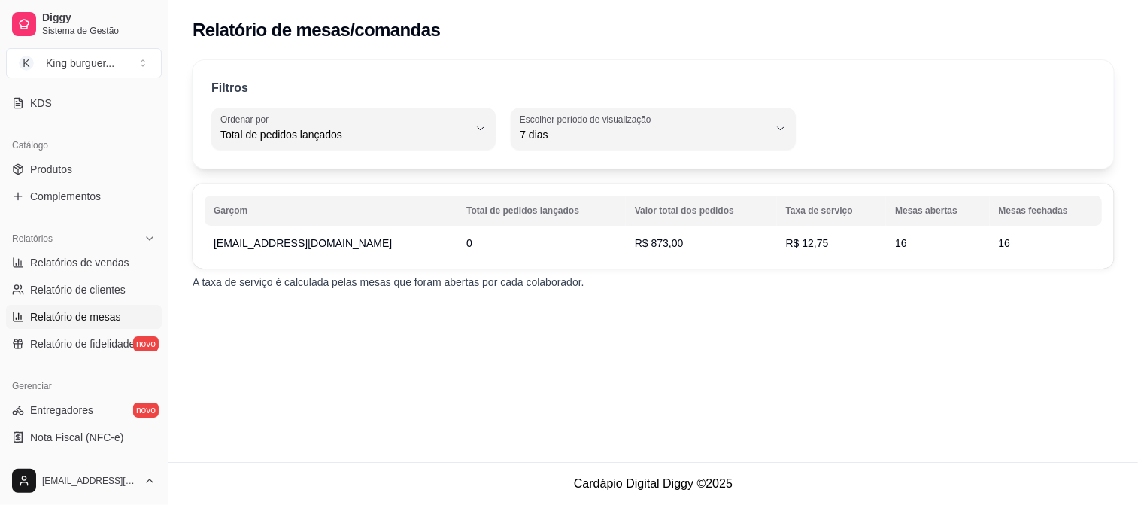
scroll to position [243, 0]
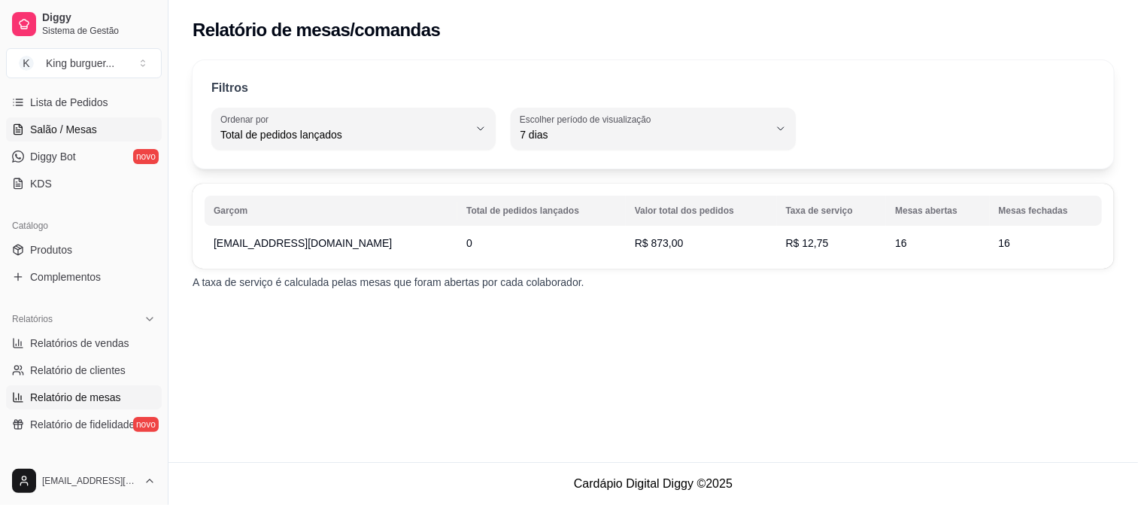
click at [100, 130] on link "Salão / Mesas" at bounding box center [84, 129] width 156 height 24
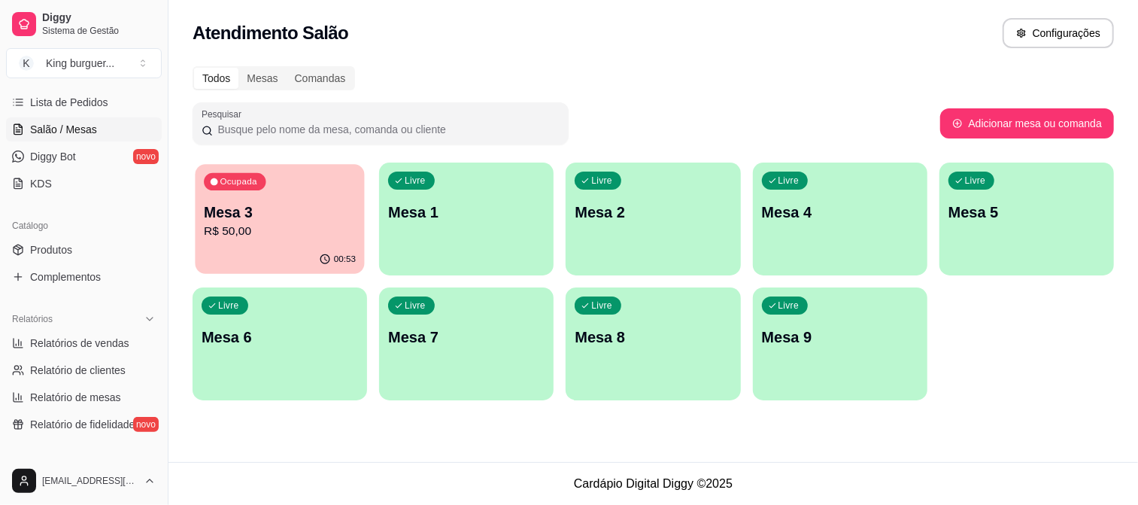
click at [312, 239] on p "R$ 50,00" at bounding box center [280, 231] width 152 height 17
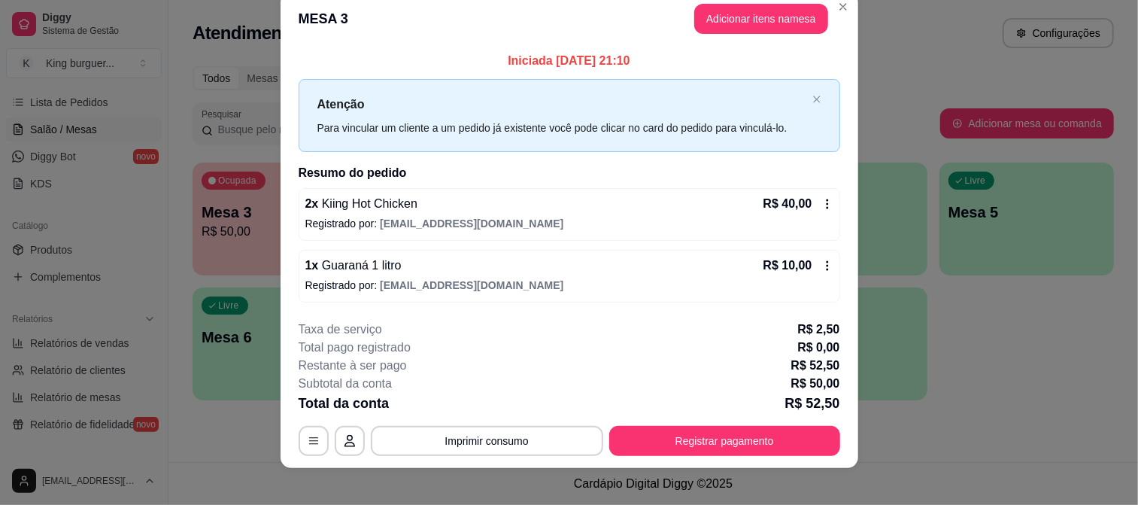
scroll to position [34, 0]
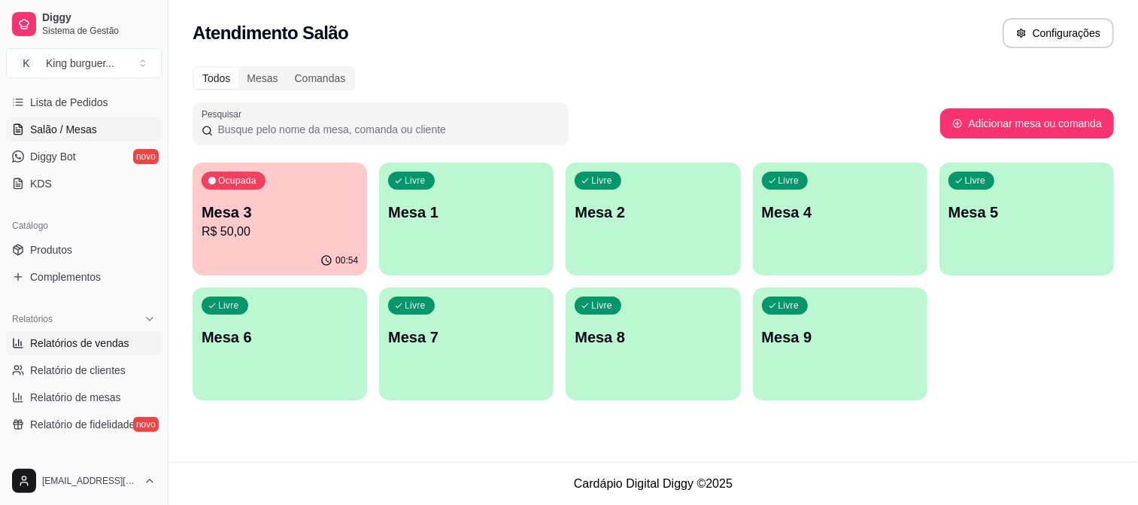
click at [108, 345] on span "Relatórios de vendas" at bounding box center [79, 343] width 99 height 15
select select "ALL"
select select "0"
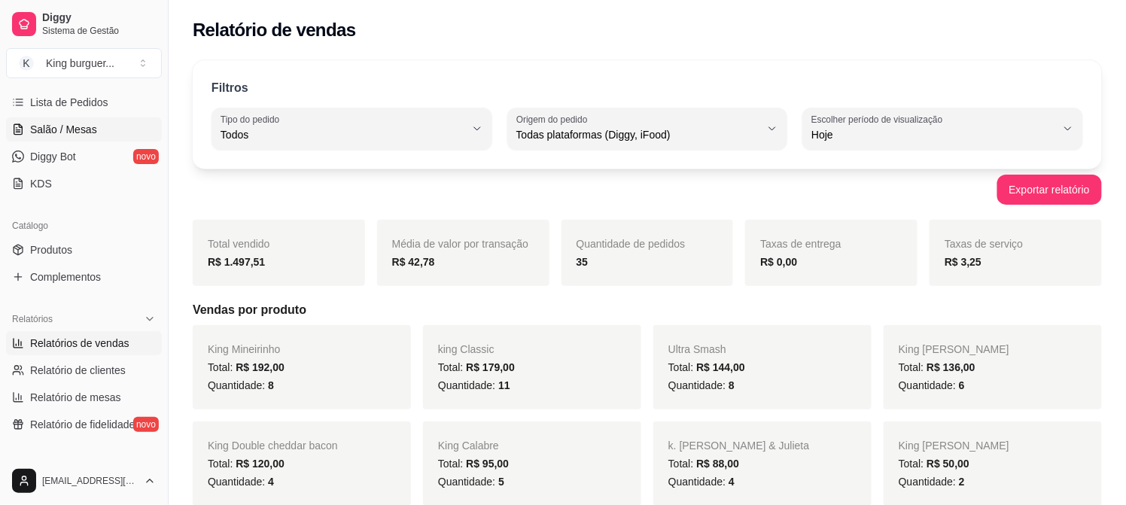
click at [100, 126] on link "Salão / Mesas" at bounding box center [84, 129] width 156 height 24
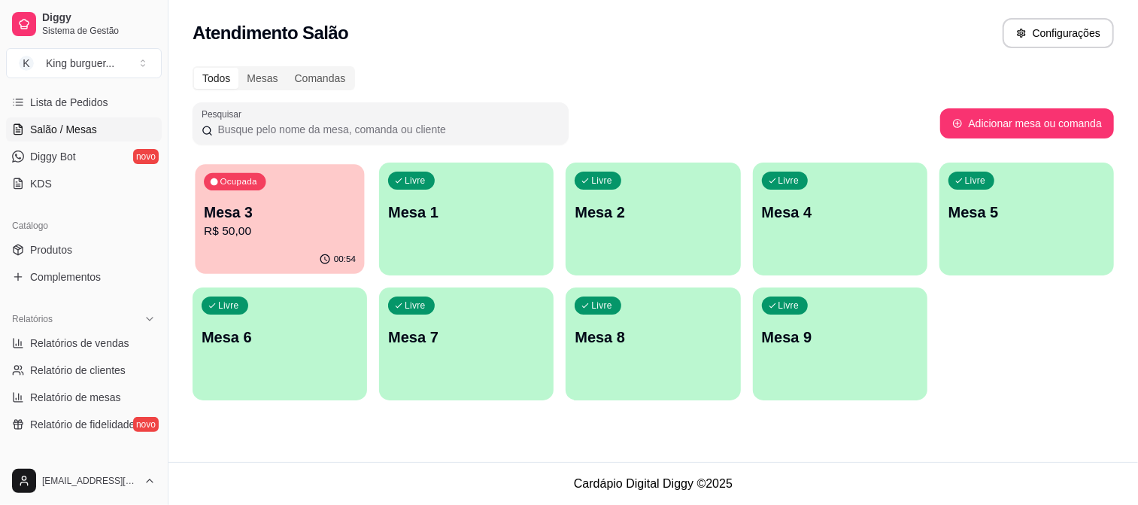
click at [339, 208] on p "Mesa 3" at bounding box center [280, 212] width 152 height 20
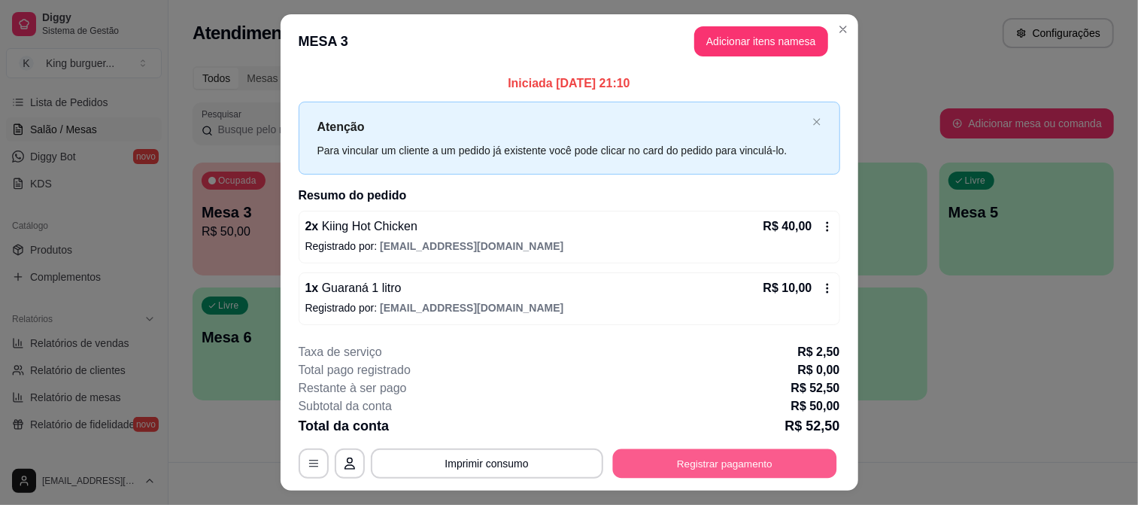
click at [732, 470] on button "Registrar pagamento" at bounding box center [724, 463] width 224 height 29
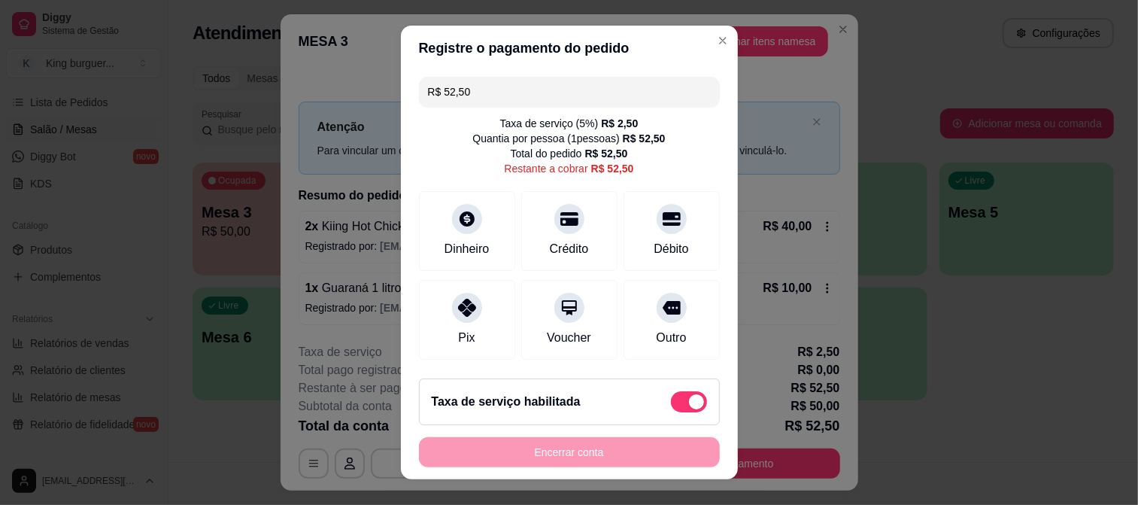
click at [671, 400] on span at bounding box center [689, 401] width 36 height 21
click at [670, 405] on input "checkbox" at bounding box center [675, 410] width 10 height 10
checkbox input "true"
type input "R$ 50,00"
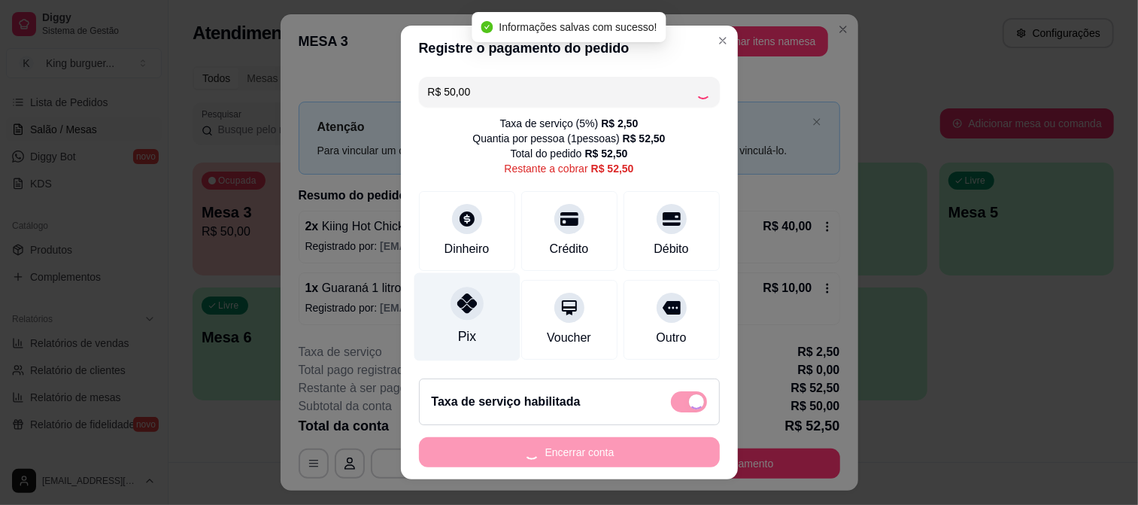
checkbox input "false"
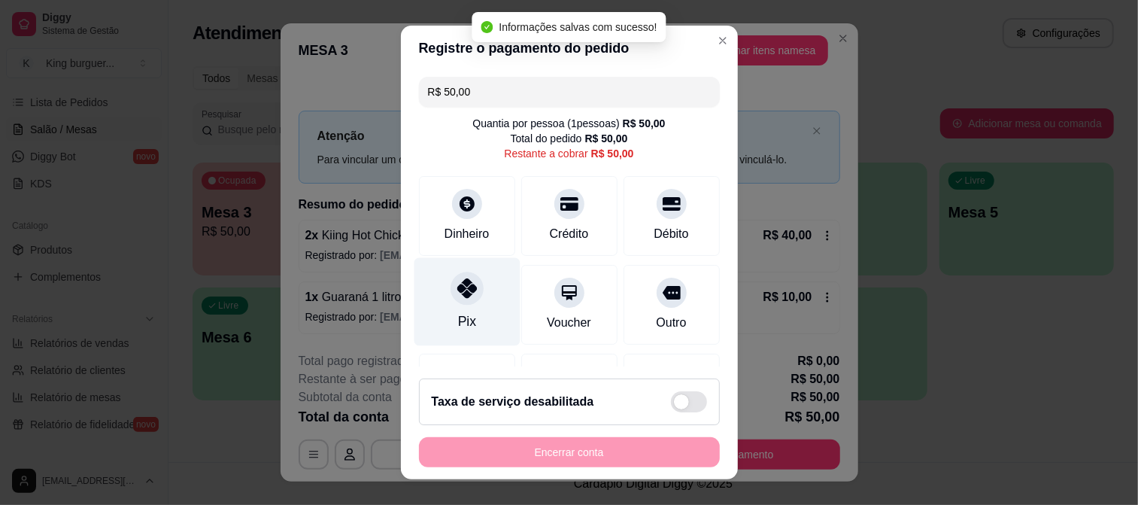
click at [457, 289] on icon at bounding box center [467, 288] width 20 height 20
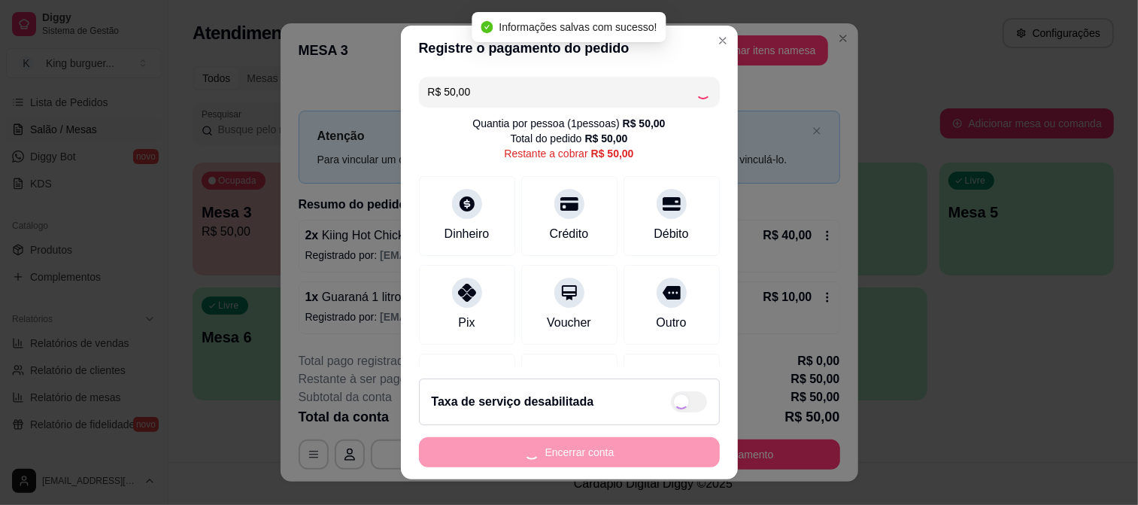
type input "R$ 0,00"
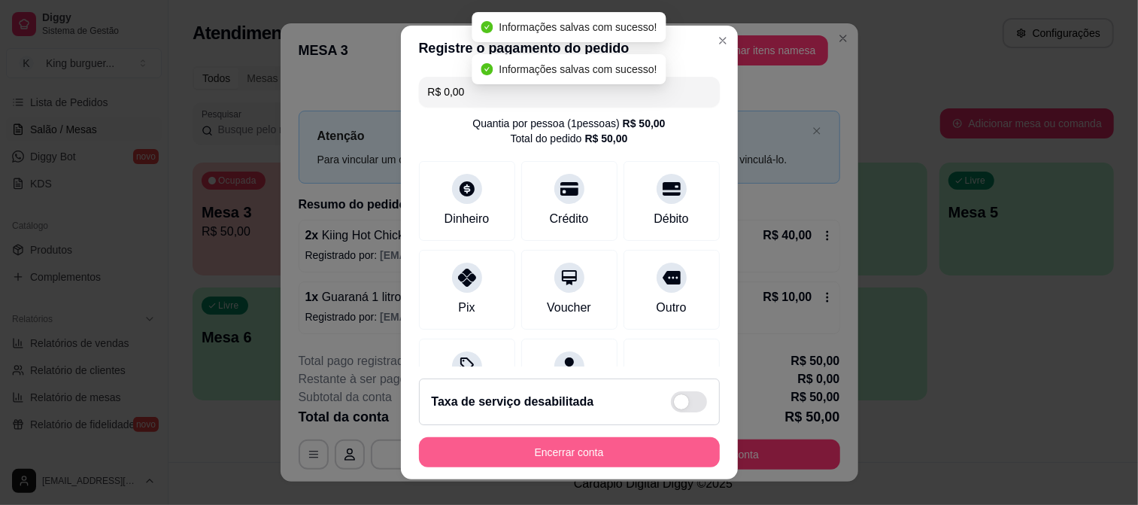
click at [595, 447] on button "Encerrar conta" at bounding box center [569, 452] width 301 height 30
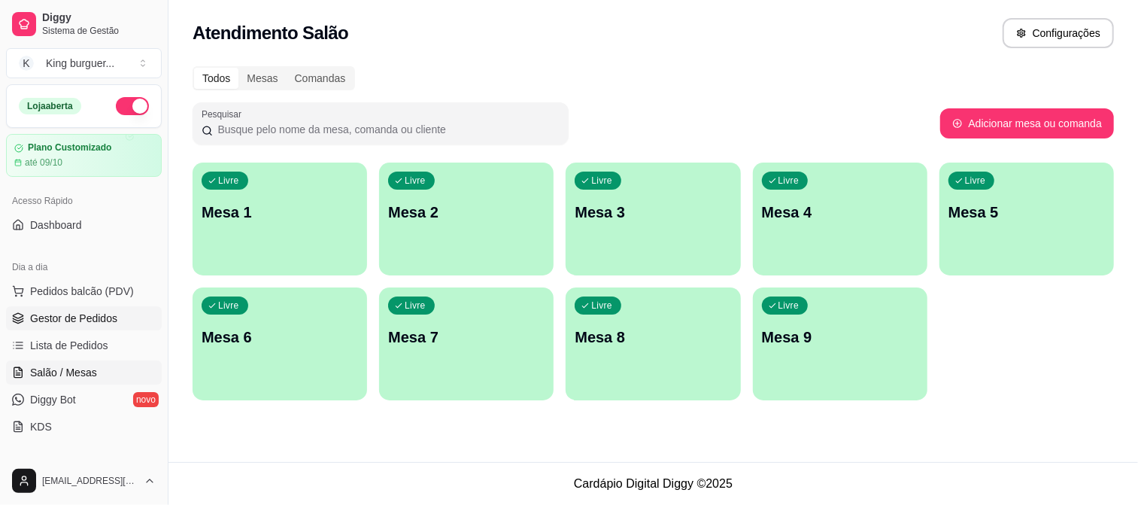
click at [75, 316] on span "Gestor de Pedidos" at bounding box center [73, 318] width 87 height 15
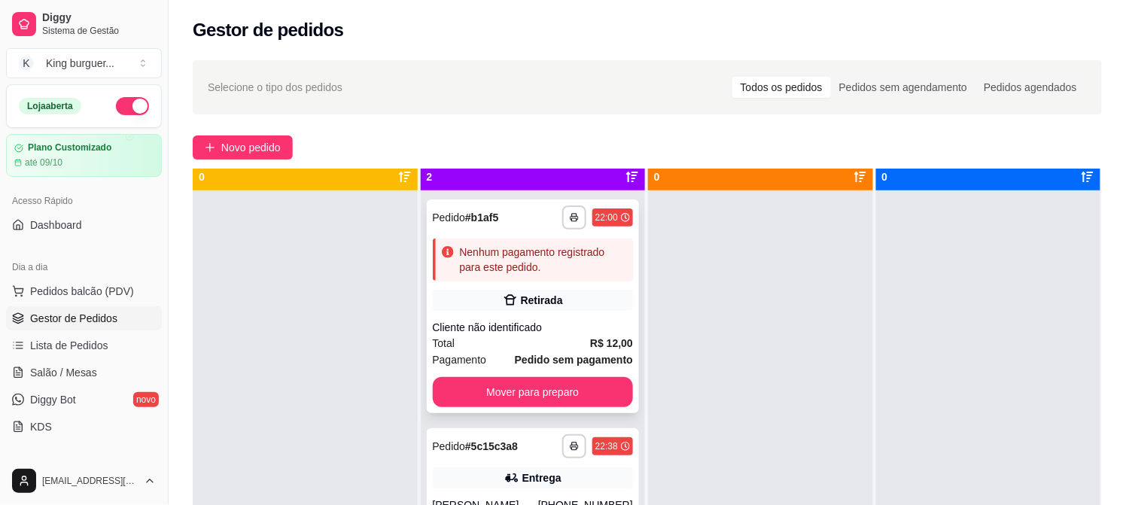
scroll to position [41, 0]
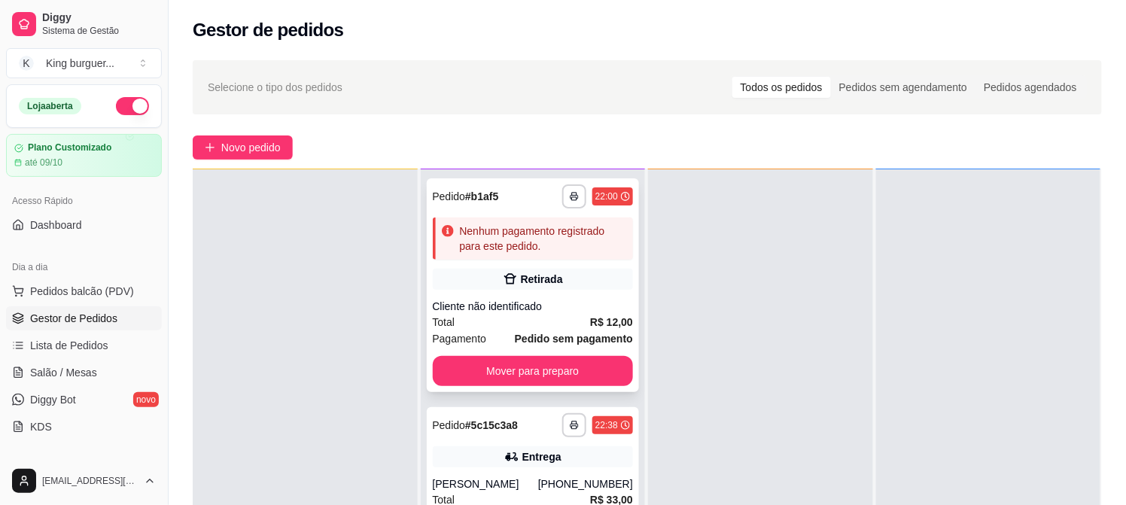
click at [594, 269] on div "Retirada" at bounding box center [533, 279] width 201 height 21
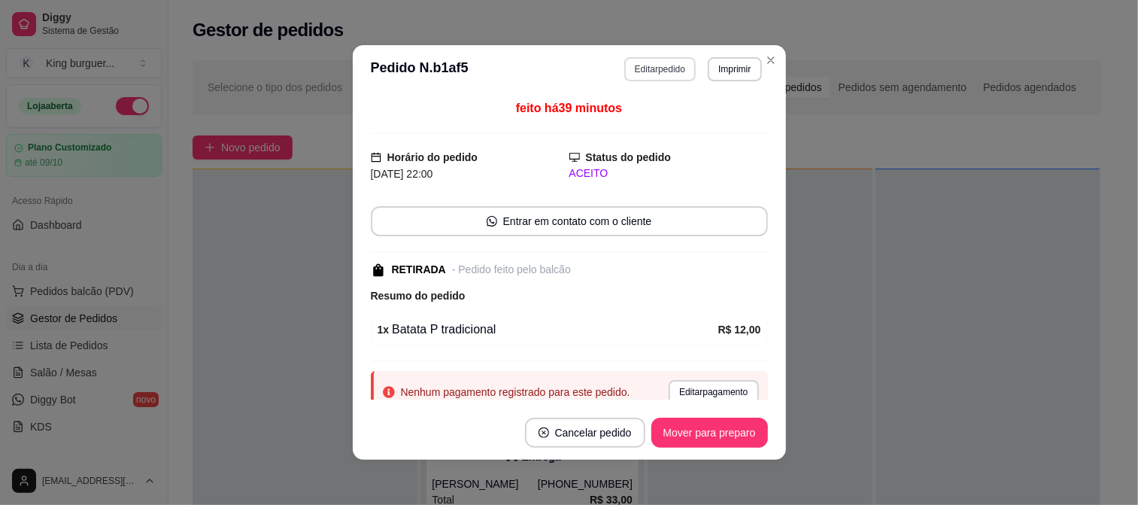
click at [653, 75] on button "Editar pedido" at bounding box center [659, 69] width 71 height 24
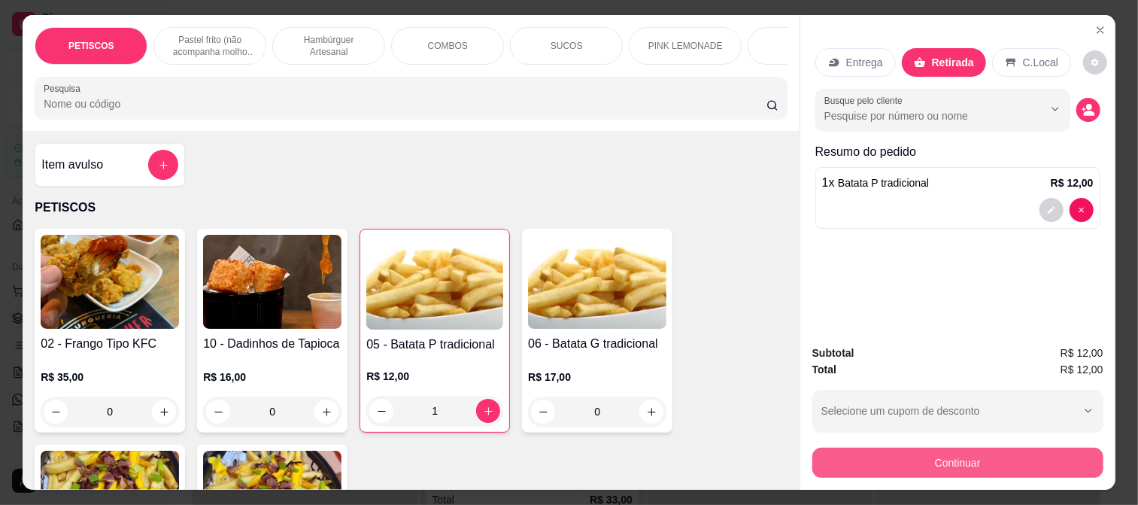
click at [898, 454] on button "Continuar" at bounding box center [958, 463] width 291 height 30
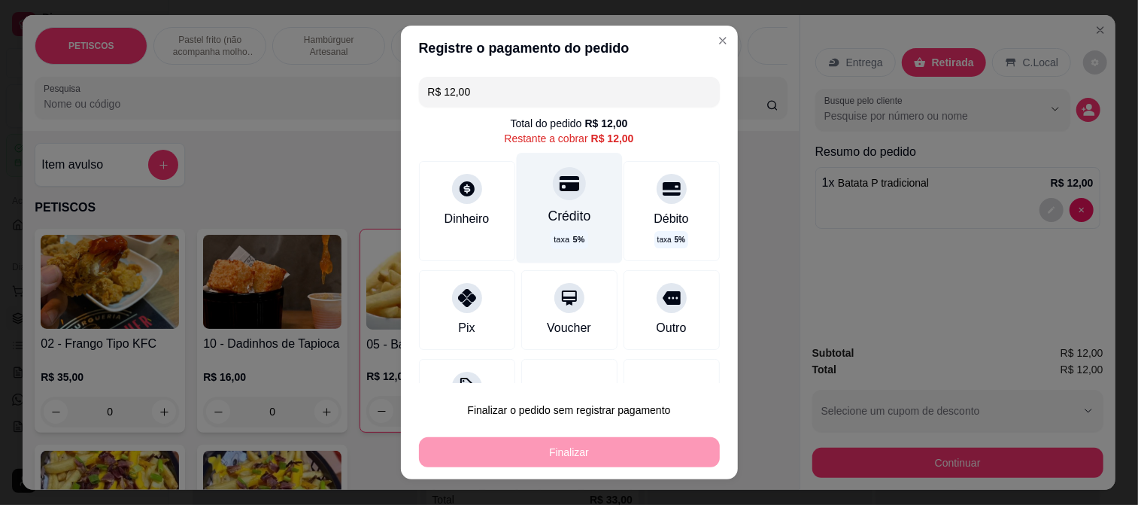
click at [561, 203] on div "Crédito taxa 5 %" at bounding box center [569, 208] width 106 height 110
type input "R$ 0,00"
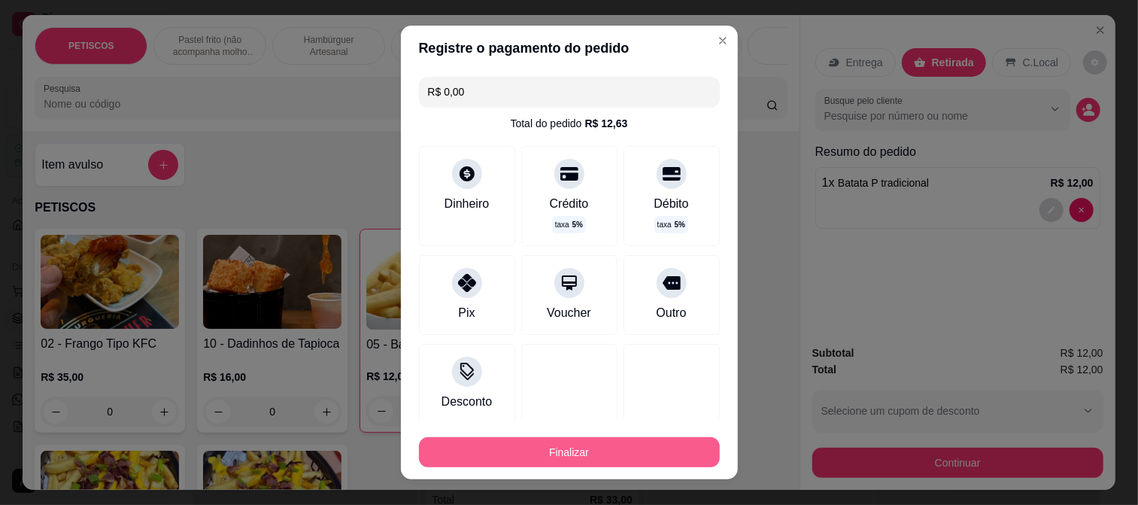
click at [587, 451] on button "Finalizar" at bounding box center [569, 452] width 301 height 30
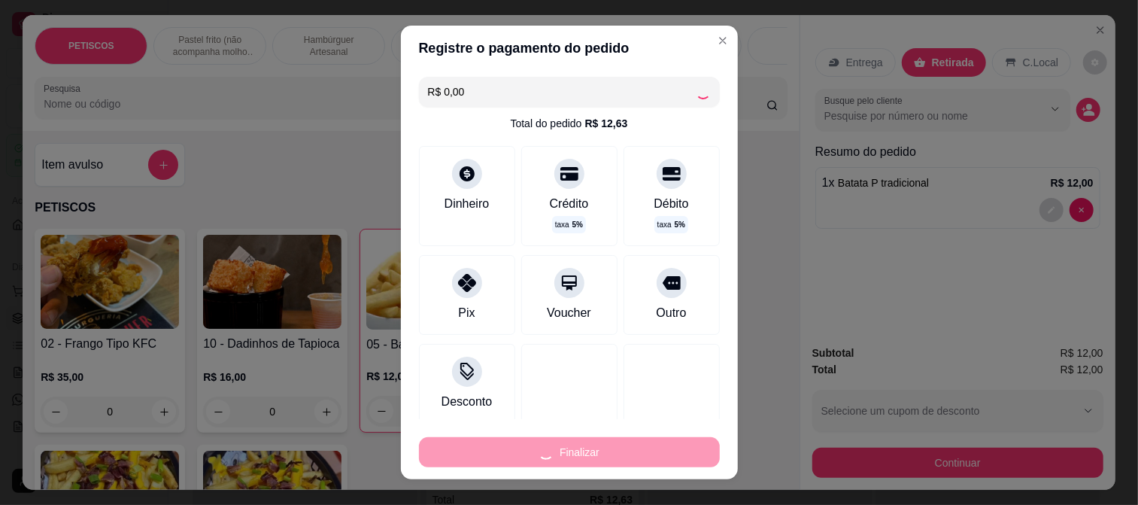
type input "0"
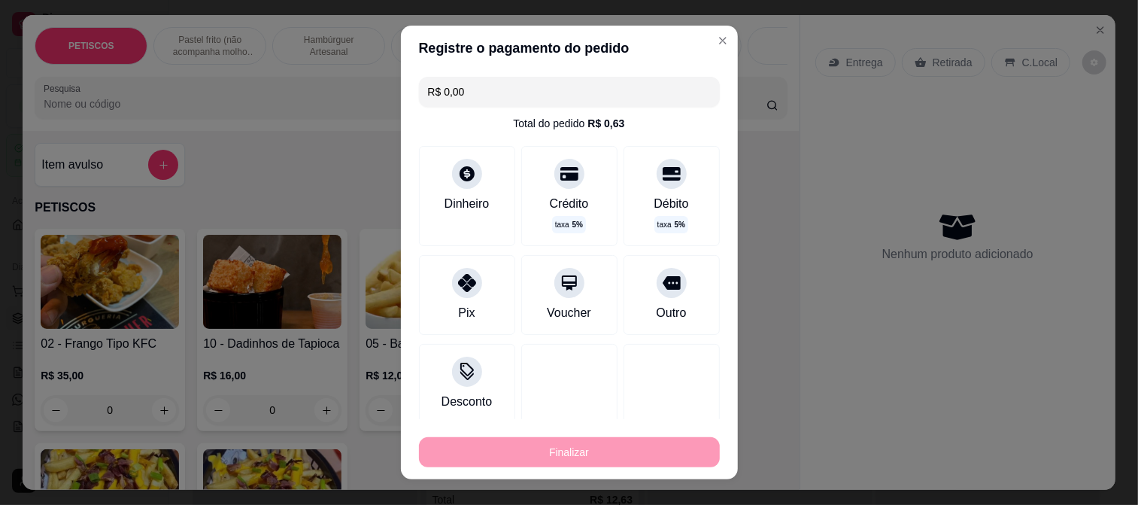
type input "-R$ 12,00"
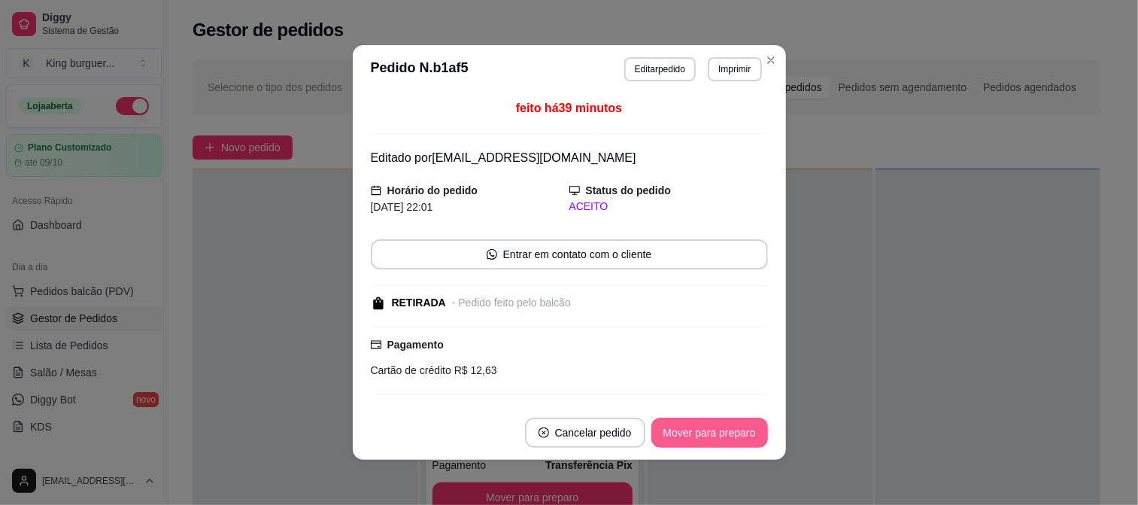
click at [722, 438] on button "Mover para preparo" at bounding box center [710, 433] width 117 height 30
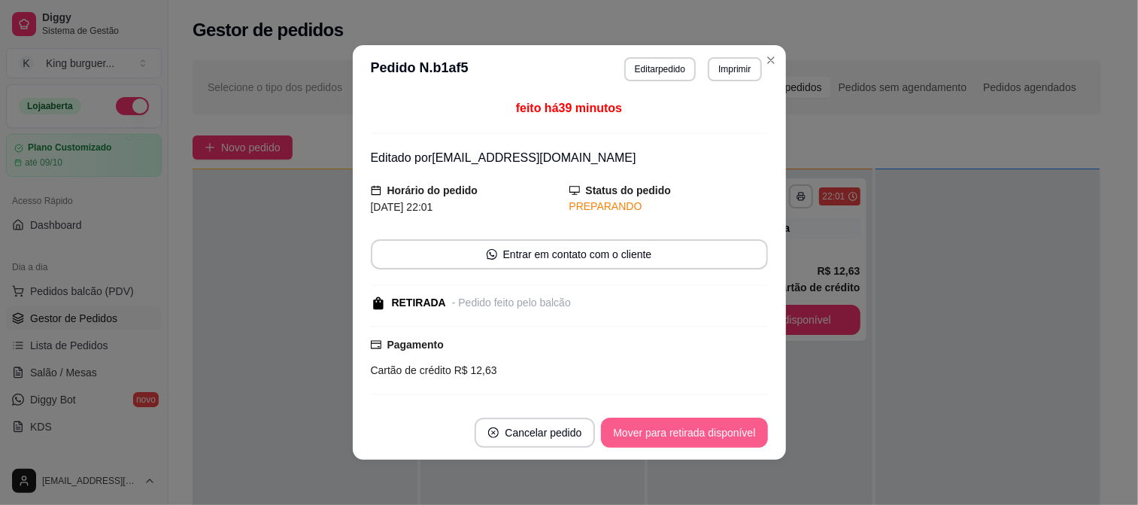
click at [722, 438] on button "Mover para retirada disponível" at bounding box center [684, 433] width 166 height 30
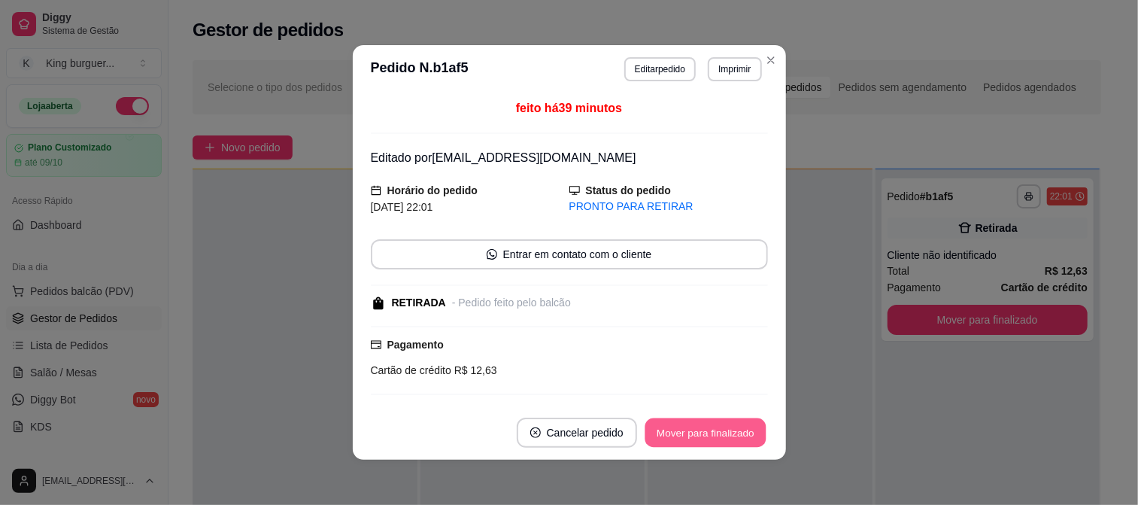
click at [725, 438] on button "Mover para finalizado" at bounding box center [705, 432] width 121 height 29
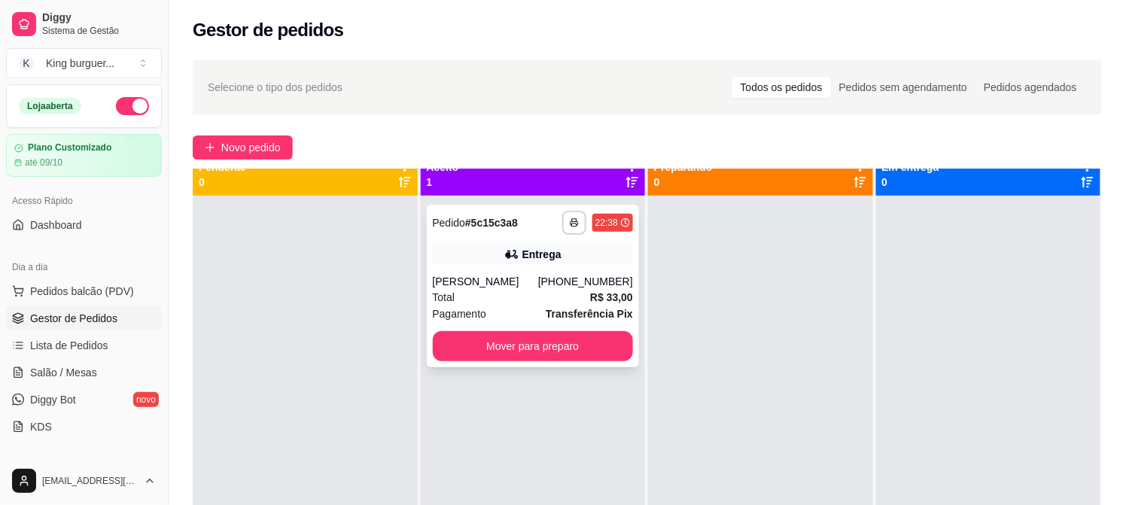
scroll to position [0, 0]
